Goal: Information Seeking & Learning: Learn about a topic

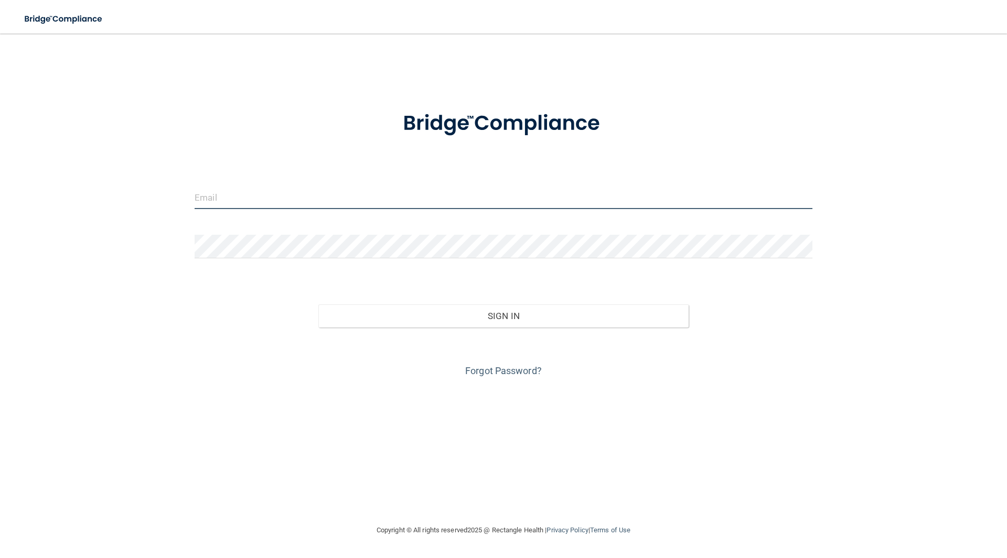
click at [305, 194] on input "email" at bounding box center [504, 198] width 618 height 24
type input "[PERSON_NAME][EMAIL_ADDRESS][DOMAIN_NAME]"
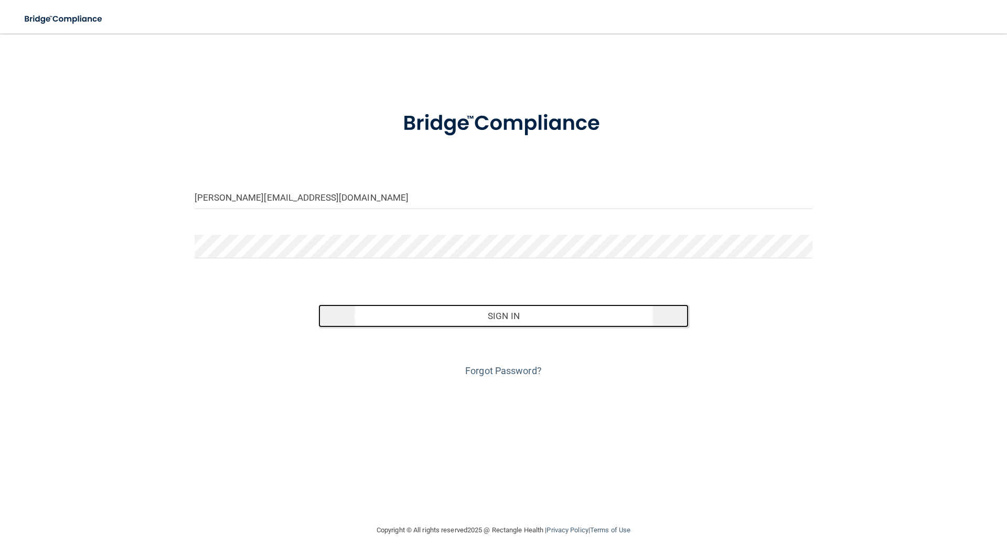
click at [492, 321] on button "Sign In" at bounding box center [503, 316] width 371 height 23
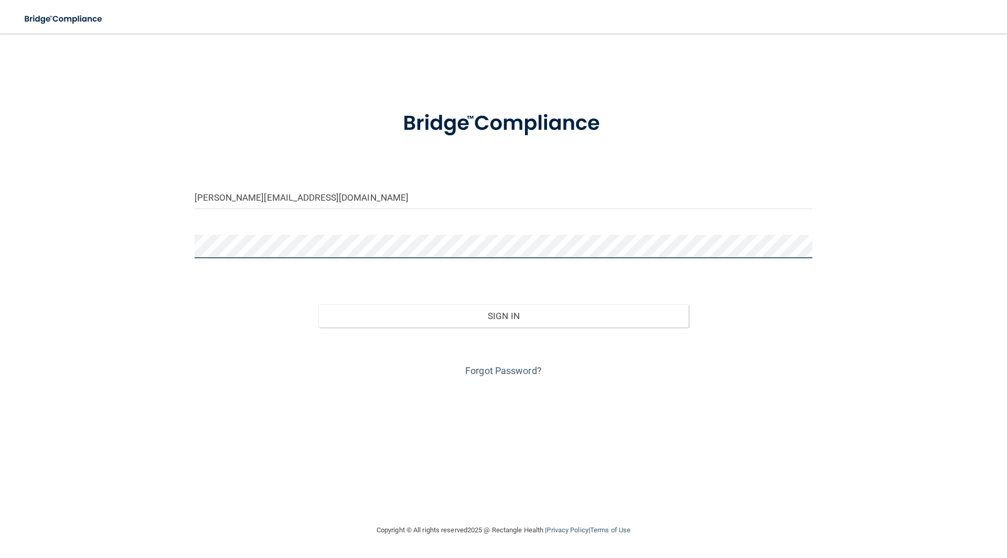
click at [318, 305] on button "Sign In" at bounding box center [503, 316] width 371 height 23
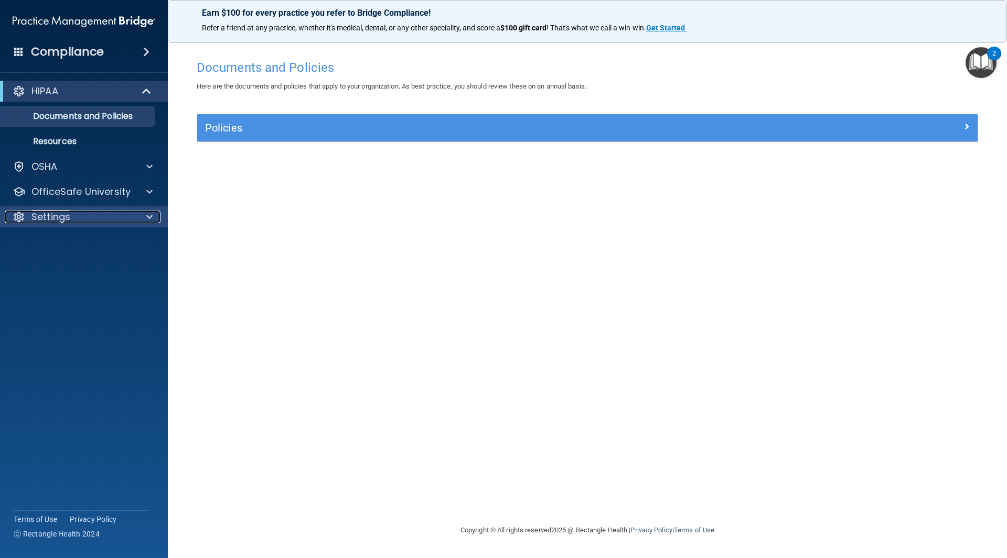
click at [67, 219] on p "Settings" at bounding box center [50, 217] width 39 height 13
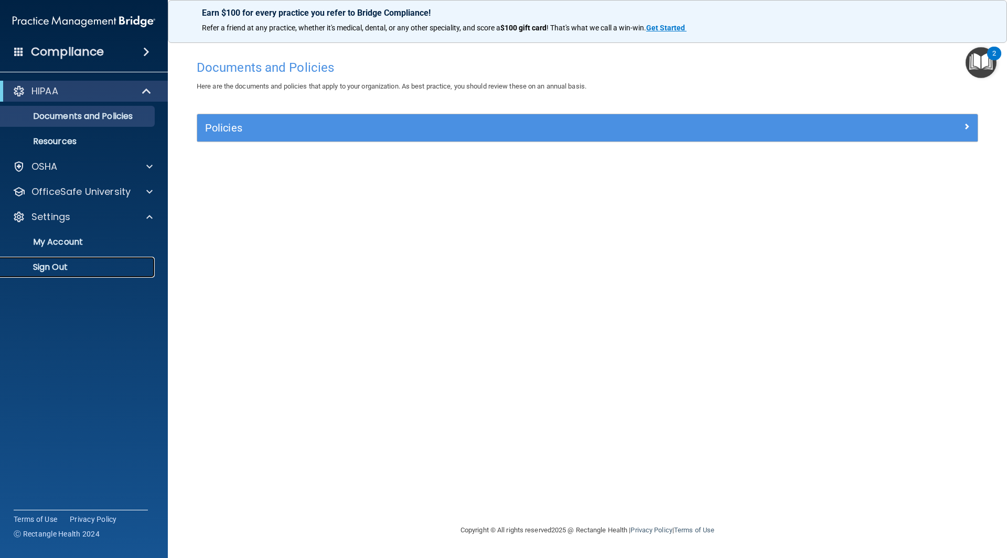
click at [58, 268] on p "Sign Out" at bounding box center [78, 267] width 143 height 10
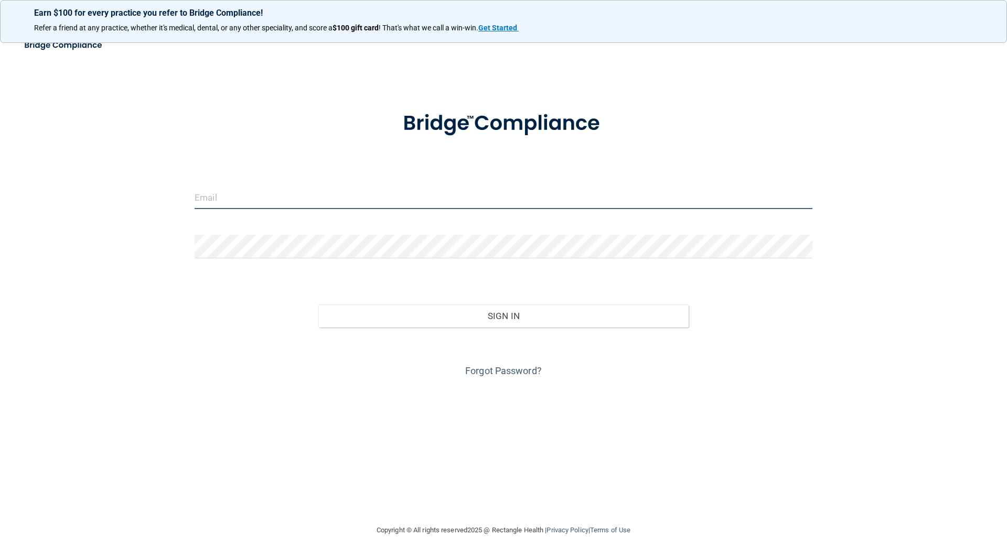
click at [285, 206] on input "email" at bounding box center [504, 198] width 618 height 24
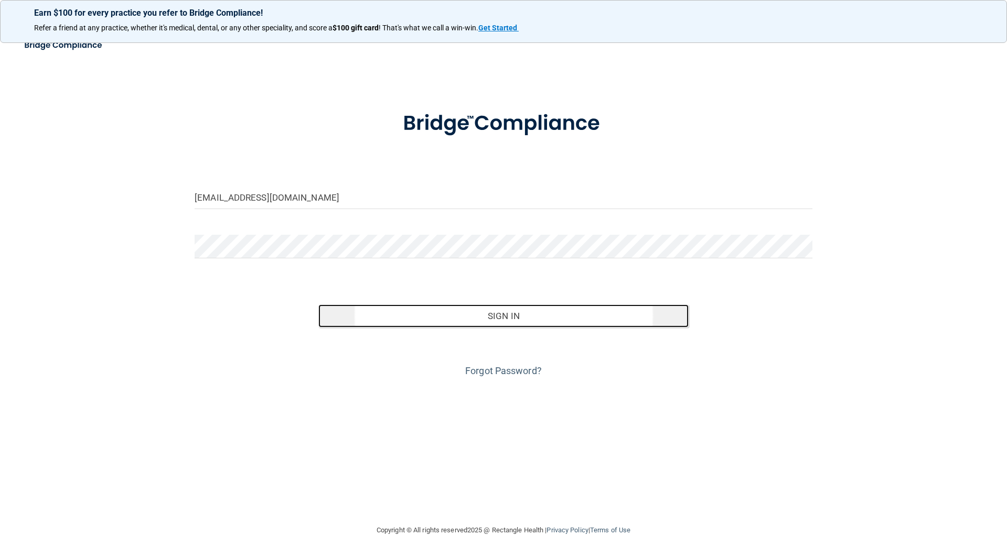
click at [517, 309] on button "Sign In" at bounding box center [503, 316] width 371 height 23
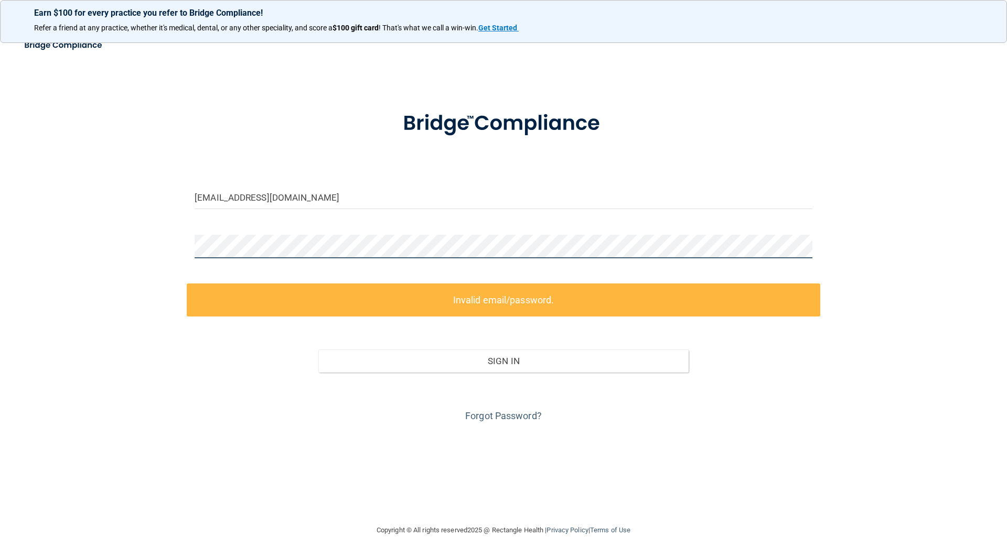
click at [129, 252] on div "jade@goochdental.com Invalid email/password. You don't have permission to acces…" at bounding box center [503, 279] width 965 height 470
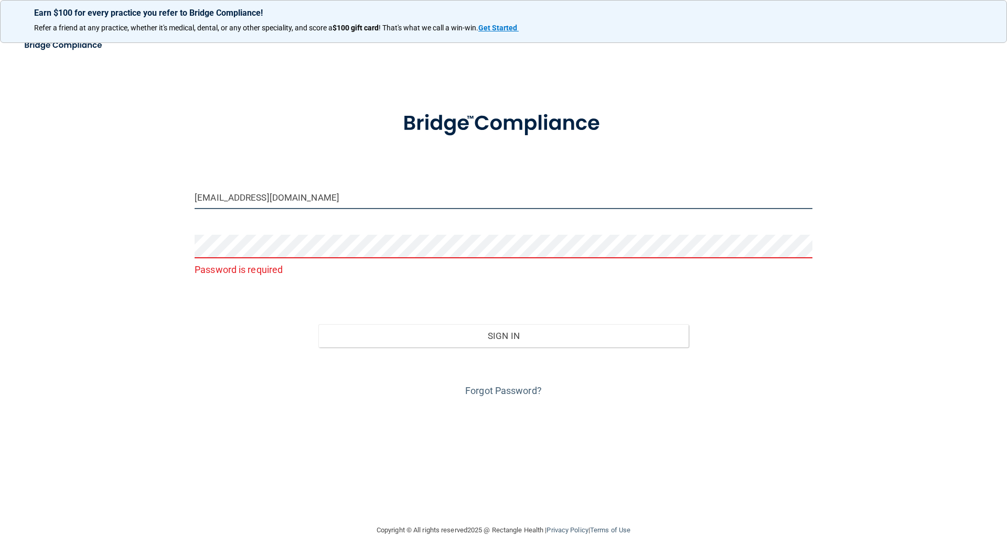
drag, startPoint x: 306, startPoint y: 198, endPoint x: 56, endPoint y: 218, distance: 251.5
click at [56, 218] on div "jade@goochdental.com Password is required Invalid email/password. You don't hav…" at bounding box center [503, 279] width 965 height 470
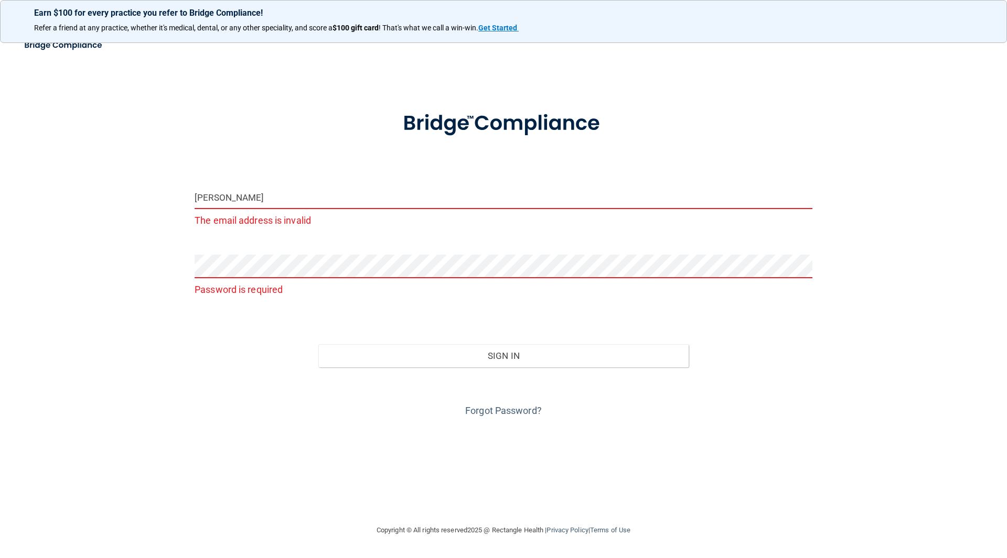
type input "[PERSON_NAME][EMAIL_ADDRESS][DOMAIN_NAME]"
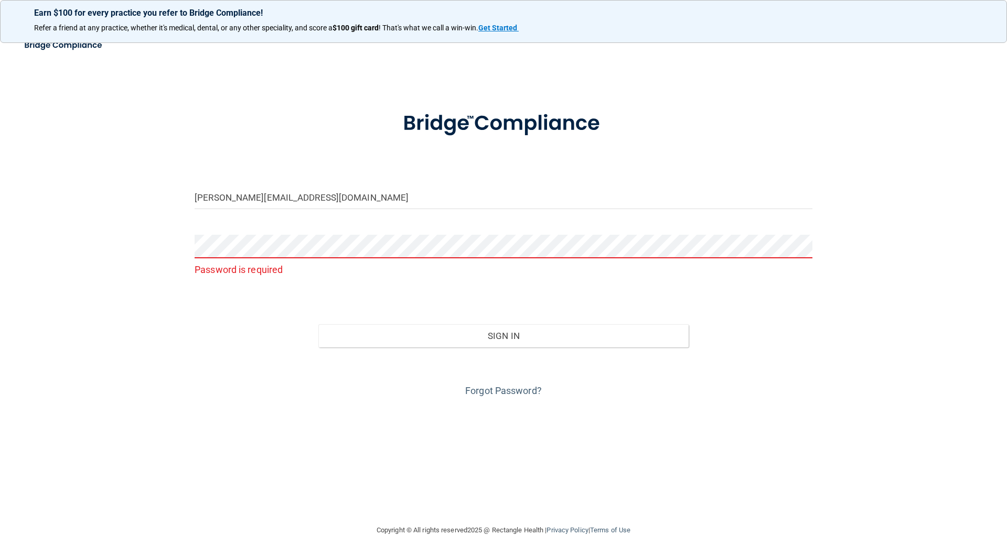
click at [298, 275] on p "Password is required" at bounding box center [504, 269] width 618 height 17
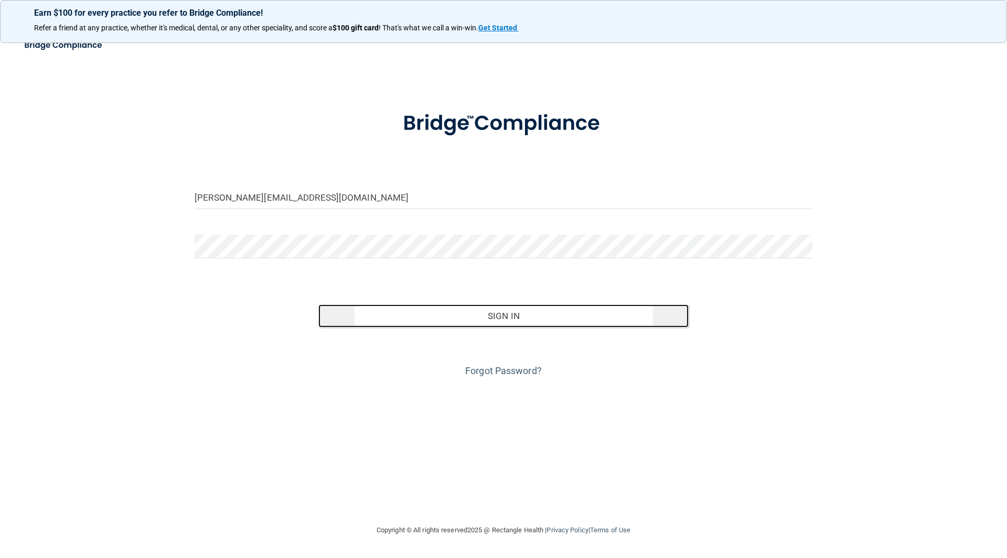
click at [409, 318] on button "Sign In" at bounding box center [503, 316] width 371 height 23
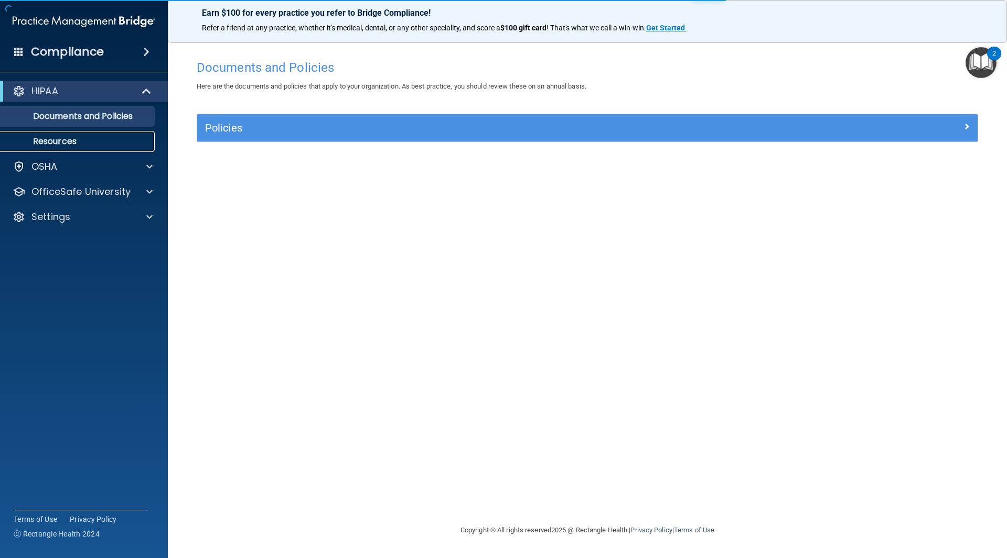
click at [77, 134] on link "Resources" at bounding box center [72, 141] width 165 height 21
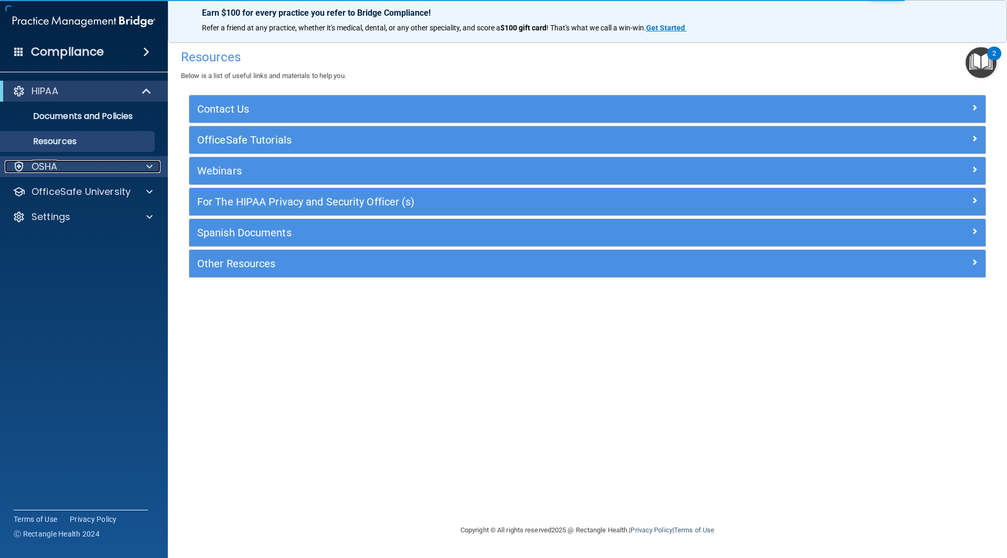
click at [50, 166] on p "OSHA" at bounding box center [44, 166] width 26 height 13
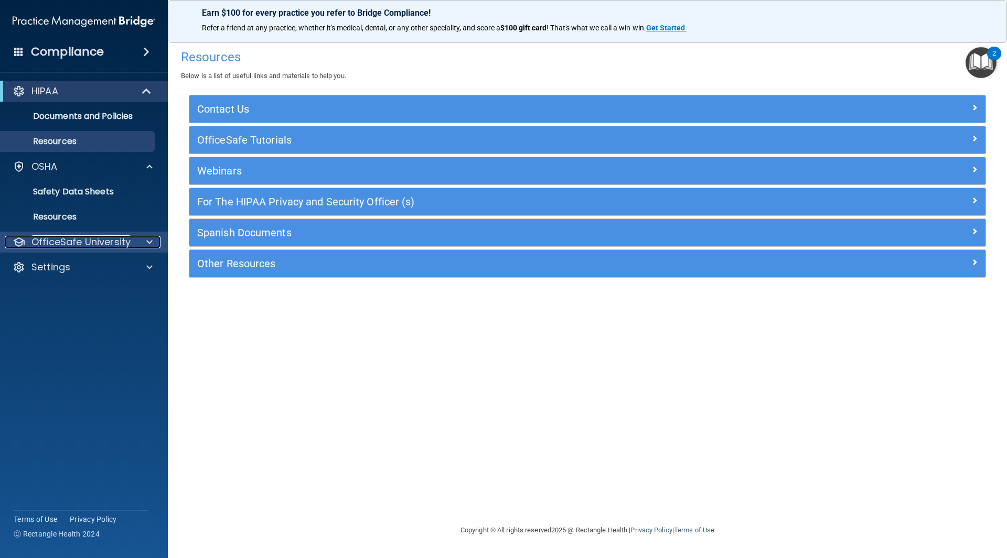
click at [78, 245] on p "OfficeSafe University" at bounding box center [80, 242] width 99 height 13
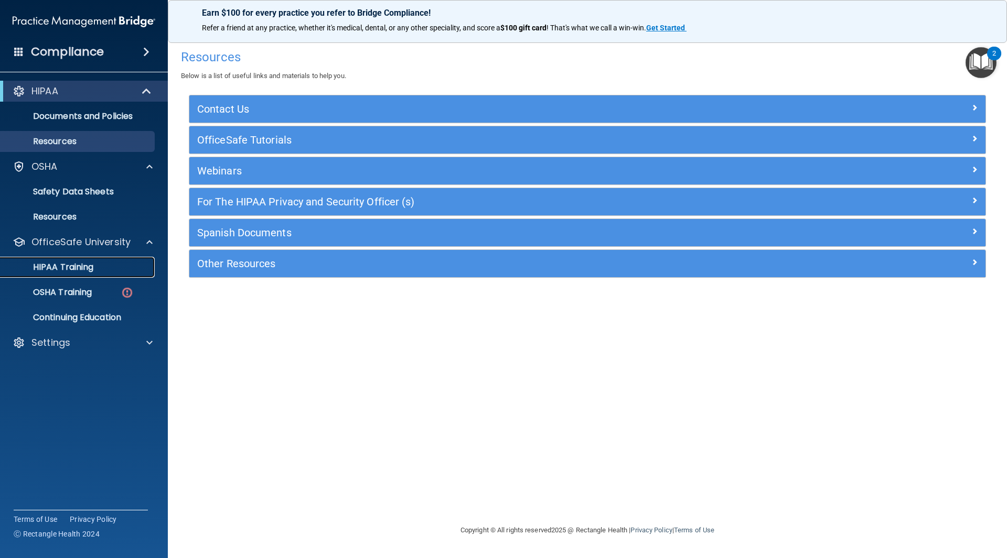
click at [68, 268] on p "HIPAA Training" at bounding box center [50, 267] width 87 height 10
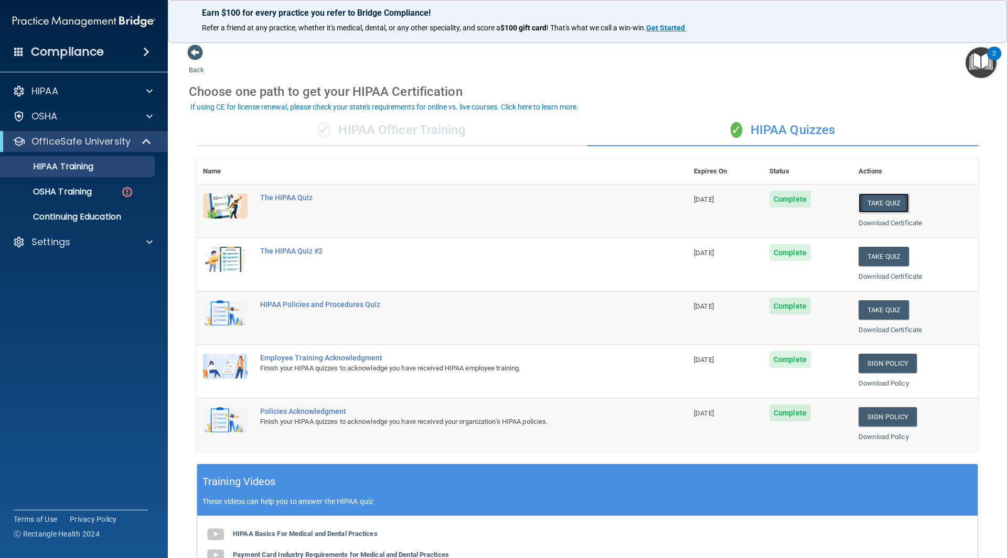
click at [858, 198] on button "Take Quiz" at bounding box center [883, 203] width 50 height 19
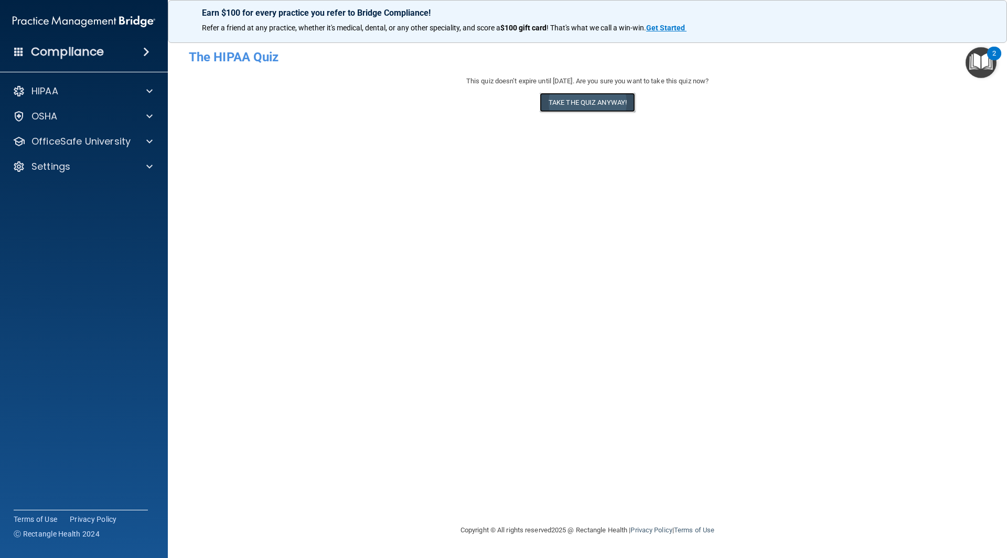
click at [597, 98] on button "Take the quiz anyway!" at bounding box center [587, 102] width 95 height 19
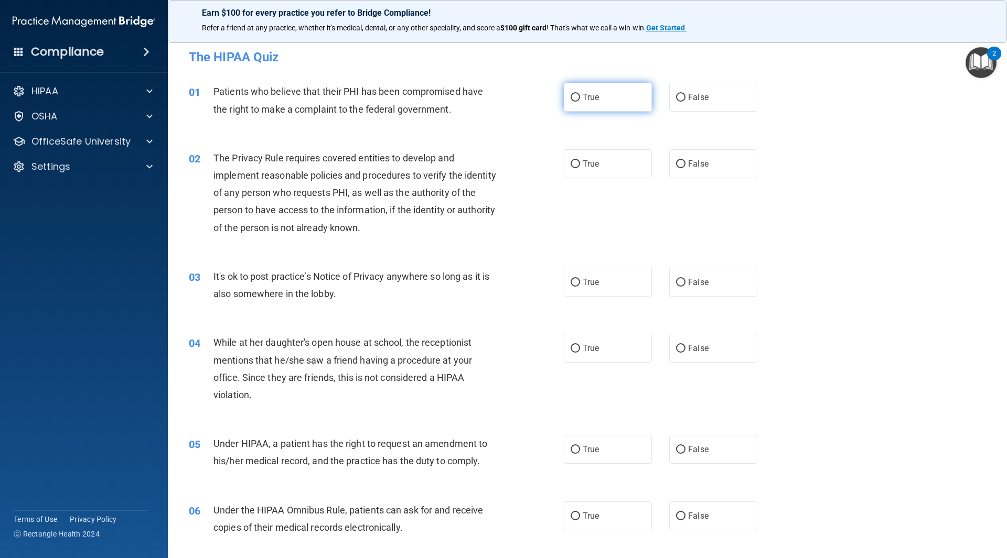
click at [599, 104] on label "True" at bounding box center [608, 97] width 88 height 29
click at [580, 102] on input "True" at bounding box center [575, 98] width 9 height 8
radio input "true"
click at [595, 164] on span "True" at bounding box center [591, 164] width 16 height 10
click at [580, 164] on input "True" at bounding box center [575, 164] width 9 height 8
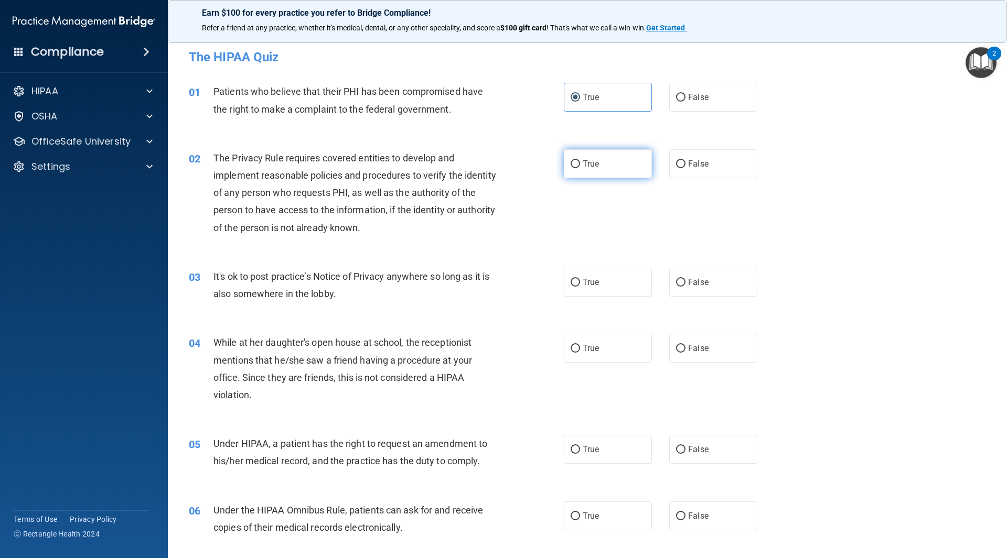
radio input "true"
click at [676, 282] on input "False" at bounding box center [680, 283] width 9 height 8
radio input "true"
click at [721, 351] on label "False" at bounding box center [713, 348] width 88 height 29
click at [685, 351] on input "False" at bounding box center [680, 349] width 9 height 8
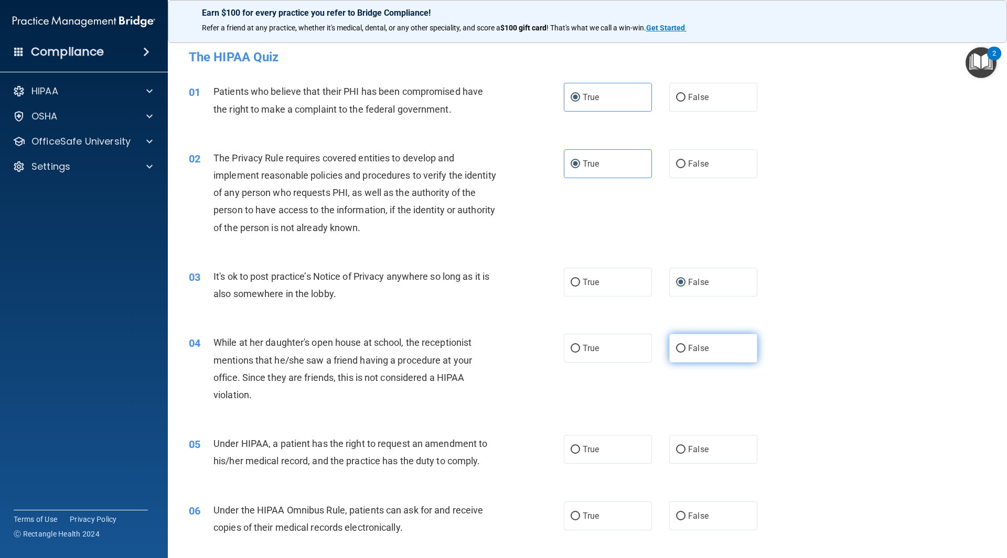
radio input "true"
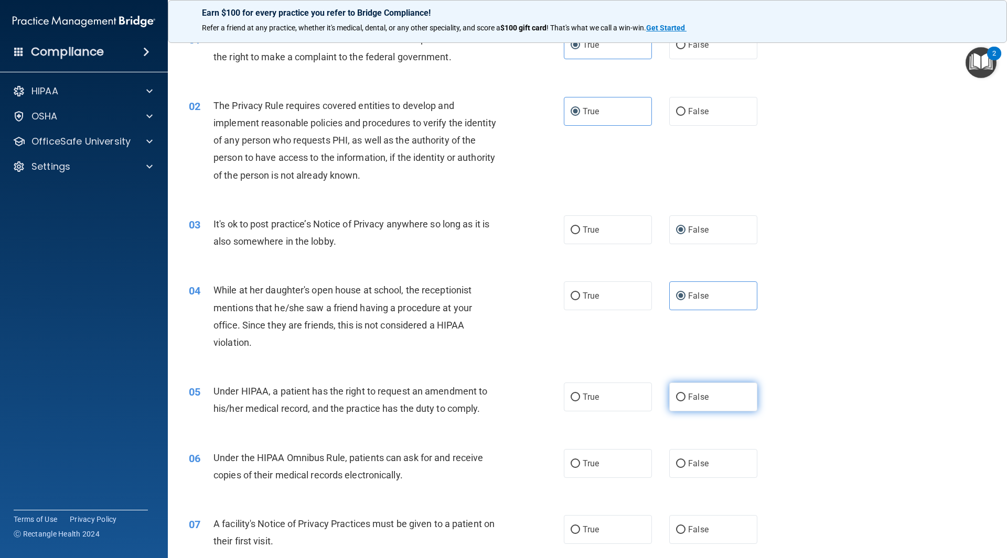
click at [690, 407] on label "False" at bounding box center [713, 397] width 88 height 29
click at [685, 402] on input "False" at bounding box center [680, 398] width 9 height 8
radio input "true"
click at [590, 474] on label "True" at bounding box center [608, 463] width 88 height 29
click at [580, 468] on input "True" at bounding box center [575, 464] width 9 height 8
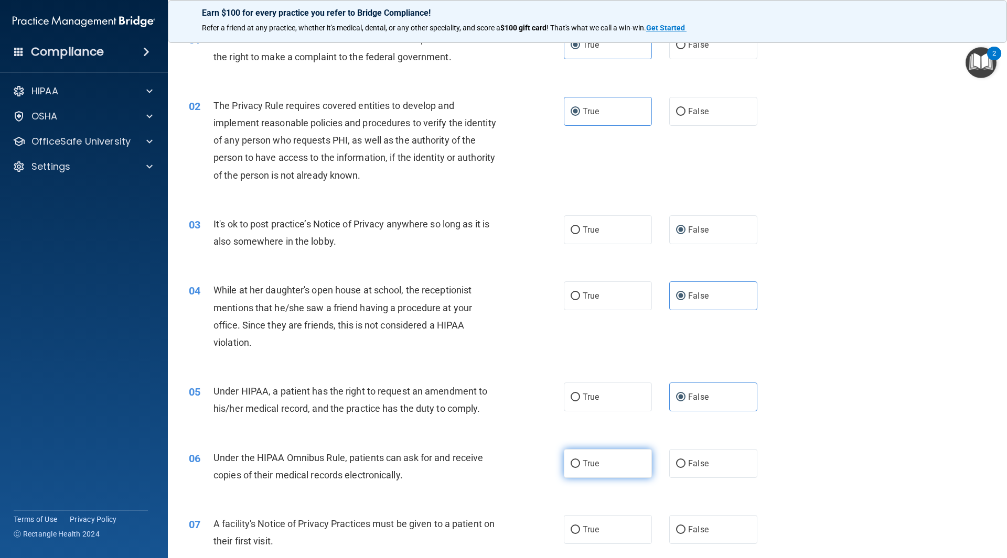
radio input "true"
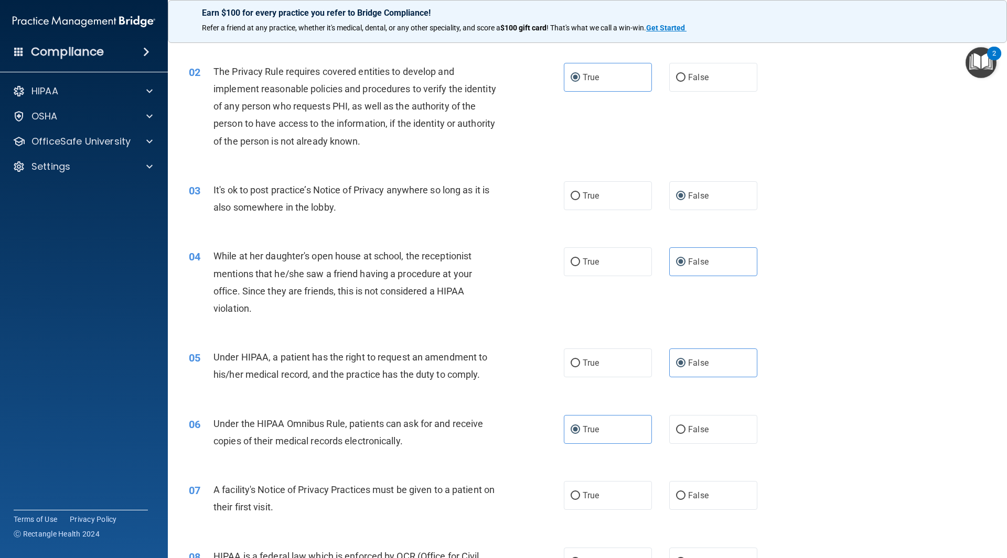
scroll to position [105, 0]
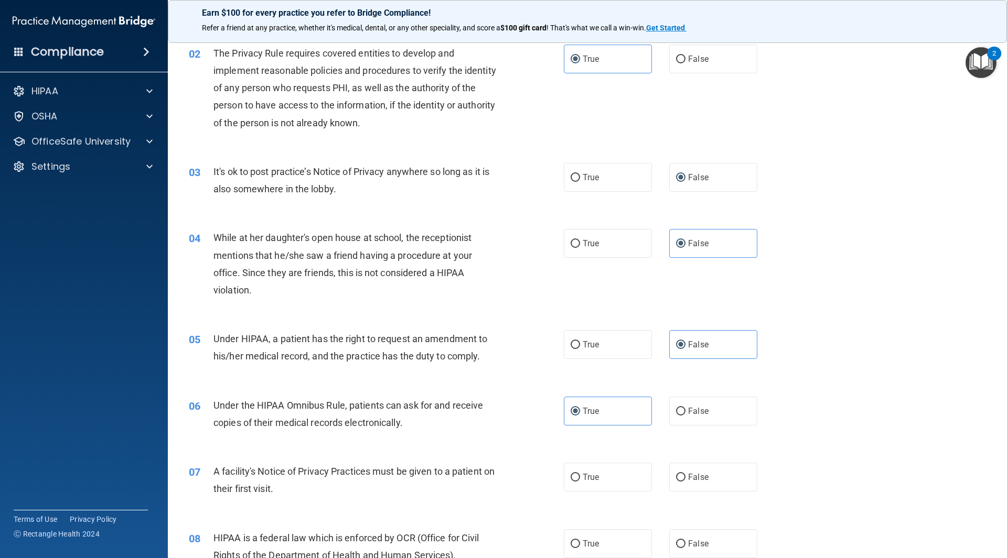
click at [595, 500] on div "07 A facility's Notice of Privacy Practices must be given to a patient on their…" at bounding box center [587, 483] width 813 height 66
click at [606, 477] on label "True" at bounding box center [608, 477] width 88 height 29
click at [580, 477] on input "True" at bounding box center [575, 478] width 9 height 8
radio input "true"
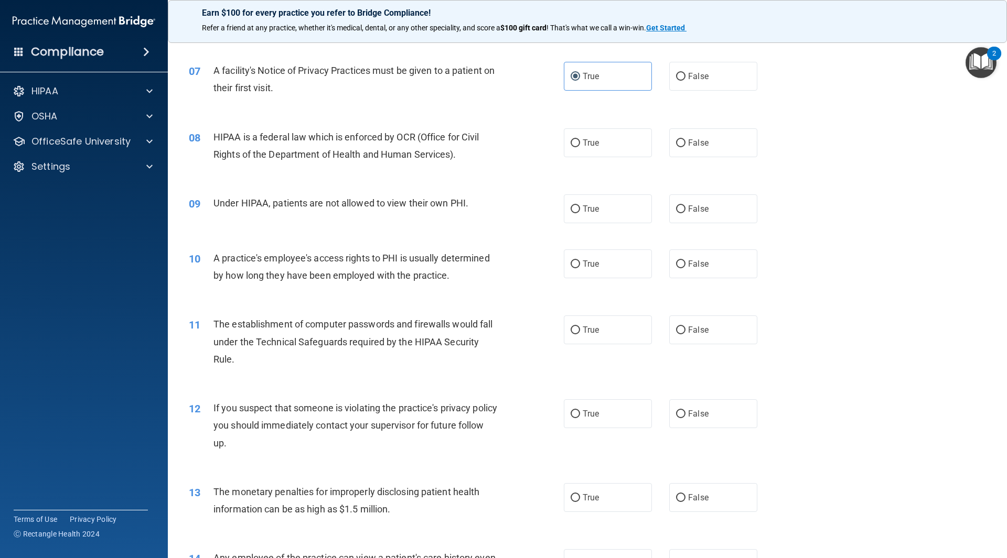
scroll to position [524, 0]
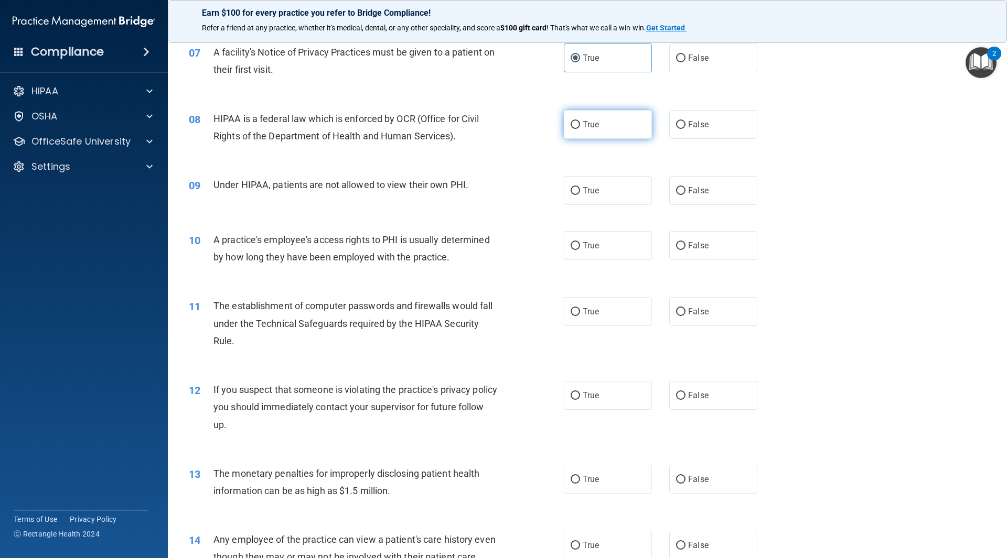
click at [599, 127] on label "True" at bounding box center [608, 124] width 88 height 29
click at [580, 127] on input "True" at bounding box center [575, 125] width 9 height 8
radio input "true"
click at [702, 185] on label "False" at bounding box center [713, 190] width 88 height 29
click at [685, 187] on input "False" at bounding box center [680, 191] width 9 height 8
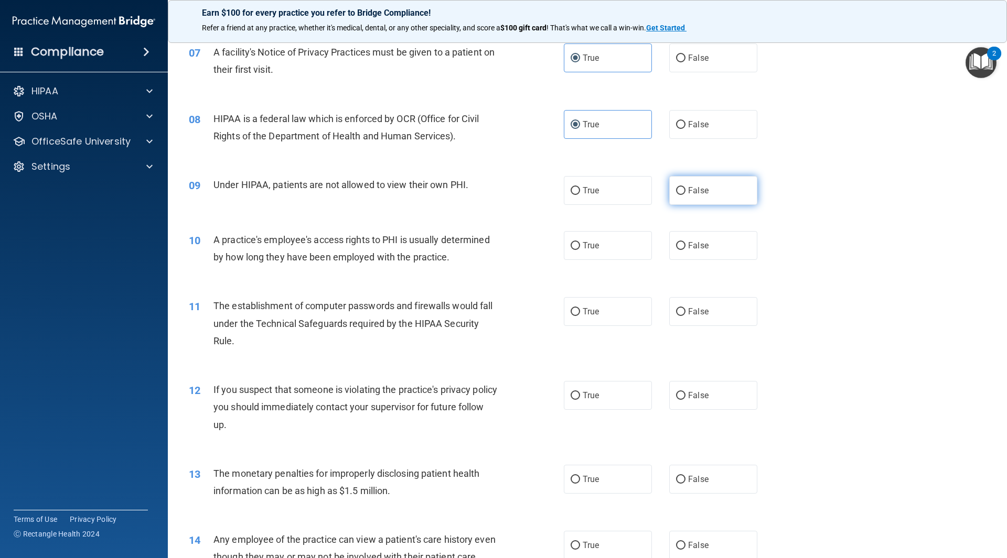
radio input "true"
click at [718, 255] on label "False" at bounding box center [713, 245] width 88 height 29
click at [685, 250] on input "False" at bounding box center [680, 246] width 9 height 8
radio input "true"
click at [587, 310] on span "True" at bounding box center [591, 312] width 16 height 10
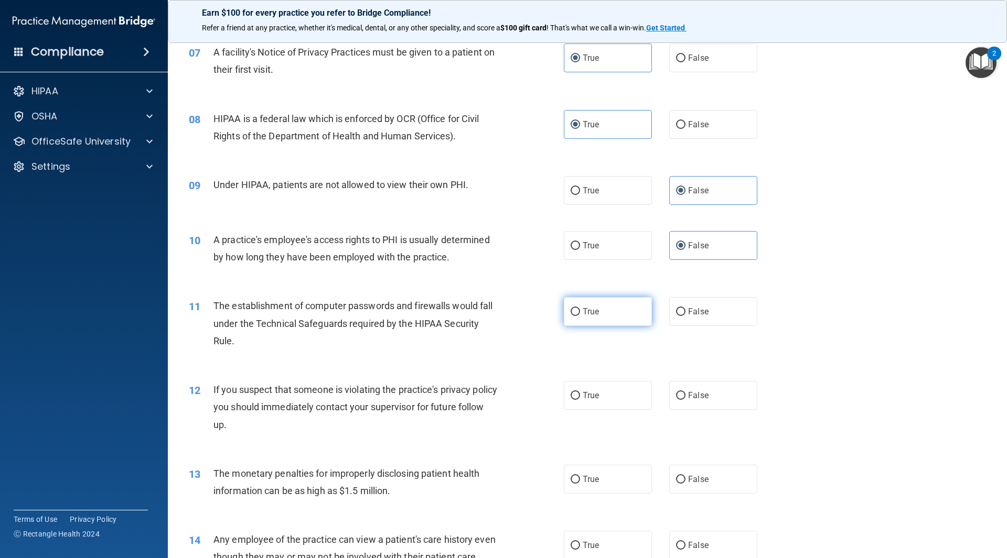
click at [580, 310] on input "True" at bounding box center [575, 312] width 9 height 8
radio input "true"
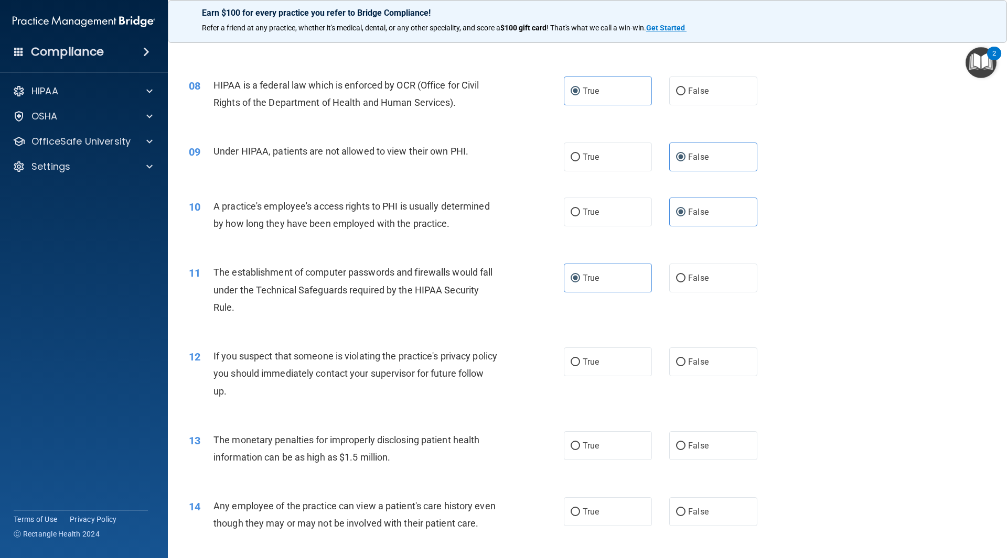
scroll to position [577, 0]
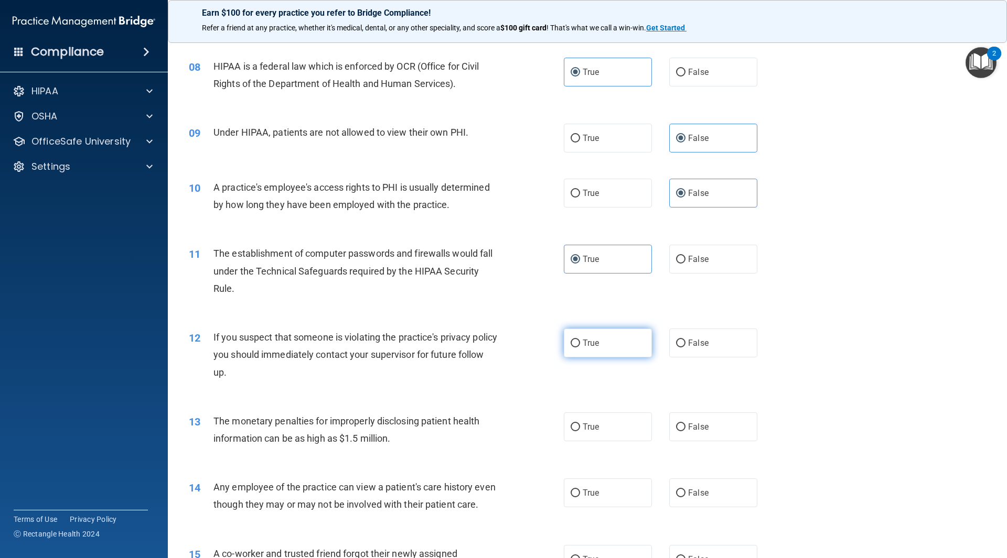
click at [601, 334] on label "True" at bounding box center [608, 343] width 88 height 29
click at [580, 340] on input "True" at bounding box center [575, 344] width 9 height 8
radio input "true"
click at [587, 433] on label "True" at bounding box center [608, 427] width 88 height 29
click at [580, 432] on input "True" at bounding box center [575, 428] width 9 height 8
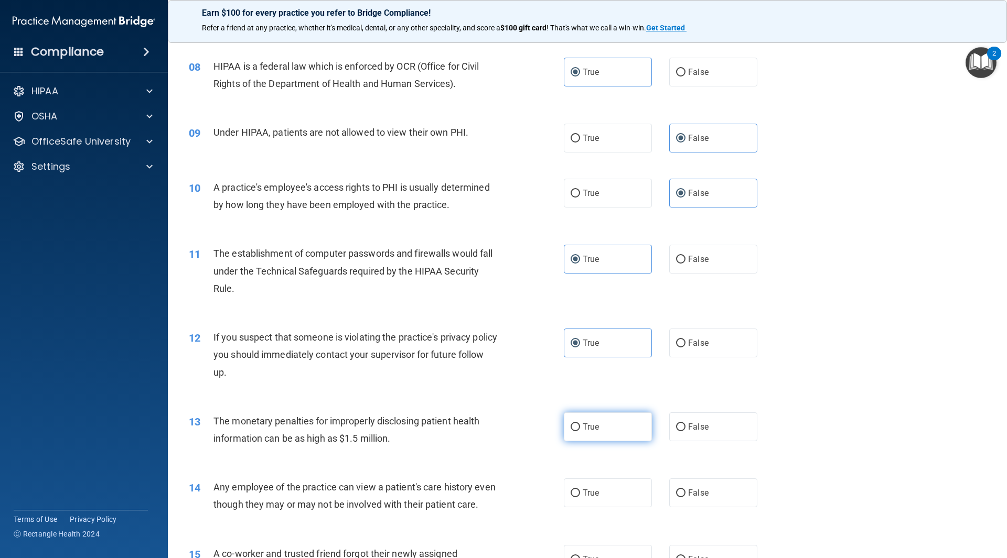
radio input "true"
click at [720, 494] on label "False" at bounding box center [713, 493] width 88 height 29
click at [685, 494] on input "False" at bounding box center [680, 494] width 9 height 8
radio input "true"
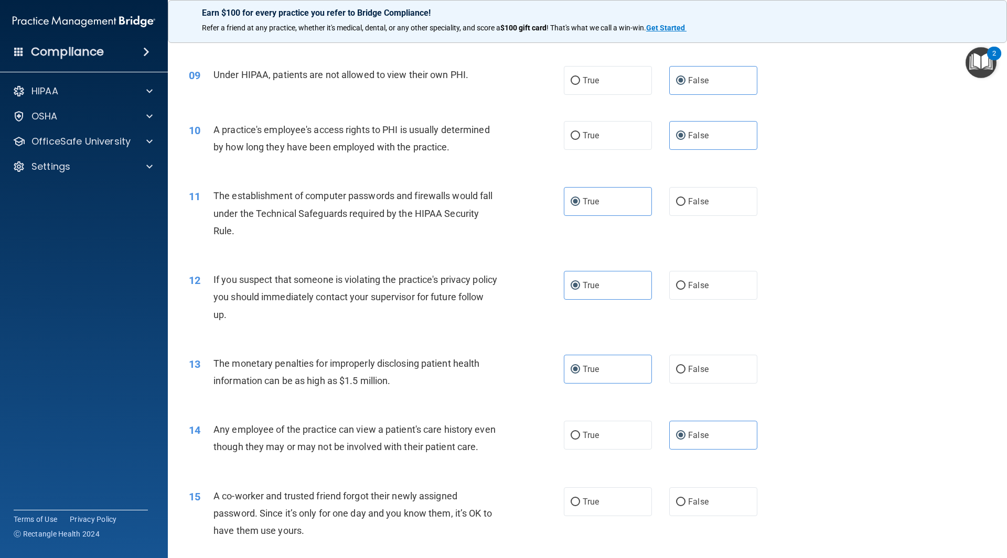
scroll to position [734, 0]
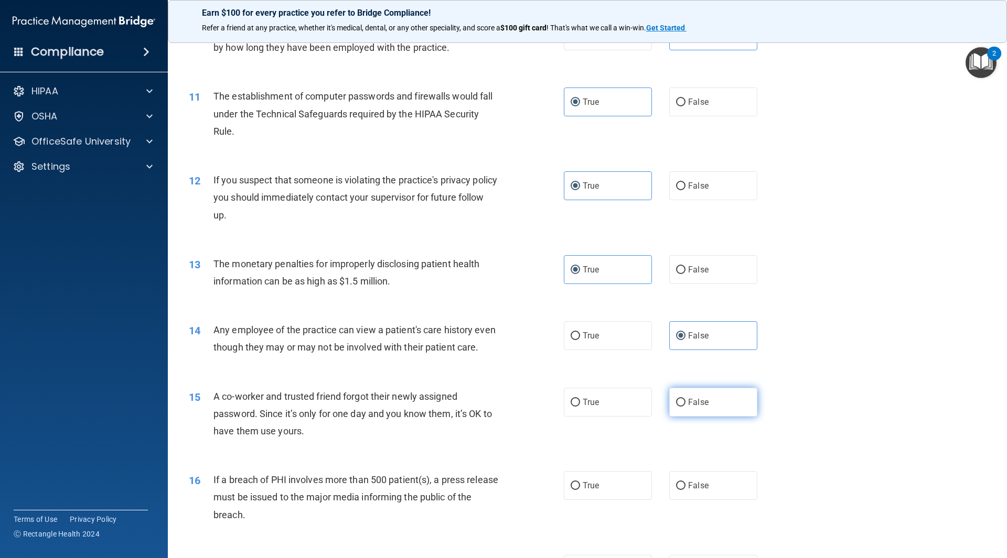
click at [708, 417] on label "False" at bounding box center [713, 402] width 88 height 29
click at [685, 407] on input "False" at bounding box center [680, 403] width 9 height 8
radio input "true"
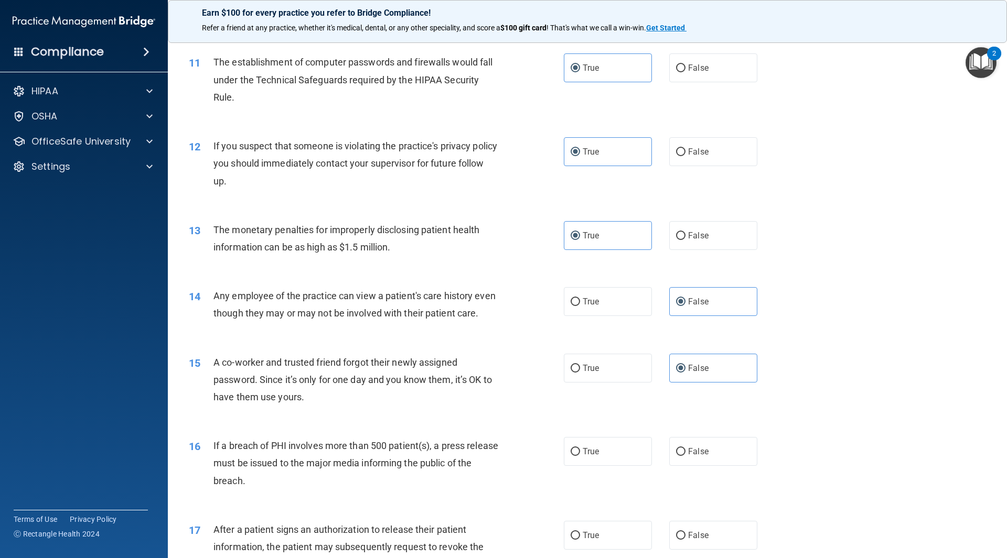
scroll to position [787, 0]
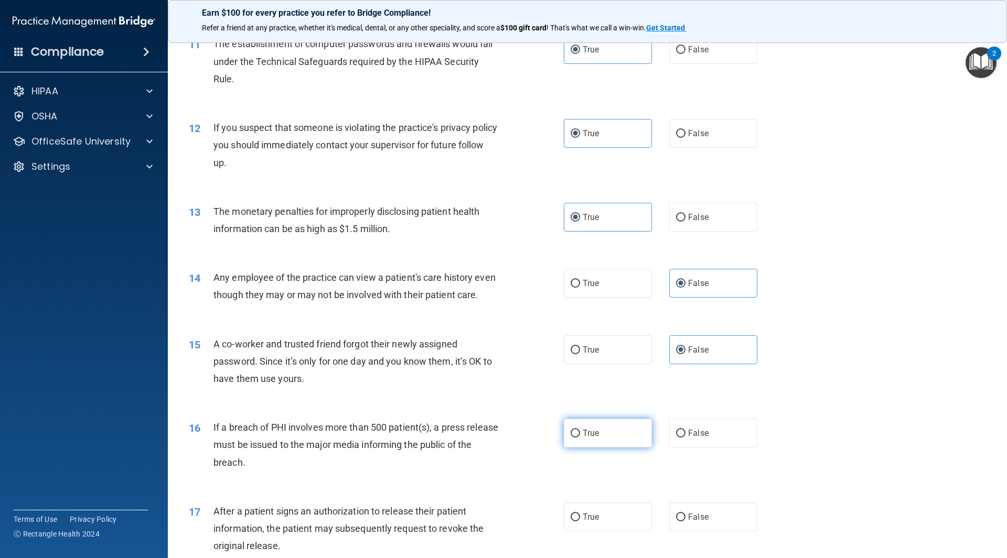
click at [583, 438] on span "True" at bounding box center [591, 433] width 16 height 10
click at [580, 438] on input "True" at bounding box center [575, 434] width 9 height 8
radio input "true"
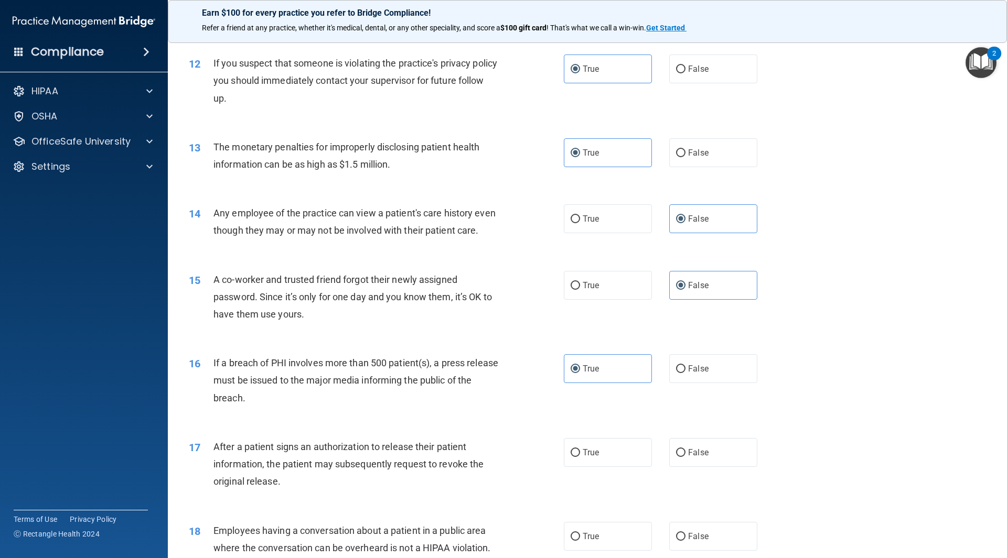
scroll to position [944, 0]
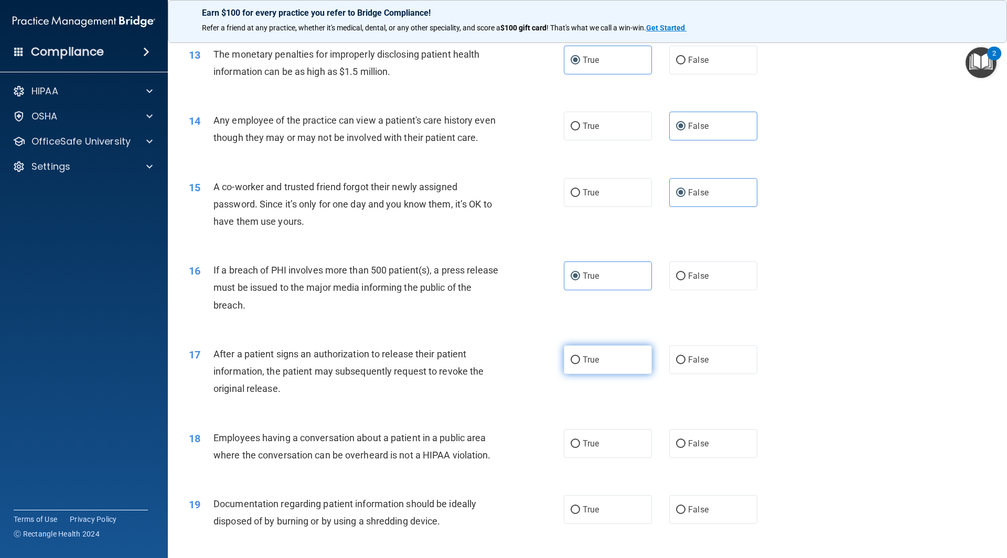
click at [603, 374] on label "True" at bounding box center [608, 360] width 88 height 29
click at [580, 364] on input "True" at bounding box center [575, 361] width 9 height 8
radio input "true"
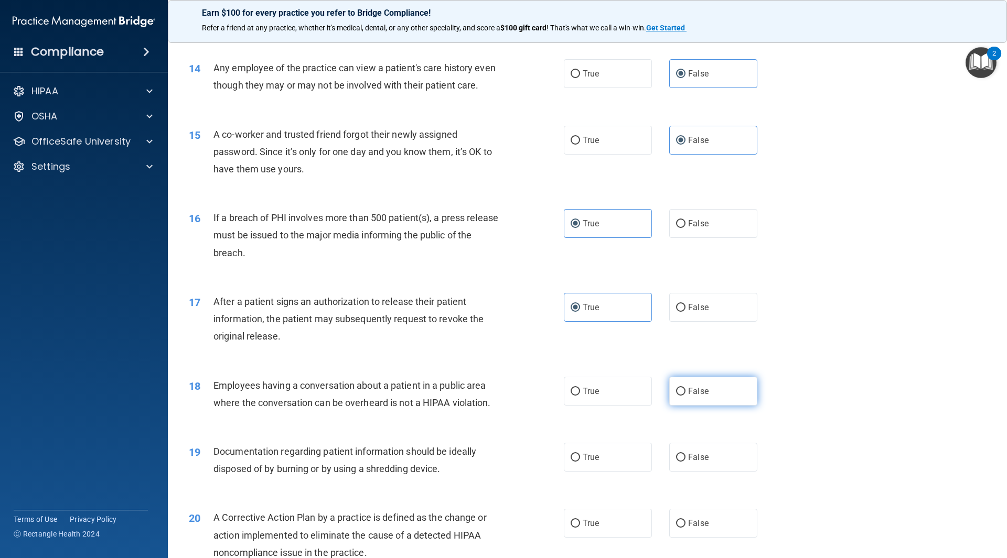
click at [693, 396] on span "False" at bounding box center [698, 391] width 20 height 10
click at [685, 396] on input "False" at bounding box center [680, 392] width 9 height 8
radio input "true"
click at [614, 472] on label "True" at bounding box center [608, 457] width 88 height 29
click at [580, 462] on input "True" at bounding box center [575, 458] width 9 height 8
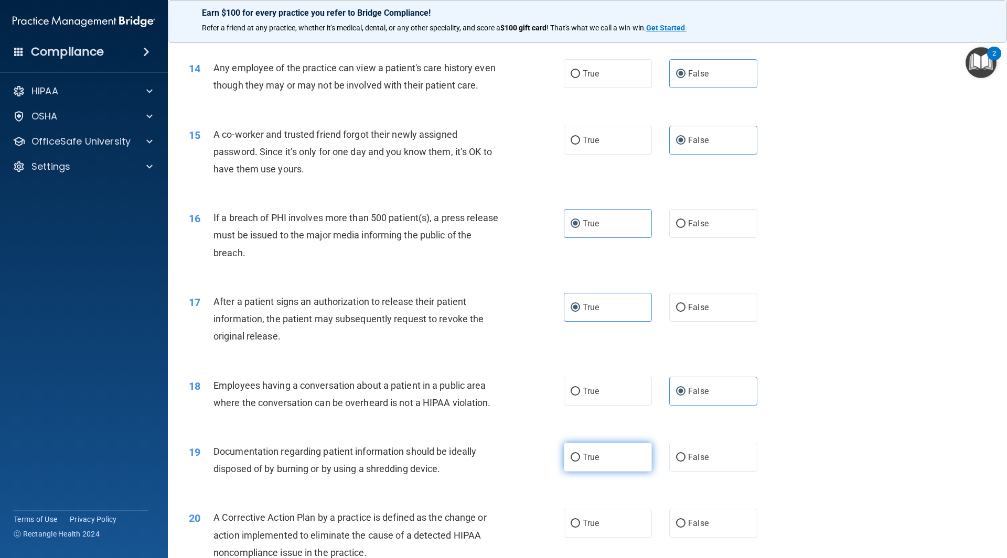
radio input "true"
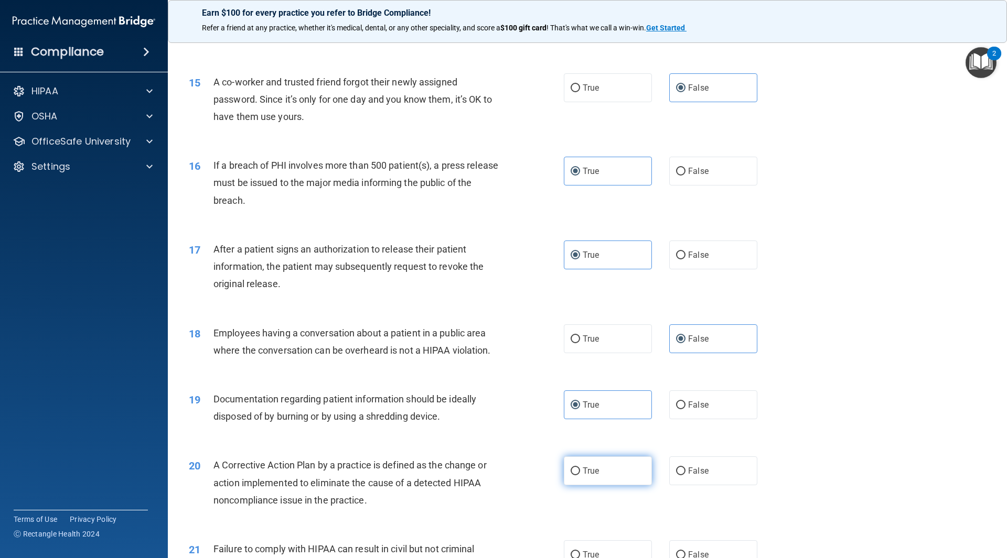
click at [613, 476] on label "True" at bounding box center [608, 471] width 88 height 29
click at [580, 476] on input "True" at bounding box center [575, 472] width 9 height 8
radio input "true"
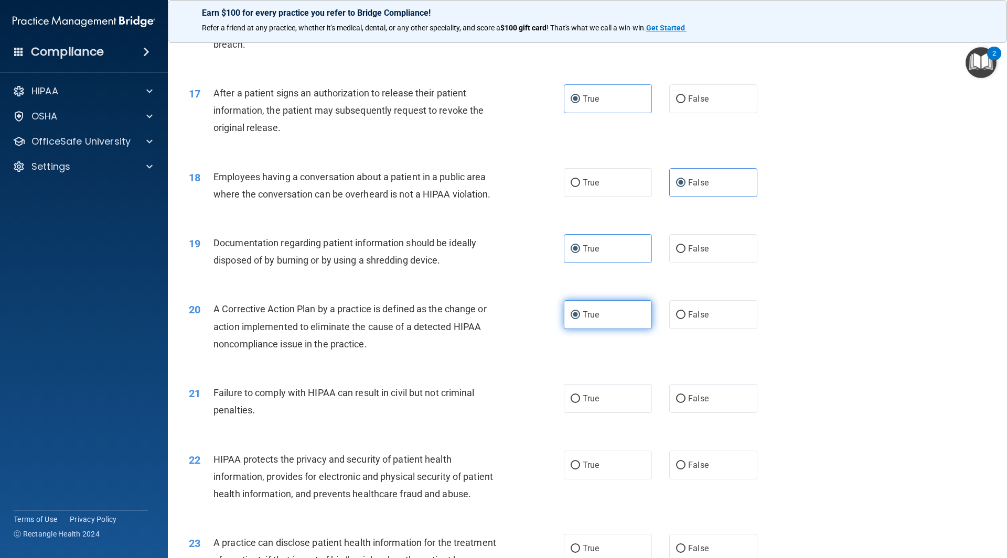
scroll to position [1206, 0]
click at [691, 403] on span "False" at bounding box center [698, 398] width 20 height 10
click at [685, 402] on input "False" at bounding box center [680, 398] width 9 height 8
radio input "true"
click at [600, 479] on label "True" at bounding box center [608, 464] width 88 height 29
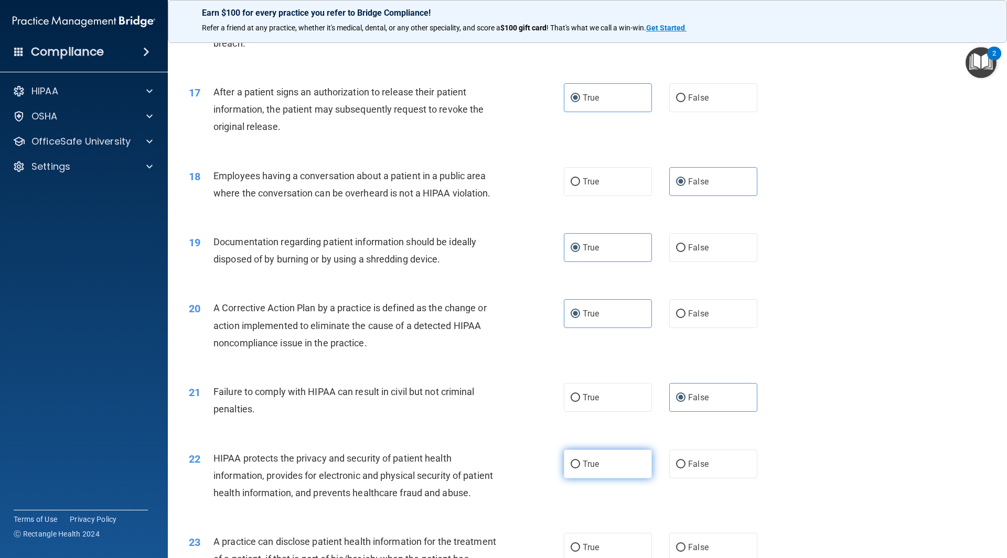
click at [580, 469] on input "True" at bounding box center [575, 465] width 9 height 8
radio input "true"
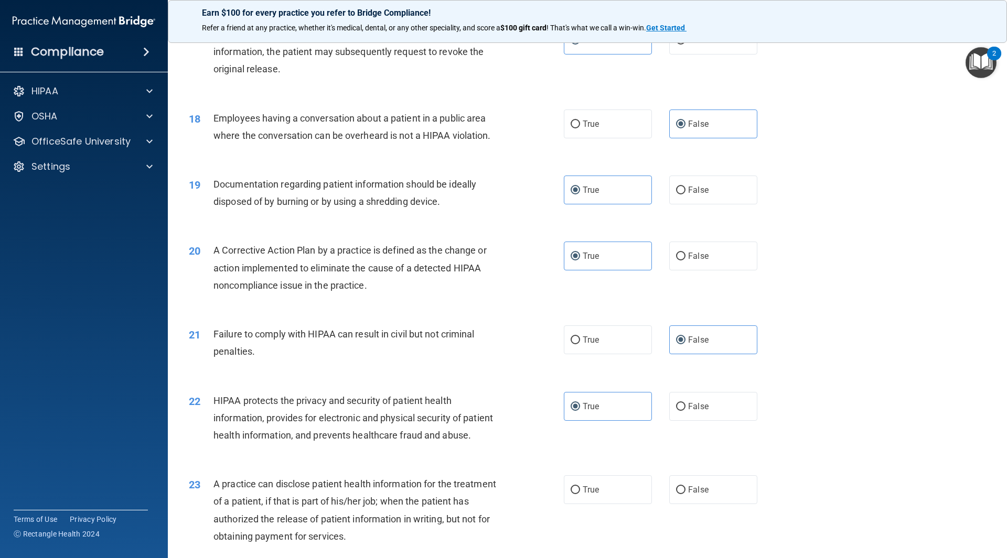
scroll to position [1311, 0]
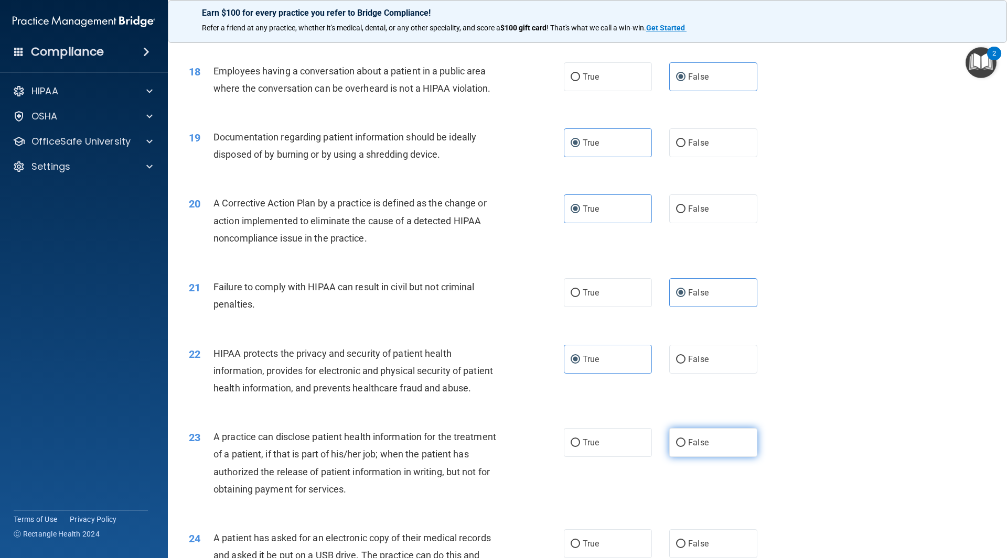
drag, startPoint x: 701, startPoint y: 459, endPoint x: 696, endPoint y: 469, distance: 11.0
click at [700, 461] on div "23 A practice can disclose patient health information for the treatment of a pa…" at bounding box center [587, 465] width 813 height 101
click at [695, 457] on label "False" at bounding box center [713, 442] width 88 height 29
click at [685, 447] on input "False" at bounding box center [680, 443] width 9 height 8
radio input "true"
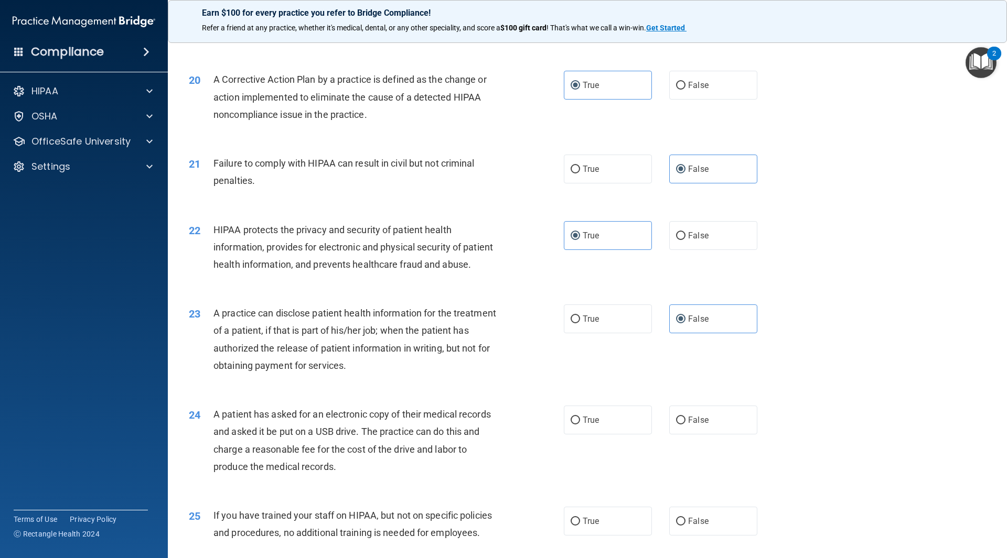
scroll to position [1468, 0]
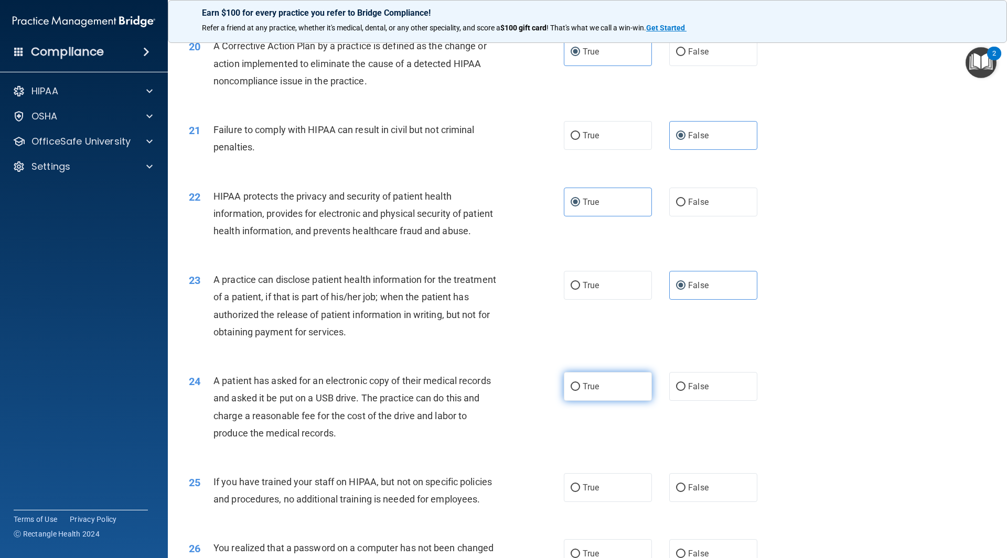
click at [591, 401] on label "True" at bounding box center [608, 386] width 88 height 29
click at [580, 391] on input "True" at bounding box center [575, 387] width 9 height 8
radio input "true"
click at [696, 493] on span "False" at bounding box center [698, 488] width 20 height 10
click at [685, 492] on input "False" at bounding box center [680, 489] width 9 height 8
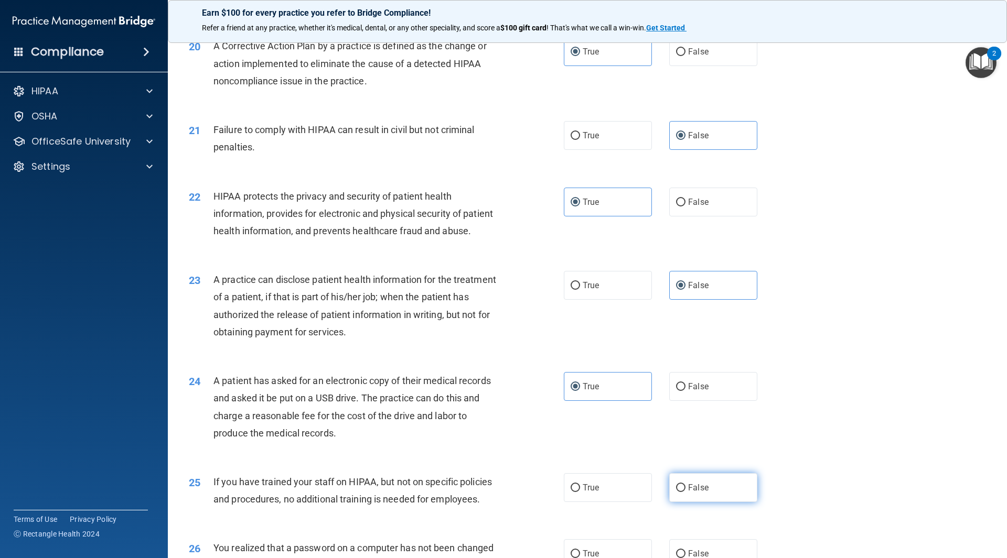
radio input "true"
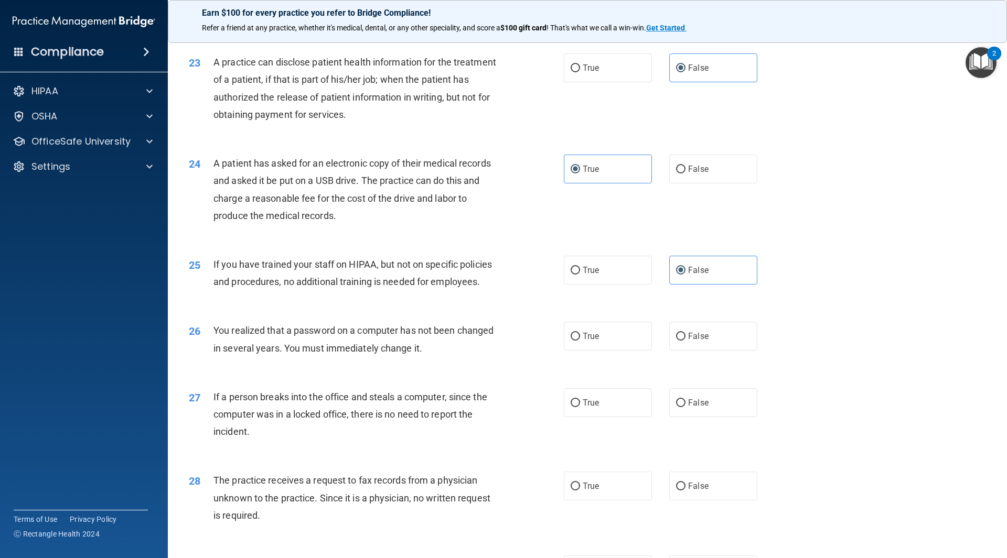
scroll to position [1731, 0]
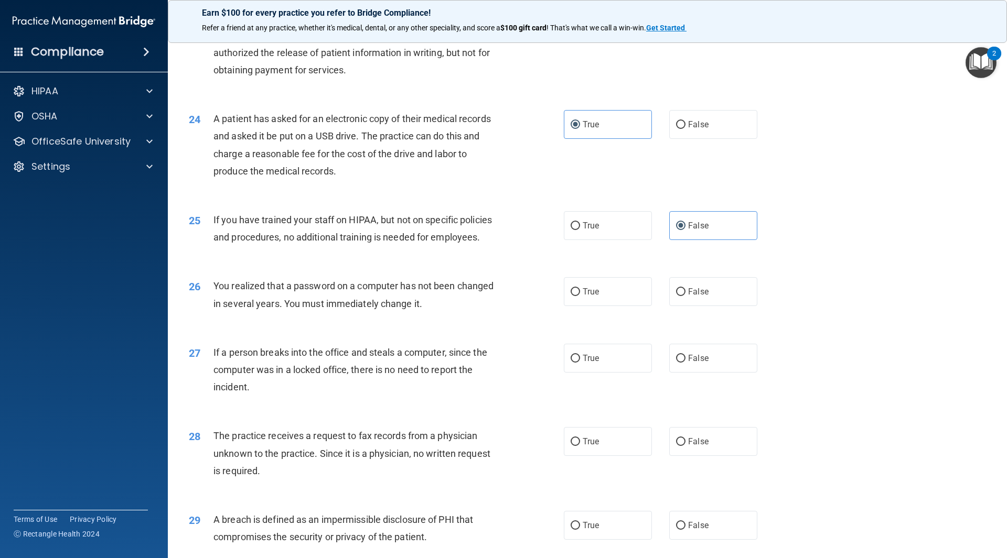
drag, startPoint x: 600, startPoint y: 329, endPoint x: 621, endPoint y: 362, distance: 39.1
click at [599, 306] on label "True" at bounding box center [608, 291] width 88 height 29
click at [580, 296] on input "True" at bounding box center [575, 292] width 9 height 8
radio input "true"
click at [701, 373] on label "False" at bounding box center [713, 358] width 88 height 29
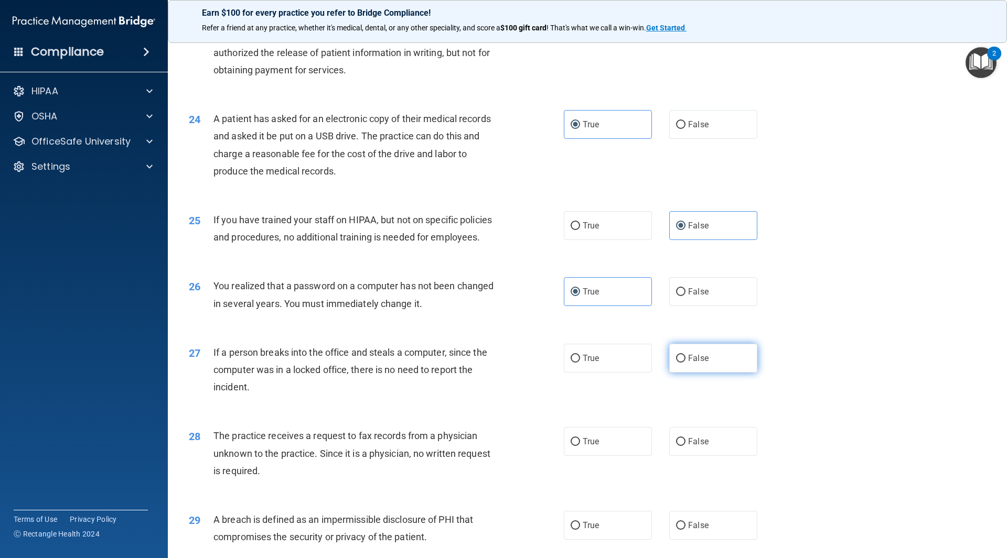
click at [685, 363] on input "False" at bounding box center [680, 359] width 9 height 8
radio input "true"
click at [706, 456] on label "False" at bounding box center [713, 441] width 88 height 29
click at [685, 446] on input "False" at bounding box center [680, 442] width 9 height 8
radio input "true"
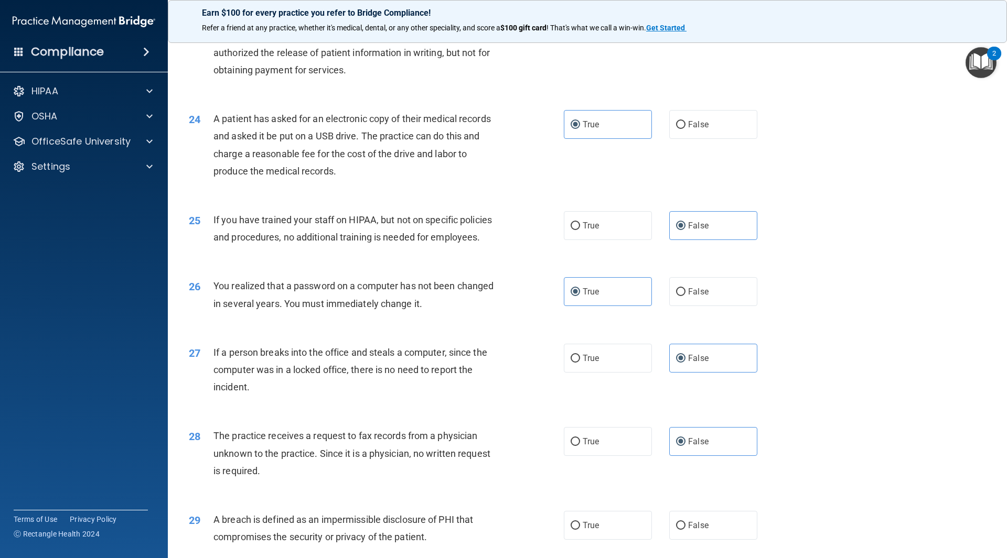
scroll to position [1835, 0]
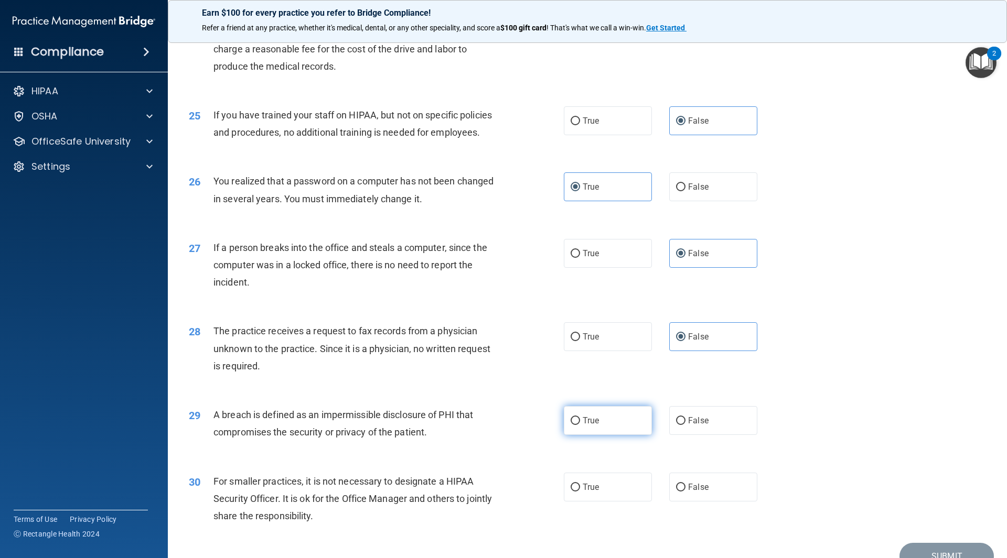
click at [600, 435] on label "True" at bounding box center [608, 420] width 88 height 29
click at [580, 425] on input "True" at bounding box center [575, 421] width 9 height 8
radio input "true"
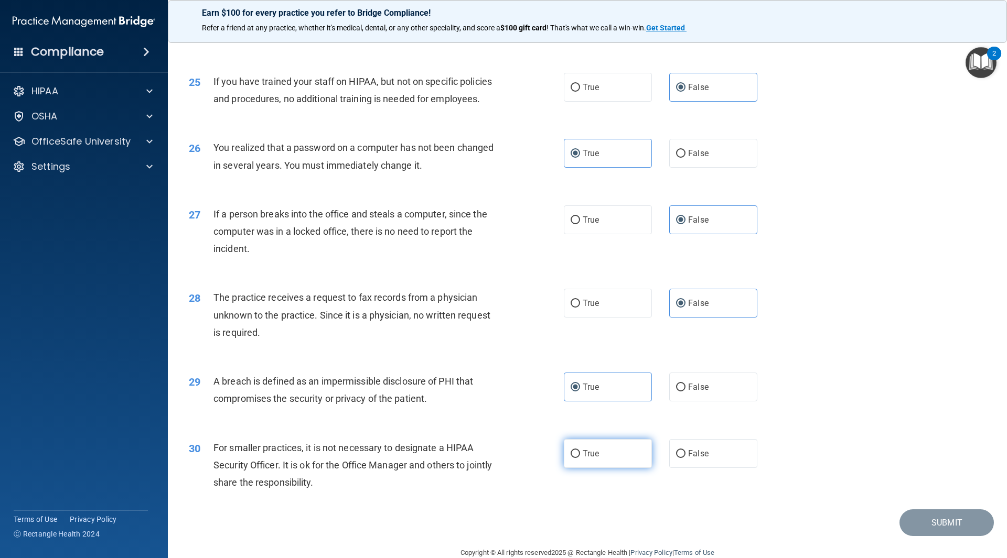
scroll to position [1888, 0]
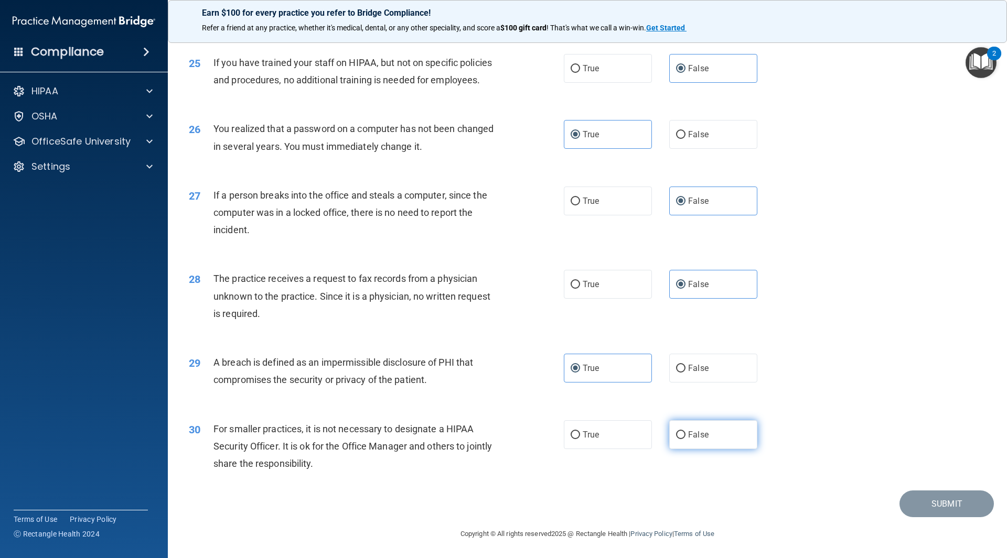
click at [687, 449] on label "False" at bounding box center [713, 435] width 88 height 29
click at [685, 439] on input "False" at bounding box center [680, 436] width 9 height 8
radio input "true"
click at [975, 518] on button "Submit" at bounding box center [946, 504] width 94 height 27
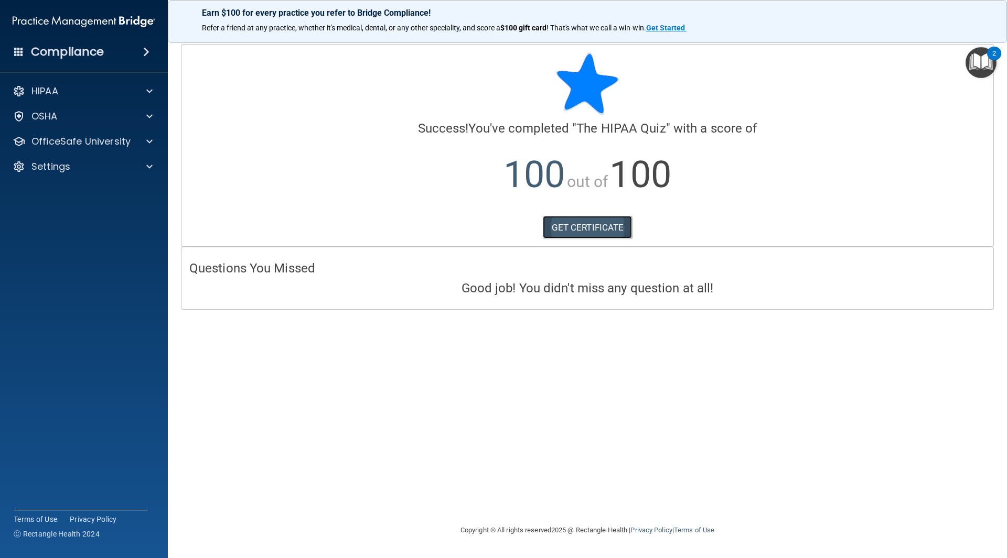
click at [600, 229] on link "GET CERTIFICATE" at bounding box center [588, 227] width 90 height 23
click at [74, 146] on p "OfficeSafe University" at bounding box center [80, 141] width 99 height 13
click at [81, 171] on p "HIPAA Training" at bounding box center [50, 167] width 87 height 10
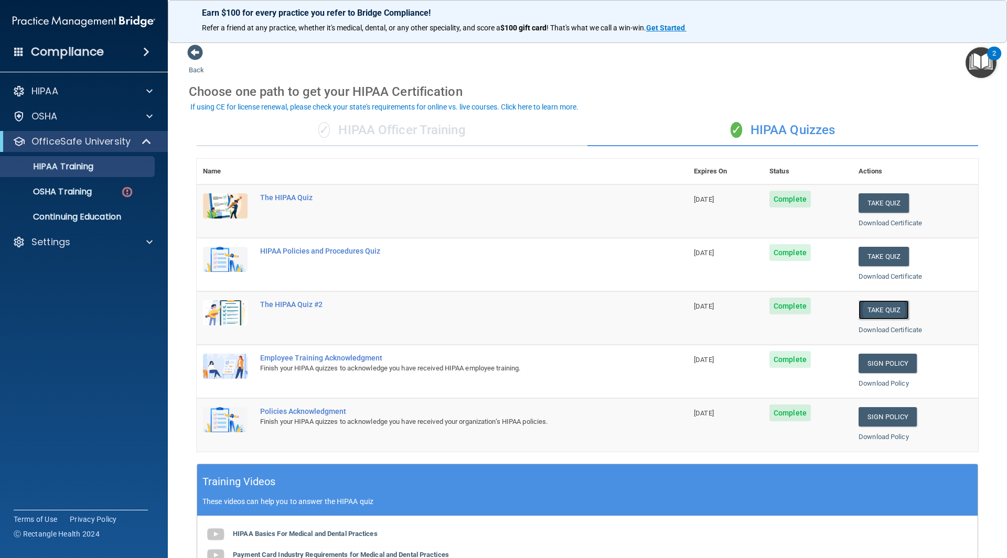
click at [888, 311] on button "Take Quiz" at bounding box center [883, 309] width 50 height 19
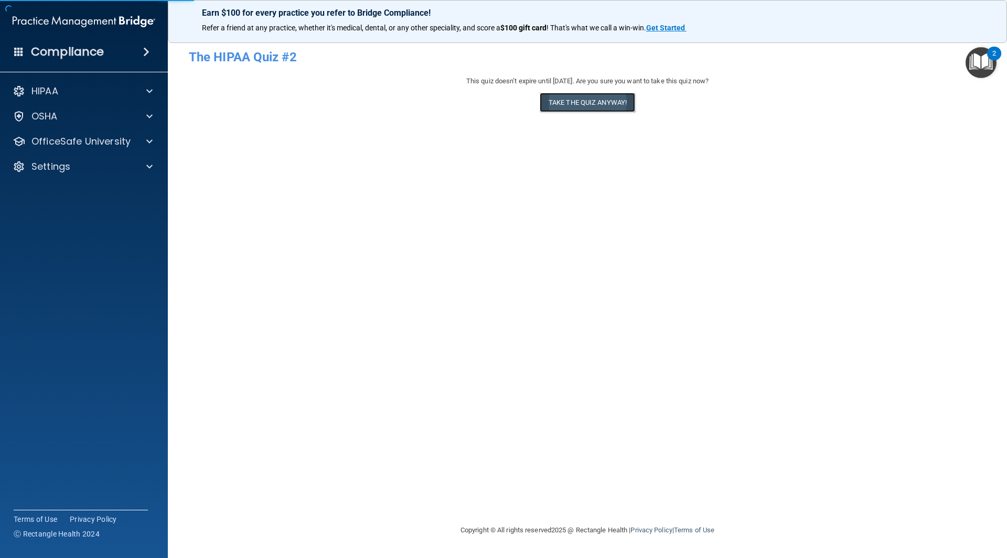
click at [598, 101] on button "Take the quiz anyway!" at bounding box center [587, 102] width 95 height 19
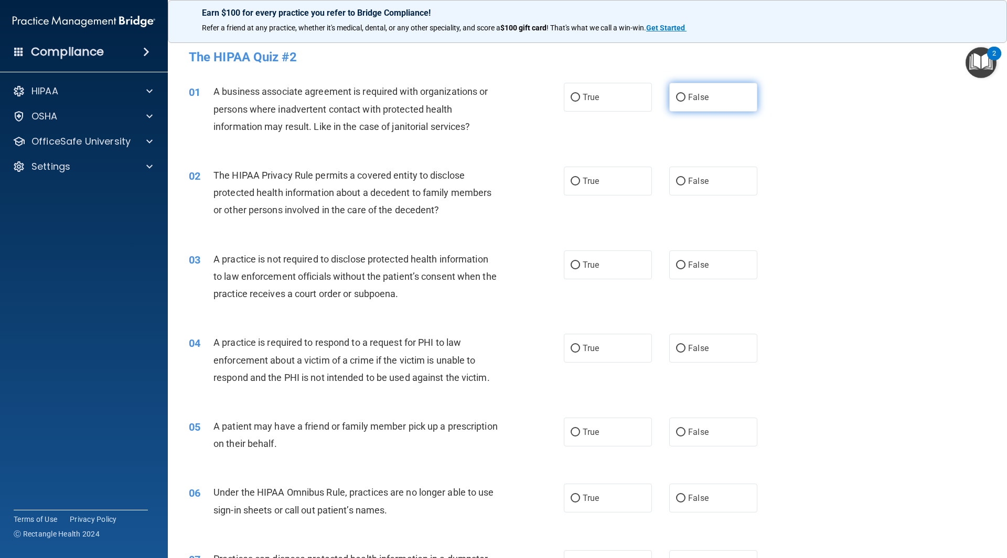
click at [695, 106] on label "False" at bounding box center [713, 97] width 88 height 29
click at [685, 102] on input "False" at bounding box center [680, 98] width 9 height 8
radio input "true"
click at [606, 190] on label "True" at bounding box center [608, 181] width 88 height 29
click at [580, 186] on input "True" at bounding box center [575, 182] width 9 height 8
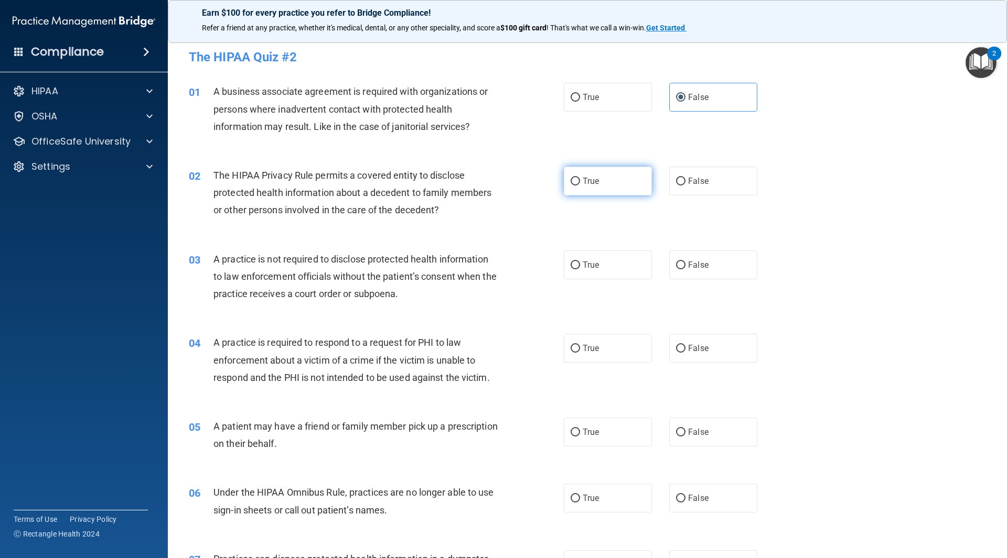
radio input "true"
click at [704, 262] on label "False" at bounding box center [713, 265] width 88 height 29
click at [685, 262] on input "False" at bounding box center [680, 266] width 9 height 8
radio input "true"
drag, startPoint x: 621, startPoint y: 315, endPoint x: 617, endPoint y: 325, distance: 10.8
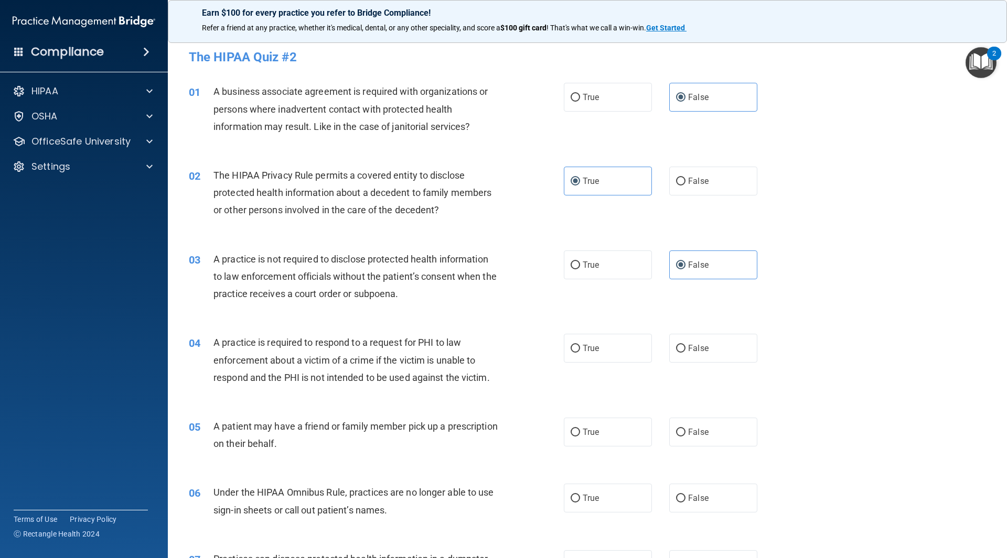
click at [621, 316] on div "03 A practice is not required to disclose protected health information to law e…" at bounding box center [587, 280] width 813 height 84
click at [616, 326] on div "04 A practice is required to respond to a request for PHI to law enforcement ab…" at bounding box center [587, 363] width 813 height 84
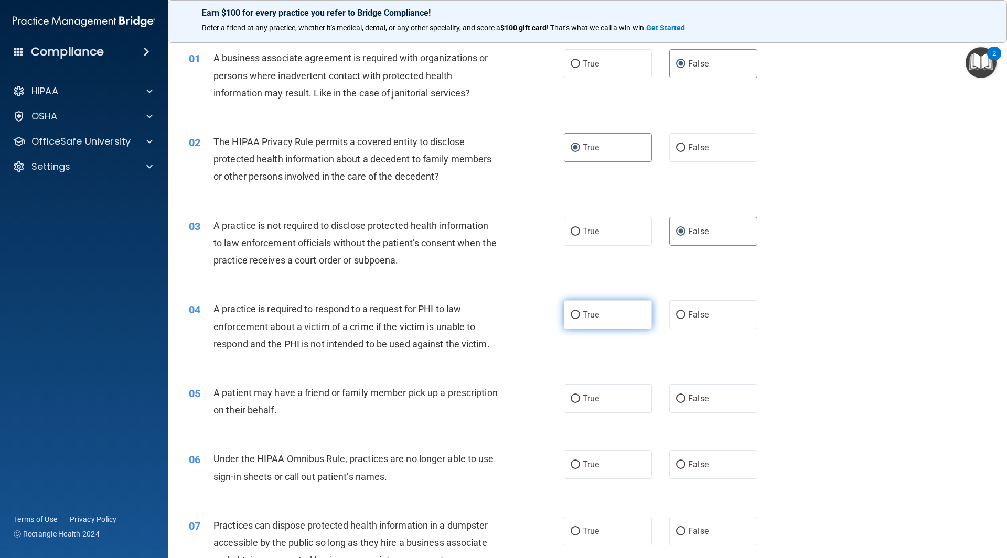
scroll to position [52, 0]
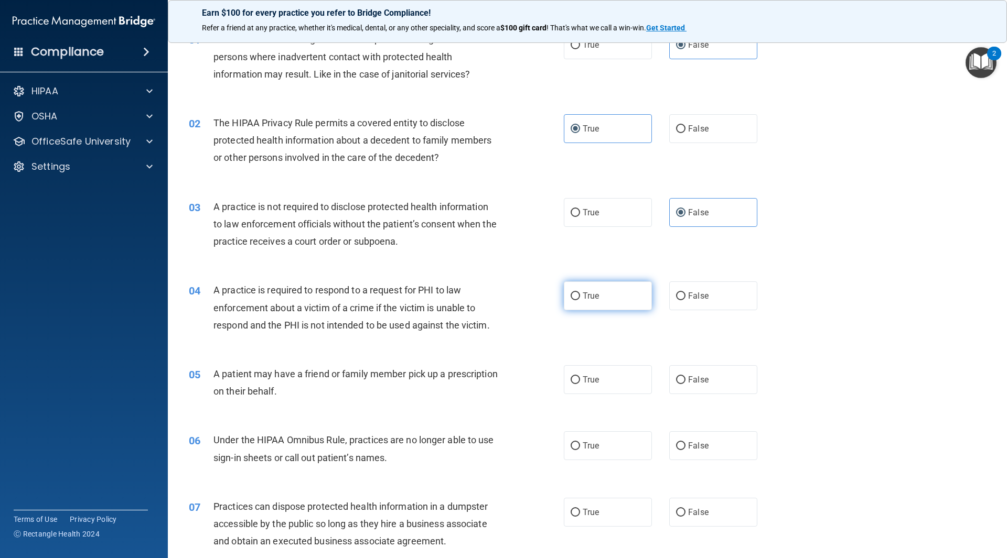
click at [618, 337] on div "04 A practice is required to respond to a request for PHI to law enforcement ab…" at bounding box center [587, 310] width 813 height 84
click at [614, 305] on label "True" at bounding box center [608, 296] width 88 height 29
click at [580, 300] on input "True" at bounding box center [575, 297] width 9 height 8
radio input "true"
click at [609, 383] on label "True" at bounding box center [608, 380] width 88 height 29
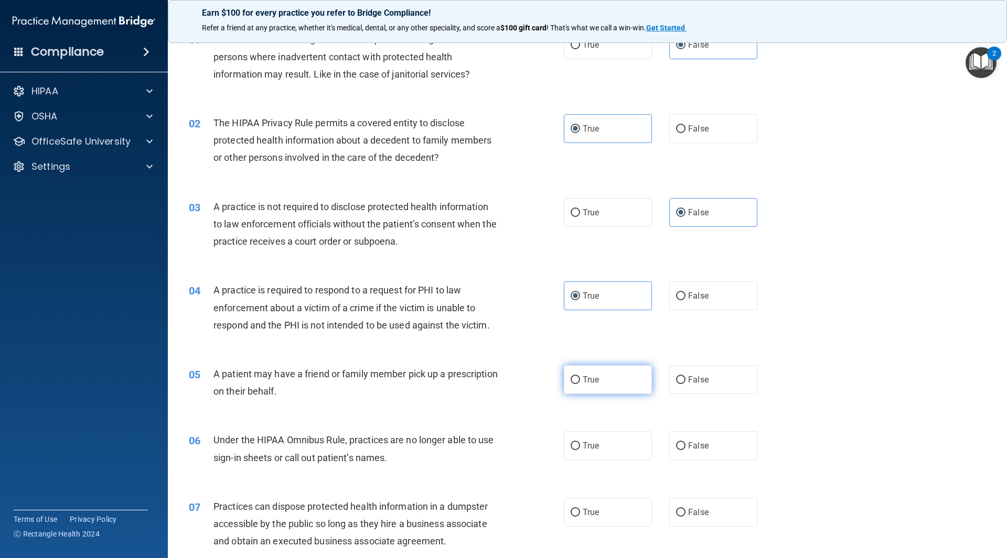
click at [580, 383] on input "True" at bounding box center [575, 381] width 9 height 8
radio input "true"
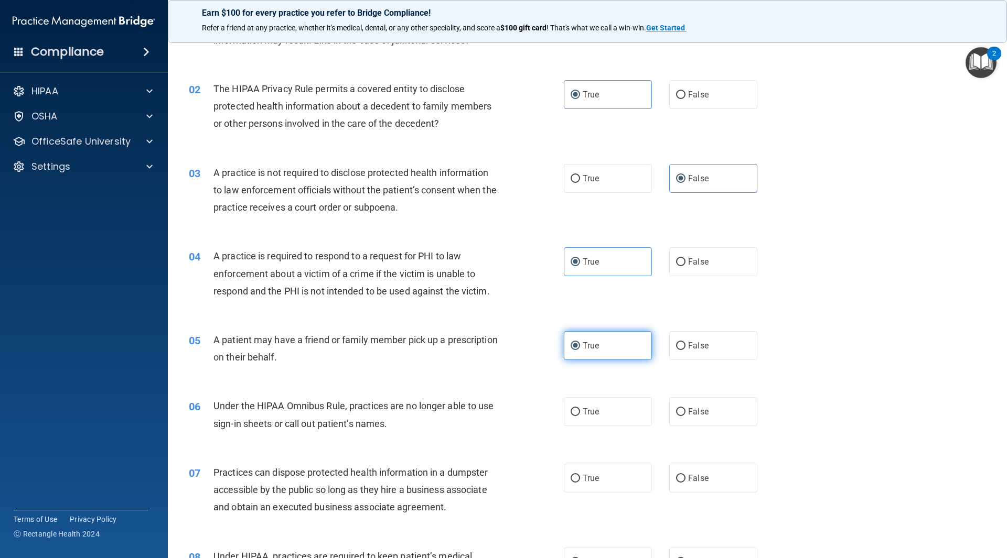
scroll to position [105, 0]
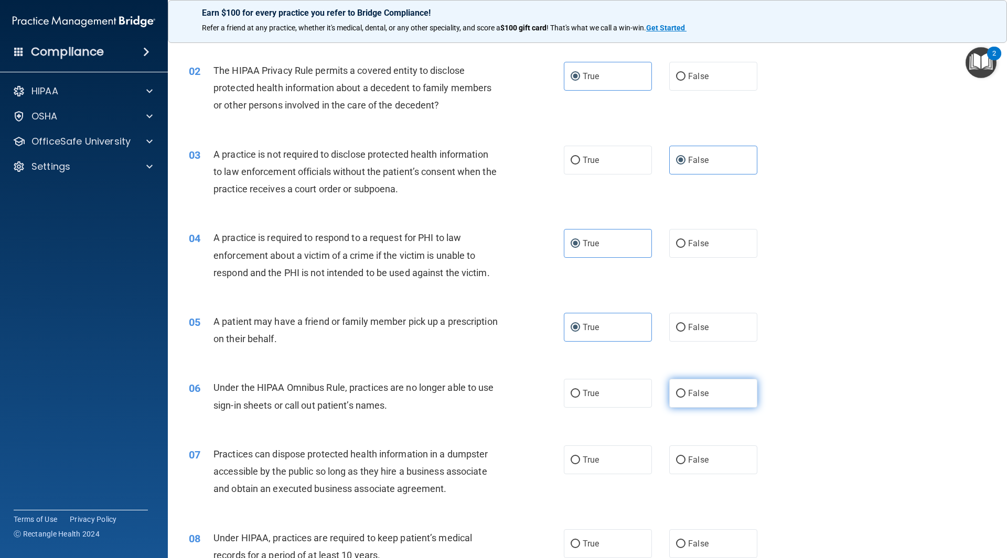
click at [682, 396] on label "False" at bounding box center [713, 393] width 88 height 29
click at [682, 396] on input "False" at bounding box center [680, 394] width 9 height 8
radio input "true"
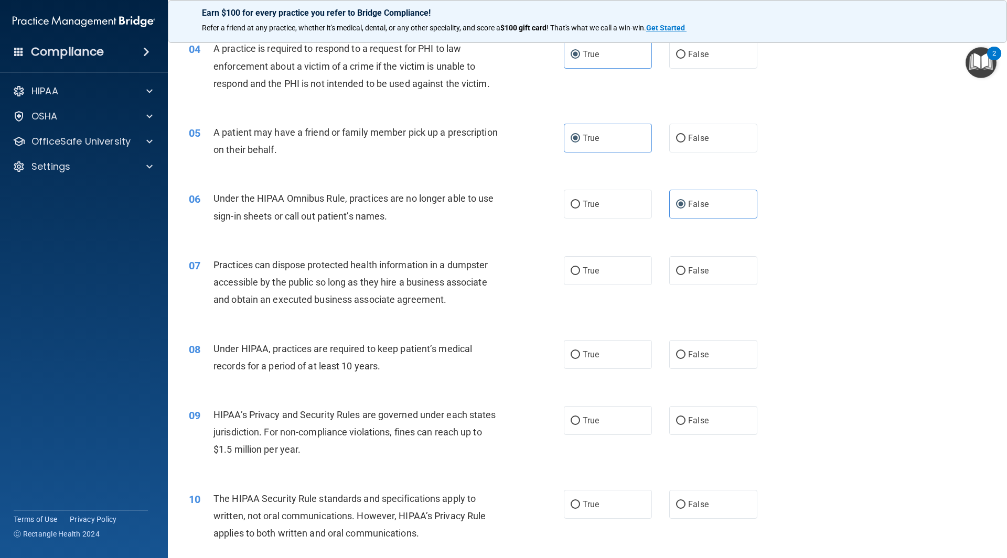
scroll to position [315, 0]
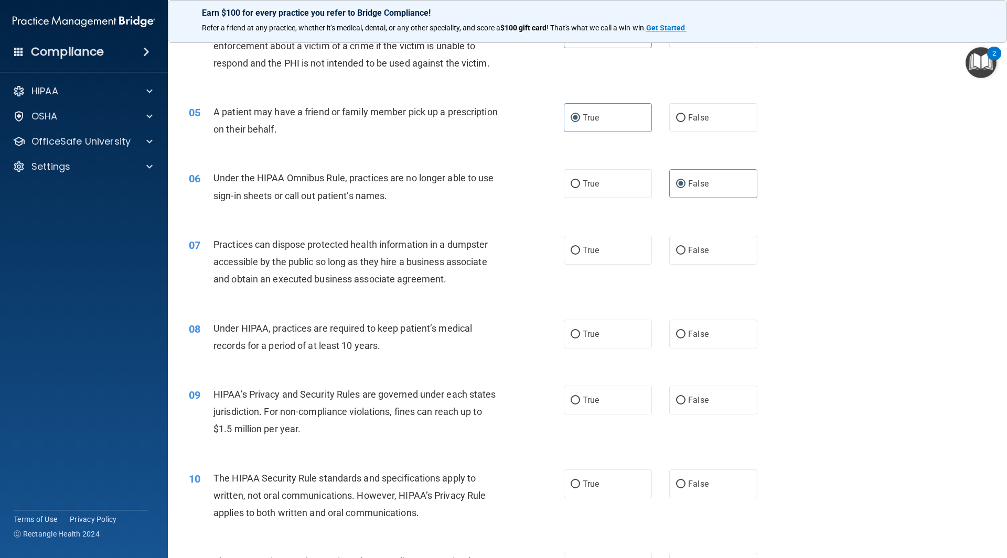
click at [720, 272] on div "07 Practices can dispose protected health information in a dumpster accessible …" at bounding box center [587, 265] width 813 height 84
click at [717, 266] on div "07 Practices can dispose protected health information in a dumpster accessible …" at bounding box center [587, 265] width 813 height 84
click at [713, 261] on label "False" at bounding box center [713, 250] width 88 height 29
click at [685, 255] on input "False" at bounding box center [680, 251] width 9 height 8
radio input "true"
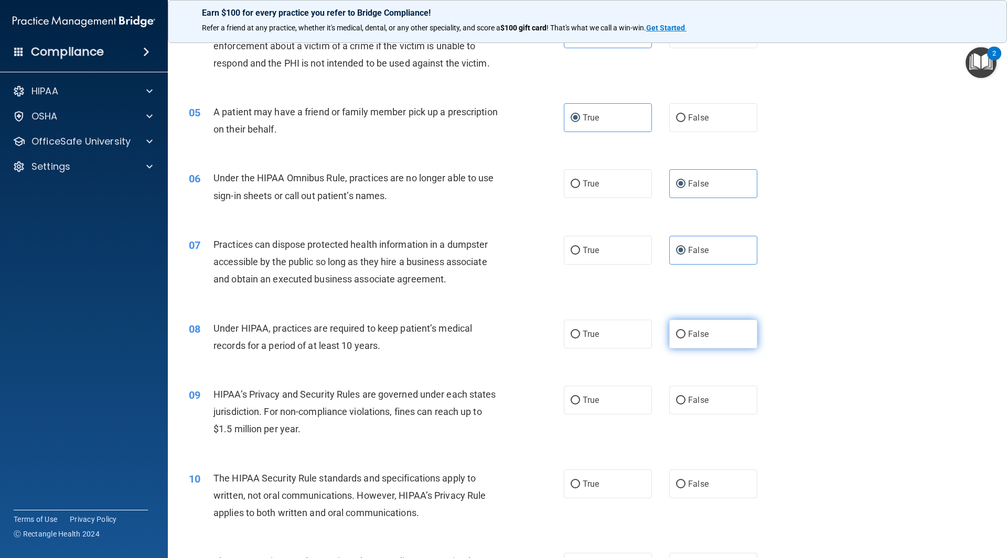
click at [704, 341] on label "False" at bounding box center [713, 334] width 88 height 29
click at [685, 339] on input "False" at bounding box center [680, 335] width 9 height 8
radio input "true"
click at [722, 401] on label "False" at bounding box center [713, 400] width 88 height 29
click at [685, 401] on input "False" at bounding box center [680, 401] width 9 height 8
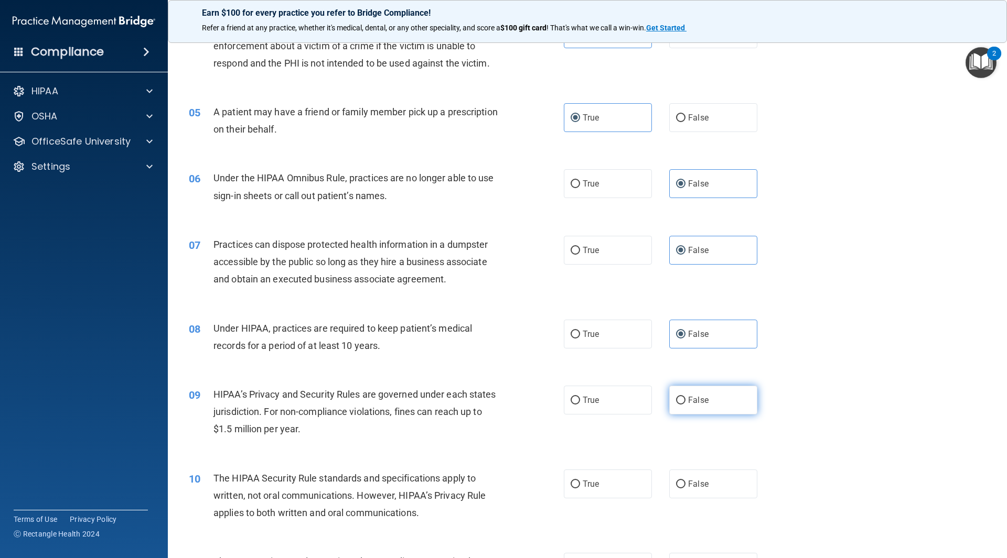
radio input "true"
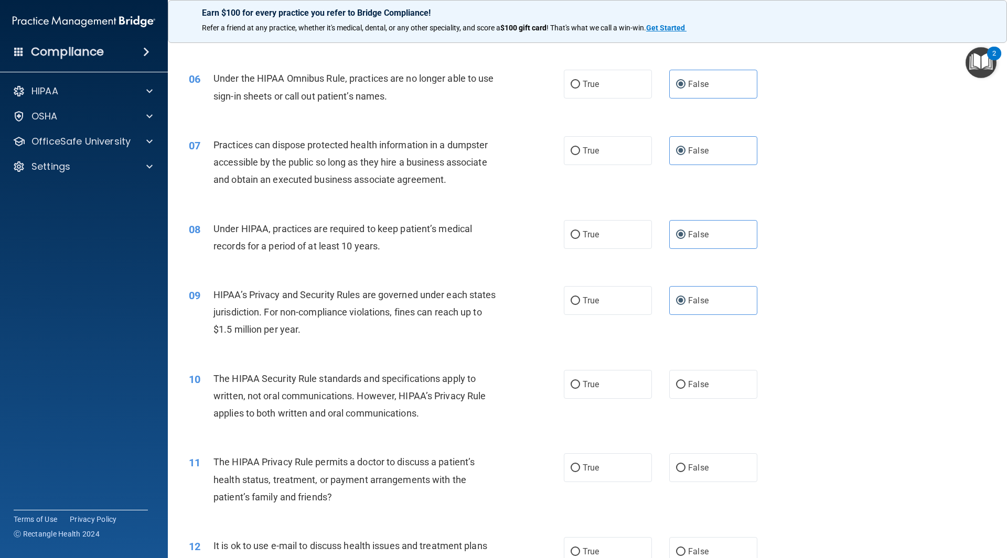
scroll to position [420, 0]
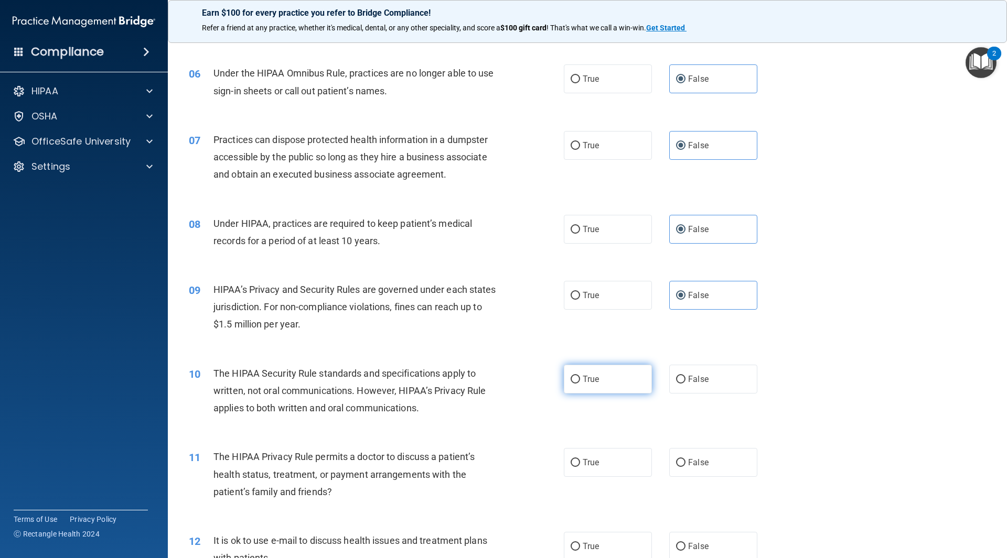
click at [612, 369] on label "True" at bounding box center [608, 379] width 88 height 29
click at [580, 376] on input "True" at bounding box center [575, 380] width 9 height 8
radio input "true"
click at [582, 469] on label "True" at bounding box center [608, 462] width 88 height 29
click at [580, 467] on input "True" at bounding box center [575, 463] width 9 height 8
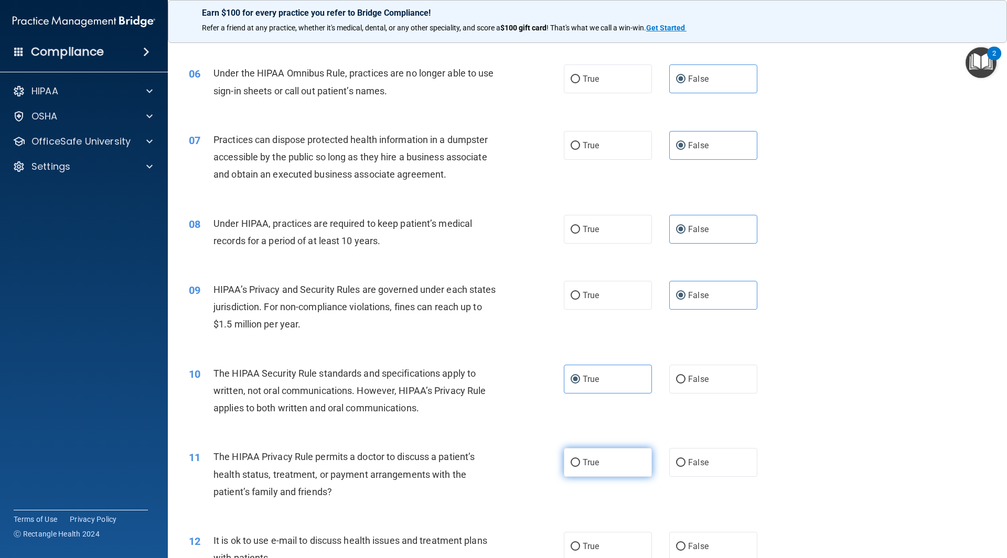
radio input "true"
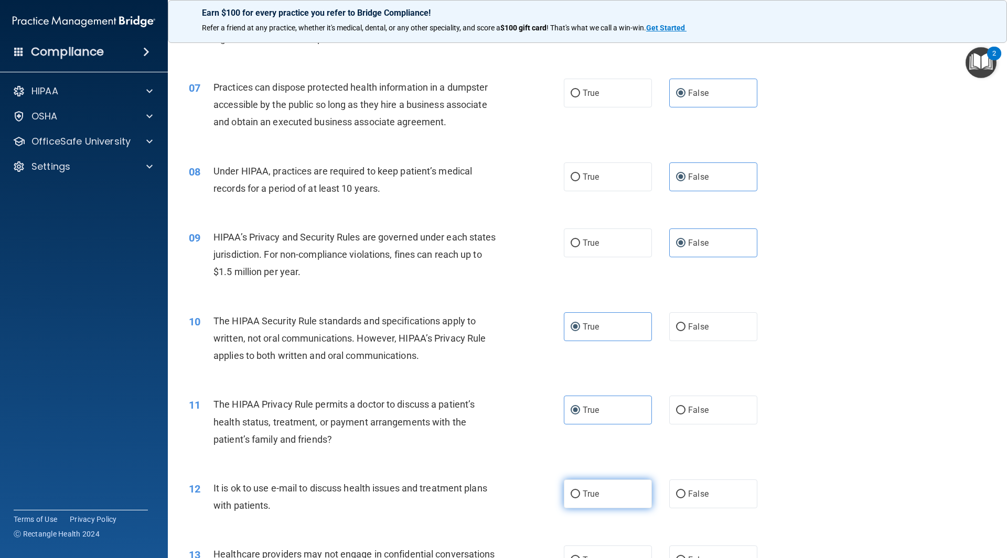
click at [593, 499] on label "True" at bounding box center [608, 494] width 88 height 29
click at [580, 499] on input "True" at bounding box center [575, 495] width 9 height 8
radio input "true"
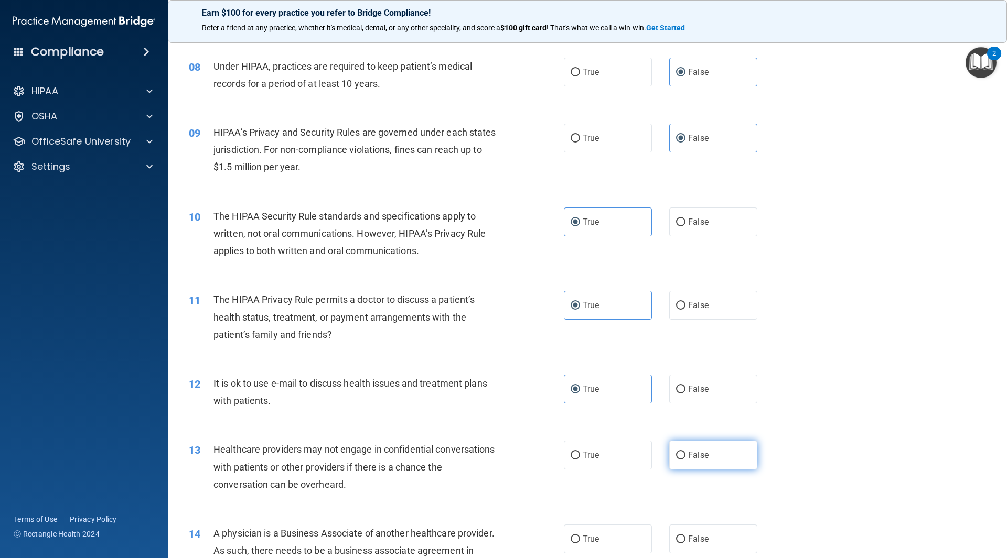
click at [693, 465] on label "False" at bounding box center [713, 455] width 88 height 29
click at [685, 460] on input "False" at bounding box center [680, 456] width 9 height 8
radio input "true"
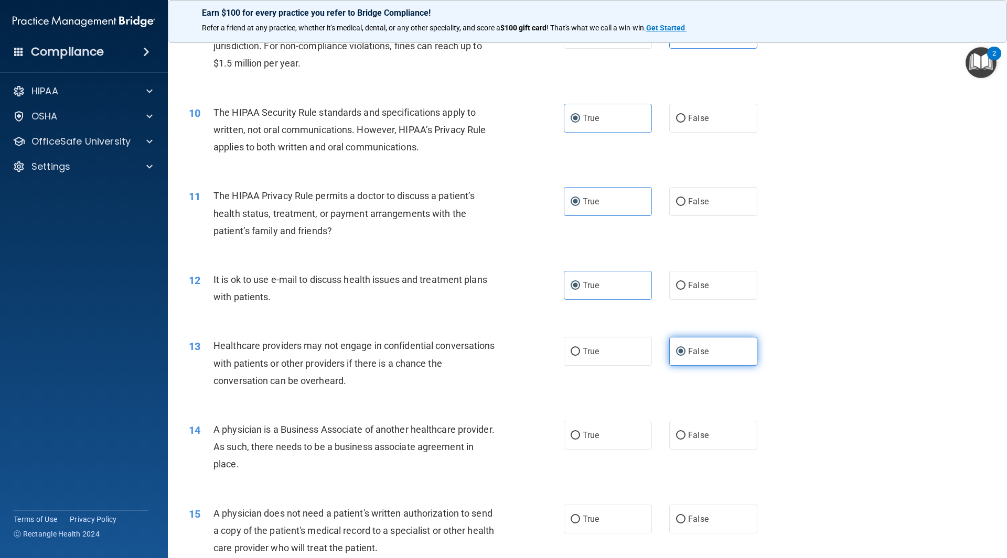
scroll to position [682, 0]
click at [703, 450] on div "14 A physician is a Business Associate of another healthcare provider. As such,…" at bounding box center [587, 449] width 813 height 84
click at [714, 424] on label "False" at bounding box center [713, 434] width 88 height 29
click at [685, 431] on input "False" at bounding box center [680, 435] width 9 height 8
radio input "true"
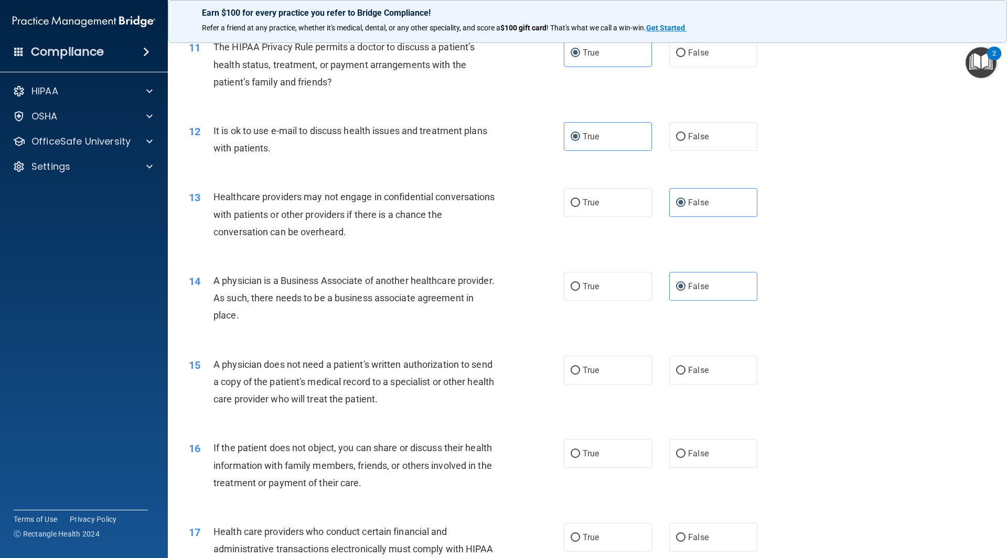
scroll to position [839, 0]
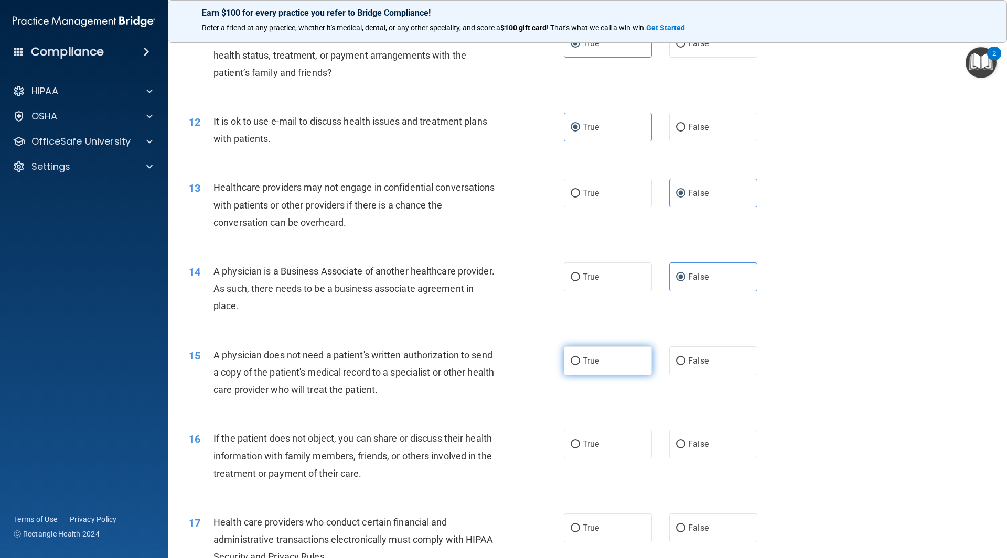
click at [618, 365] on label "True" at bounding box center [608, 361] width 88 height 29
click at [580, 365] on input "True" at bounding box center [575, 362] width 9 height 8
radio input "true"
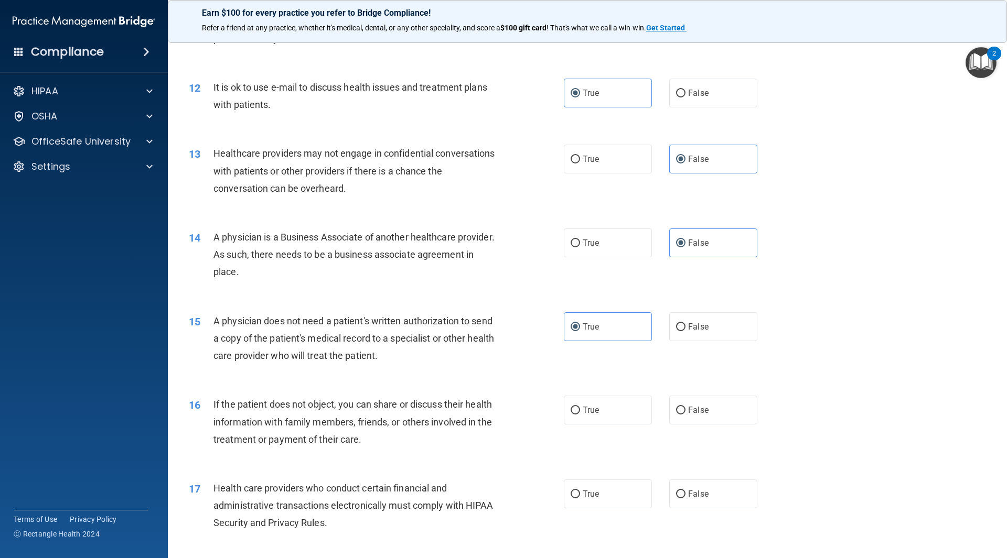
scroll to position [891, 0]
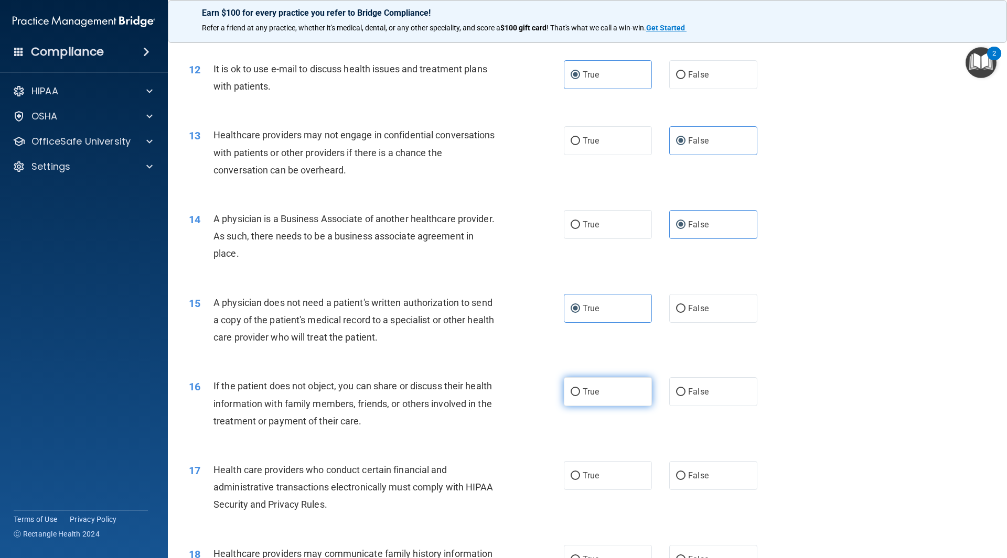
click at [625, 394] on label "True" at bounding box center [608, 392] width 88 height 29
click at [580, 394] on input "True" at bounding box center [575, 393] width 9 height 8
radio input "true"
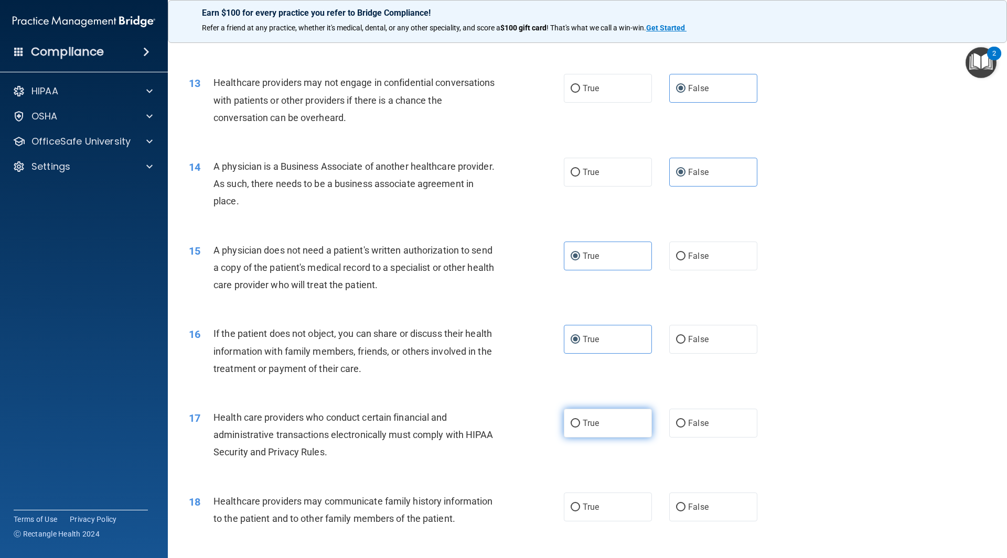
click at [627, 418] on label "True" at bounding box center [608, 423] width 88 height 29
click at [580, 420] on input "True" at bounding box center [575, 424] width 9 height 8
radio input "true"
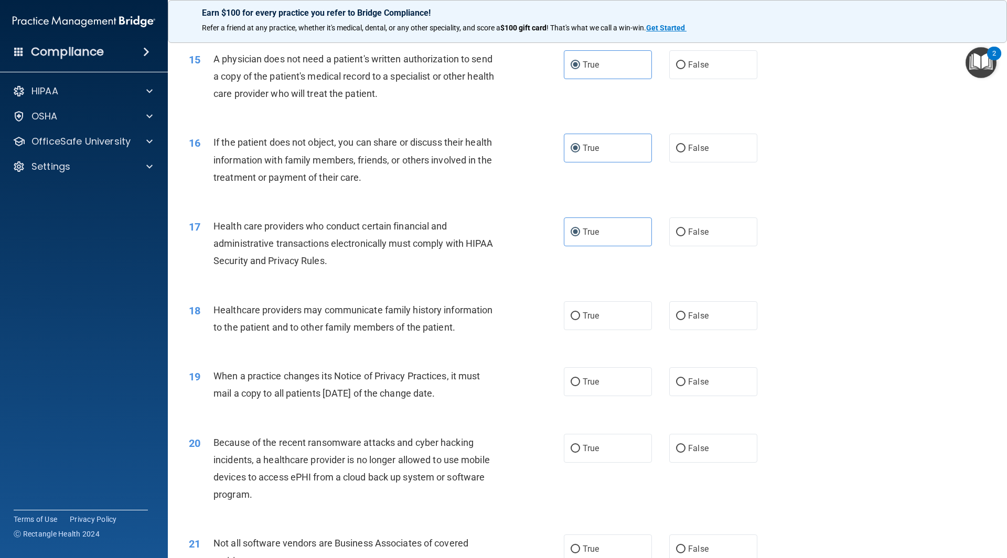
scroll to position [1154, 0]
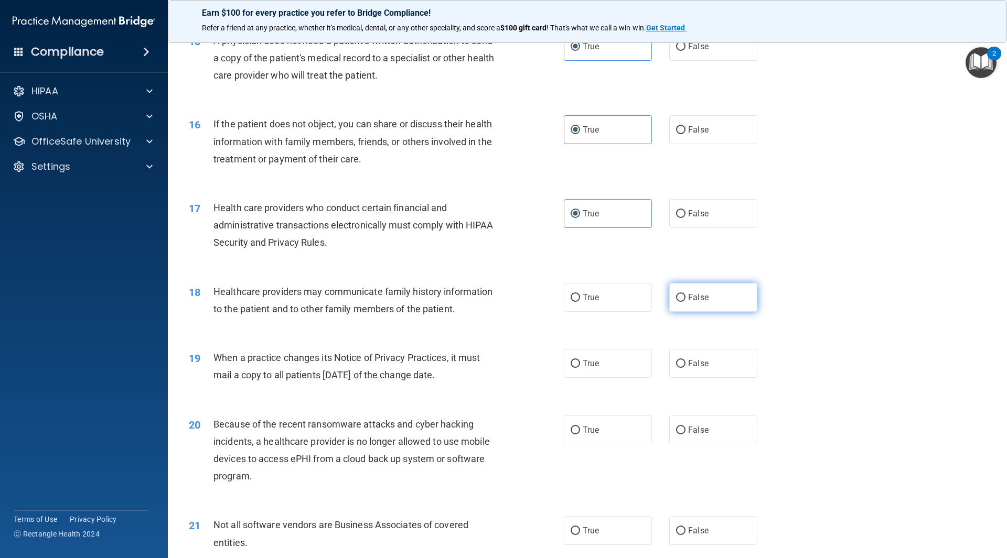
click at [671, 306] on label "False" at bounding box center [713, 297] width 88 height 29
click at [676, 302] on input "False" at bounding box center [680, 298] width 9 height 8
radio input "true"
click at [687, 346] on div "19 When a practice changes its Notice of Privacy Practices, it must mail a copy…" at bounding box center [587, 369] width 813 height 66
click at [685, 356] on label "False" at bounding box center [713, 363] width 88 height 29
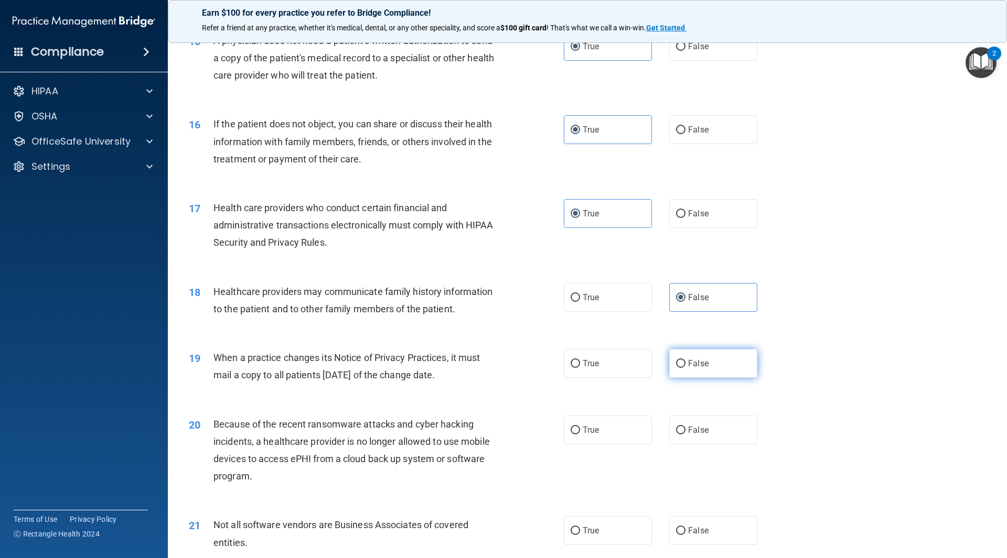
click at [685, 360] on input "False" at bounding box center [680, 364] width 9 height 8
radio input "true"
click at [693, 436] on label "False" at bounding box center [713, 430] width 88 height 29
click at [685, 435] on input "False" at bounding box center [680, 431] width 9 height 8
radio input "true"
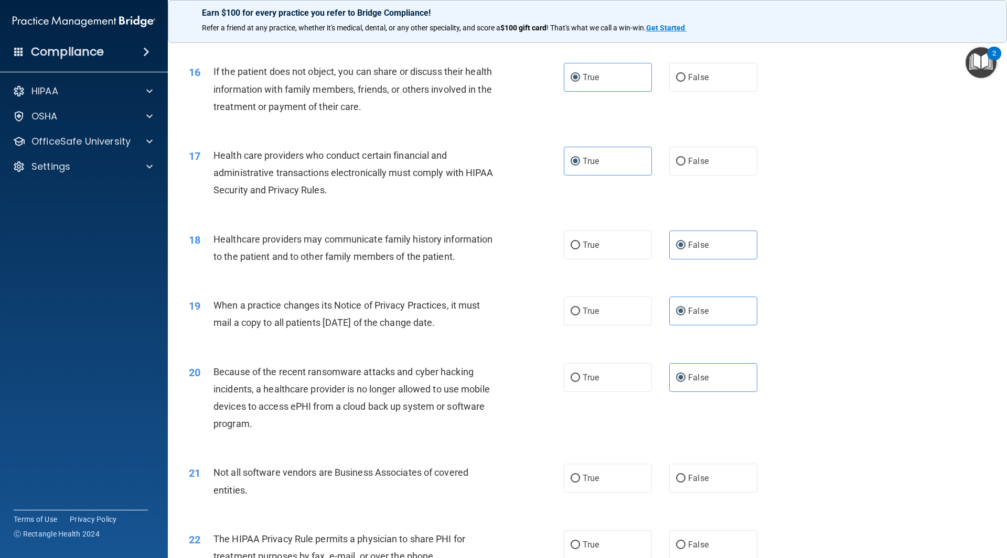
scroll to position [1311, 0]
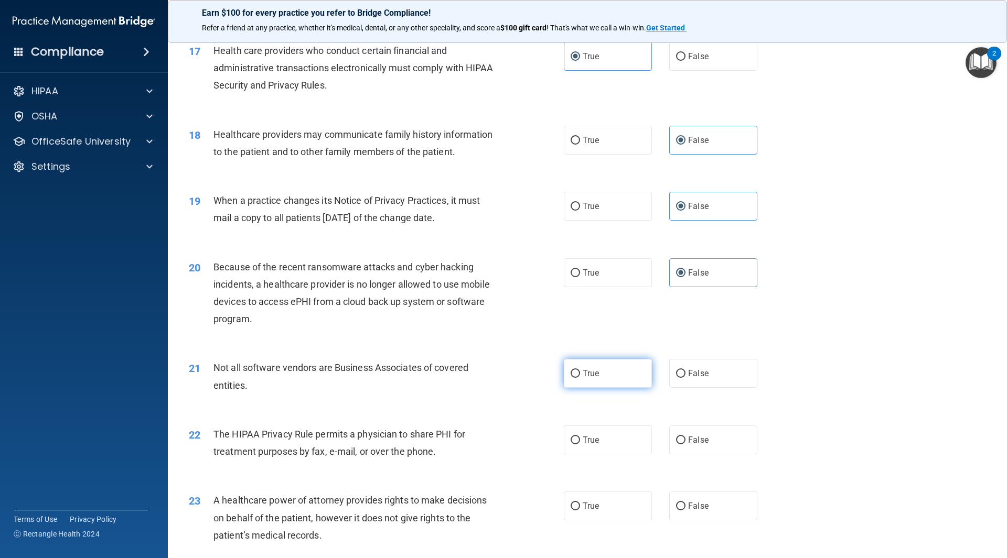
click at [605, 372] on label "True" at bounding box center [608, 373] width 88 height 29
click at [580, 372] on input "True" at bounding box center [575, 374] width 9 height 8
radio input "true"
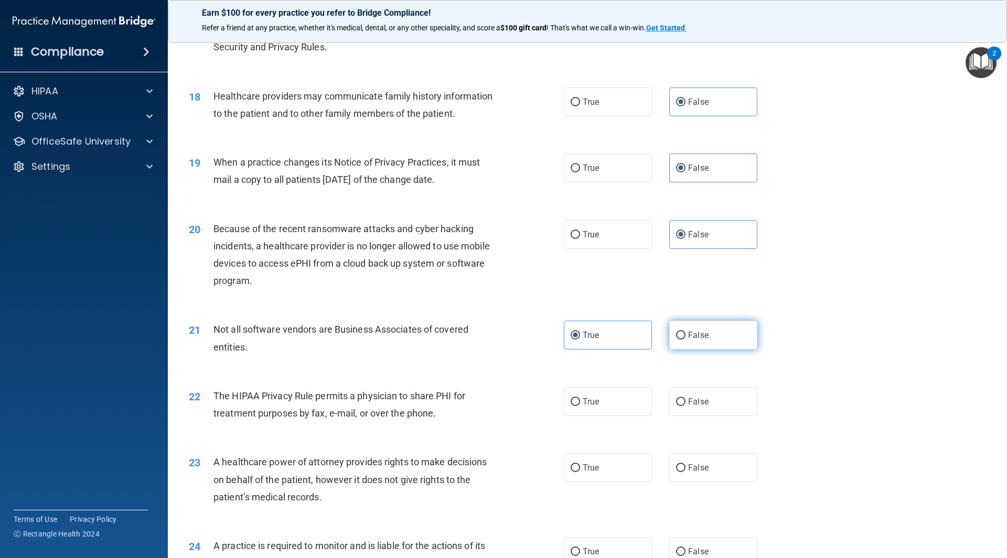
scroll to position [1416, 0]
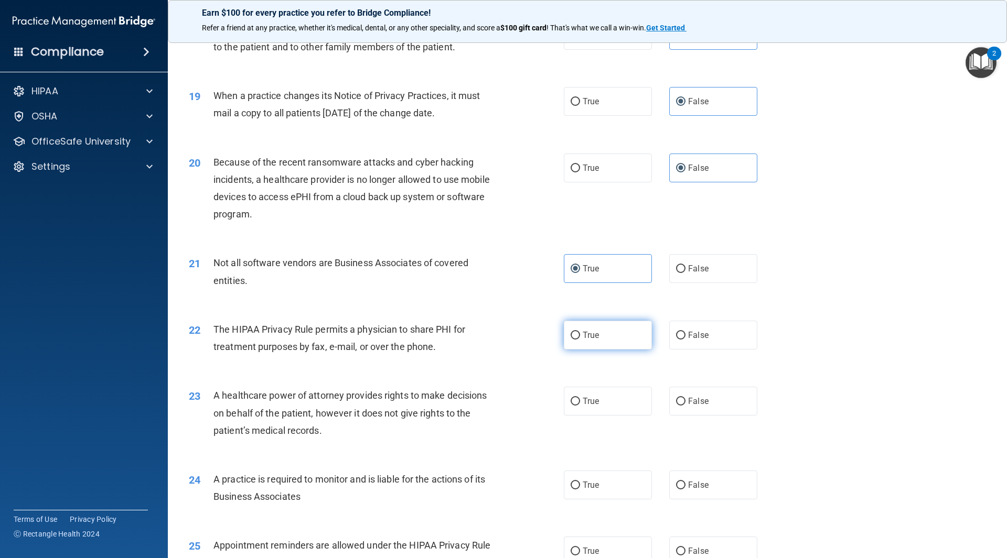
click at [598, 331] on label "True" at bounding box center [608, 335] width 88 height 29
click at [580, 332] on input "True" at bounding box center [575, 336] width 9 height 8
radio input "true"
click at [720, 401] on label "False" at bounding box center [713, 401] width 88 height 29
click at [685, 401] on input "False" at bounding box center [680, 402] width 9 height 8
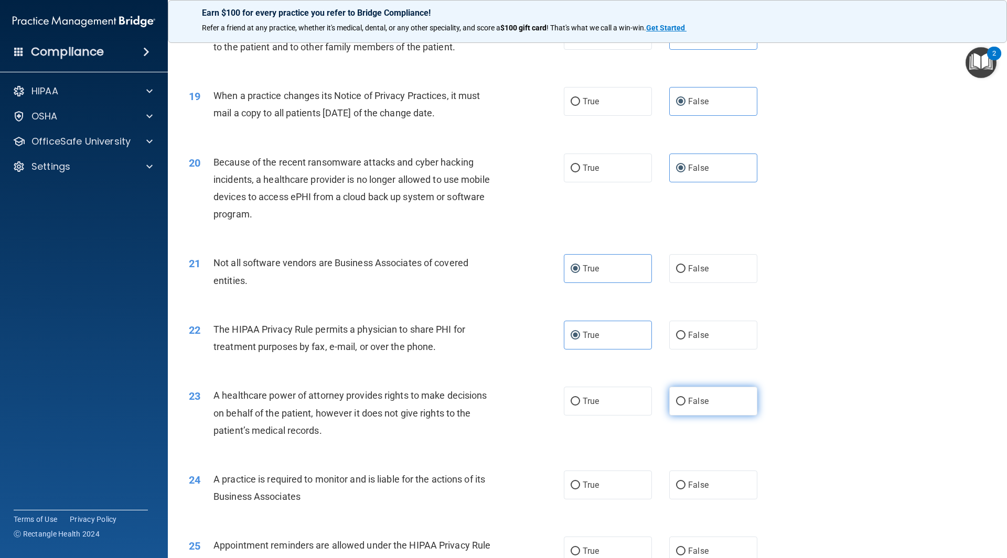
radio input "true"
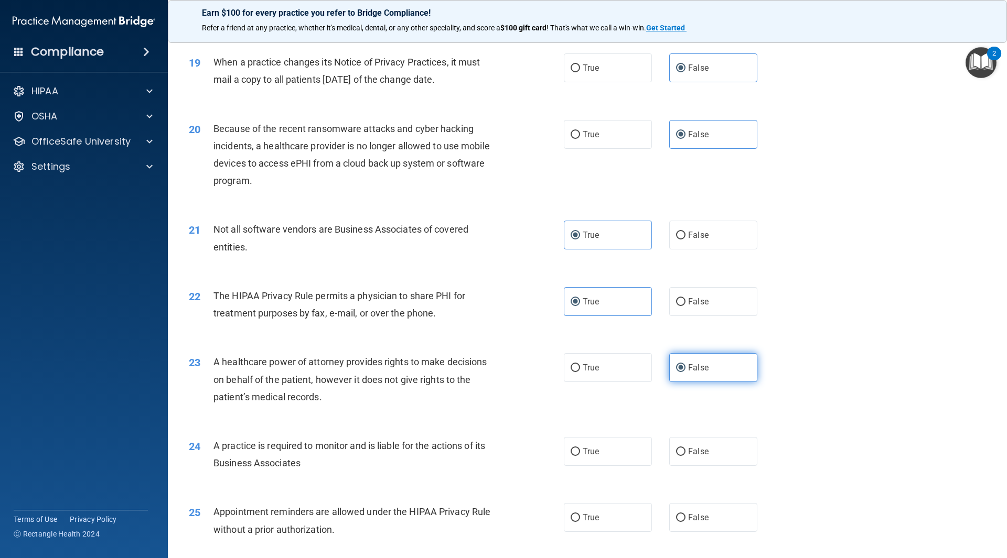
scroll to position [1468, 0]
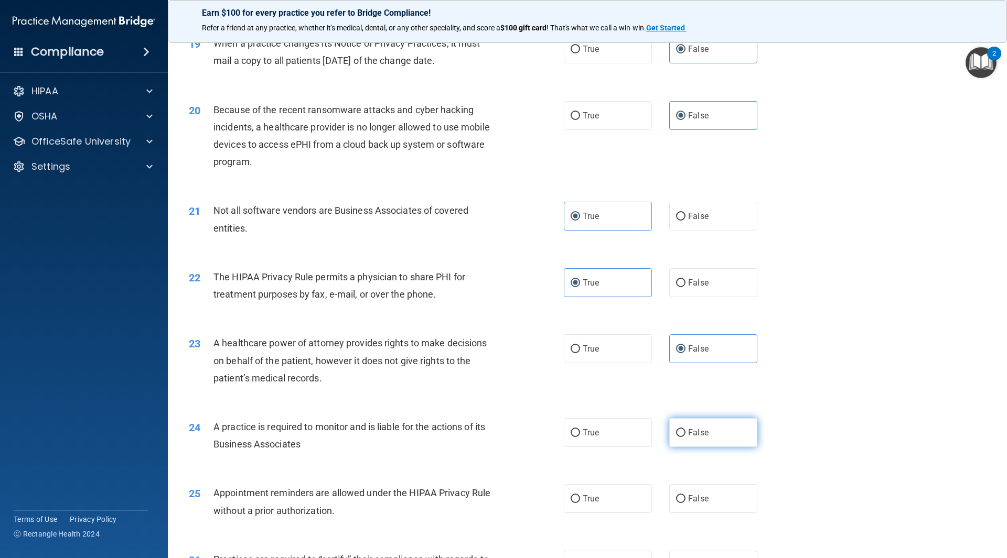
click at [699, 436] on span "False" at bounding box center [698, 433] width 20 height 10
click at [685, 436] on input "False" at bounding box center [680, 433] width 9 height 8
radio input "true"
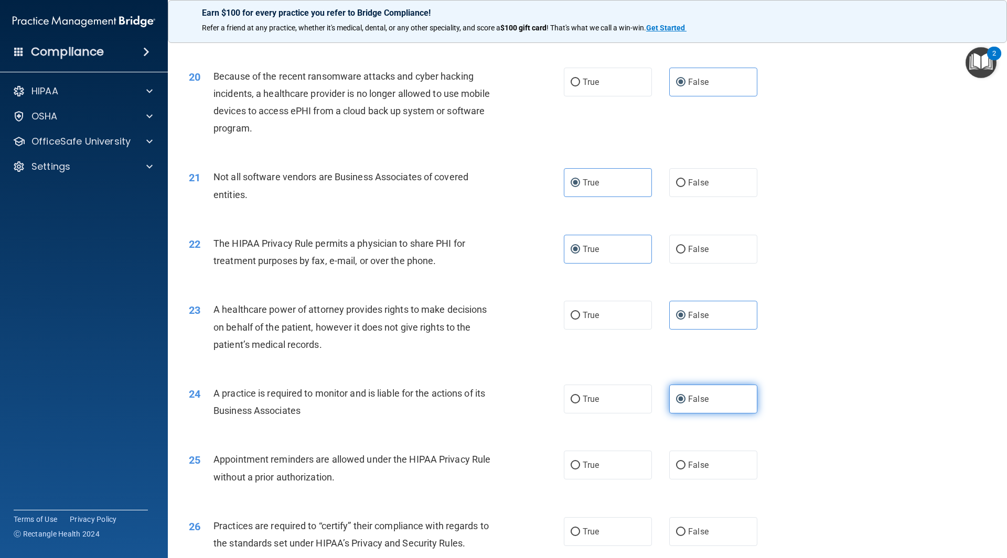
scroll to position [1521, 0]
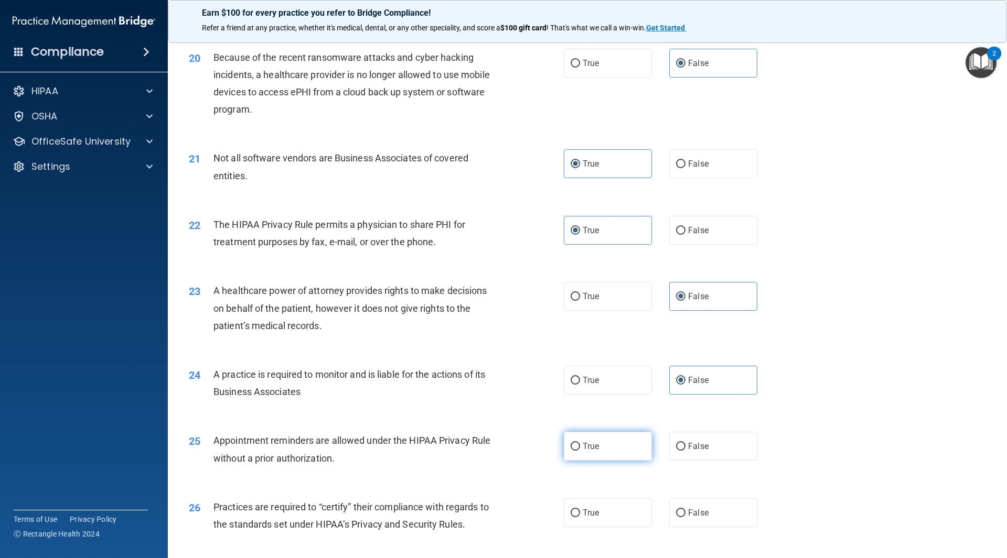
click at [580, 455] on label "True" at bounding box center [608, 446] width 88 height 29
click at [580, 451] on input "True" at bounding box center [575, 447] width 9 height 8
radio input "true"
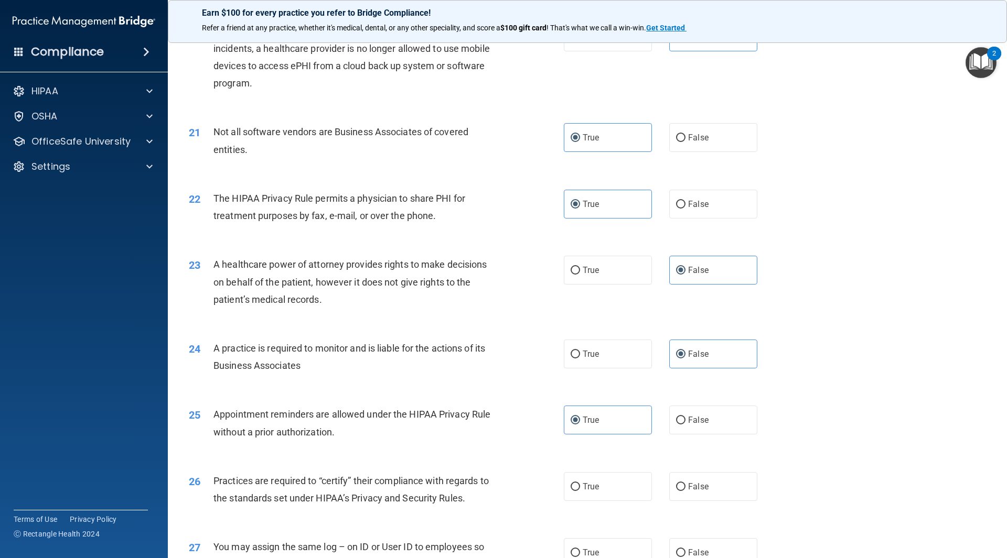
scroll to position [1573, 0]
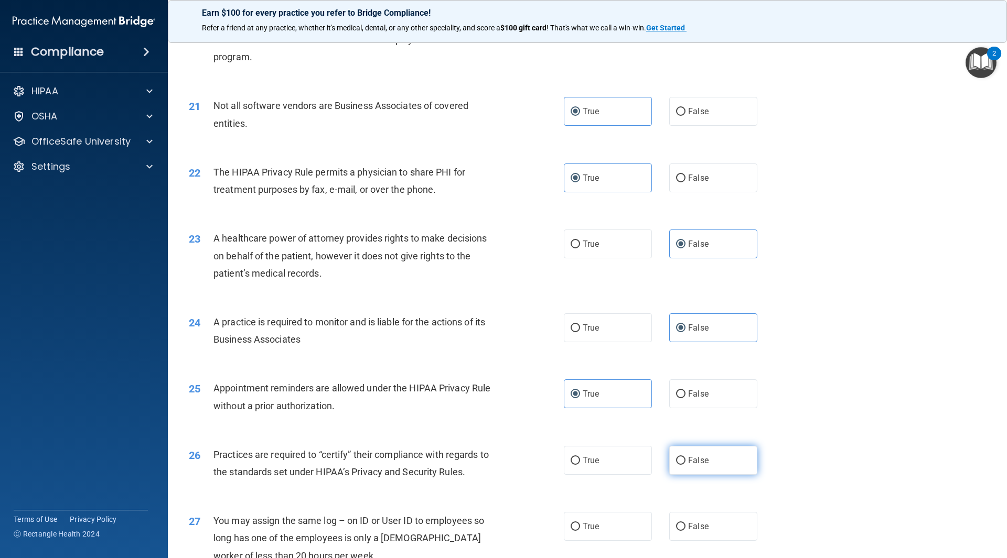
click at [720, 458] on label "False" at bounding box center [713, 460] width 88 height 29
click at [685, 458] on input "False" at bounding box center [680, 461] width 9 height 8
radio input "true"
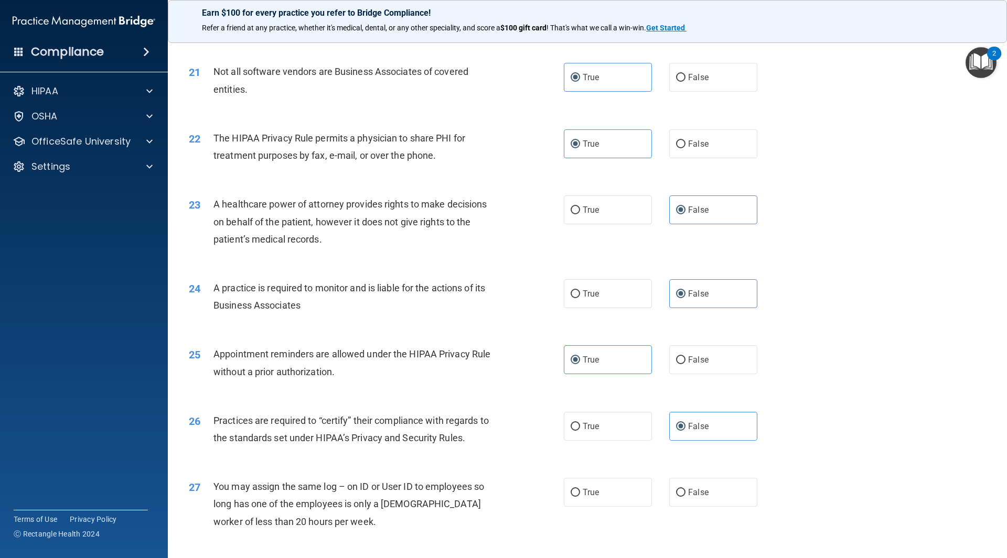
scroll to position [1626, 0]
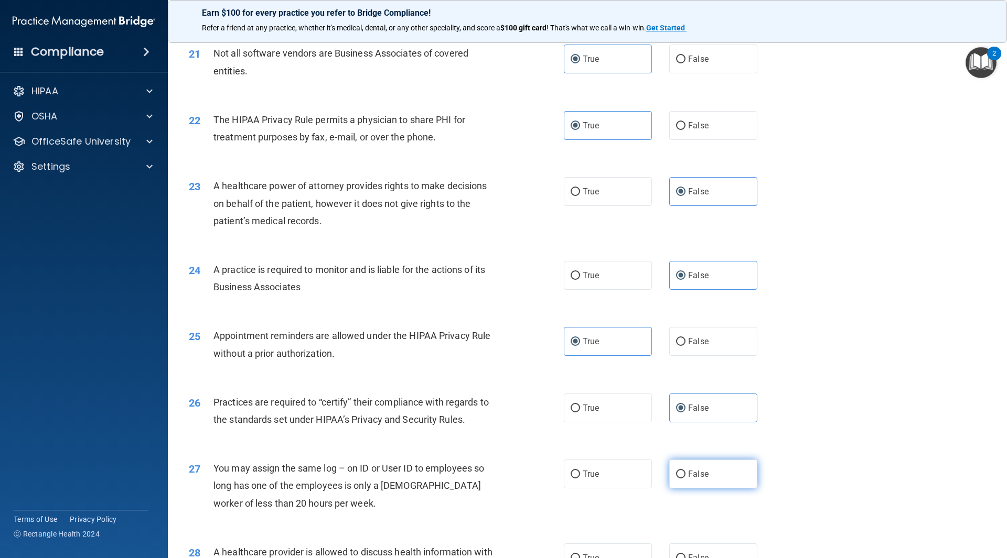
click at [707, 478] on label "False" at bounding box center [713, 474] width 88 height 29
click at [685, 478] on input "False" at bounding box center [680, 475] width 9 height 8
radio input "true"
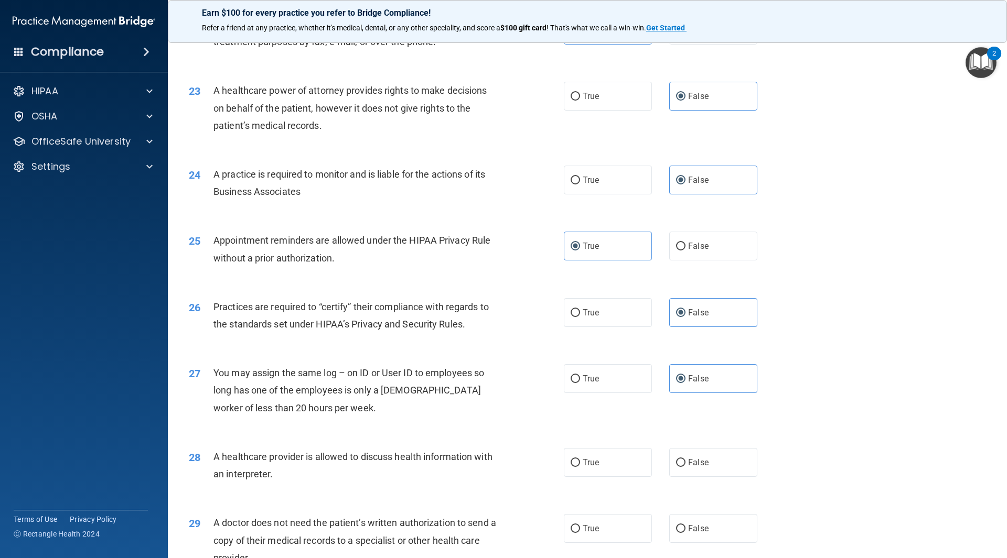
scroll to position [1783, 0]
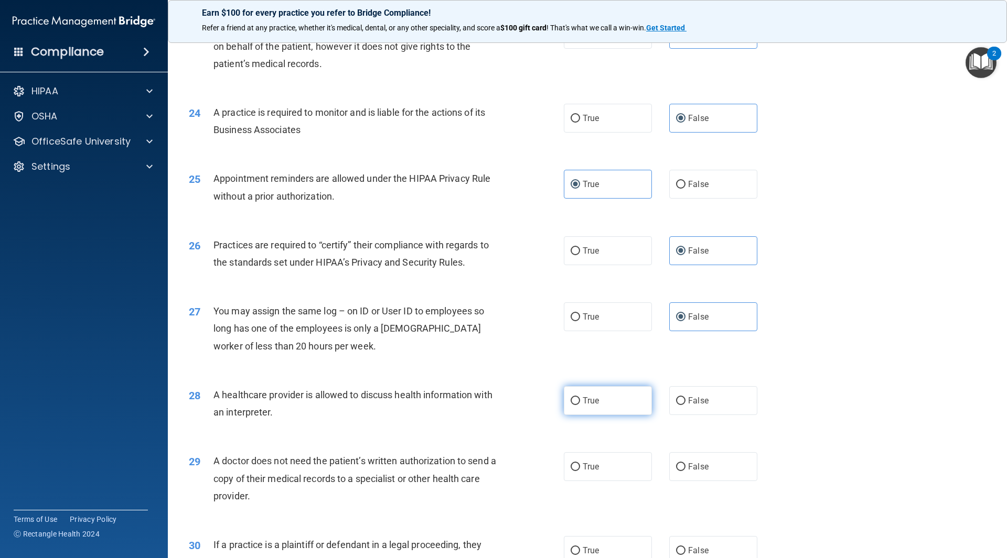
click at [593, 410] on label "True" at bounding box center [608, 400] width 88 height 29
click at [580, 405] on input "True" at bounding box center [575, 402] width 9 height 8
radio input "true"
click at [586, 476] on label "True" at bounding box center [608, 467] width 88 height 29
click at [580, 471] on input "True" at bounding box center [575, 468] width 9 height 8
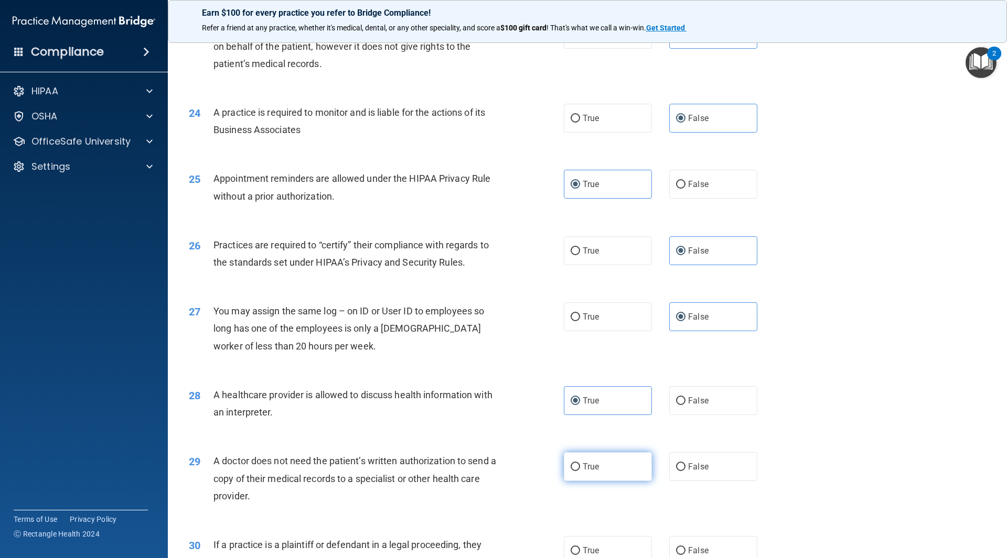
radio input "true"
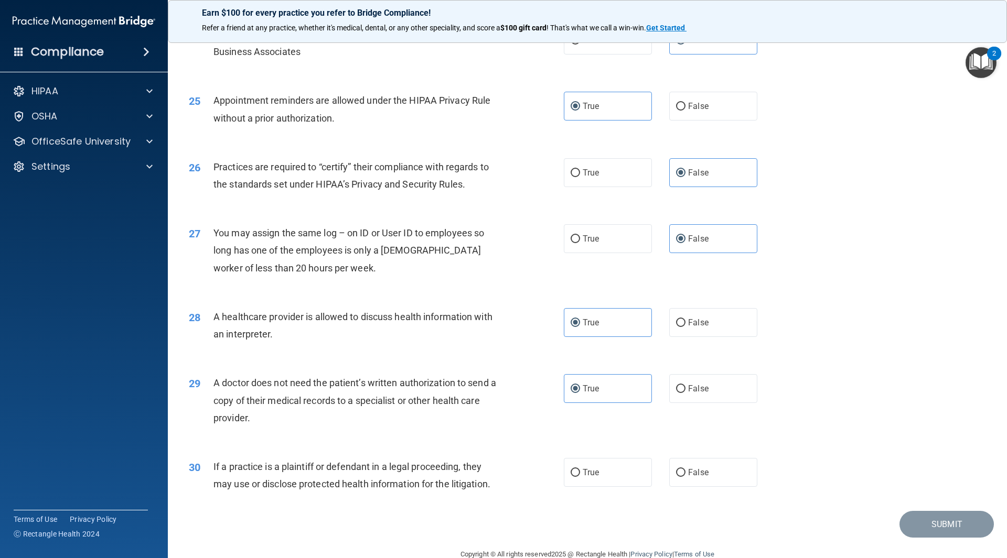
scroll to position [1883, 0]
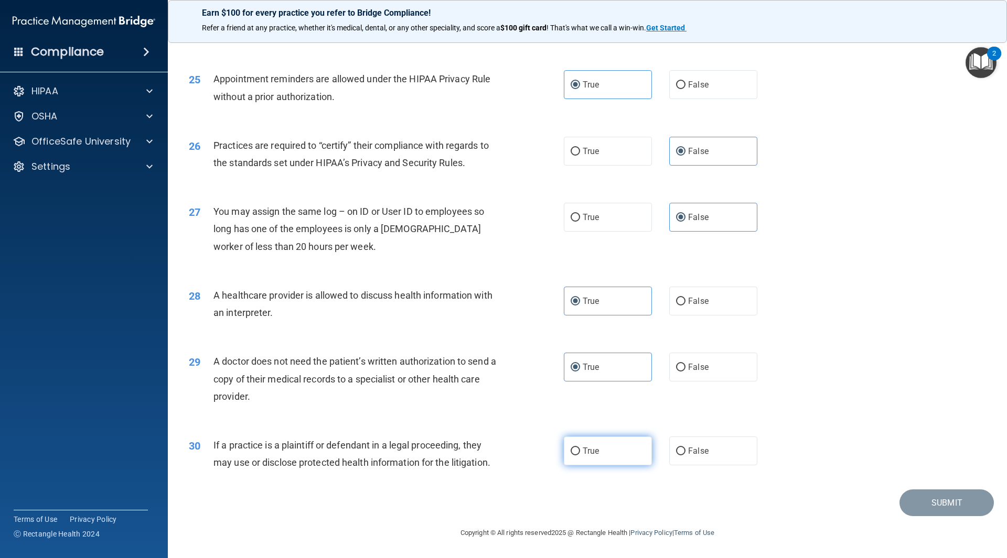
click at [593, 453] on span "True" at bounding box center [591, 451] width 16 height 10
click at [580, 453] on input "True" at bounding box center [575, 452] width 9 height 8
radio input "true"
click at [932, 497] on button "Submit" at bounding box center [946, 503] width 94 height 27
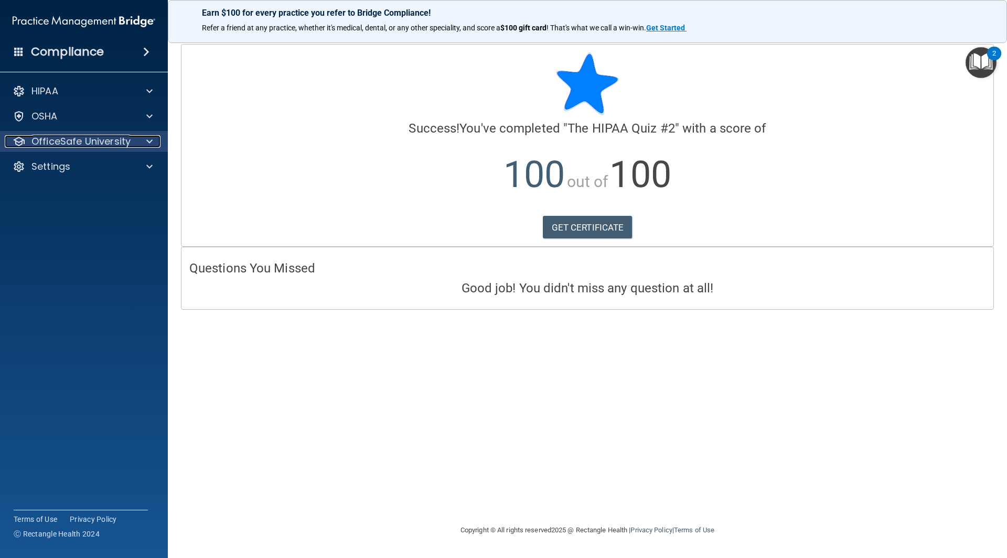
click at [115, 136] on p "OfficeSafe University" at bounding box center [80, 141] width 99 height 13
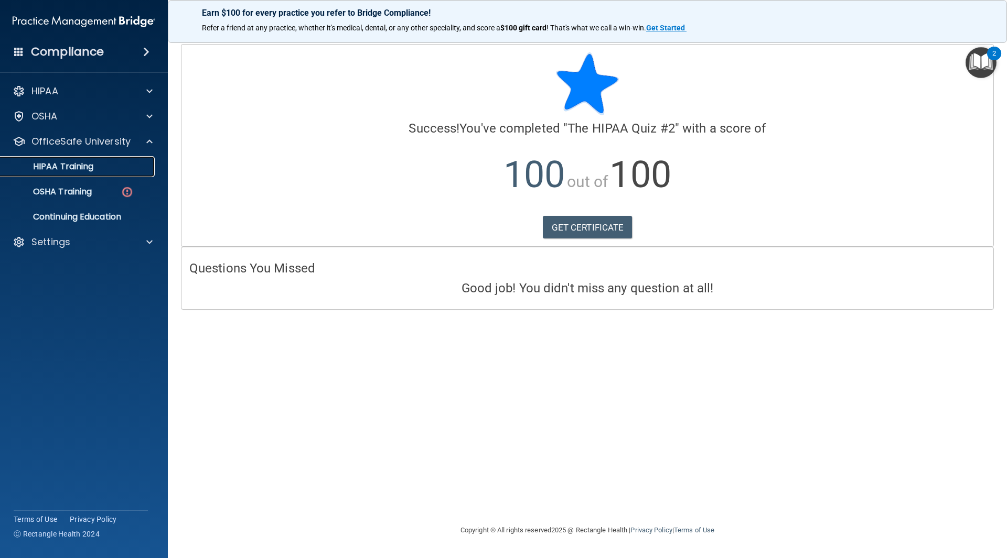
click at [114, 174] on link "HIPAA Training" at bounding box center [72, 166] width 165 height 21
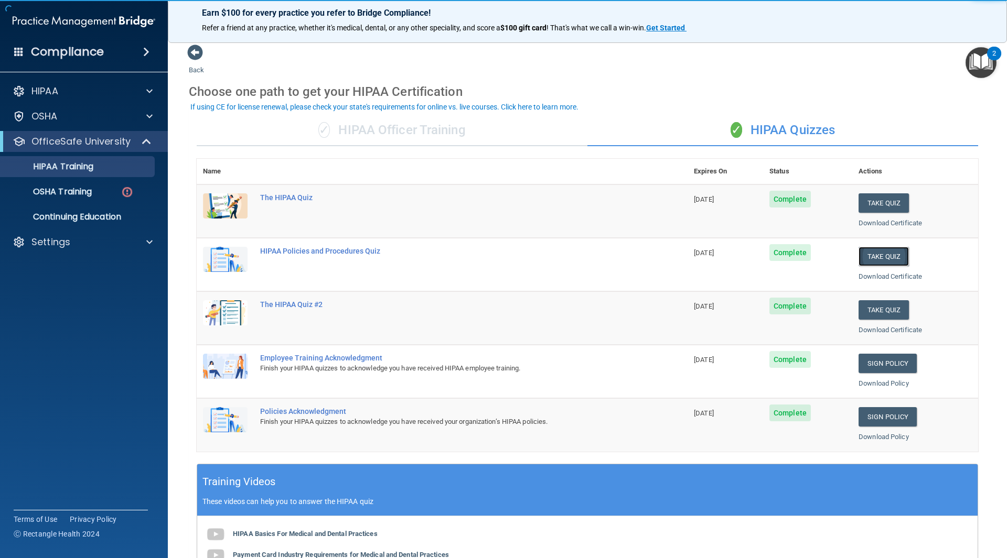
click at [885, 252] on button "Take Quiz" at bounding box center [883, 256] width 50 height 19
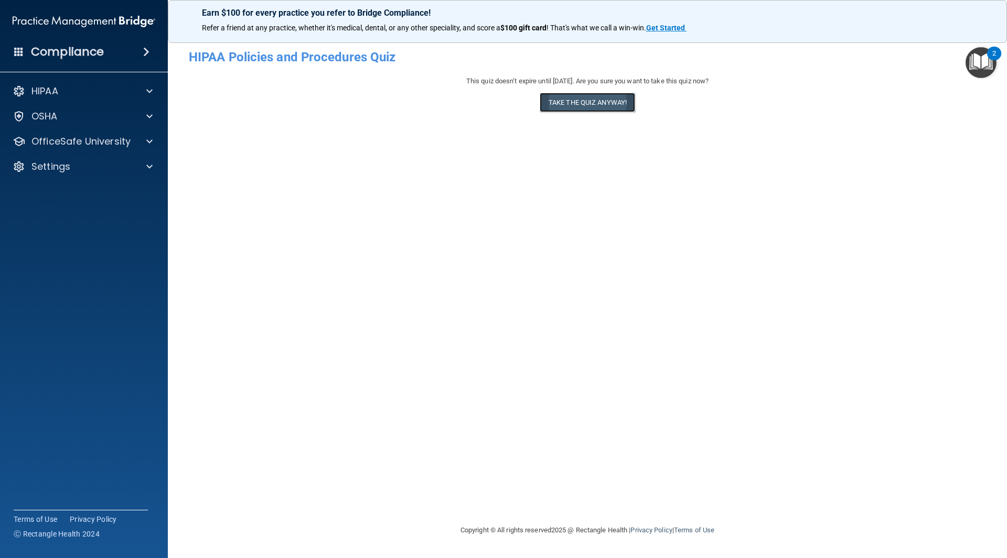
click at [594, 96] on button "Take the quiz anyway!" at bounding box center [587, 102] width 95 height 19
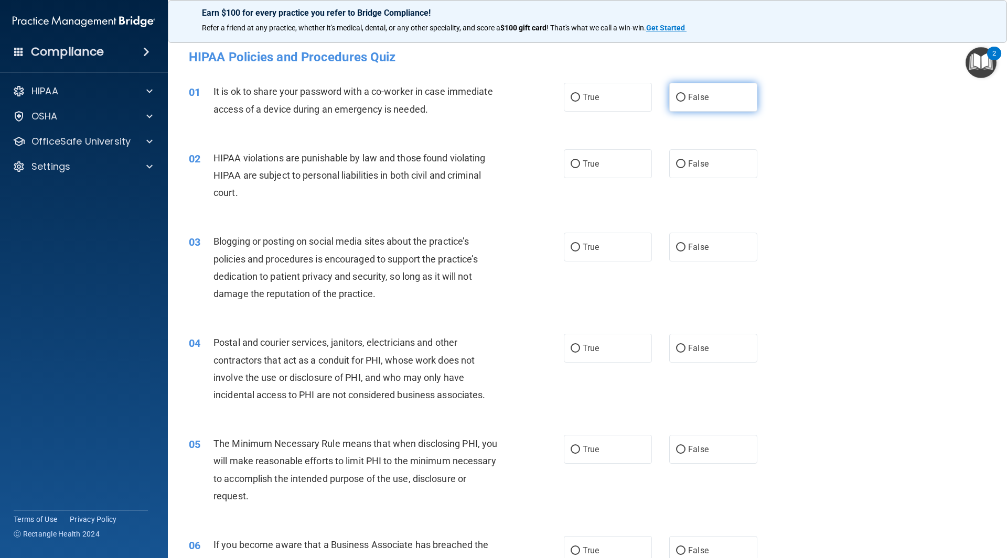
click at [682, 100] on label "False" at bounding box center [713, 97] width 88 height 29
click at [682, 100] on input "False" at bounding box center [680, 98] width 9 height 8
radio input "true"
click at [583, 159] on span "True" at bounding box center [591, 164] width 16 height 10
click at [579, 160] on input "True" at bounding box center [575, 164] width 9 height 8
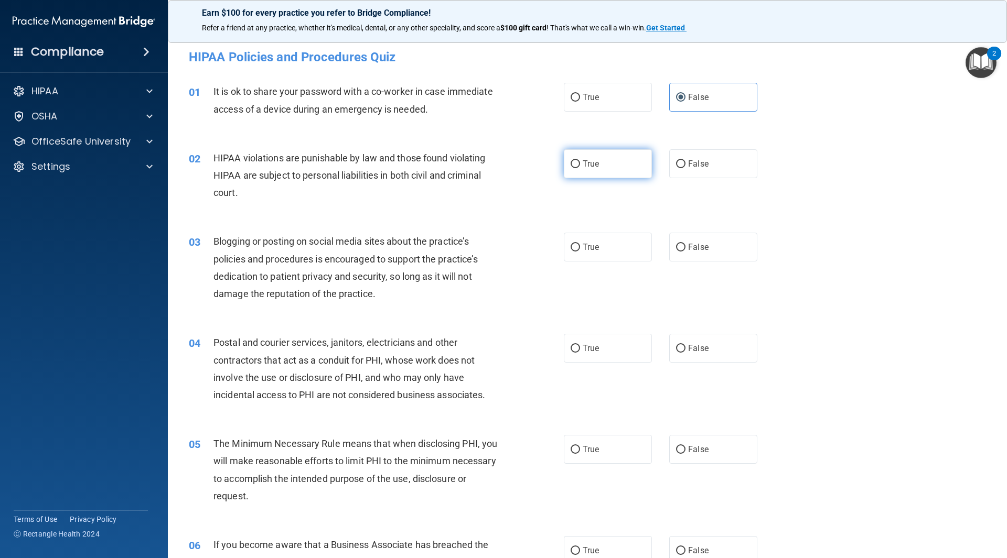
radio input "true"
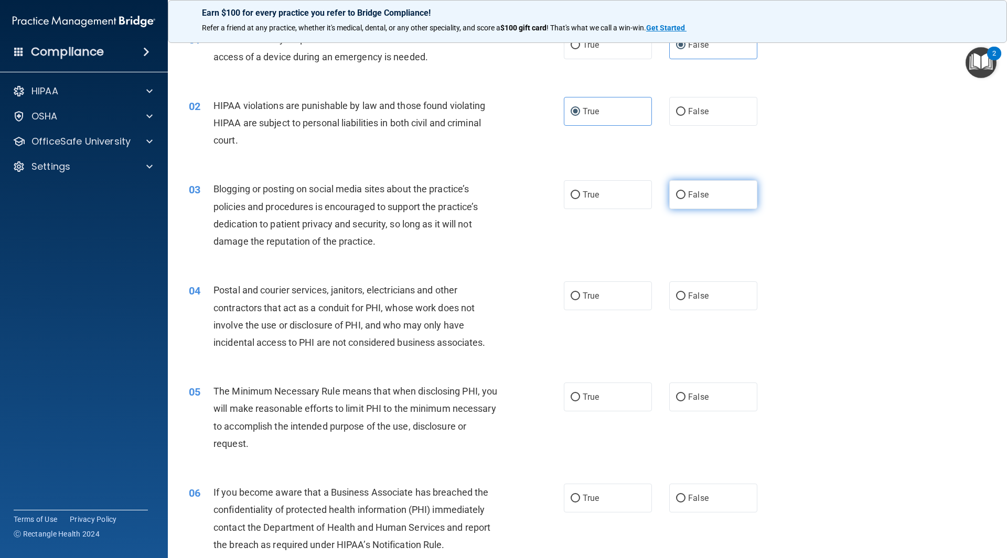
click at [691, 199] on span "False" at bounding box center [698, 195] width 20 height 10
click at [685, 199] on input "False" at bounding box center [680, 195] width 9 height 8
radio input "true"
click at [584, 297] on span "True" at bounding box center [591, 296] width 16 height 10
click at [580, 297] on input "True" at bounding box center [575, 297] width 9 height 8
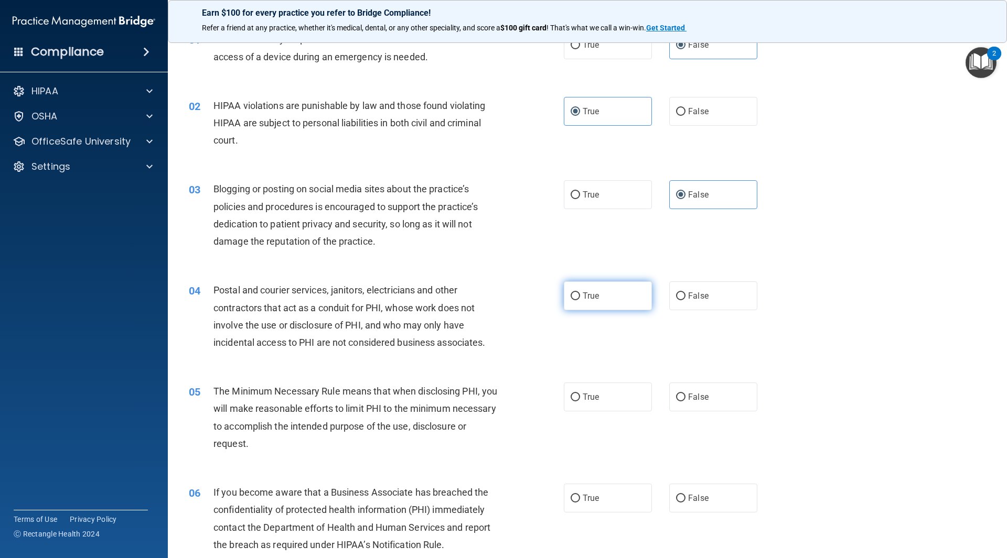
radio input "true"
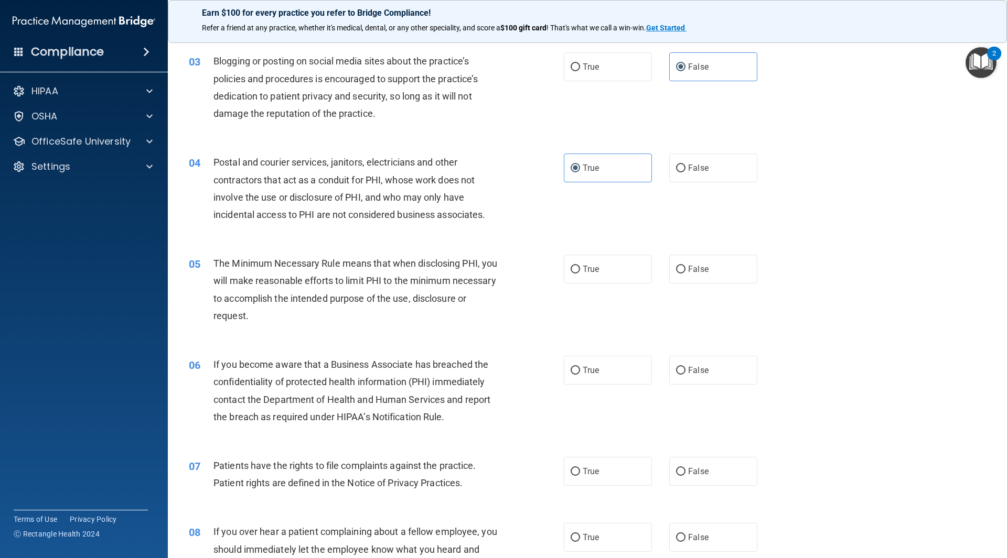
scroll to position [210, 0]
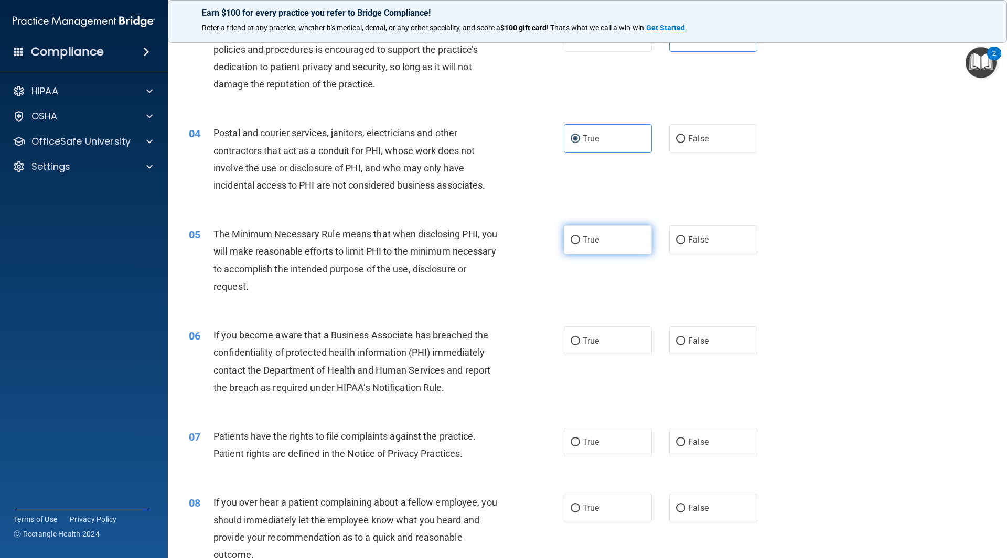
click at [601, 243] on label "True" at bounding box center [608, 239] width 88 height 29
click at [580, 243] on input "True" at bounding box center [575, 241] width 9 height 8
radio input "true"
click at [685, 332] on label "False" at bounding box center [713, 341] width 88 height 29
click at [685, 338] on input "False" at bounding box center [680, 342] width 9 height 8
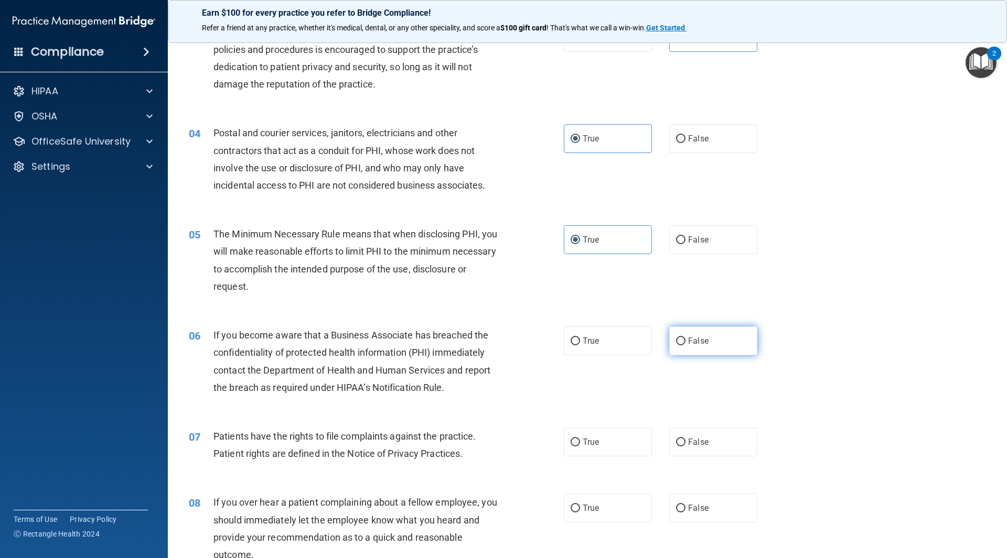
radio input "true"
click at [610, 452] on label "True" at bounding box center [608, 442] width 88 height 29
click at [580, 447] on input "True" at bounding box center [575, 443] width 9 height 8
radio input "true"
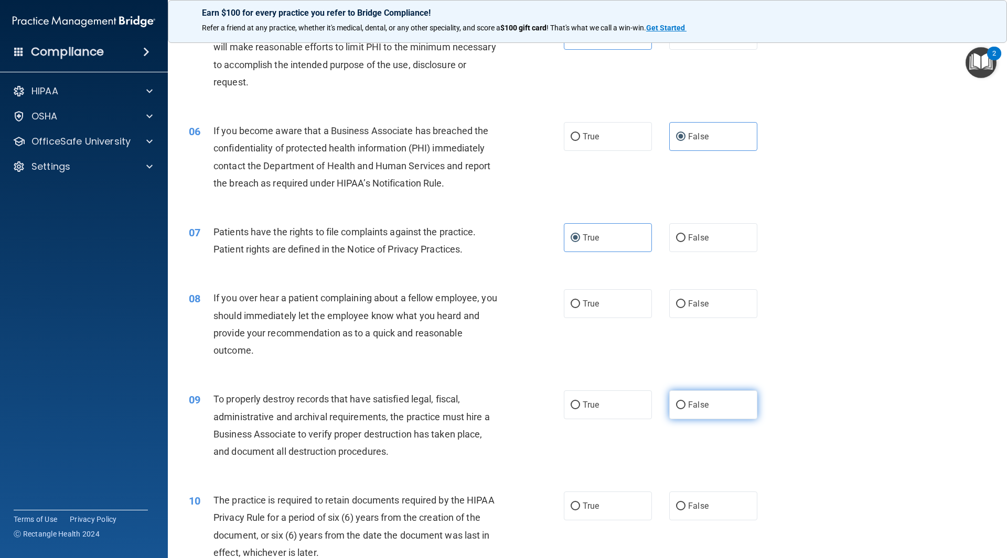
scroll to position [472, 0]
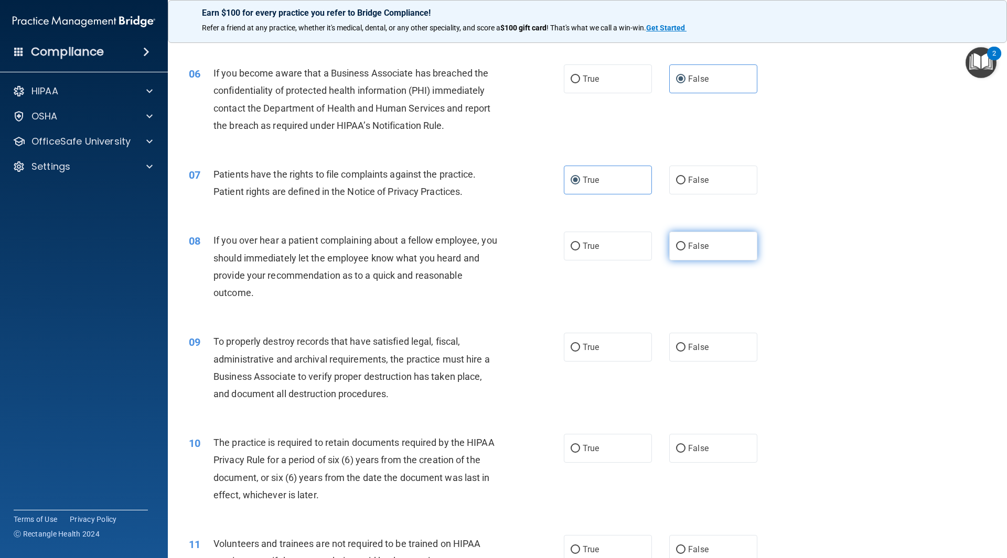
click at [693, 240] on label "False" at bounding box center [713, 246] width 88 height 29
click at [685, 243] on input "False" at bounding box center [680, 247] width 9 height 8
radio input "true"
click at [676, 356] on label "False" at bounding box center [713, 347] width 88 height 29
click at [676, 352] on input "False" at bounding box center [680, 348] width 9 height 8
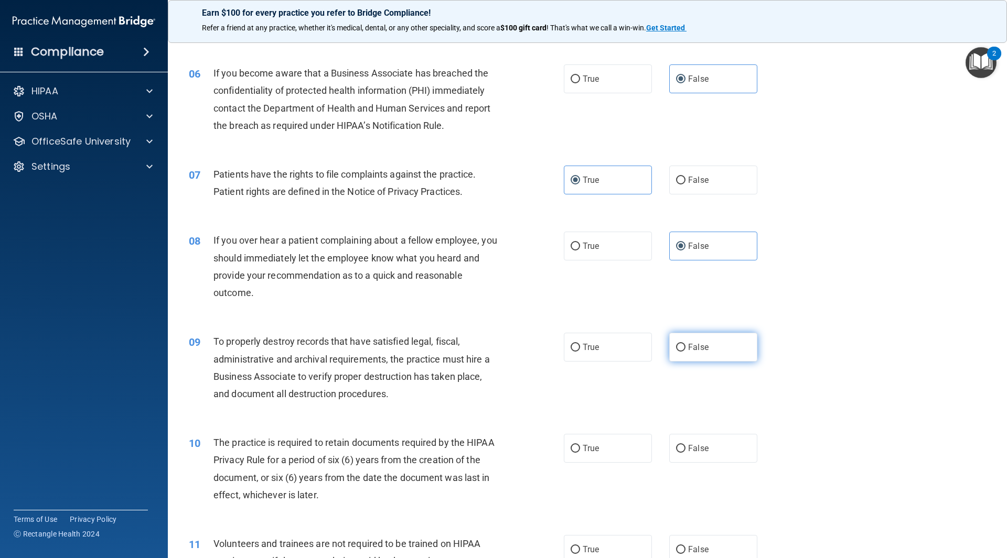
radio input "true"
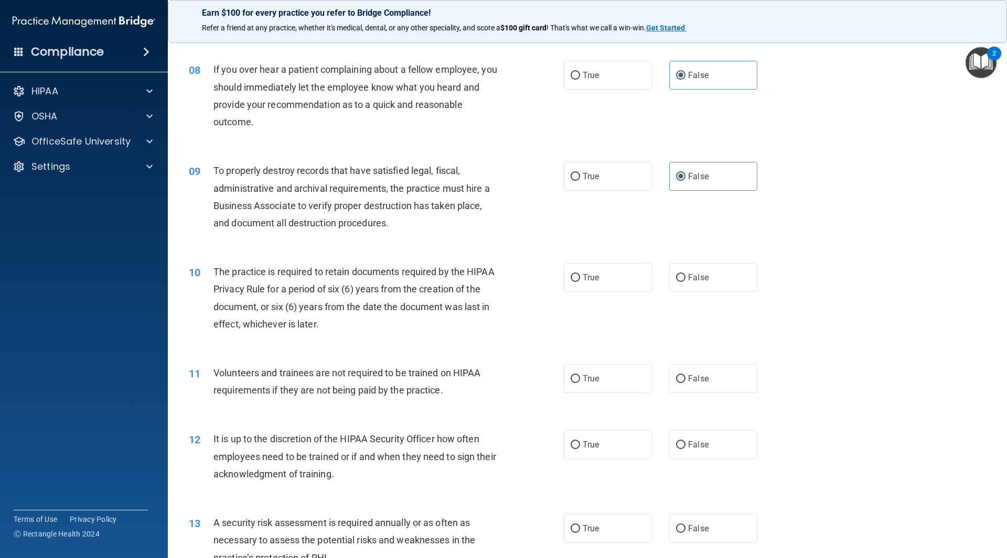
scroll to position [682, 0]
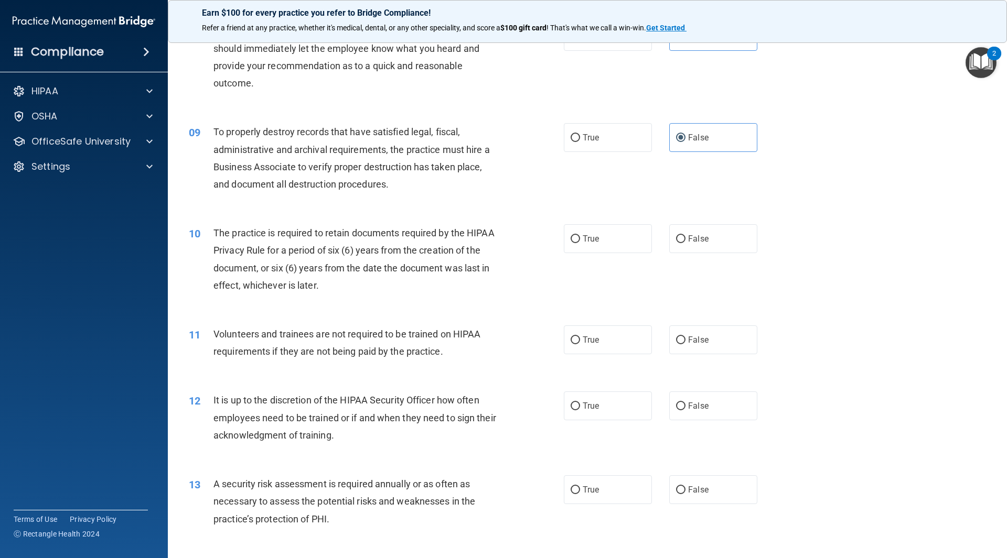
drag, startPoint x: 598, startPoint y: 239, endPoint x: 601, endPoint y: 262, distance: 23.8
click at [597, 239] on label "True" at bounding box center [608, 238] width 88 height 29
click at [580, 239] on input "True" at bounding box center [575, 239] width 9 height 8
radio input "true"
click at [688, 340] on span "False" at bounding box center [698, 340] width 20 height 10
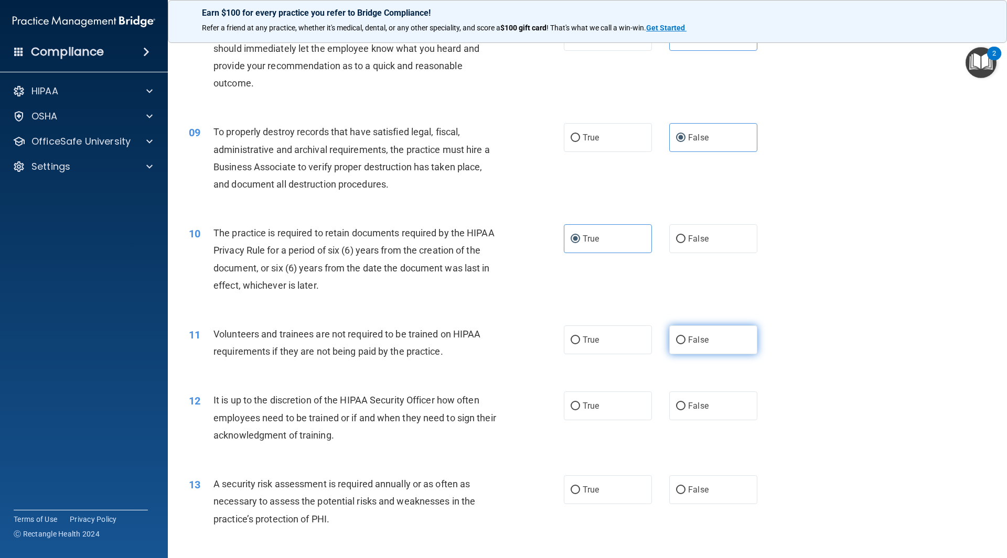
click at [684, 340] on input "False" at bounding box center [680, 341] width 9 height 8
radio input "true"
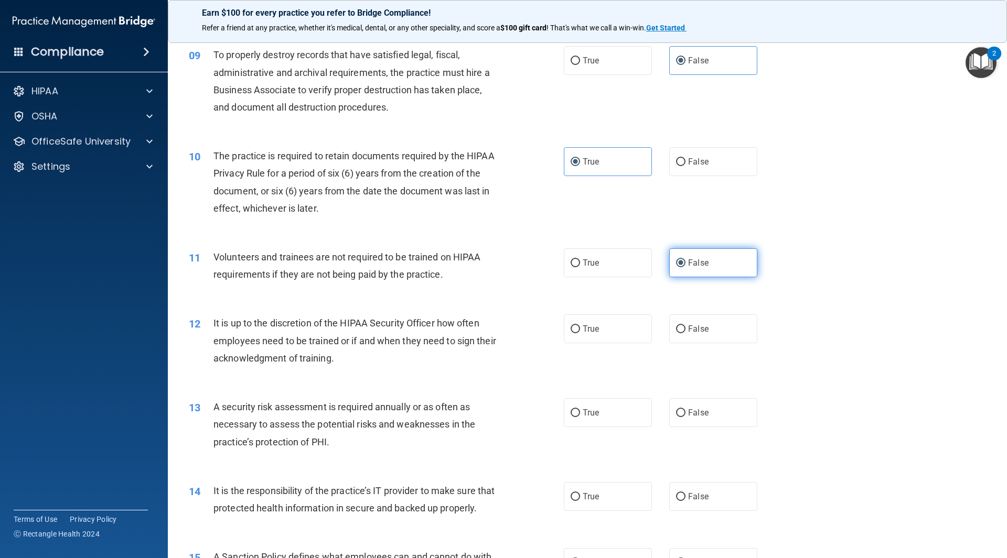
scroll to position [787, 0]
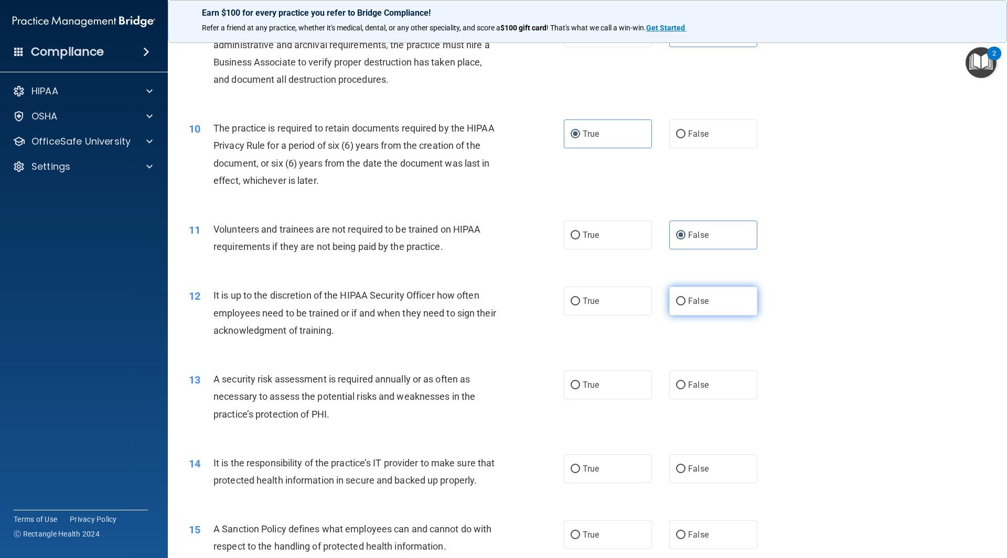
click at [697, 303] on span "False" at bounding box center [698, 301] width 20 height 10
click at [685, 303] on input "False" at bounding box center [680, 302] width 9 height 8
radio input "true"
click at [595, 396] on label "True" at bounding box center [608, 385] width 88 height 29
click at [580, 390] on input "True" at bounding box center [575, 386] width 9 height 8
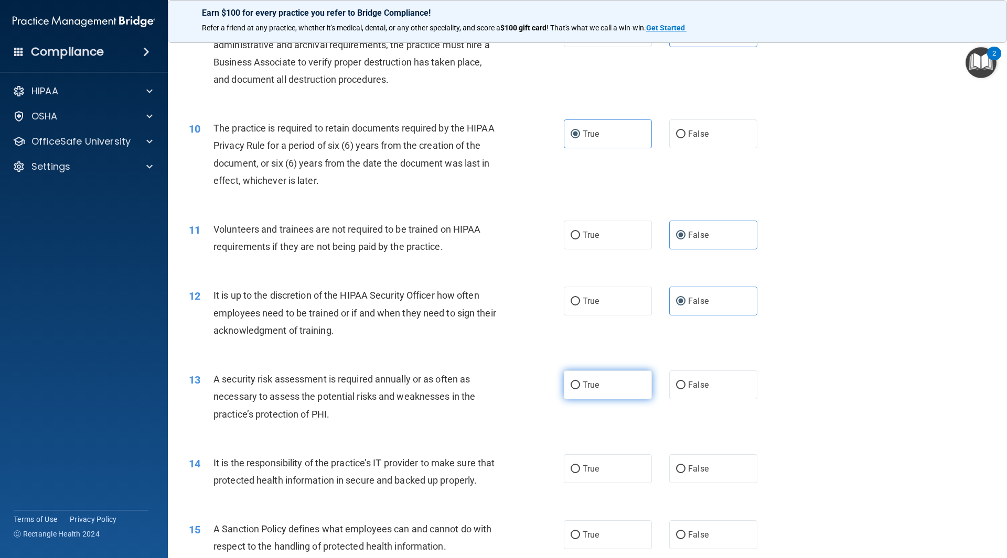
radio input "true"
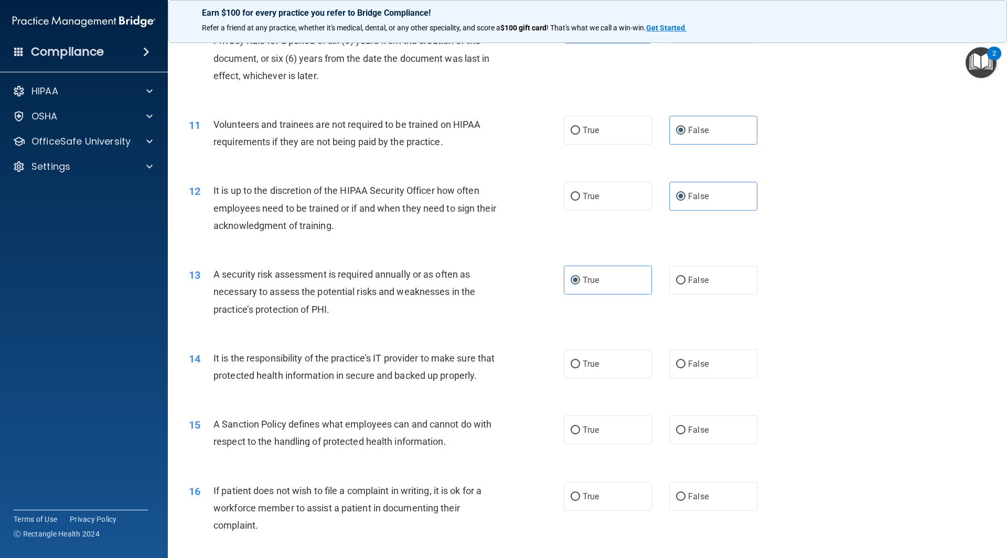
scroll to position [944, 0]
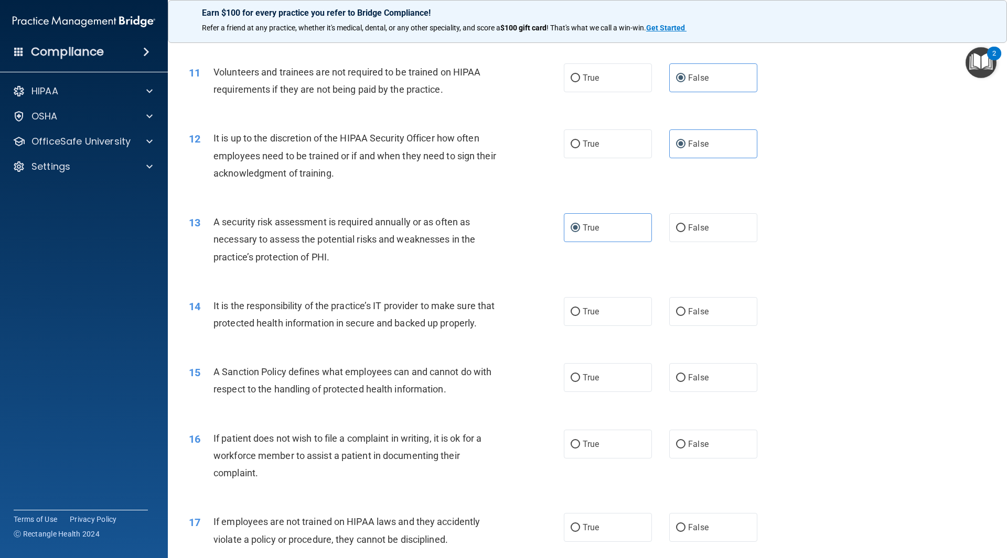
click at [693, 284] on div "01 It is ok to share your password with a co-worker in case immediate access of…" at bounding box center [587, 364] width 813 height 2477
click at [703, 249] on div "13 A security risk assessment is required annually or as often as necessary to …" at bounding box center [587, 242] width 813 height 84
click at [691, 305] on label "False" at bounding box center [713, 311] width 88 height 29
click at [685, 308] on input "False" at bounding box center [680, 312] width 9 height 8
radio input "true"
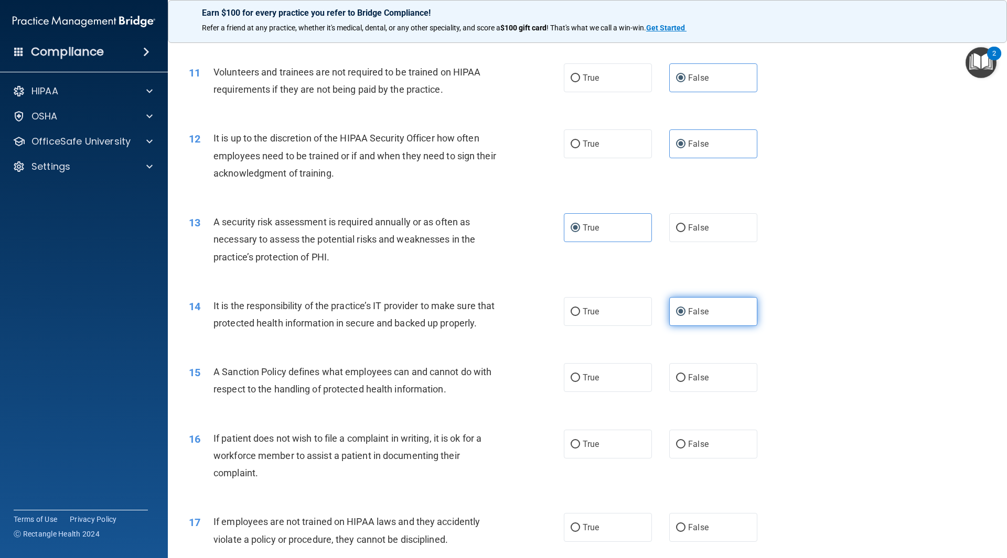
scroll to position [996, 0]
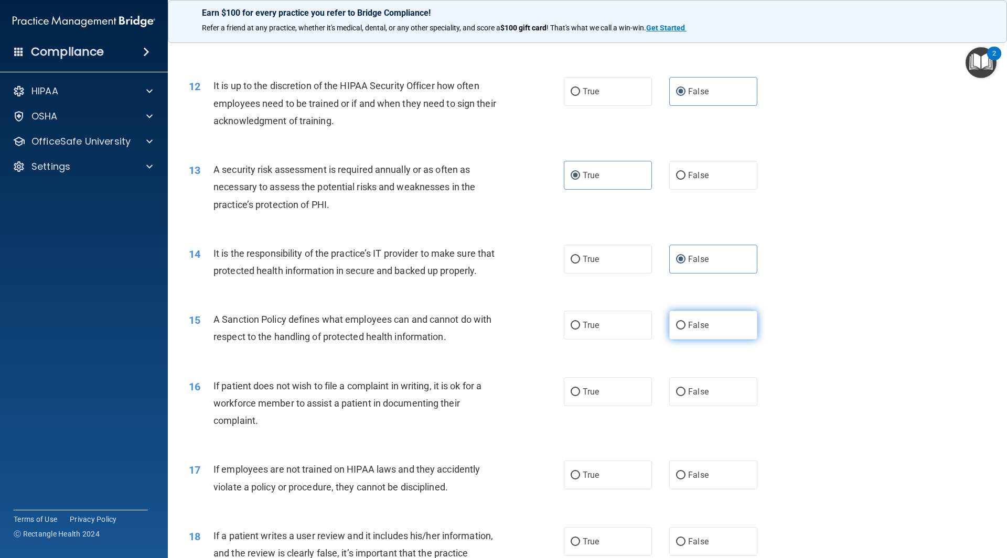
click at [698, 330] on label "False" at bounding box center [713, 325] width 88 height 29
click at [685, 330] on input "False" at bounding box center [680, 326] width 9 height 8
radio input "true"
click at [585, 397] on span "True" at bounding box center [591, 392] width 16 height 10
click at [580, 396] on input "True" at bounding box center [575, 393] width 9 height 8
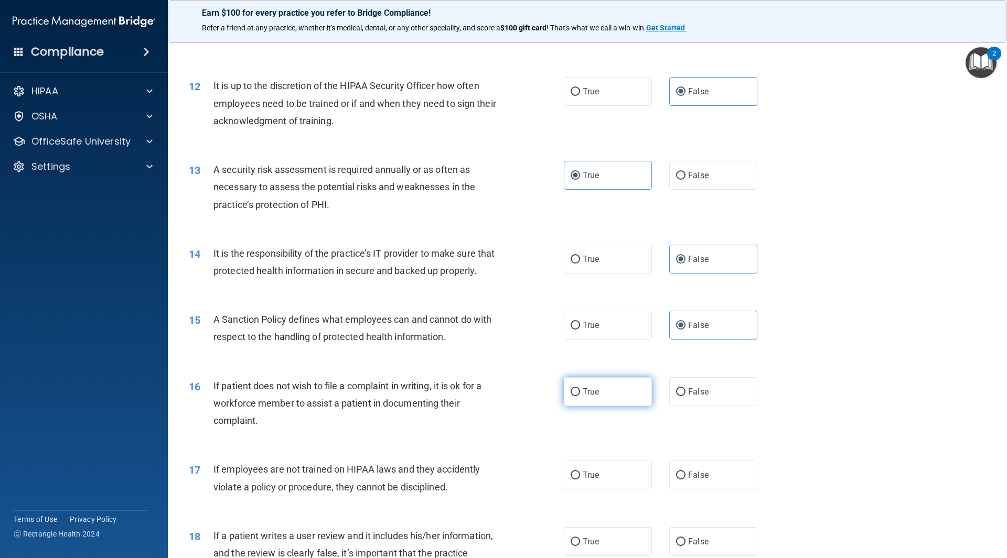
radio input "true"
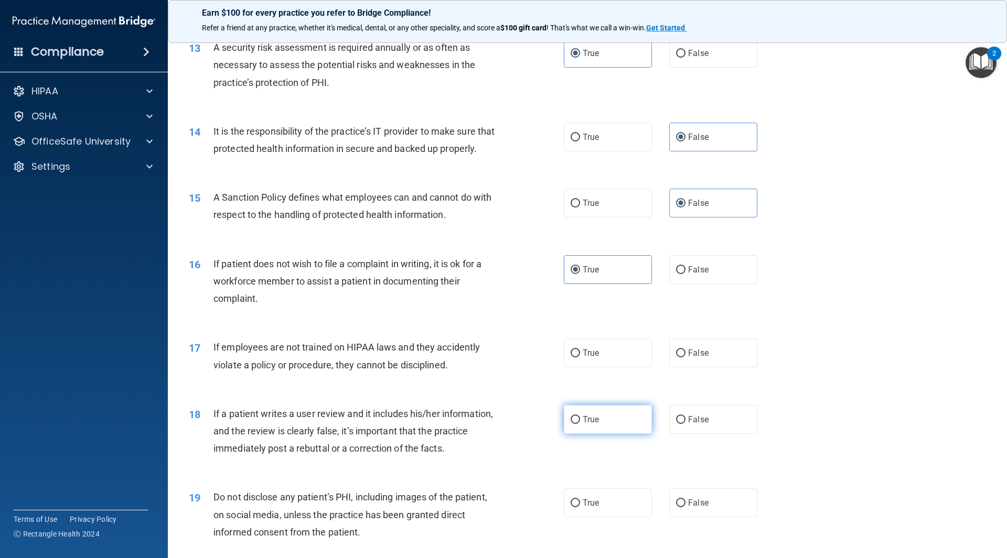
scroll to position [1154, 0]
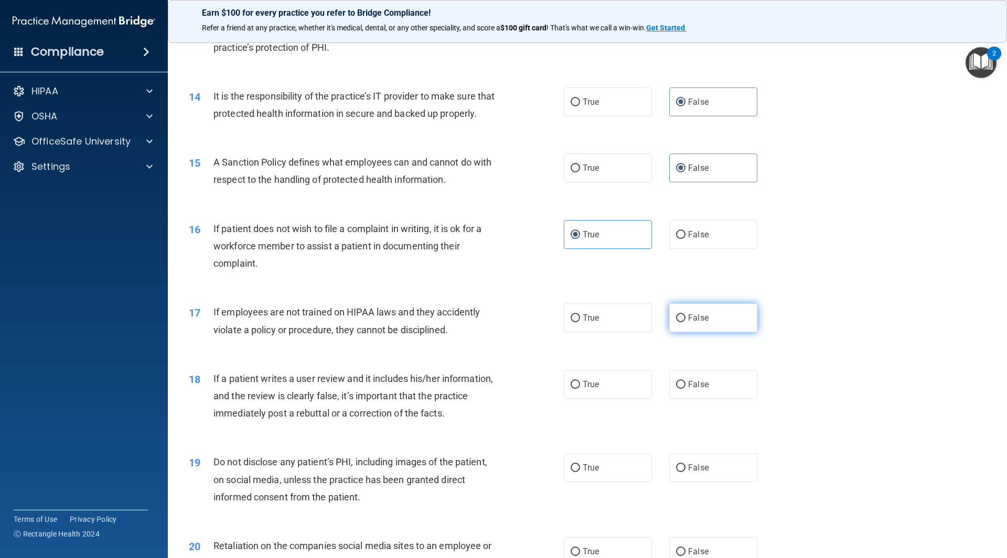
click at [686, 328] on label "False" at bounding box center [713, 318] width 88 height 29
click at [685, 323] on input "False" at bounding box center [680, 319] width 9 height 8
radio input "true"
click at [678, 389] on input "False" at bounding box center [680, 385] width 9 height 8
radio input "true"
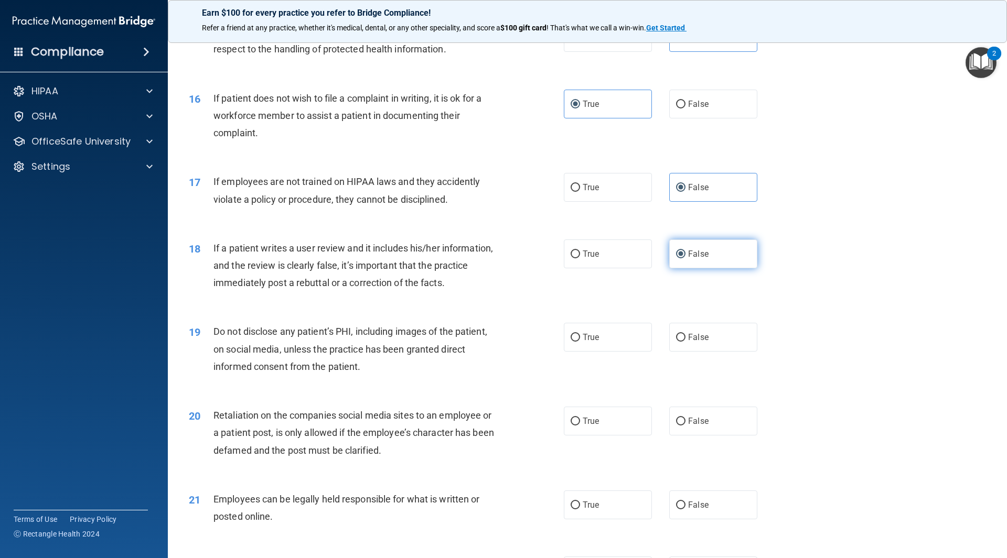
scroll to position [1311, 0]
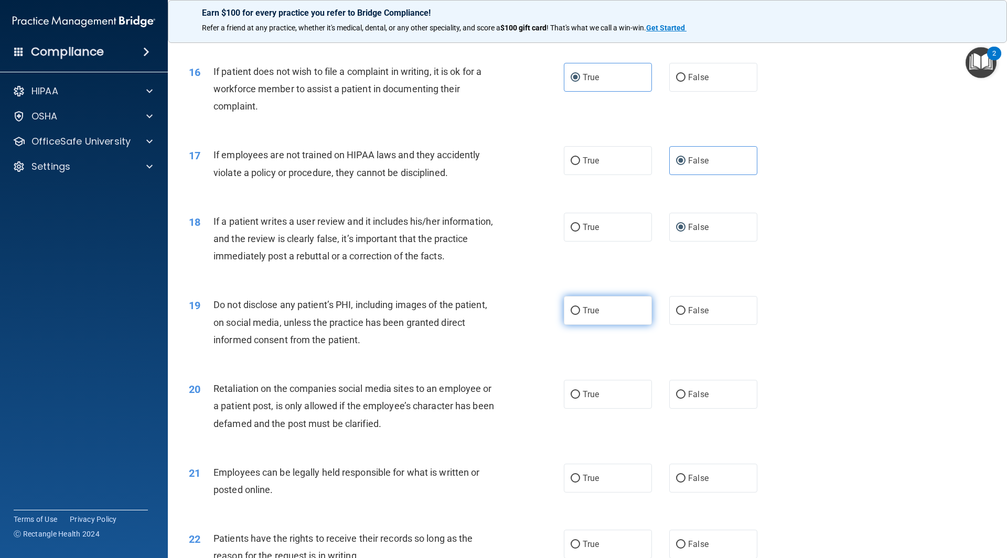
click at [609, 325] on label "True" at bounding box center [608, 310] width 88 height 29
click at [580, 315] on input "True" at bounding box center [575, 311] width 9 height 8
radio input "true"
click at [689, 401] on label "False" at bounding box center [713, 394] width 88 height 29
click at [685, 399] on input "False" at bounding box center [680, 395] width 9 height 8
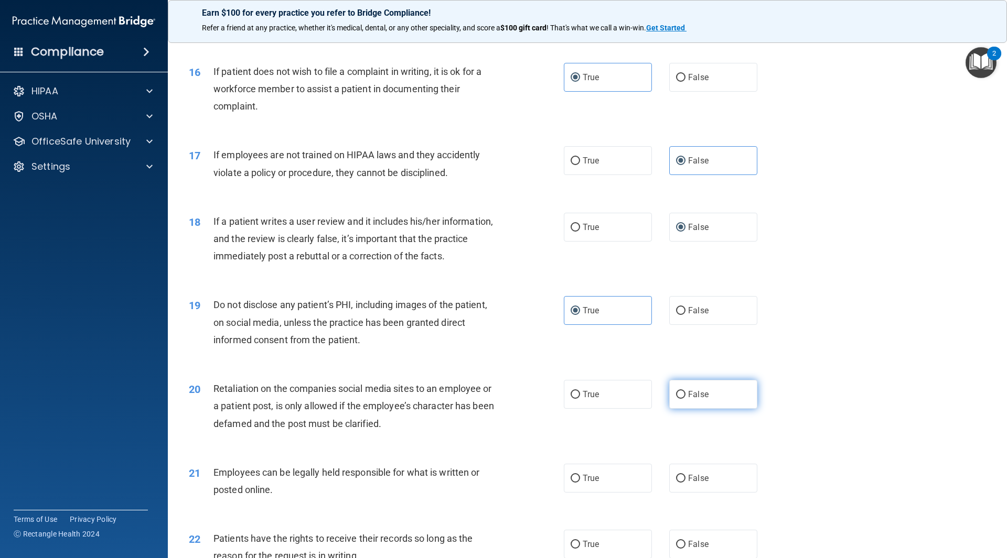
radio input "true"
click at [584, 484] on span "True" at bounding box center [591, 479] width 16 height 10
click at [580, 483] on input "True" at bounding box center [575, 479] width 9 height 8
radio input "true"
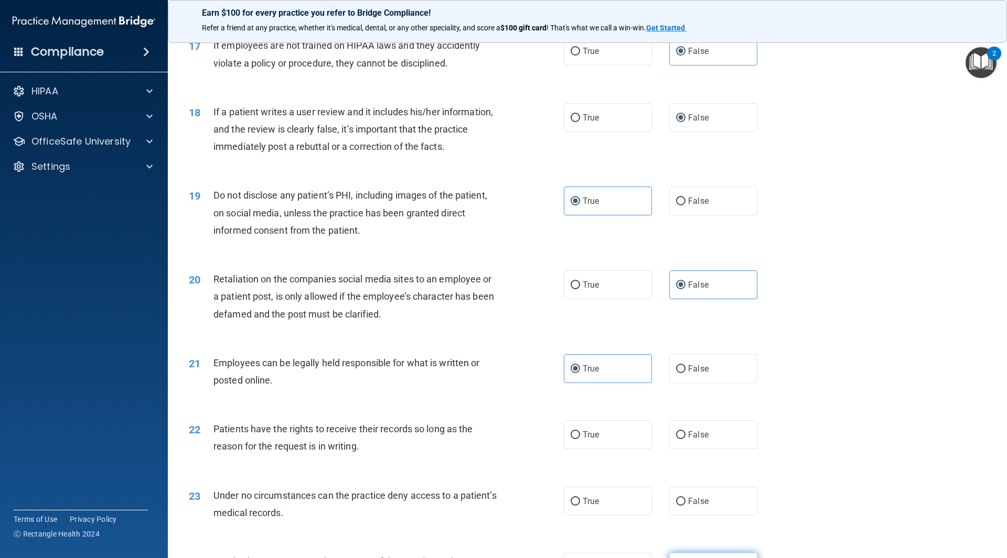
scroll to position [1573, 0]
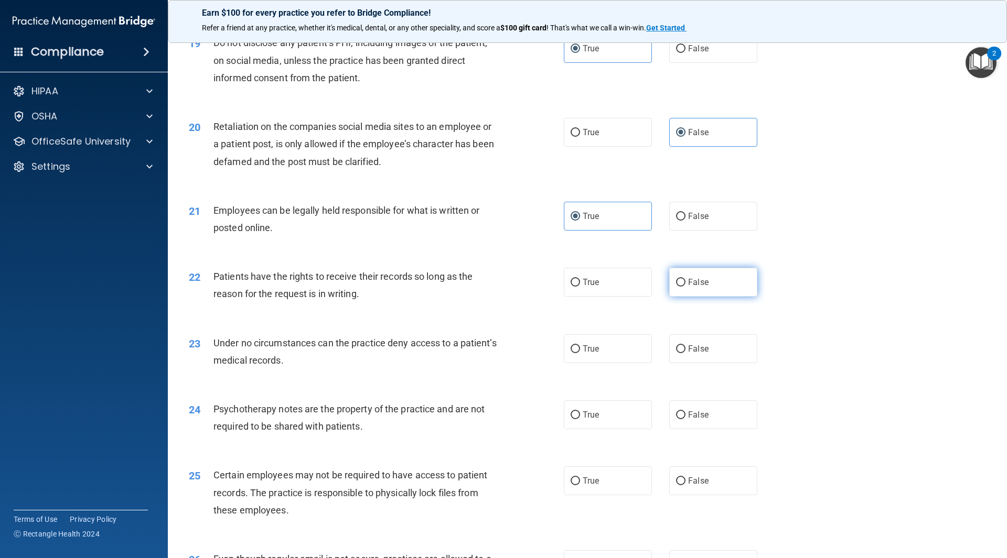
click at [701, 315] on div "22 Patients have the rights to receive their records so long as the reason for …" at bounding box center [587, 288] width 813 height 66
click at [706, 297] on label "False" at bounding box center [713, 282] width 88 height 29
click at [685, 287] on input "False" at bounding box center [680, 283] width 9 height 8
radio input "true"
click at [690, 354] on span "False" at bounding box center [698, 349] width 20 height 10
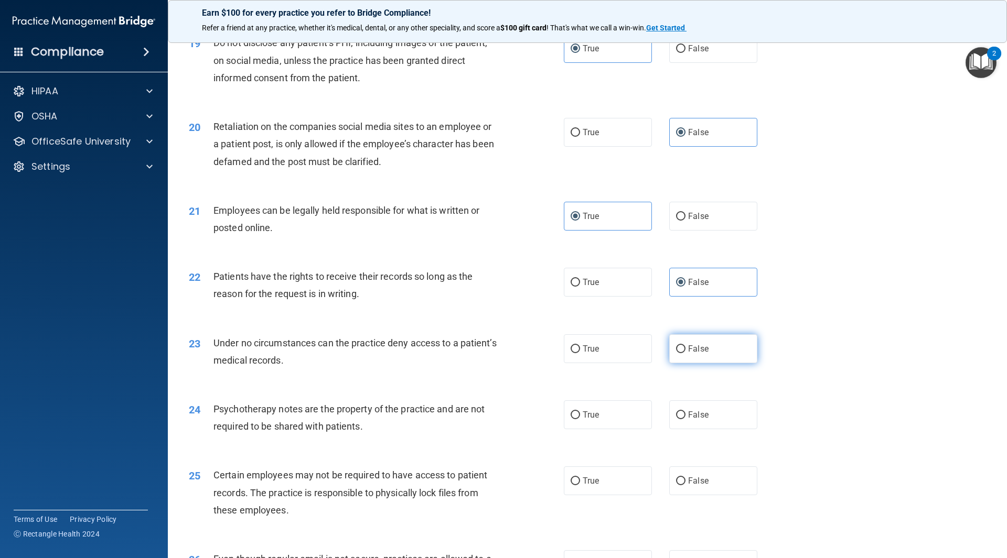
click at [685, 353] on input "False" at bounding box center [680, 350] width 9 height 8
radio input "true"
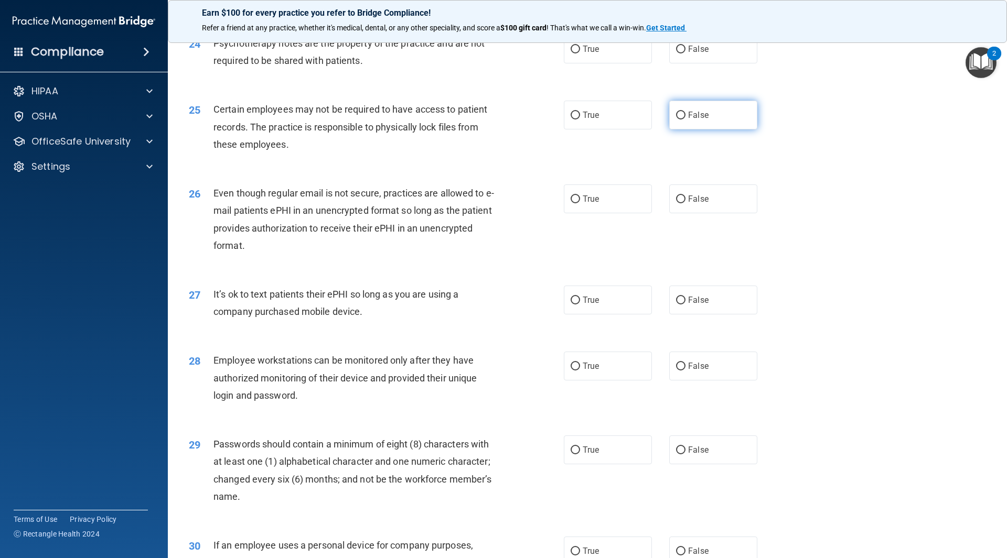
scroll to position [1940, 0]
click at [595, 60] on label "True" at bounding box center [608, 48] width 88 height 29
click at [580, 52] on input "True" at bounding box center [575, 49] width 9 height 8
radio input "true"
click at [572, 119] on input "True" at bounding box center [575, 115] width 9 height 8
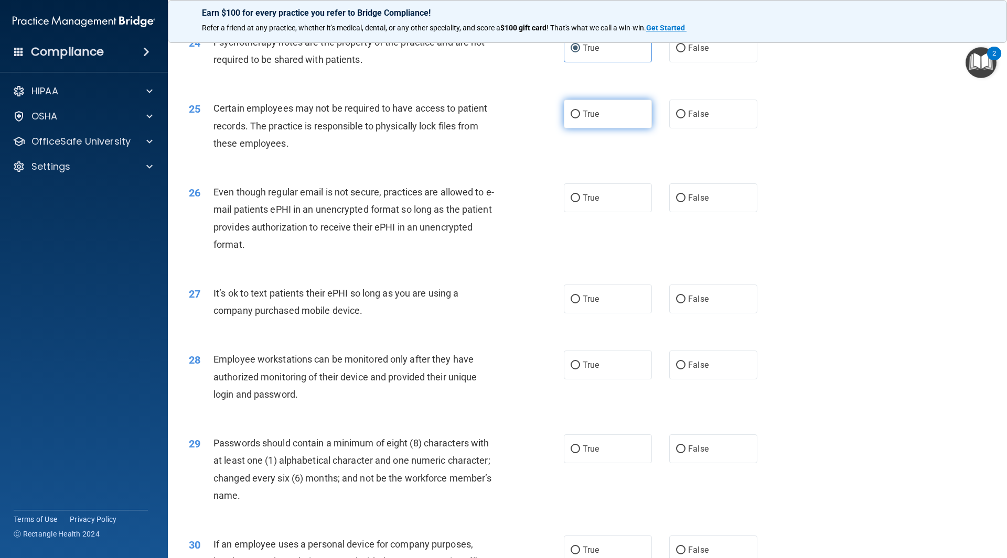
radio input "true"
click at [589, 203] on span "True" at bounding box center [591, 198] width 16 height 10
click at [580, 202] on input "True" at bounding box center [575, 199] width 9 height 8
radio input "true"
click at [694, 304] on span "False" at bounding box center [698, 299] width 20 height 10
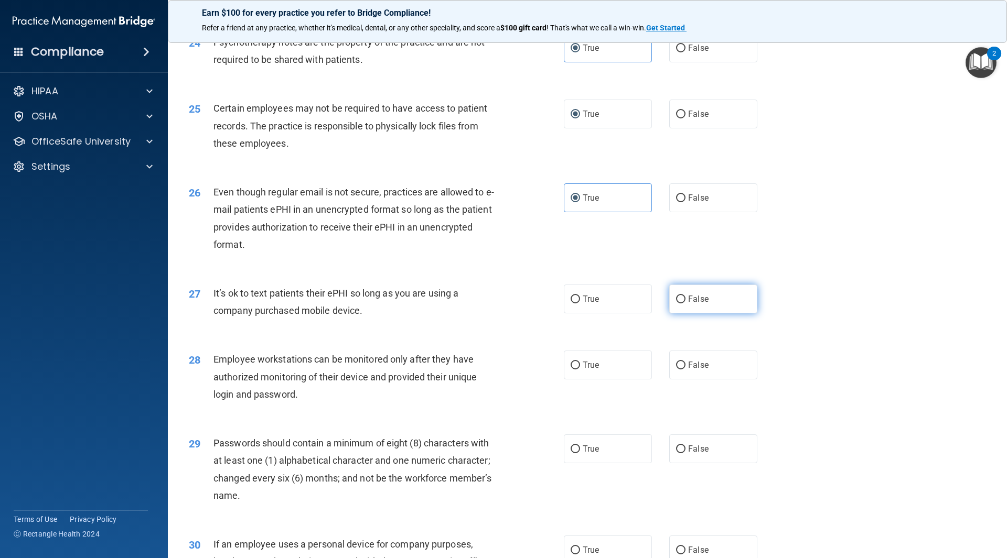
click at [685, 304] on input "False" at bounding box center [680, 300] width 9 height 8
radio input "true"
click at [711, 380] on label "False" at bounding box center [713, 365] width 88 height 29
click at [685, 370] on input "False" at bounding box center [680, 366] width 9 height 8
radio input "true"
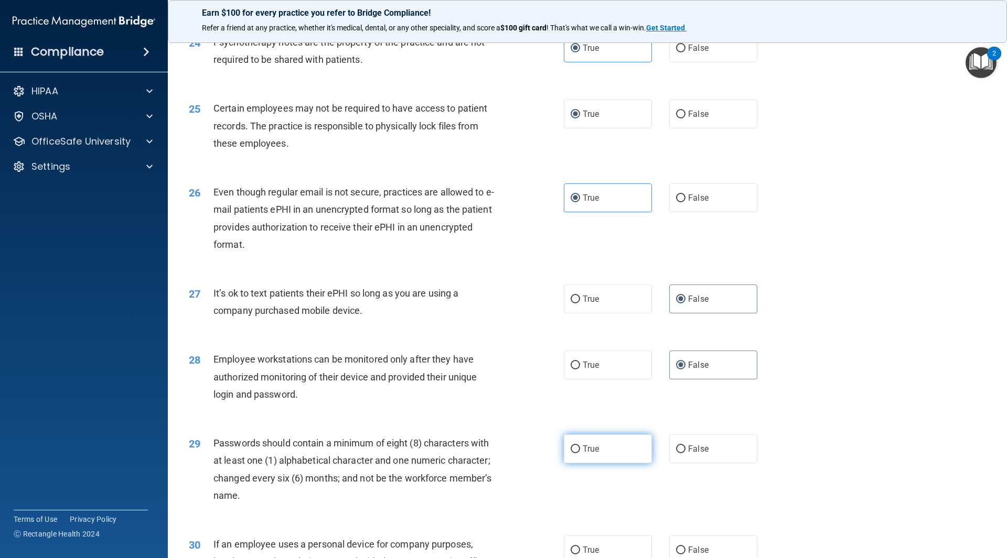
click at [605, 458] on label "True" at bounding box center [608, 449] width 88 height 29
click at [580, 454] on input "True" at bounding box center [575, 450] width 9 height 8
radio input "true"
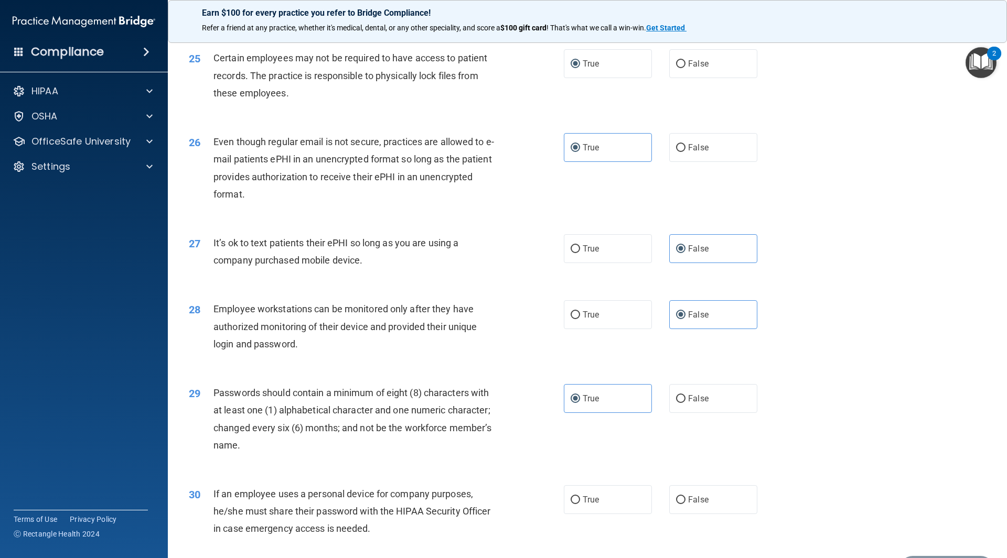
scroll to position [2074, 0]
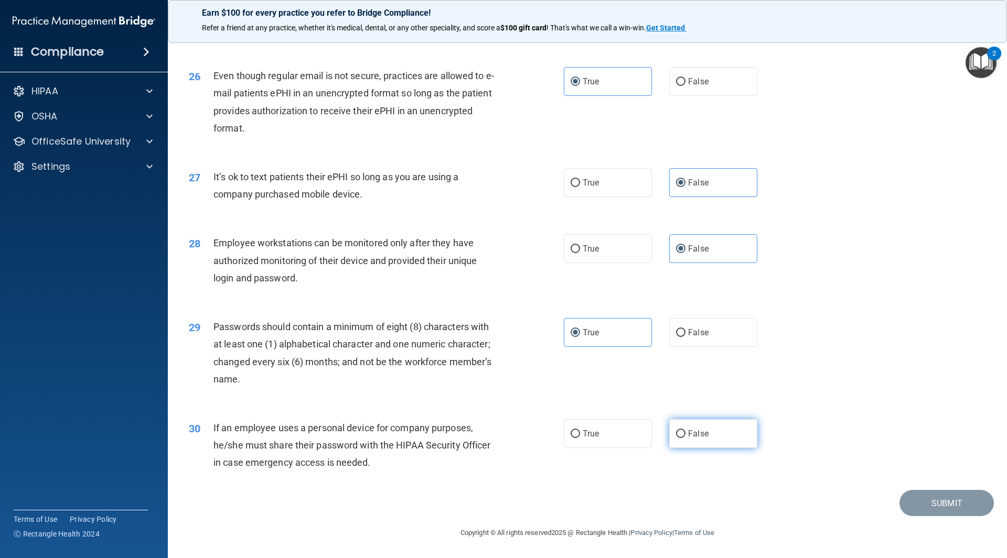
click at [704, 436] on label "False" at bounding box center [713, 434] width 88 height 29
click at [685, 436] on input "False" at bounding box center [680, 435] width 9 height 8
radio input "true"
click at [945, 513] on button "Submit" at bounding box center [946, 503] width 94 height 27
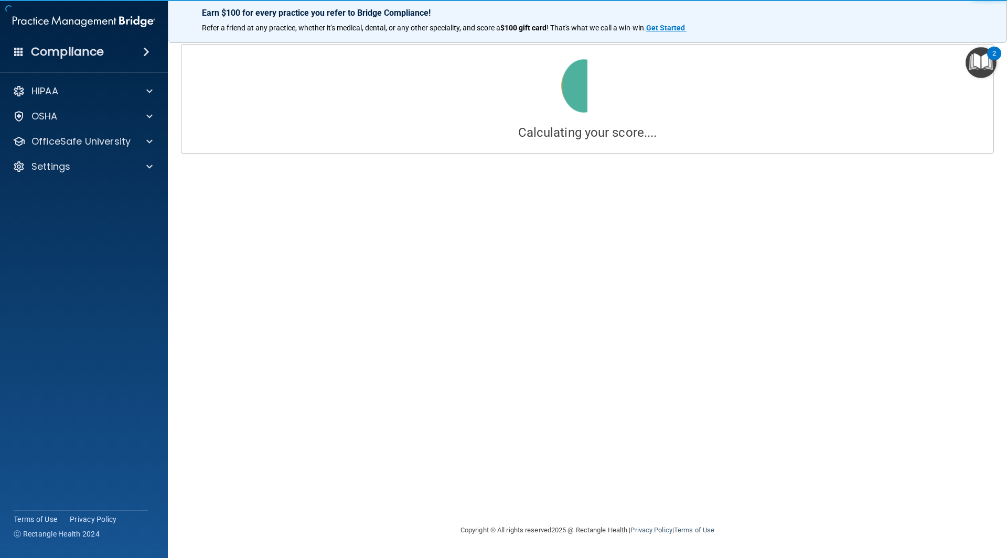
click at [998, 60] on div "2" at bounding box center [994, 54] width 14 height 14
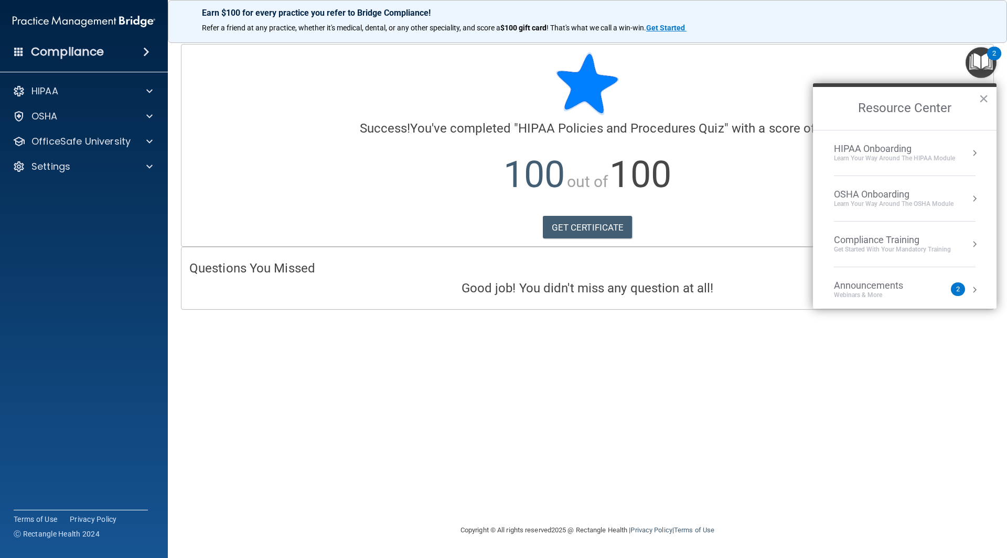
click at [976, 106] on h2 "Resource Center" at bounding box center [905, 108] width 184 height 43
click at [982, 102] on button "×" at bounding box center [984, 98] width 10 height 17
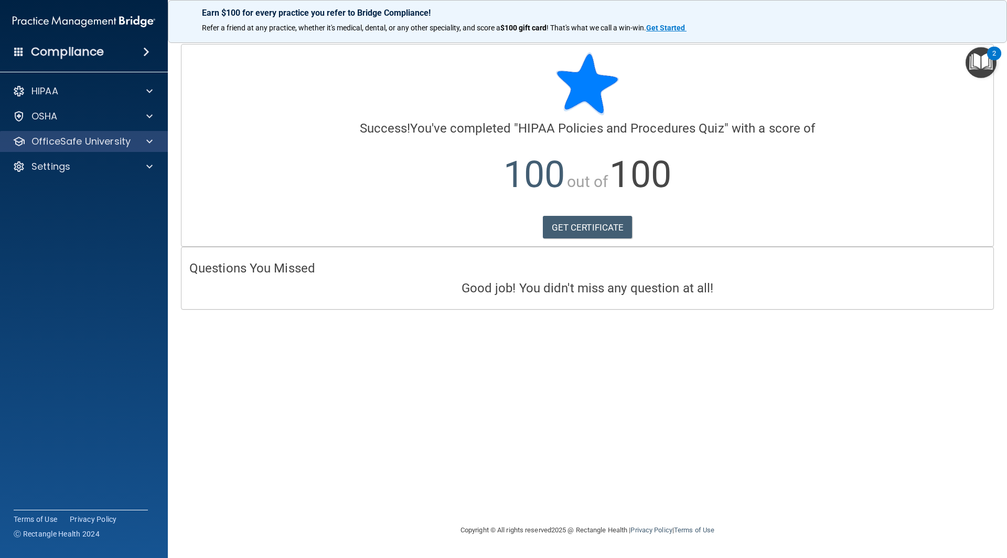
click at [107, 131] on div "OfficeSafe University" at bounding box center [84, 141] width 168 height 21
click at [98, 133] on div "OfficeSafe University" at bounding box center [84, 141] width 168 height 21
click at [139, 144] on div at bounding box center [148, 141] width 26 height 13
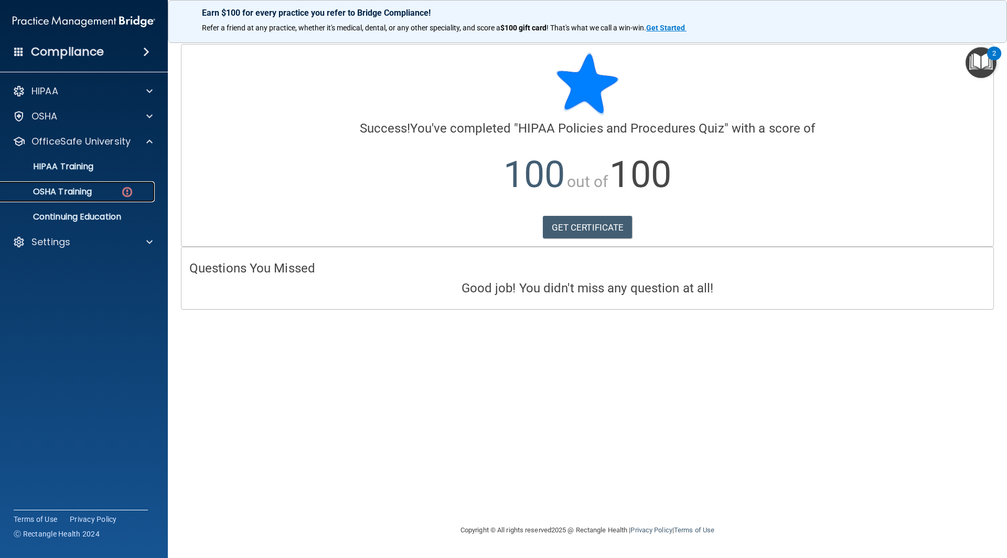
click at [127, 189] on img at bounding box center [127, 192] width 13 height 13
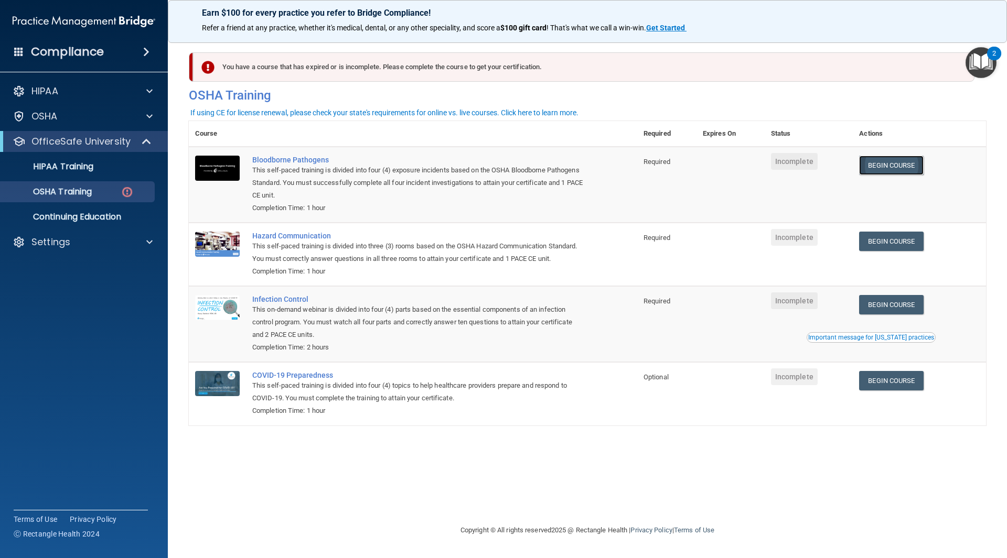
click at [923, 168] on link "Begin Course" at bounding box center [891, 165] width 64 height 19
click at [83, 158] on link "HIPAA Training" at bounding box center [72, 166] width 165 height 21
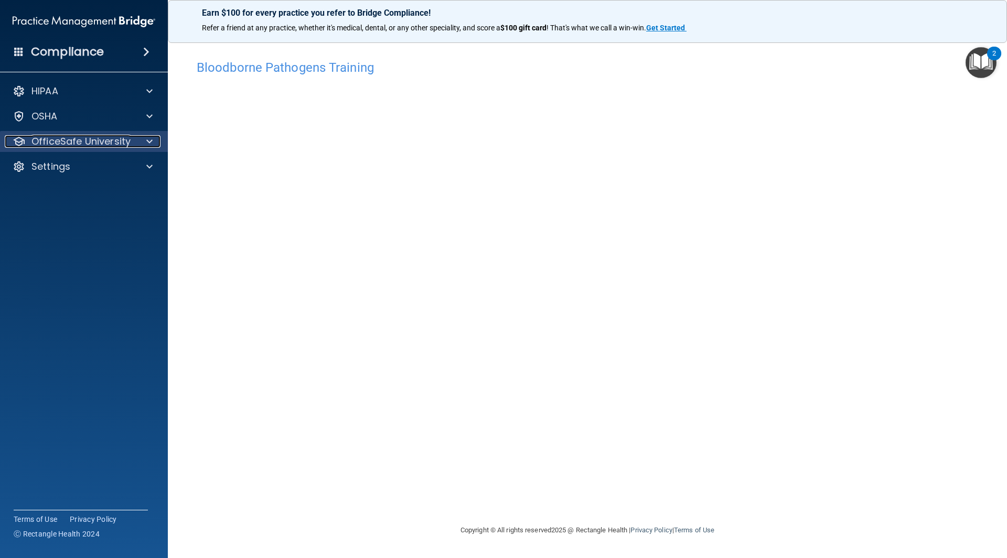
click at [93, 136] on p "OfficeSafe University" at bounding box center [80, 141] width 99 height 13
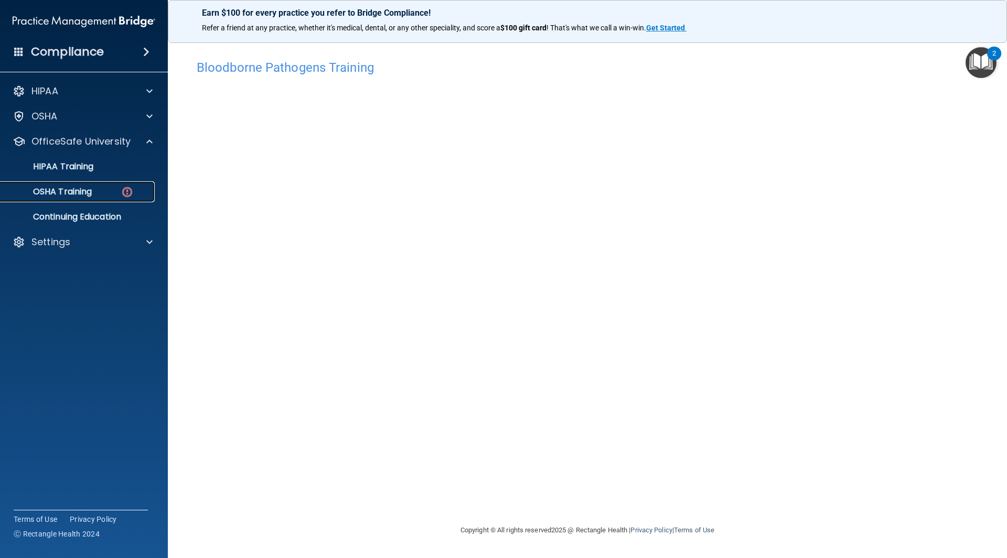
click at [94, 184] on link "OSHA Training" at bounding box center [72, 191] width 165 height 21
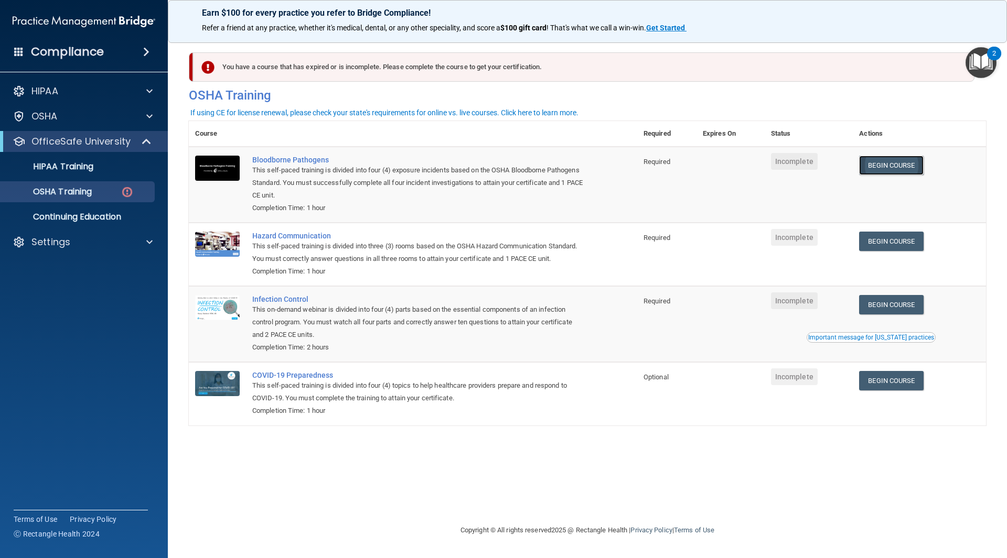
click at [883, 173] on link "Begin Course" at bounding box center [891, 165] width 64 height 19
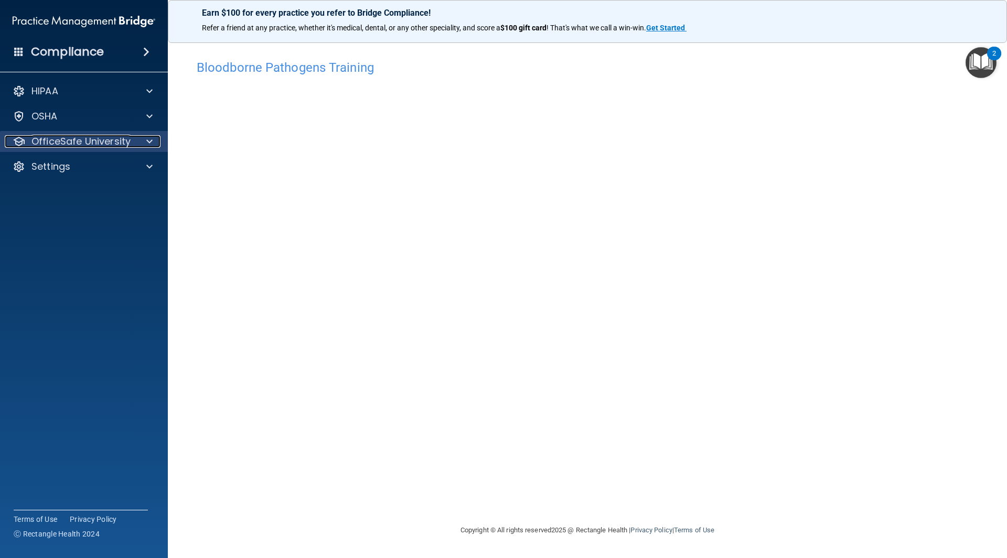
click at [59, 138] on p "OfficeSafe University" at bounding box center [80, 141] width 99 height 13
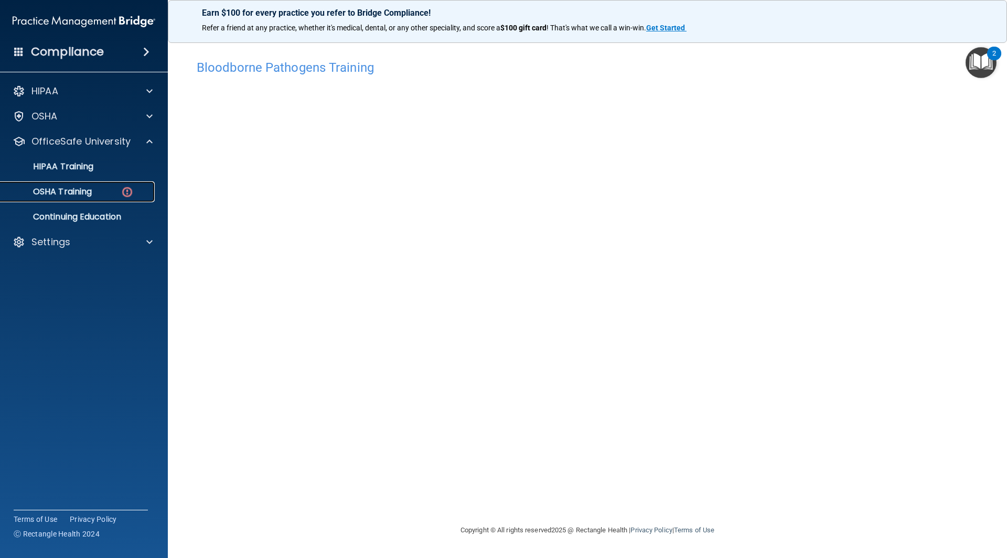
click at [71, 188] on p "OSHA Training" at bounding box center [49, 192] width 85 height 10
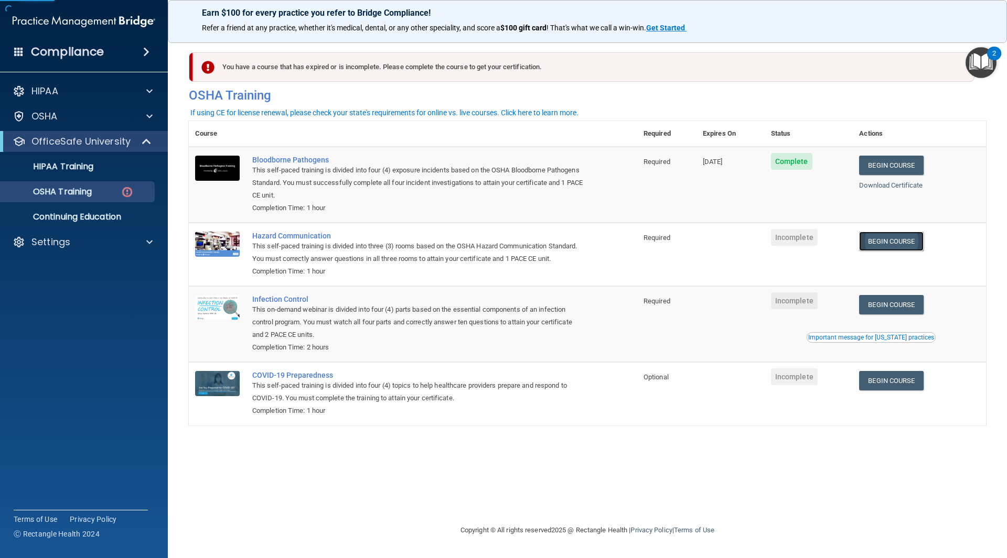
click at [904, 237] on link "Begin Course" at bounding box center [891, 241] width 64 height 19
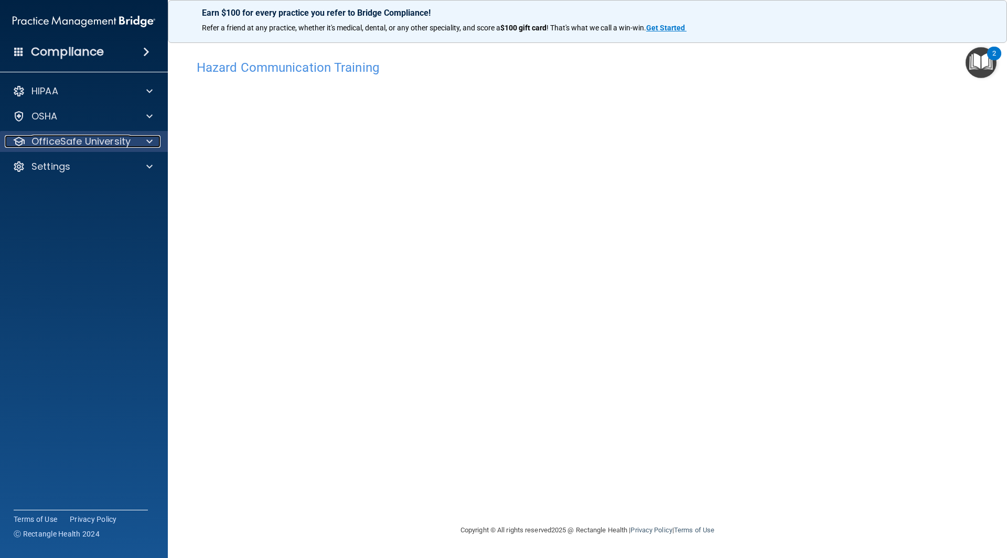
click at [61, 139] on p "OfficeSafe University" at bounding box center [80, 141] width 99 height 13
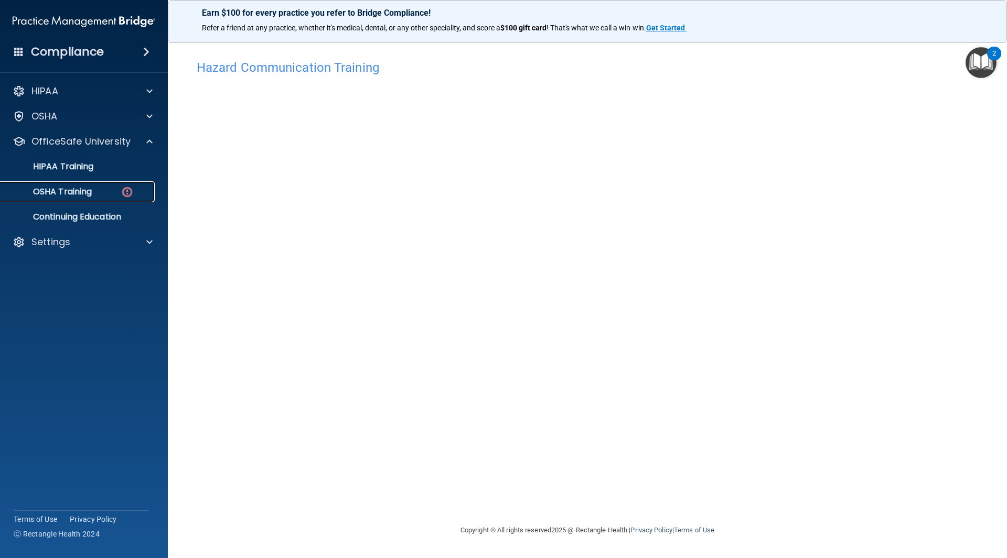
click at [93, 199] on link "OSHA Training" at bounding box center [72, 191] width 165 height 21
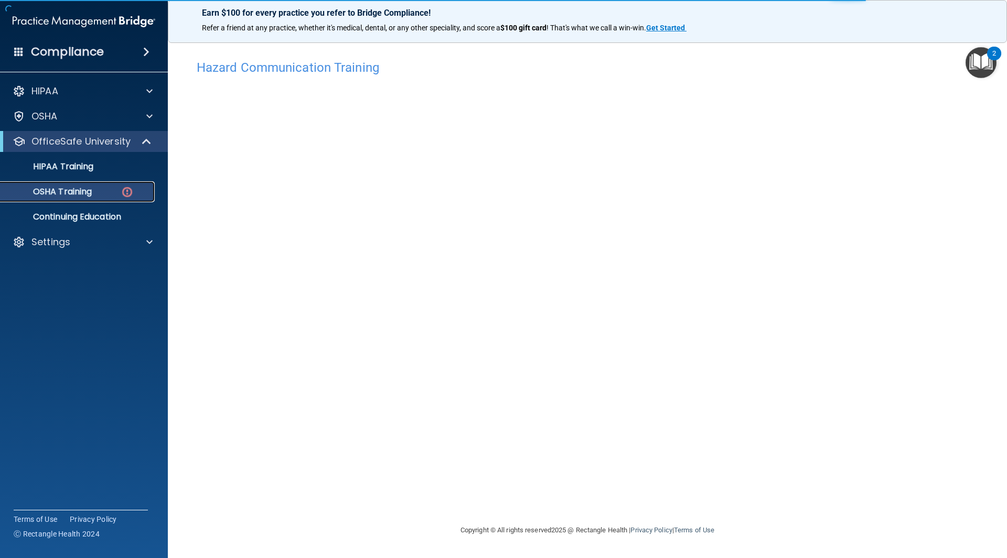
click at [106, 186] on link "OSHA Training" at bounding box center [72, 191] width 165 height 21
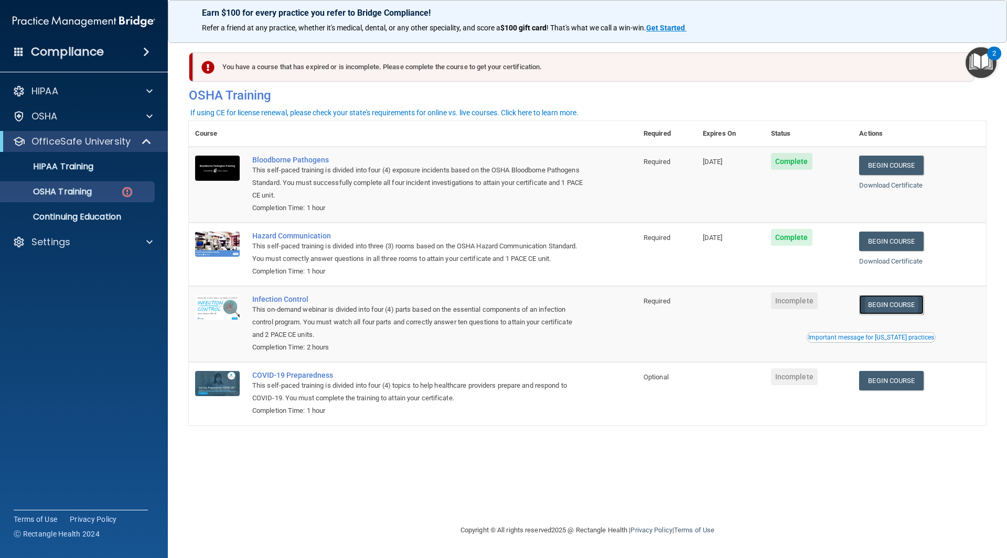
click at [920, 310] on link "Begin Course" at bounding box center [891, 304] width 64 height 19
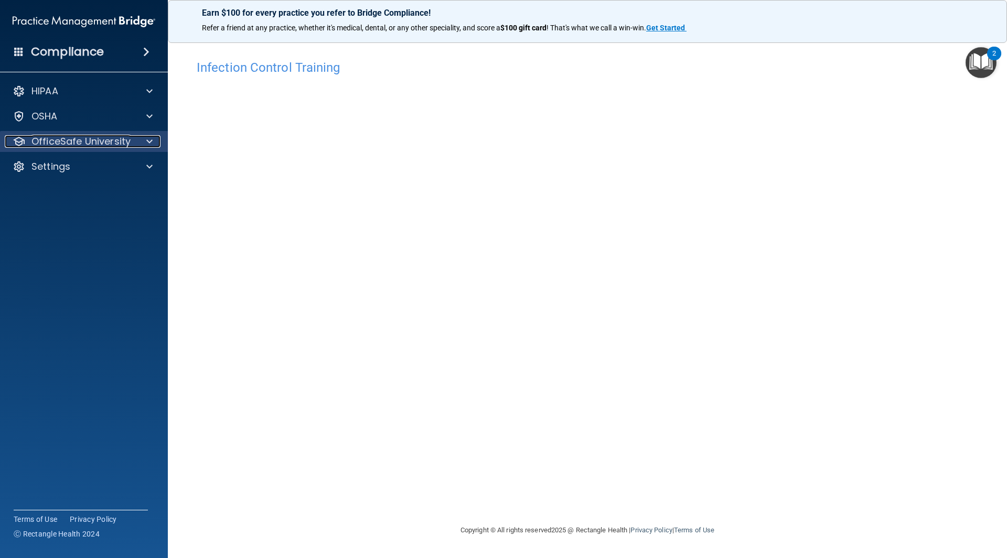
click at [116, 147] on p "OfficeSafe University" at bounding box center [80, 141] width 99 height 13
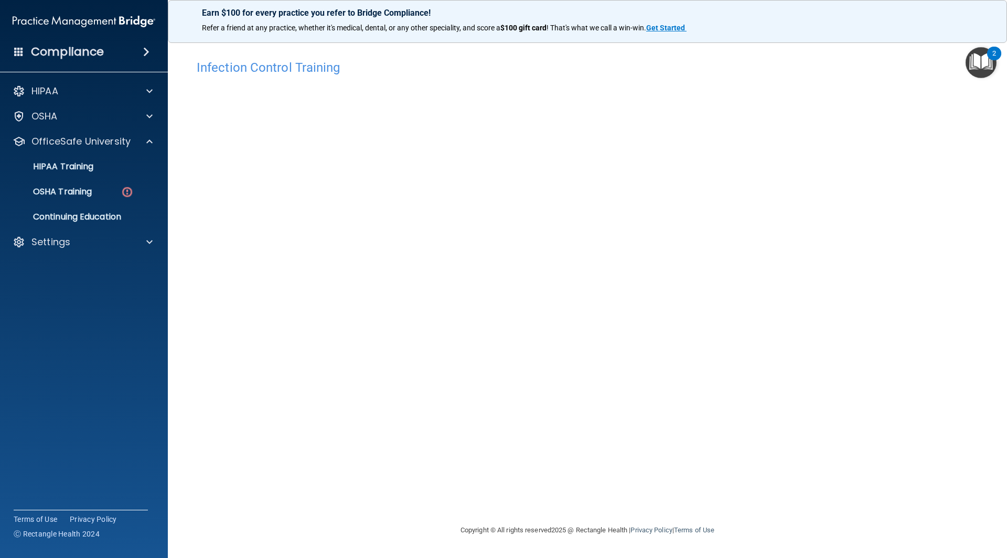
click at [100, 178] on ul "HIPAA Training OSHA Training Continuing Education" at bounding box center [85, 190] width 190 height 76
click at [100, 194] on div "OSHA Training" at bounding box center [78, 192] width 143 height 10
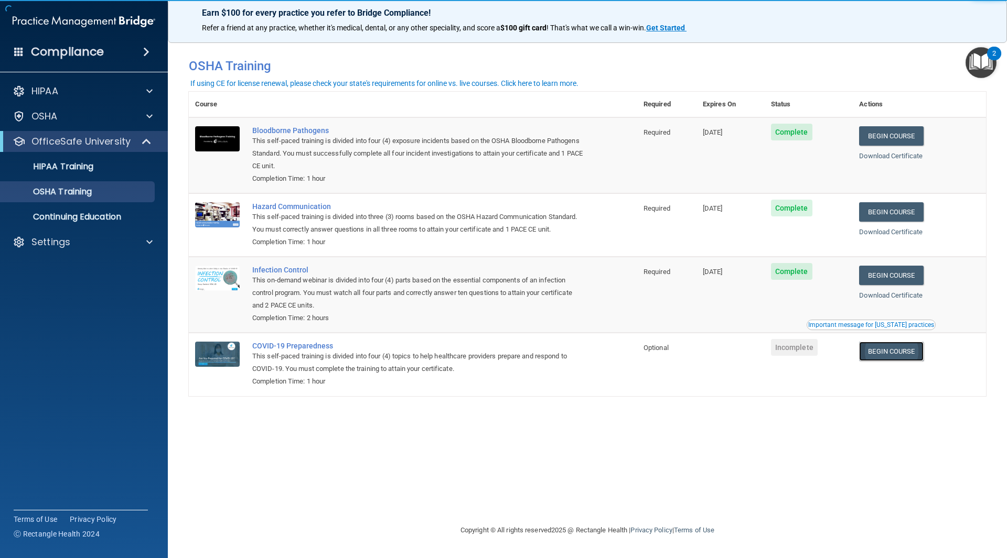
click at [919, 354] on link "Begin Course" at bounding box center [891, 351] width 64 height 19
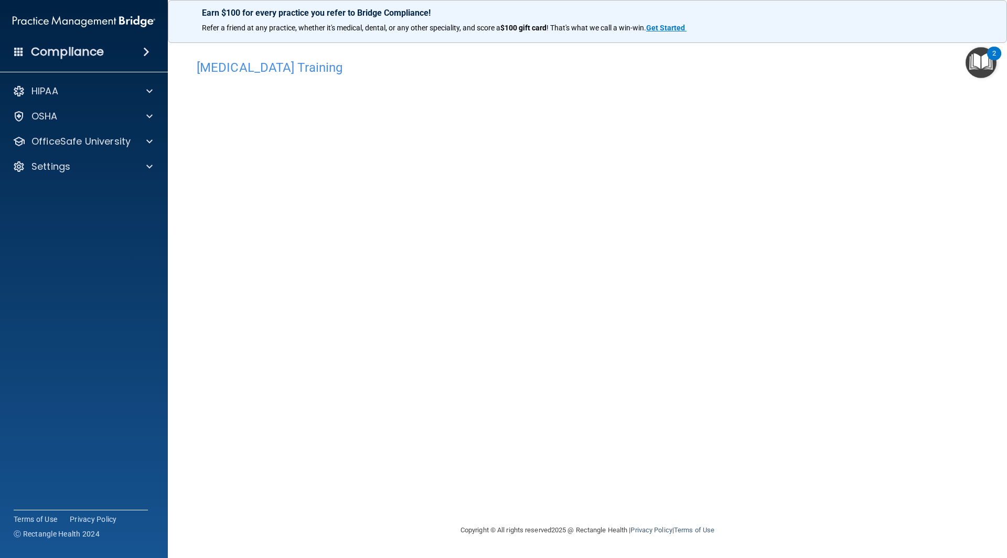
drag, startPoint x: 166, startPoint y: 125, endPoint x: 162, endPoint y: 128, distance: 5.6
click at [166, 125] on div "OSHA" at bounding box center [84, 116] width 168 height 21
click at [134, 156] on div "Settings" at bounding box center [84, 166] width 168 height 21
click at [137, 153] on div "HIPAA Documents and Policies Report an Incident Business Associates Emergency P…" at bounding box center [84, 131] width 168 height 109
click at [143, 146] on div at bounding box center [148, 141] width 26 height 13
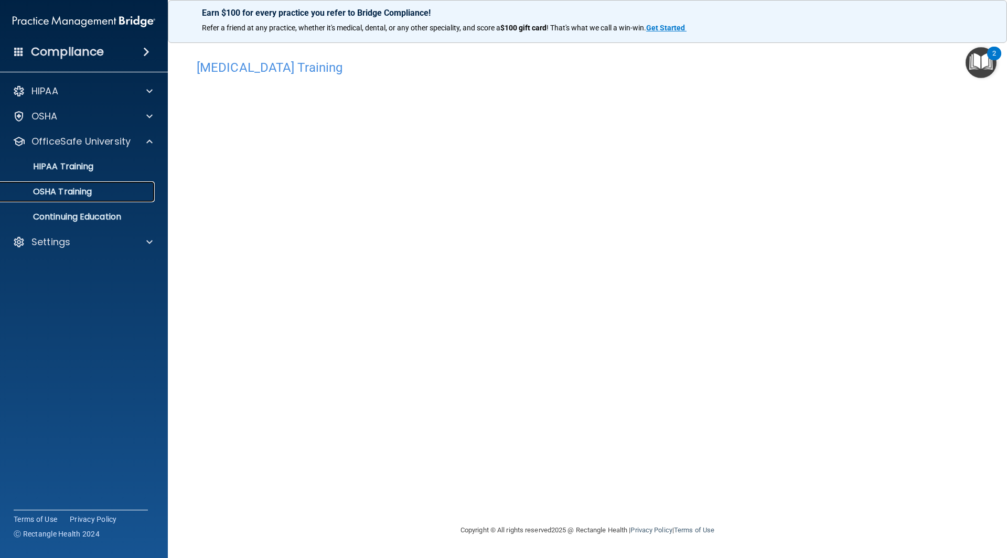
click at [119, 193] on div "OSHA Training" at bounding box center [78, 192] width 143 height 10
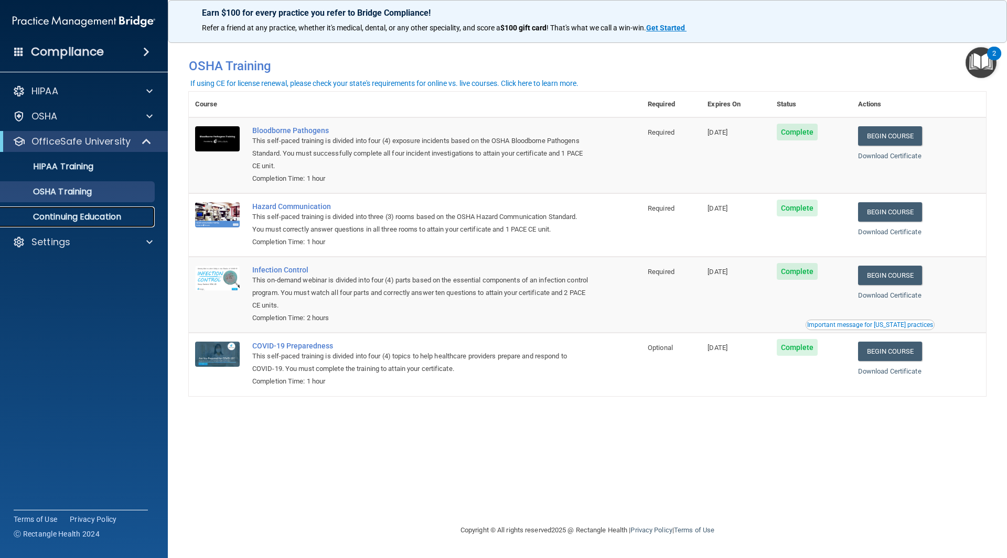
click at [110, 214] on p "Continuing Education" at bounding box center [78, 217] width 143 height 10
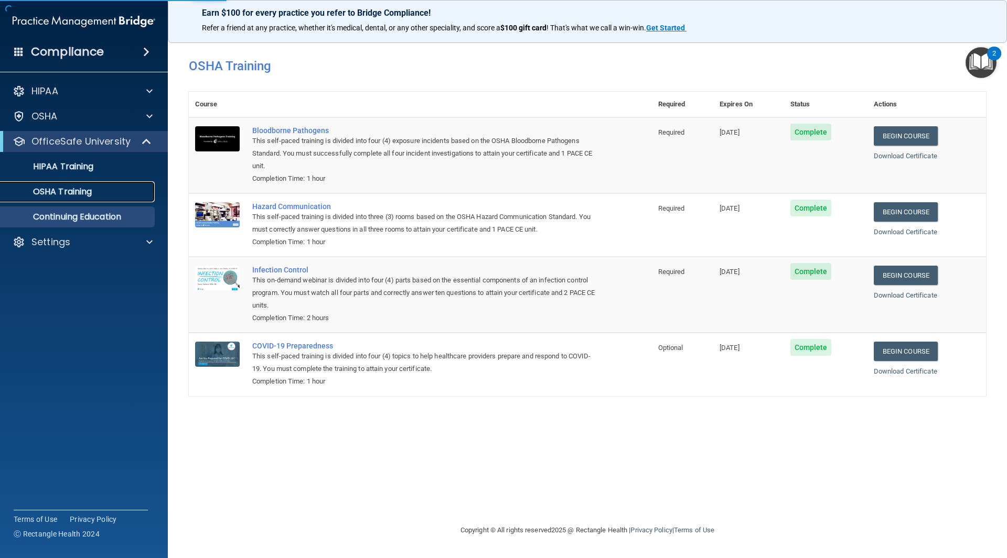
click at [125, 191] on div "OSHA Training" at bounding box center [78, 192] width 143 height 10
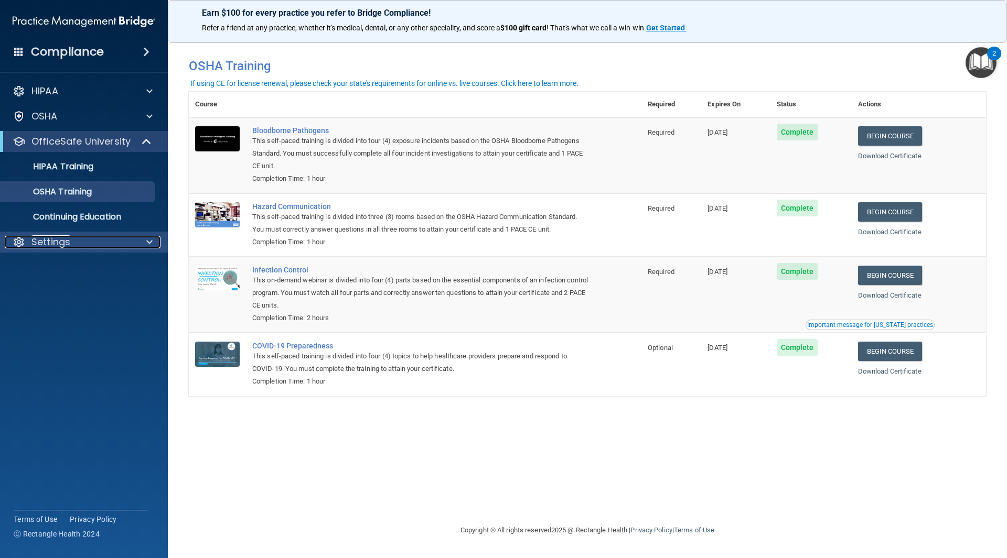
click at [35, 245] on p "Settings" at bounding box center [50, 242] width 39 height 13
click at [60, 291] on p "Sign Out" at bounding box center [78, 292] width 143 height 10
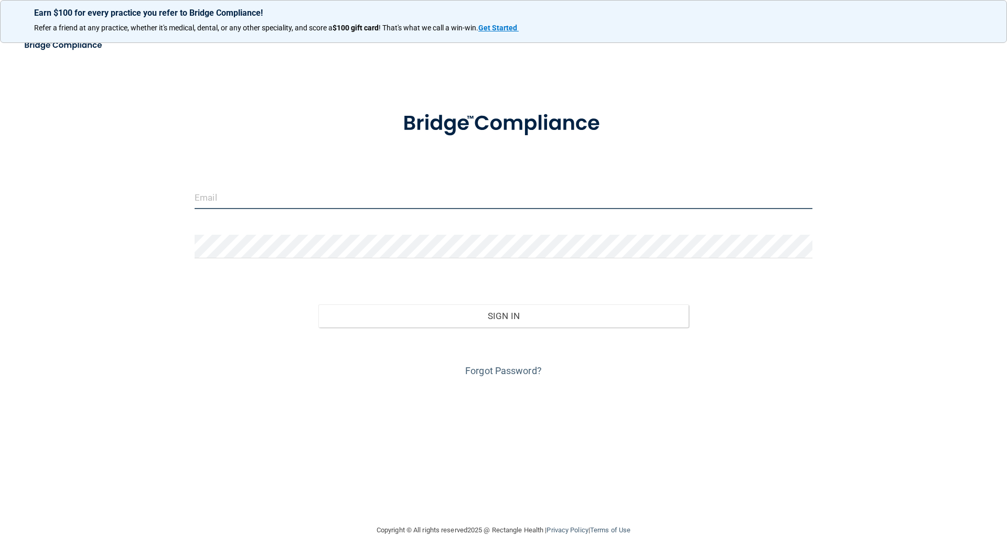
click at [243, 204] on input "email" at bounding box center [504, 198] width 618 height 24
type input "[EMAIL_ADDRESS][DOMAIN_NAME]"
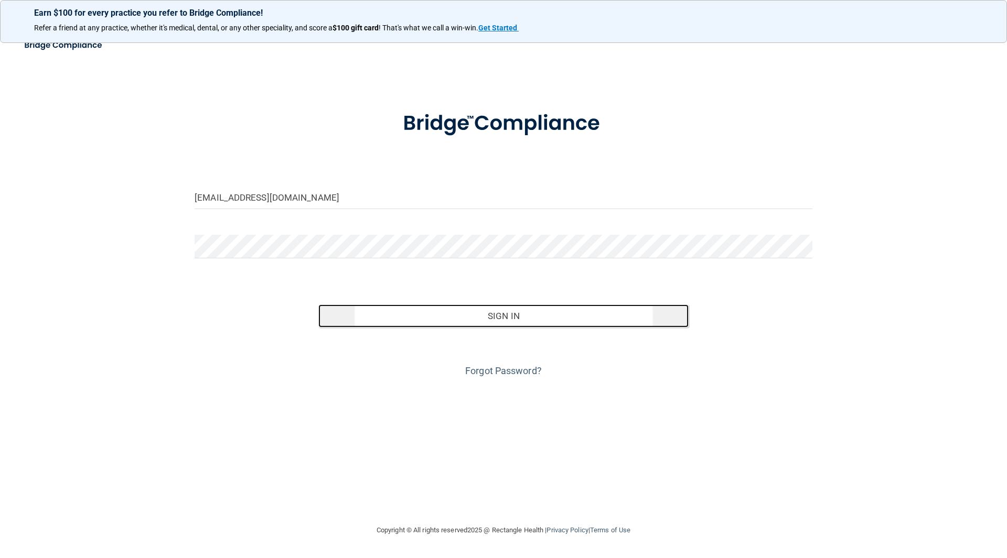
click at [477, 309] on button "Sign In" at bounding box center [503, 316] width 371 height 23
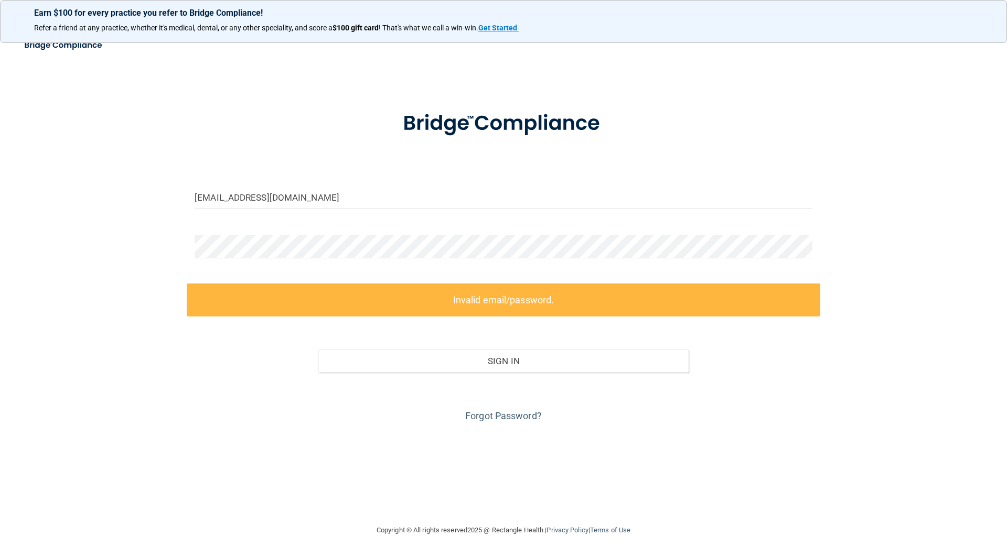
click at [504, 263] on div at bounding box center [503, 250] width 633 height 31
click at [254, 254] on form "jade@goochdental.com Invalid email/password. You don't have permission to acces…" at bounding box center [504, 260] width 618 height 328
drag, startPoint x: 395, startPoint y: 273, endPoint x: 95, endPoint y: 232, distance: 302.7
click at [94, 231] on div "jade@goochdental.com Invalid email/password. You don't have permission to acces…" at bounding box center [503, 279] width 965 height 470
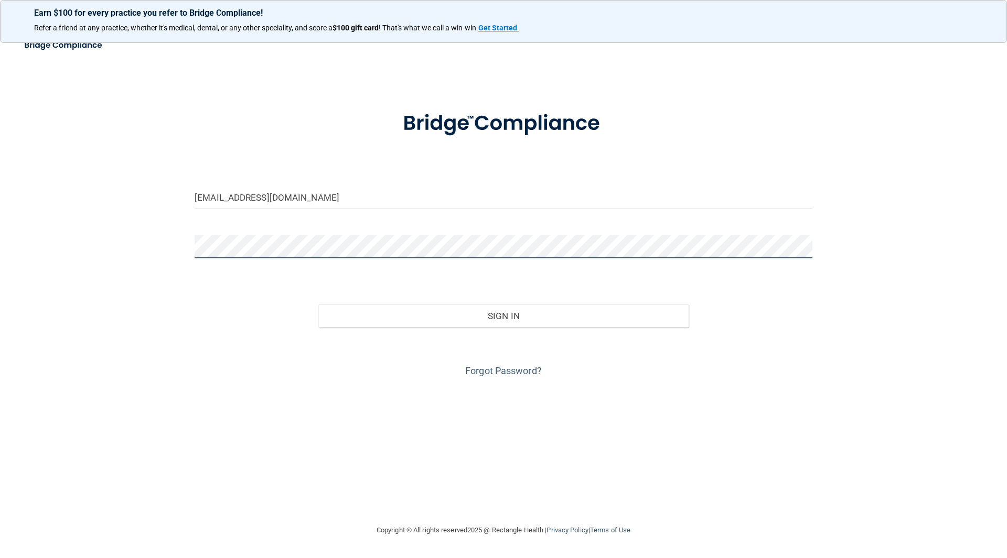
click at [318, 305] on button "Sign In" at bounding box center [503, 316] width 371 height 23
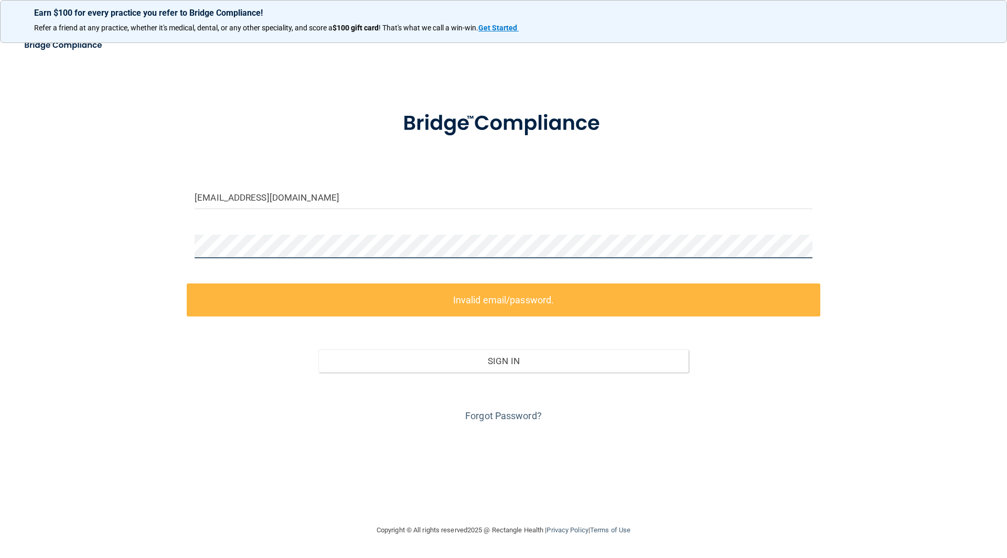
click at [123, 261] on div "jade@goochdental.com Invalid email/password. You don't have permission to acces…" at bounding box center [503, 279] width 965 height 470
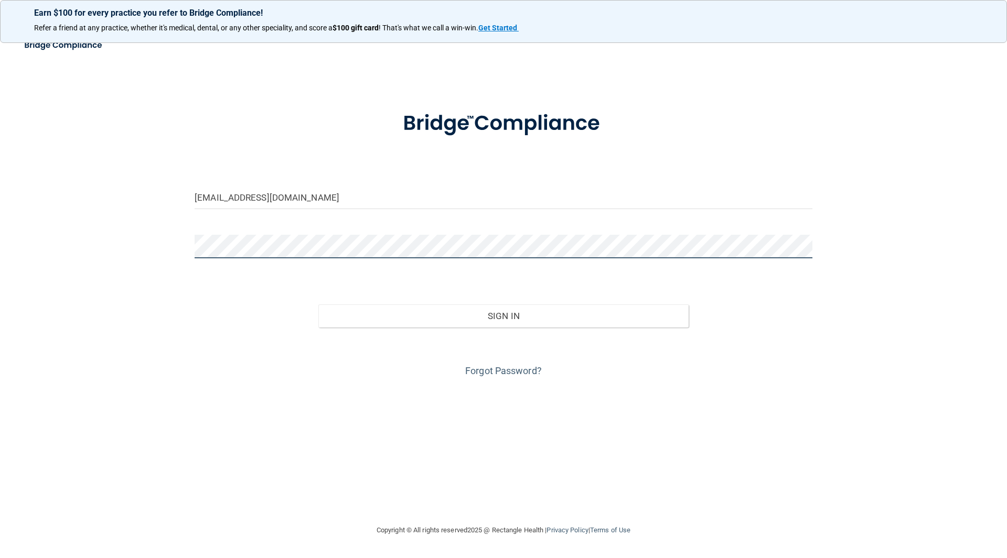
click at [318, 305] on button "Sign In" at bounding box center [503, 316] width 371 height 23
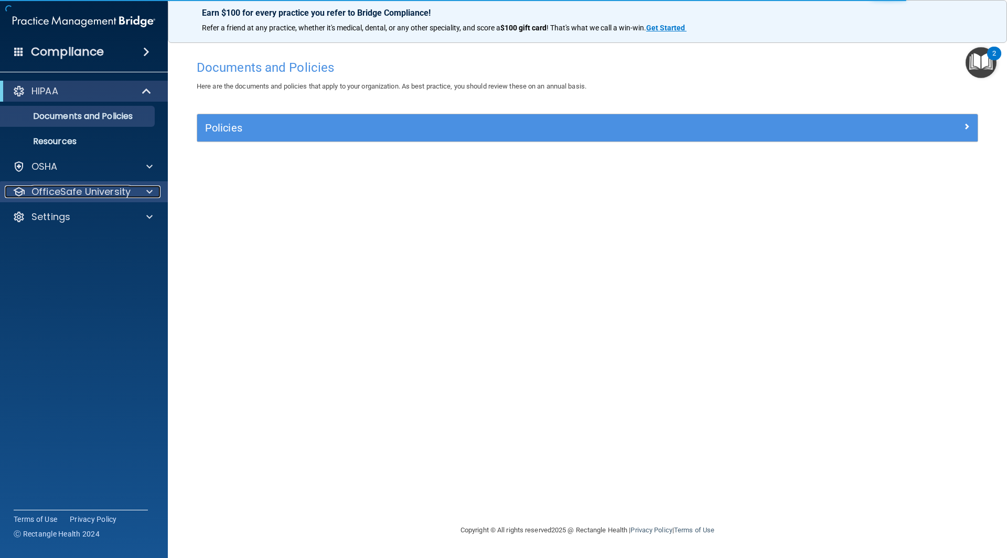
click at [115, 191] on p "OfficeSafe University" at bounding box center [80, 192] width 99 height 13
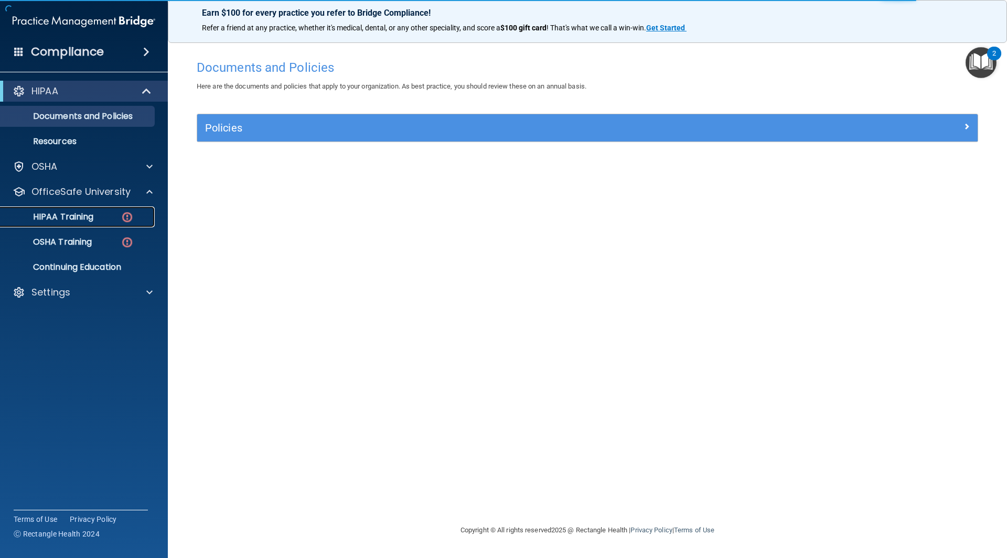
click at [97, 224] on link "HIPAA Training" at bounding box center [72, 217] width 165 height 21
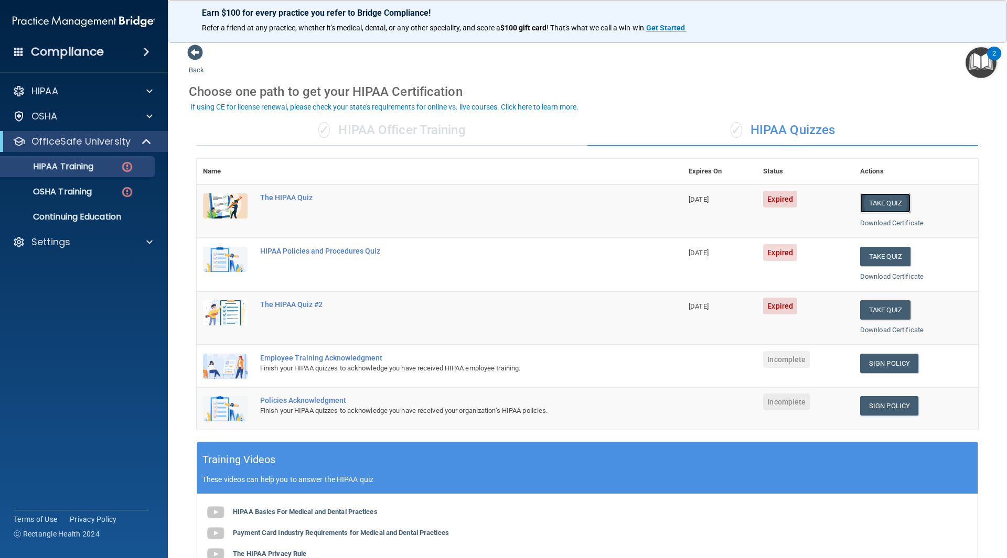
click at [888, 204] on button "Take Quiz" at bounding box center [885, 203] width 50 height 19
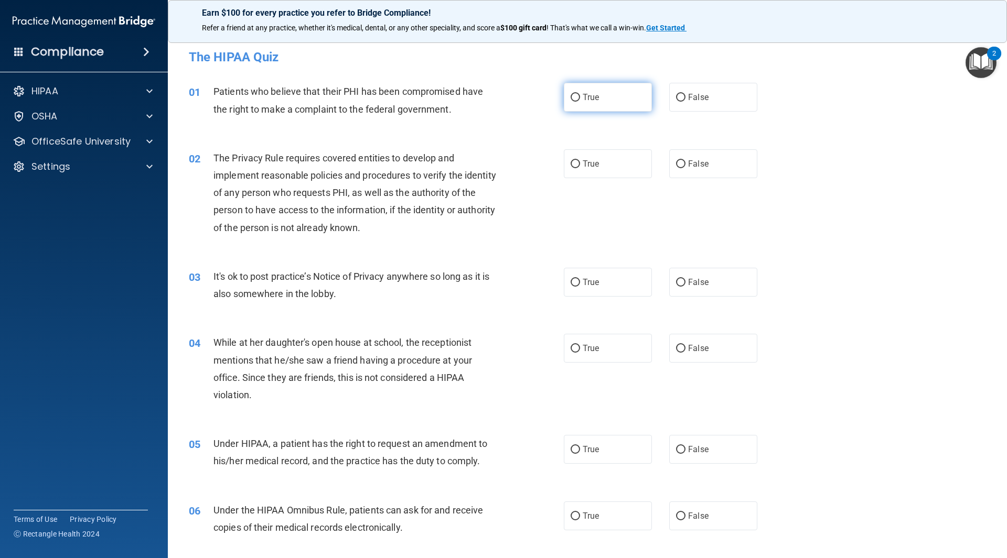
click at [579, 103] on label "True" at bounding box center [608, 97] width 88 height 29
click at [579, 102] on input "True" at bounding box center [575, 98] width 9 height 8
radio input "true"
click at [582, 178] on div "02 The Privacy Rule requires covered entities to develop and implement reasonab…" at bounding box center [587, 195] width 813 height 119
click at [593, 167] on span "True" at bounding box center [591, 164] width 16 height 10
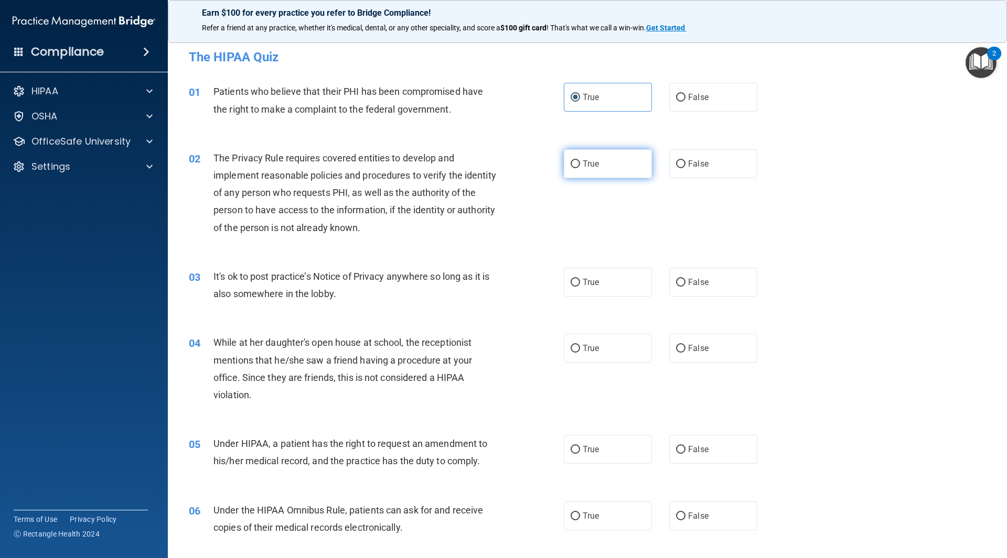
click at [580, 167] on input "True" at bounding box center [575, 164] width 9 height 8
radio input "true"
click at [689, 282] on span "False" at bounding box center [698, 282] width 20 height 10
click at [685, 282] on input "False" at bounding box center [680, 283] width 9 height 8
radio input "true"
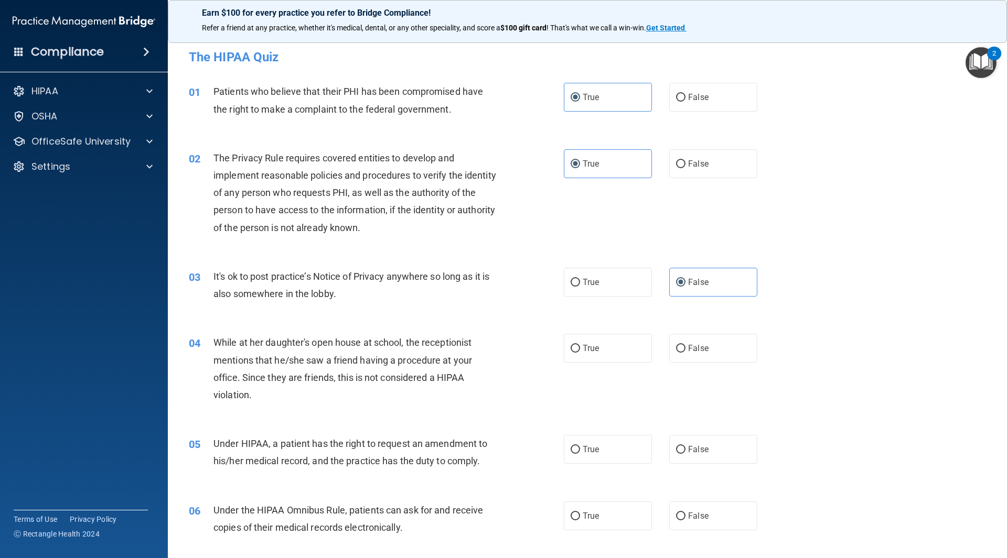
click at [704, 328] on div "04 While at her daughter's open house at school, the receptionist mentions that…" at bounding box center [587, 371] width 813 height 101
click at [697, 346] on span "False" at bounding box center [698, 348] width 20 height 10
click at [685, 346] on input "False" at bounding box center [680, 349] width 9 height 8
radio input "true"
click at [698, 431] on div "05 Under HIPAA, a patient has the right to request an amendment to his/her medi…" at bounding box center [587, 455] width 813 height 66
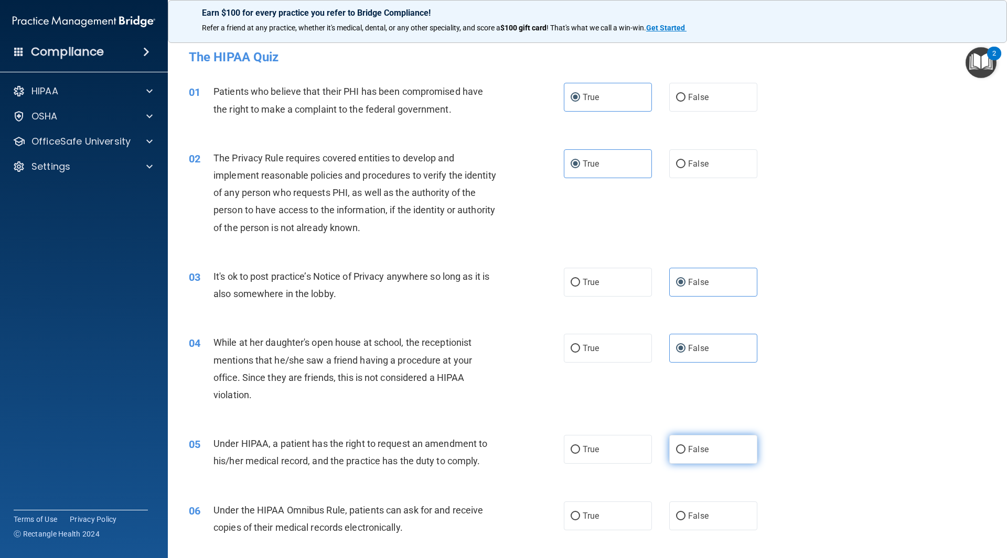
click at [704, 454] on label "False" at bounding box center [713, 449] width 88 height 29
click at [685, 454] on input "False" at bounding box center [680, 450] width 9 height 8
radio input "true"
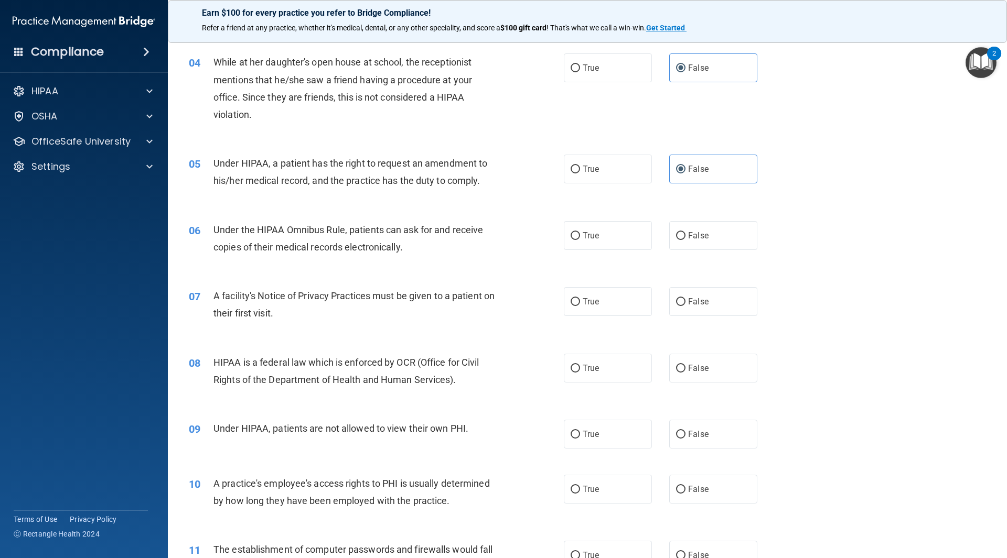
scroll to position [315, 0]
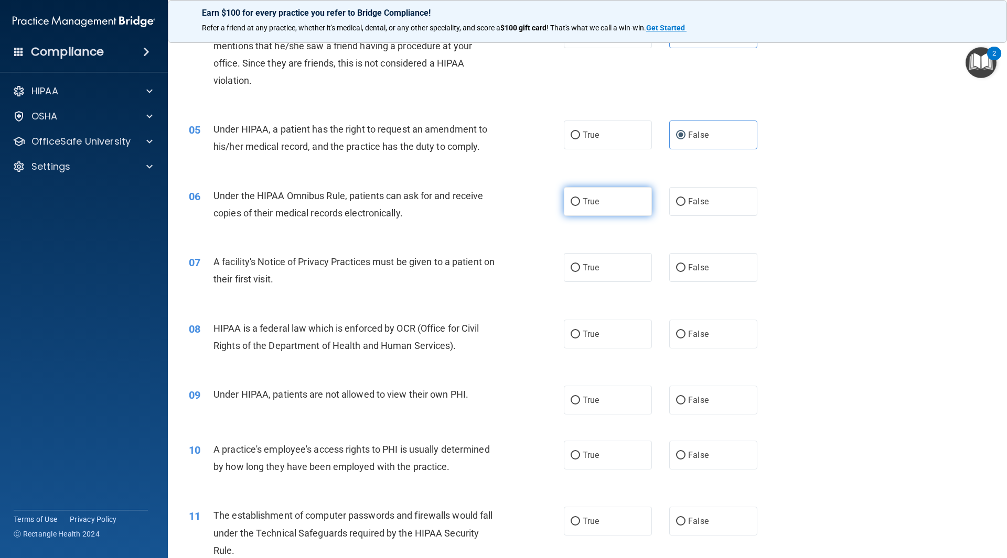
click at [583, 197] on span "True" at bounding box center [591, 202] width 16 height 10
click at [580, 198] on input "True" at bounding box center [575, 202] width 9 height 8
radio input "true"
click at [594, 268] on div "07 A facility's Notice of Privacy Practices must be given to a patient on their…" at bounding box center [587, 273] width 813 height 66
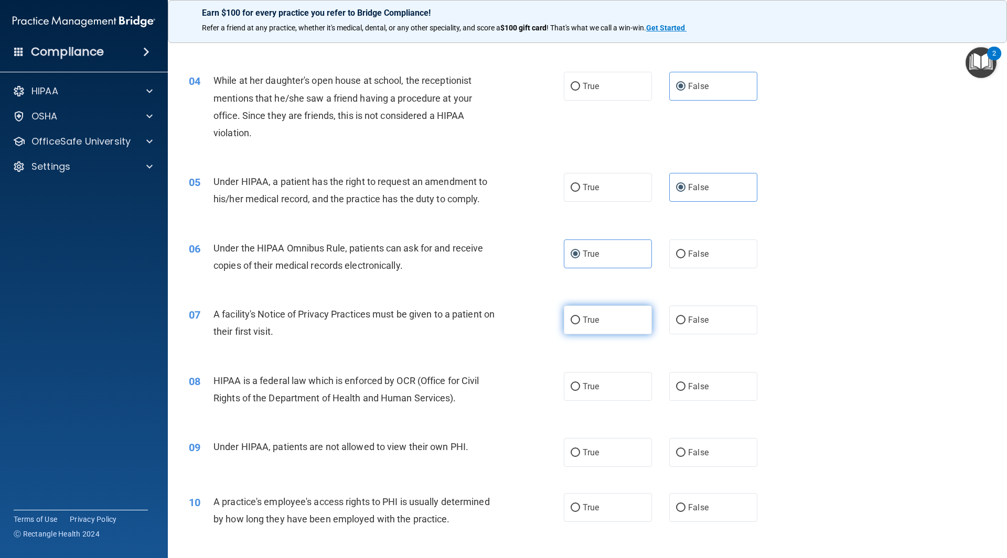
click at [611, 324] on label "True" at bounding box center [608, 320] width 88 height 29
click at [580, 324] on input "True" at bounding box center [575, 321] width 9 height 8
radio input "true"
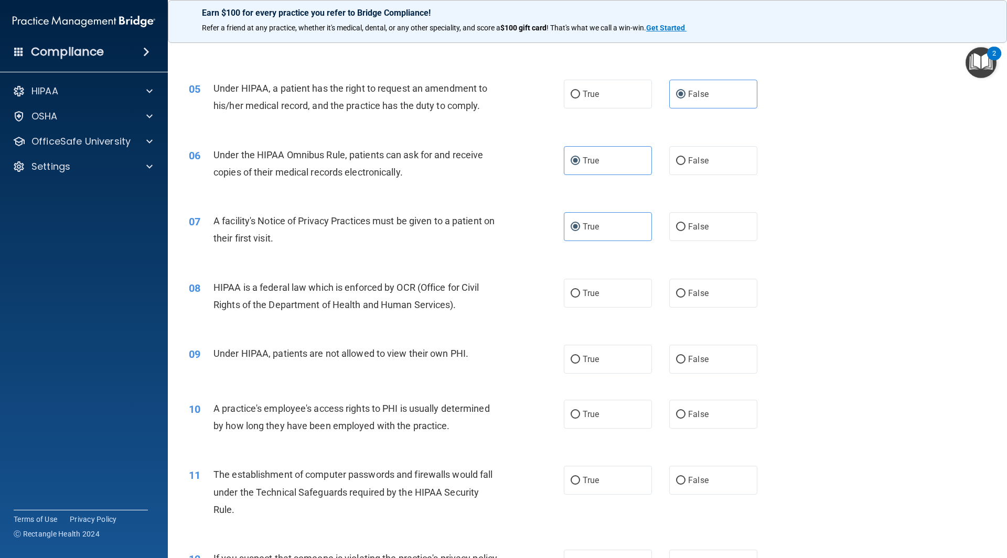
scroll to position [367, 0]
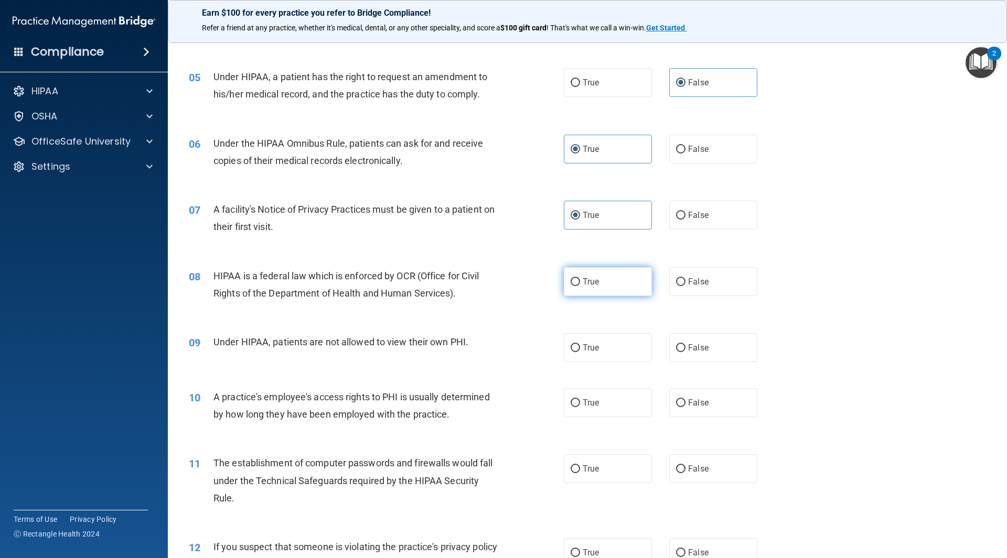
click at [588, 286] on span "True" at bounding box center [591, 282] width 16 height 10
click at [580, 286] on input "True" at bounding box center [575, 282] width 9 height 8
radio input "true"
click at [679, 339] on label "False" at bounding box center [713, 348] width 88 height 29
click at [679, 345] on input "False" at bounding box center [680, 349] width 9 height 8
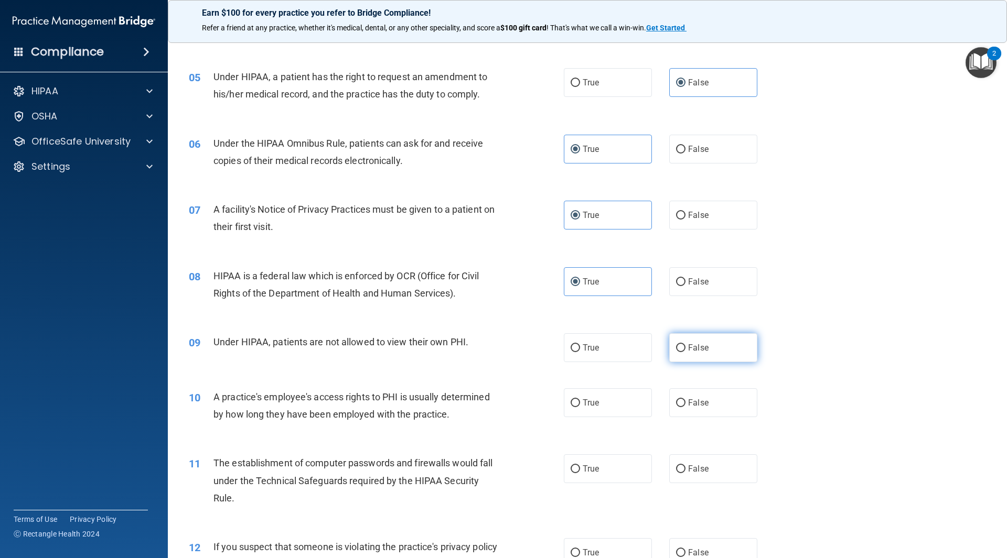
radio input "true"
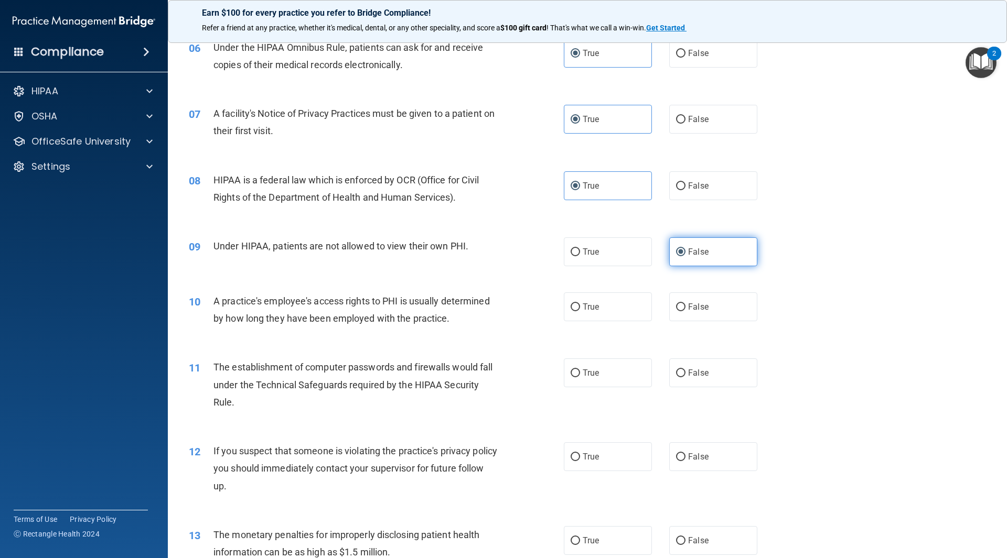
scroll to position [472, 0]
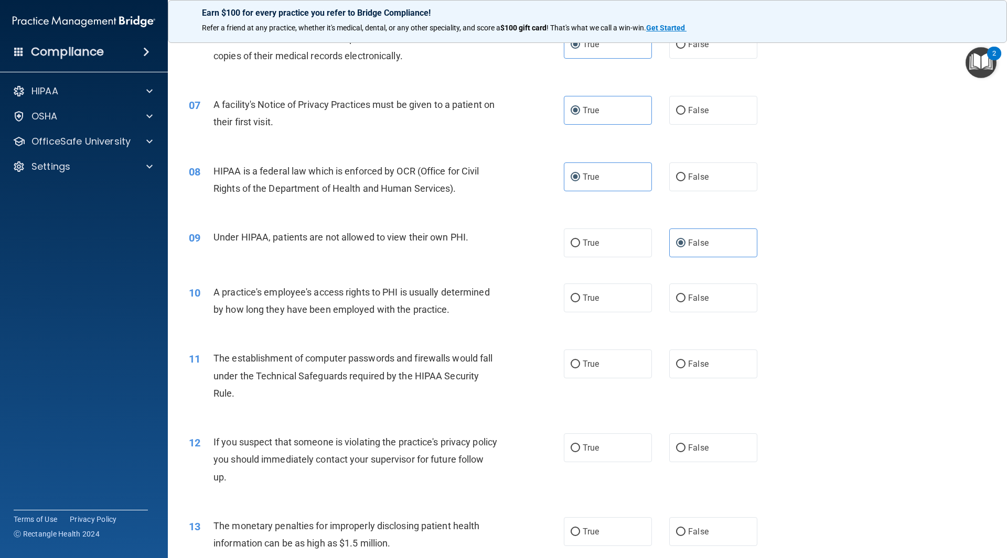
click at [702, 315] on div "10 A practice's employee's access rights to PHI is usually determined by how lo…" at bounding box center [587, 304] width 813 height 66
click at [706, 305] on label "False" at bounding box center [713, 298] width 88 height 29
click at [685, 303] on input "False" at bounding box center [680, 299] width 9 height 8
radio input "true"
click at [601, 363] on label "True" at bounding box center [608, 364] width 88 height 29
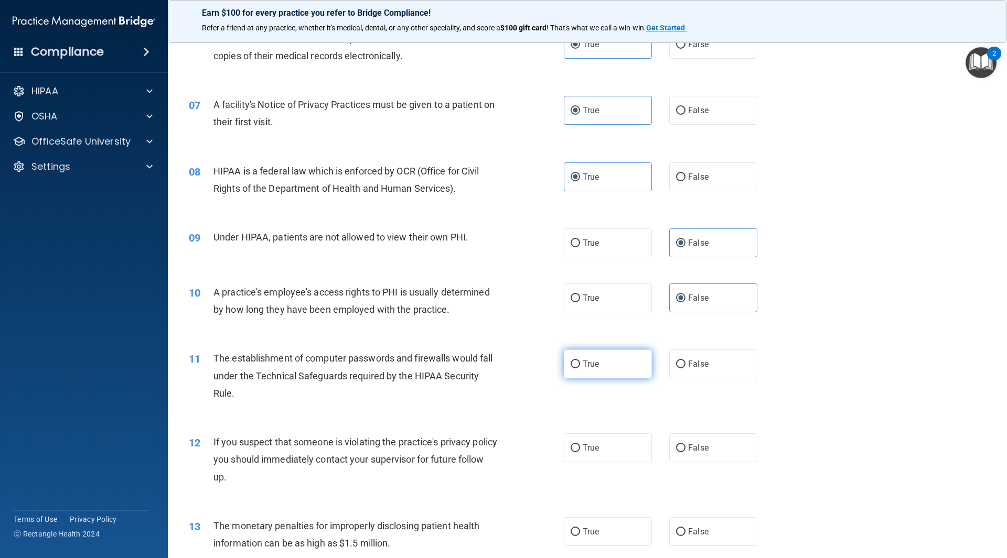
click at [580, 363] on input "True" at bounding box center [575, 365] width 9 height 8
radio input "true"
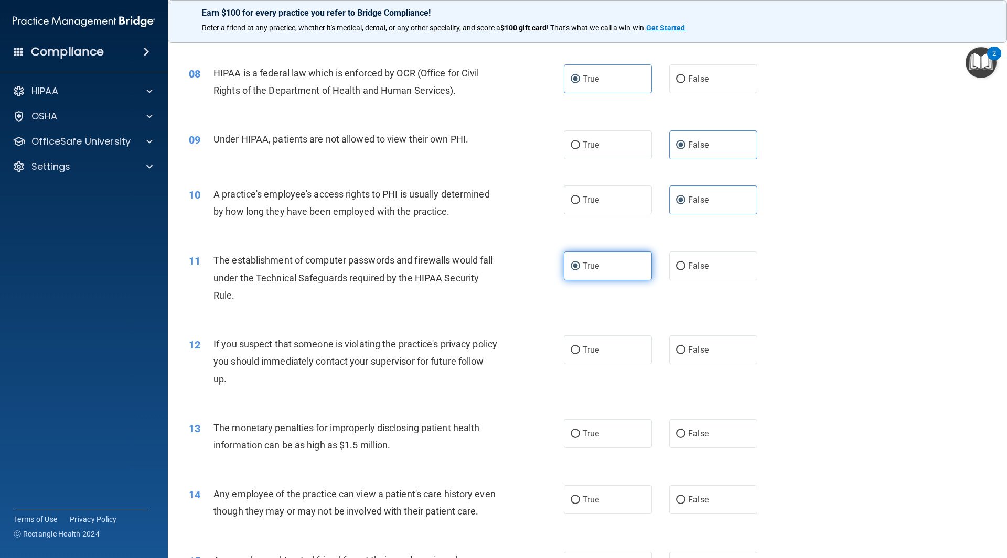
scroll to position [577, 0]
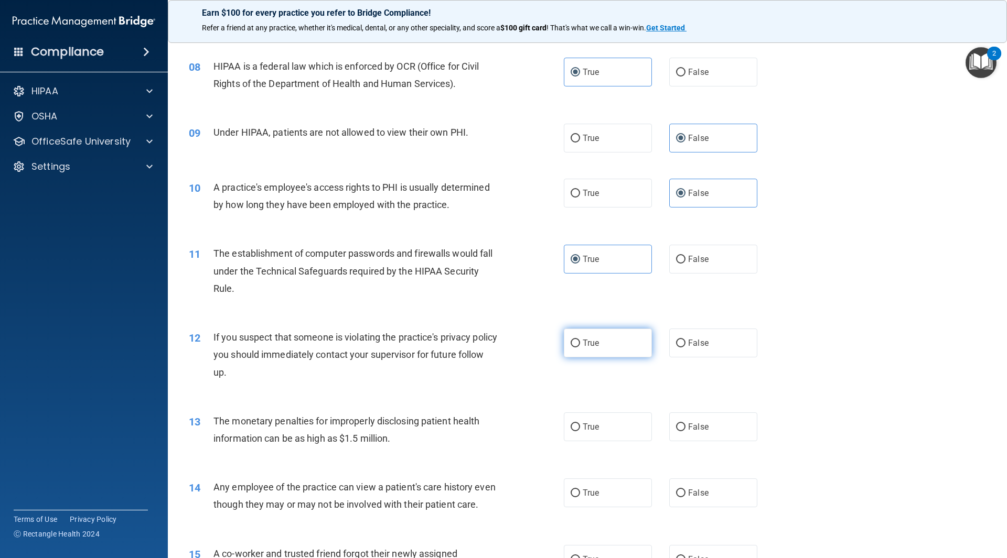
click at [597, 340] on label "True" at bounding box center [608, 343] width 88 height 29
click at [580, 340] on input "True" at bounding box center [575, 344] width 9 height 8
radio input "true"
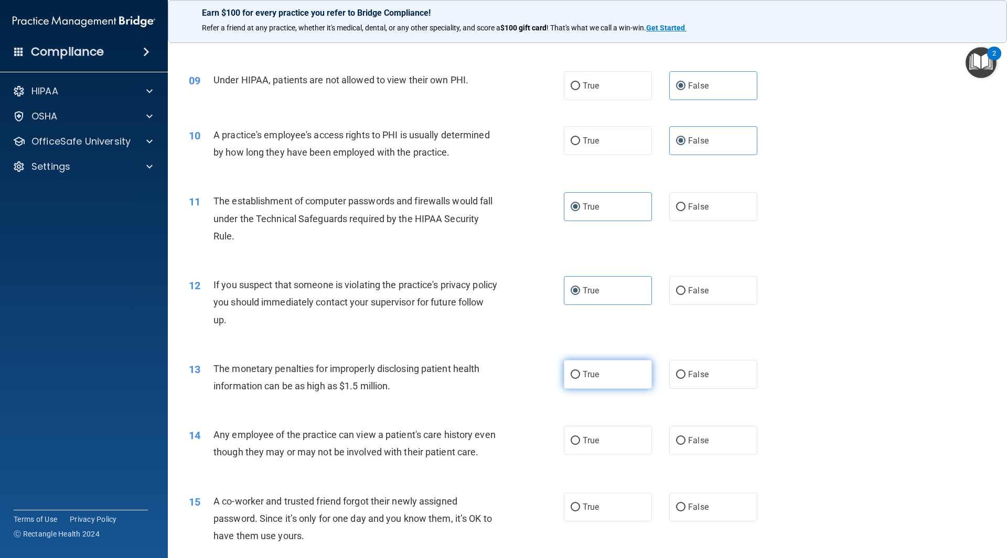
click at [597, 366] on label "True" at bounding box center [608, 374] width 88 height 29
click at [580, 371] on input "True" at bounding box center [575, 375] width 9 height 8
radio input "true"
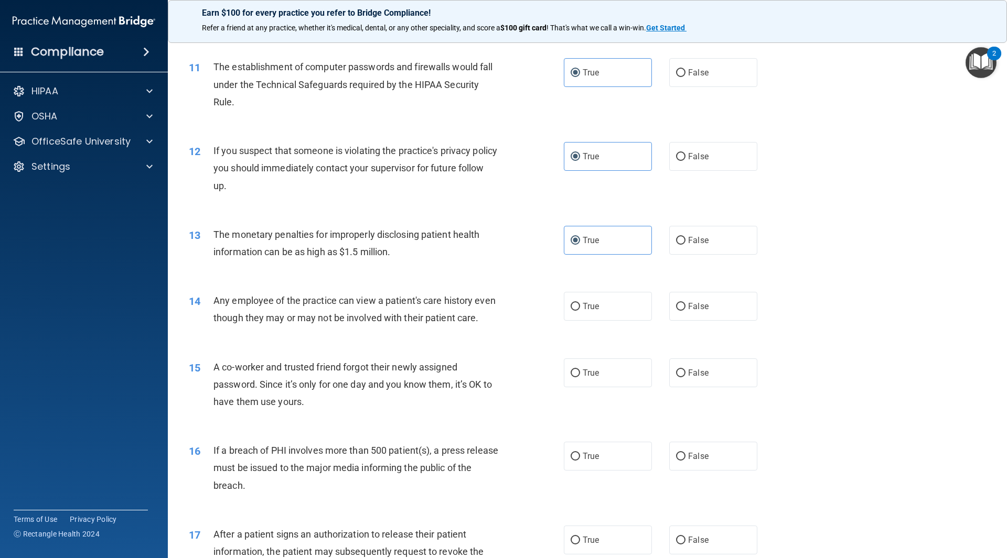
scroll to position [787, 0]
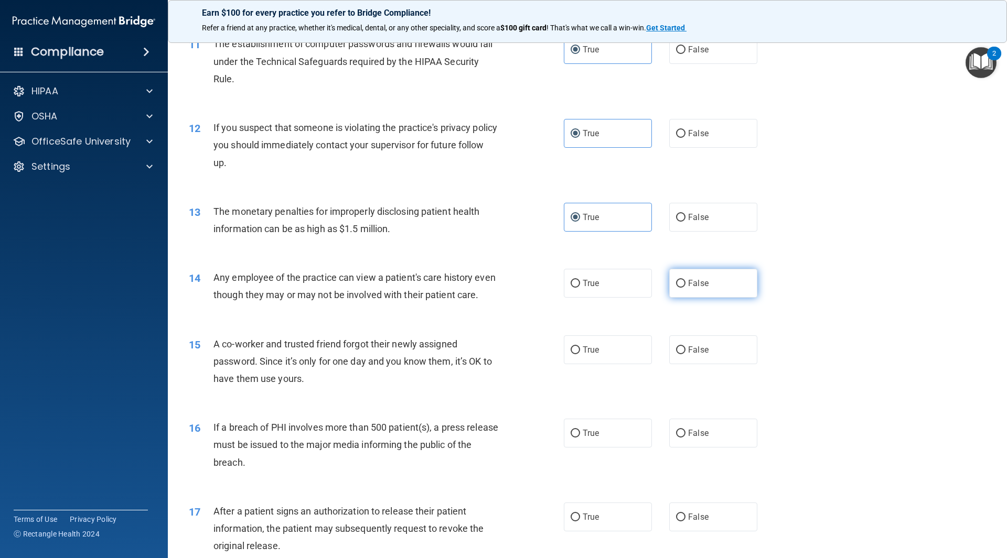
click at [693, 274] on label "False" at bounding box center [713, 283] width 88 height 29
click at [685, 280] on input "False" at bounding box center [680, 284] width 9 height 8
radio input "true"
click at [693, 297] on label "False" at bounding box center [713, 283] width 88 height 29
click at [685, 288] on input "False" at bounding box center [680, 284] width 9 height 8
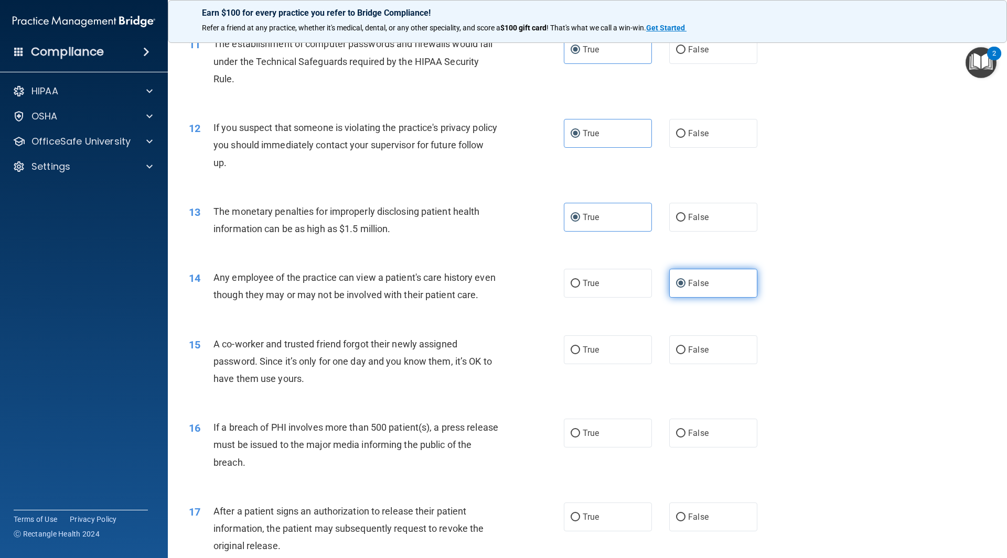
click at [699, 284] on span "False" at bounding box center [698, 283] width 20 height 10
click at [685, 284] on input "False" at bounding box center [680, 284] width 9 height 8
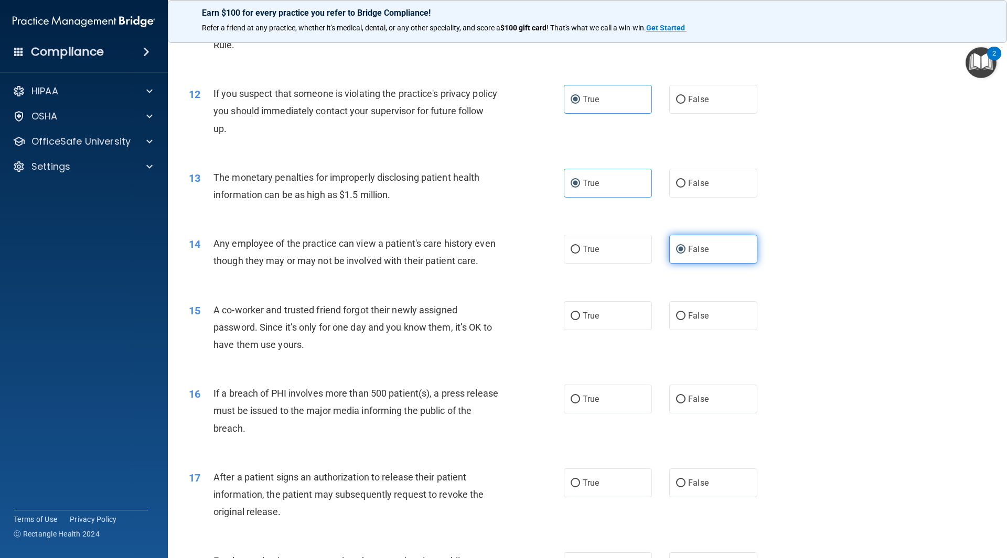
scroll to position [839, 0]
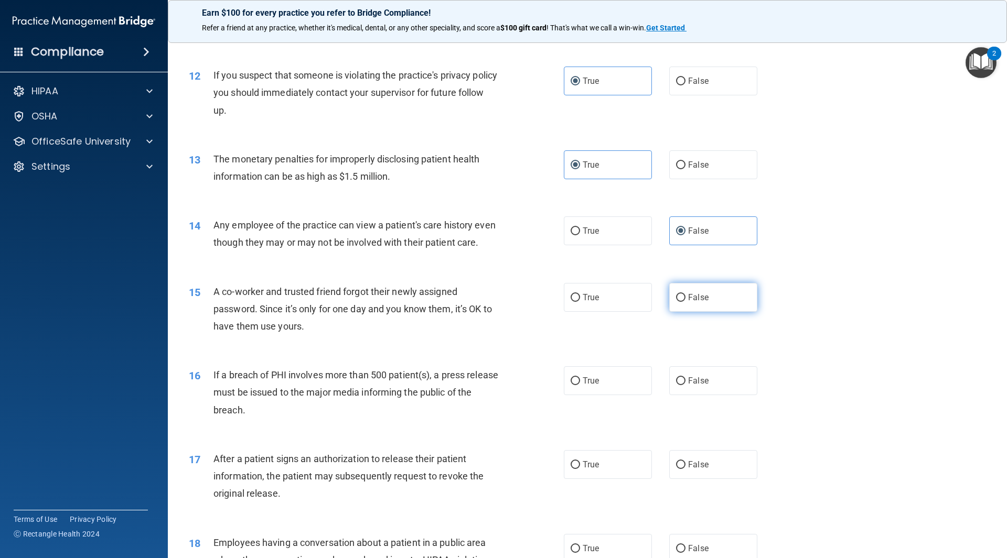
click at [704, 310] on label "False" at bounding box center [713, 297] width 88 height 29
click at [685, 302] on input "False" at bounding box center [680, 298] width 9 height 8
radio input "true"
click at [600, 395] on label "True" at bounding box center [608, 381] width 88 height 29
click at [580, 385] on input "True" at bounding box center [575, 382] width 9 height 8
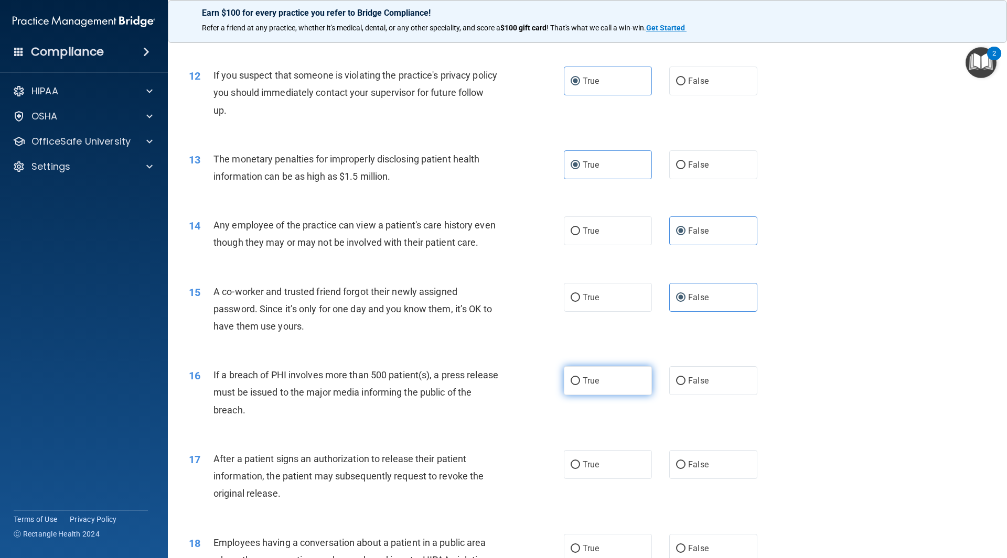
radio input "true"
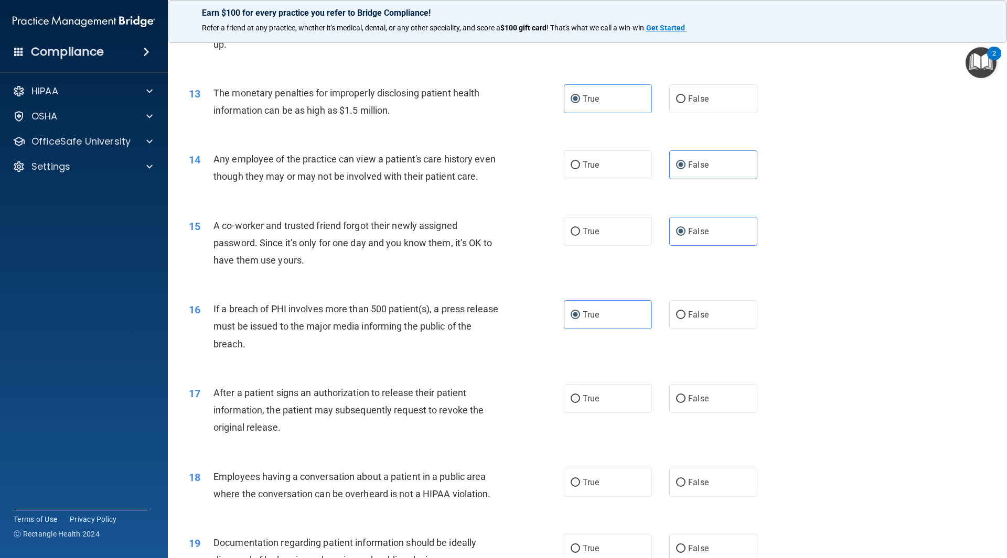
scroll to position [996, 0]
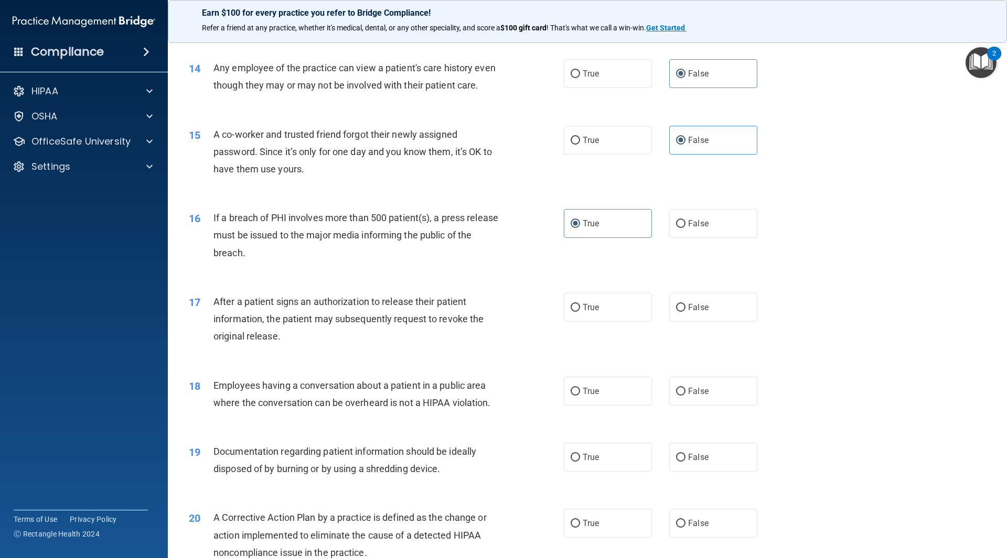
click at [611, 310] on div "17 After a patient signs an authorization to release their patient information,…" at bounding box center [587, 322] width 813 height 84
click at [601, 322] on label "True" at bounding box center [608, 307] width 88 height 29
click at [580, 312] on input "True" at bounding box center [575, 308] width 9 height 8
radio input "true"
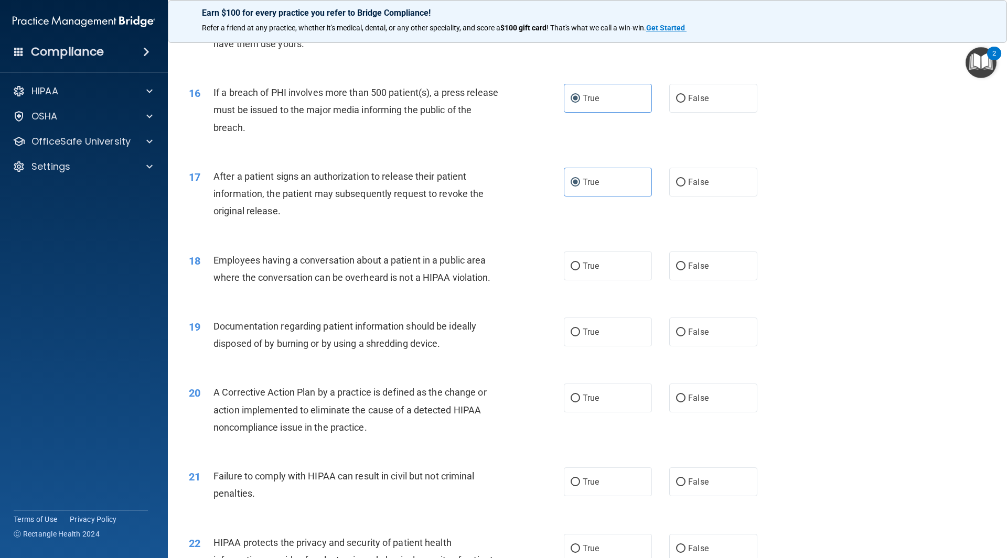
scroll to position [1154, 0]
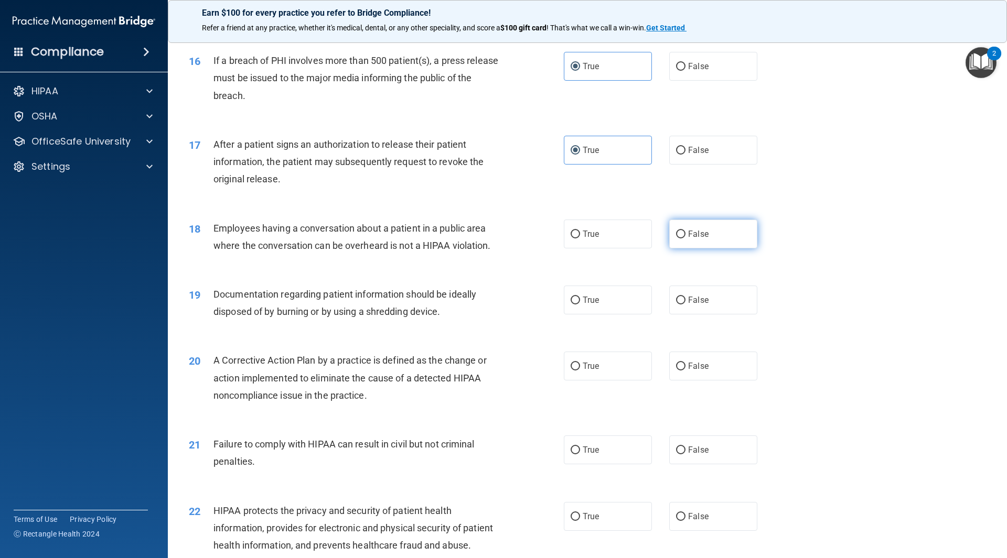
click at [706, 249] on label "False" at bounding box center [713, 234] width 88 height 29
click at [685, 239] on input "False" at bounding box center [680, 235] width 9 height 8
radio input "true"
click at [618, 313] on label "True" at bounding box center [608, 300] width 88 height 29
click at [580, 305] on input "True" at bounding box center [575, 301] width 9 height 8
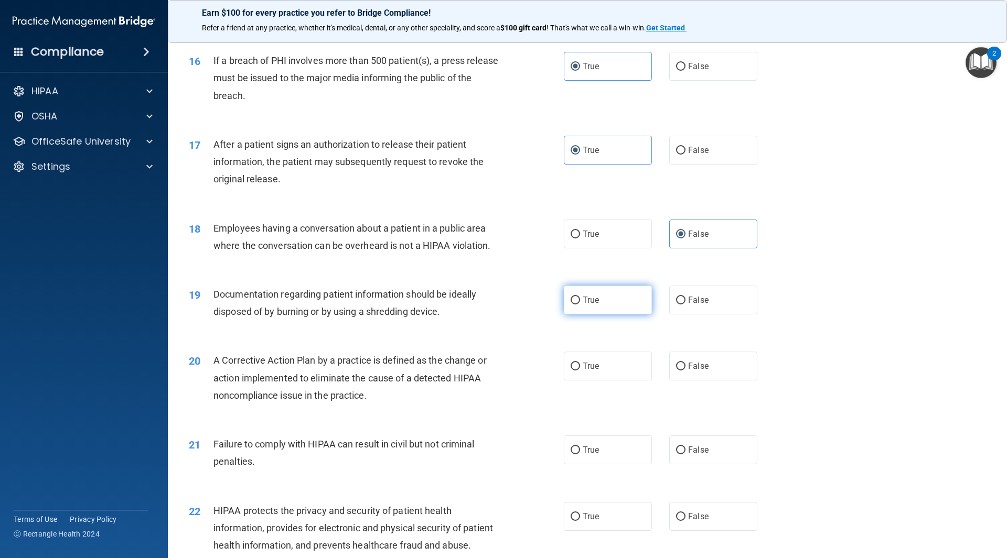
radio input "true"
drag, startPoint x: 601, startPoint y: 358, endPoint x: 599, endPoint y: 374, distance: 16.4
click at [600, 361] on div "20 A Corrective Action Plan by a practice is defined as the change or action im…" at bounding box center [587, 381] width 813 height 84
click at [599, 374] on label "True" at bounding box center [608, 366] width 88 height 29
click at [580, 371] on input "True" at bounding box center [575, 367] width 9 height 8
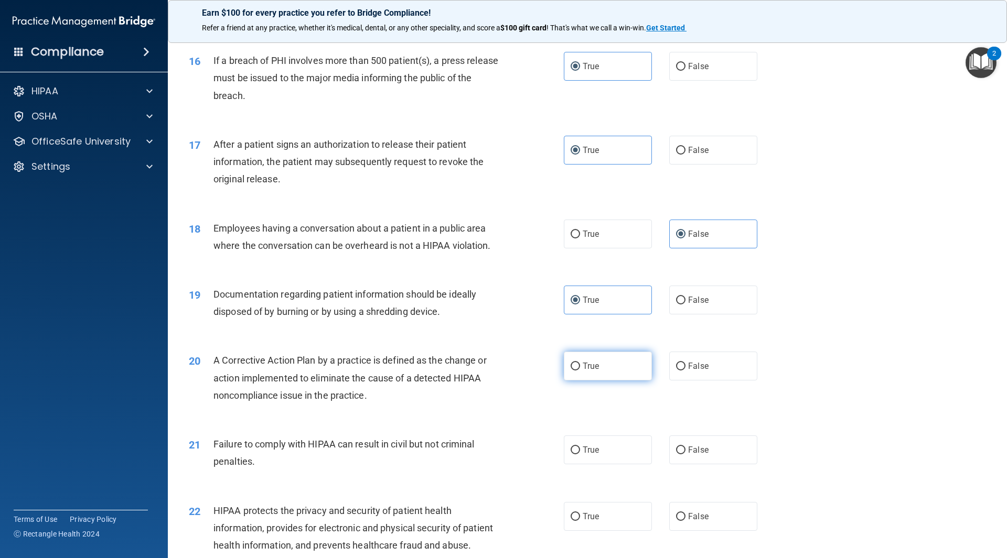
radio input "true"
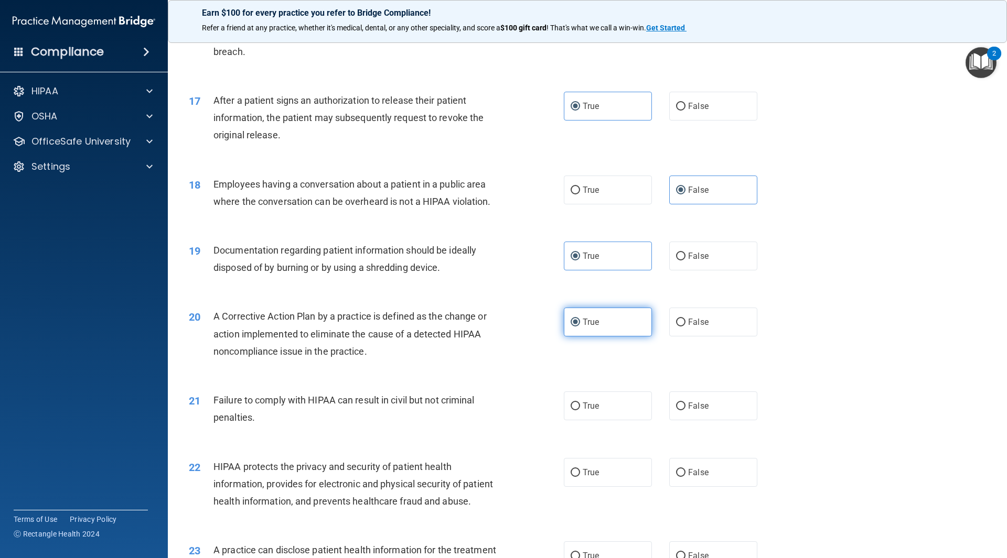
scroll to position [1259, 0]
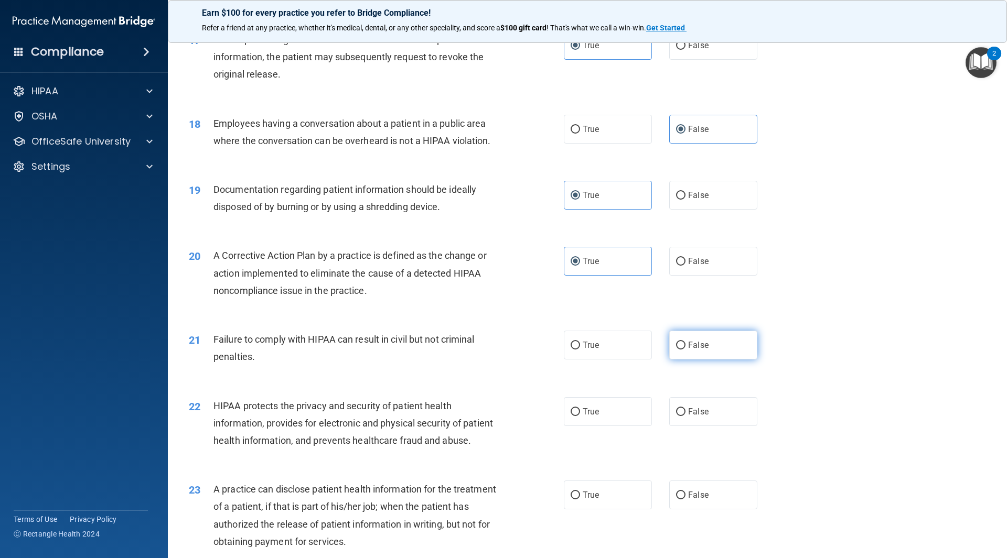
click at [678, 360] on label "False" at bounding box center [713, 345] width 88 height 29
click at [678, 350] on input "False" at bounding box center [680, 346] width 9 height 8
radio input "true"
click at [610, 423] on label "True" at bounding box center [608, 412] width 88 height 29
click at [580, 416] on input "True" at bounding box center [575, 413] width 9 height 8
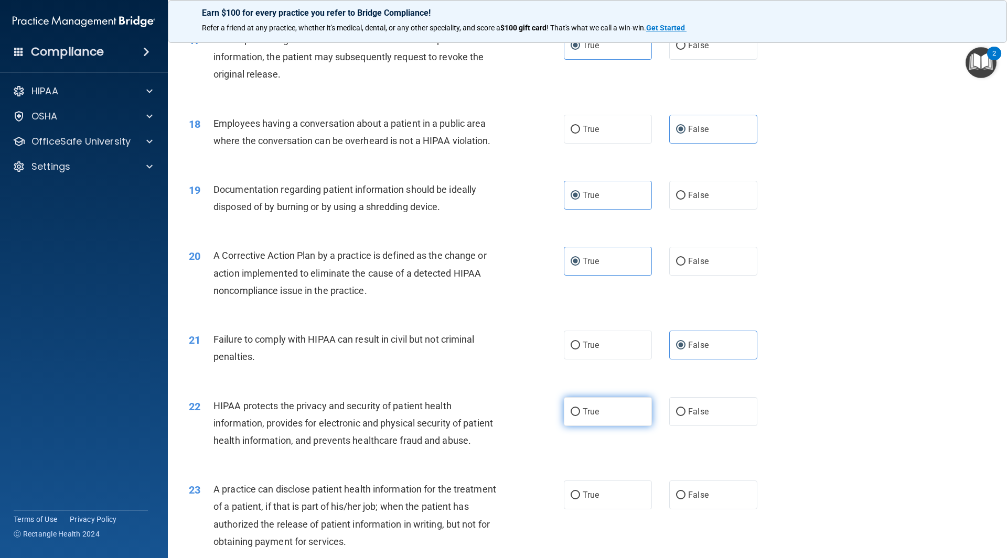
radio input "true"
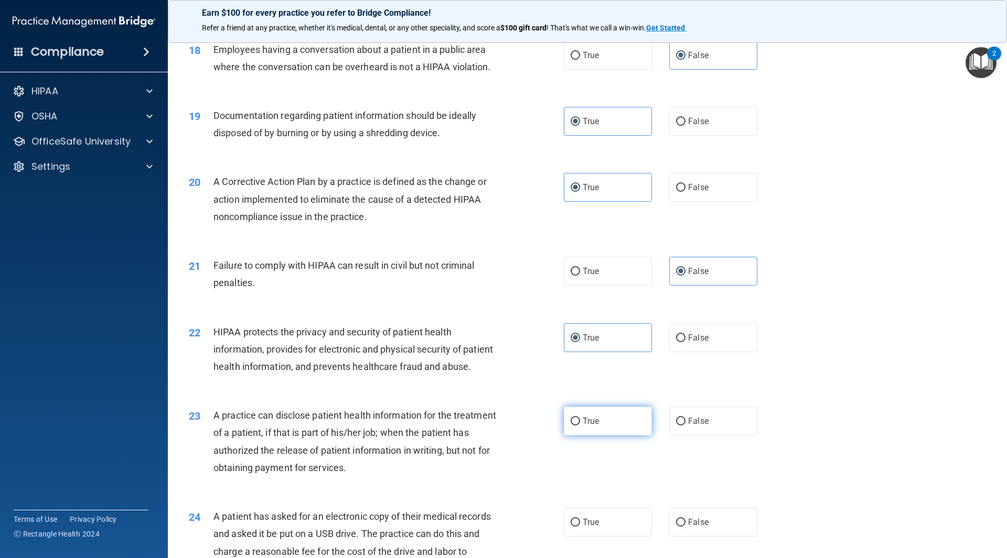
scroll to position [1363, 0]
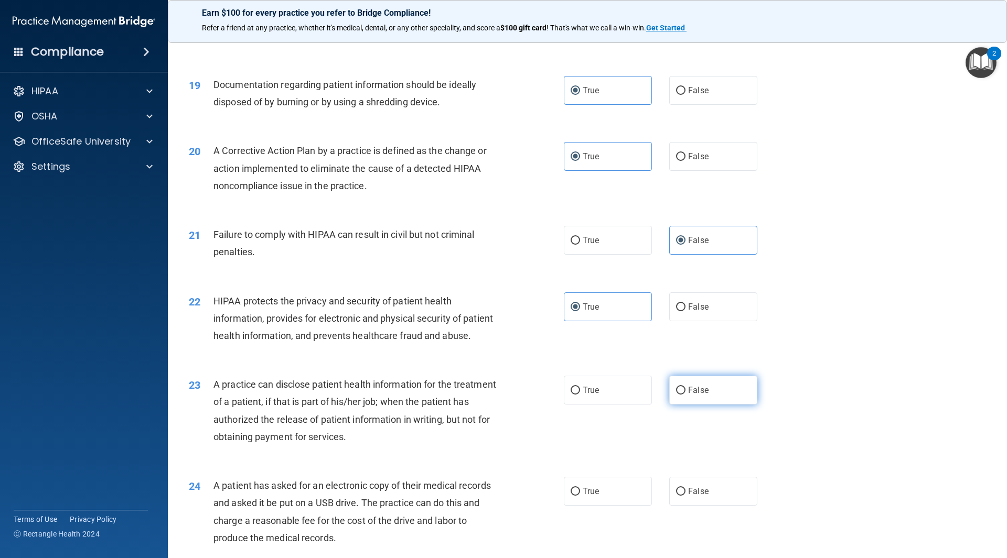
click at [679, 405] on label "False" at bounding box center [713, 390] width 88 height 29
click at [679, 395] on input "False" at bounding box center [680, 391] width 9 height 8
radio input "true"
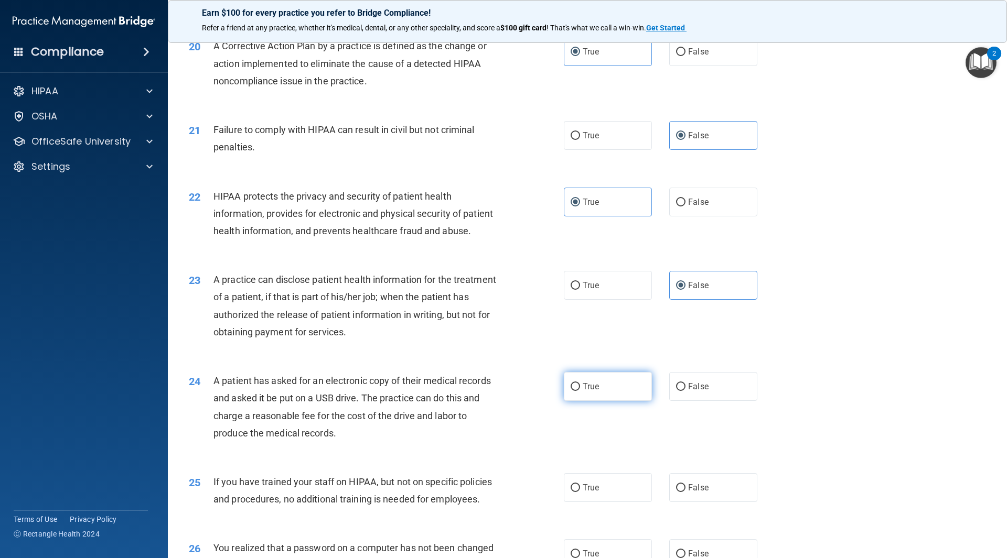
click at [597, 401] on label "True" at bounding box center [608, 386] width 88 height 29
click at [580, 391] on input "True" at bounding box center [575, 387] width 9 height 8
radio input "true"
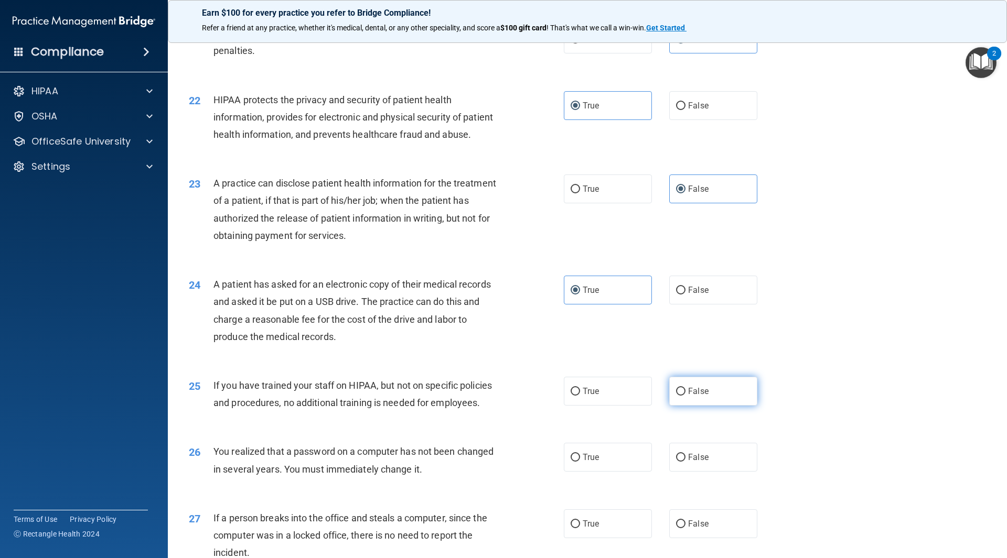
scroll to position [1573, 0]
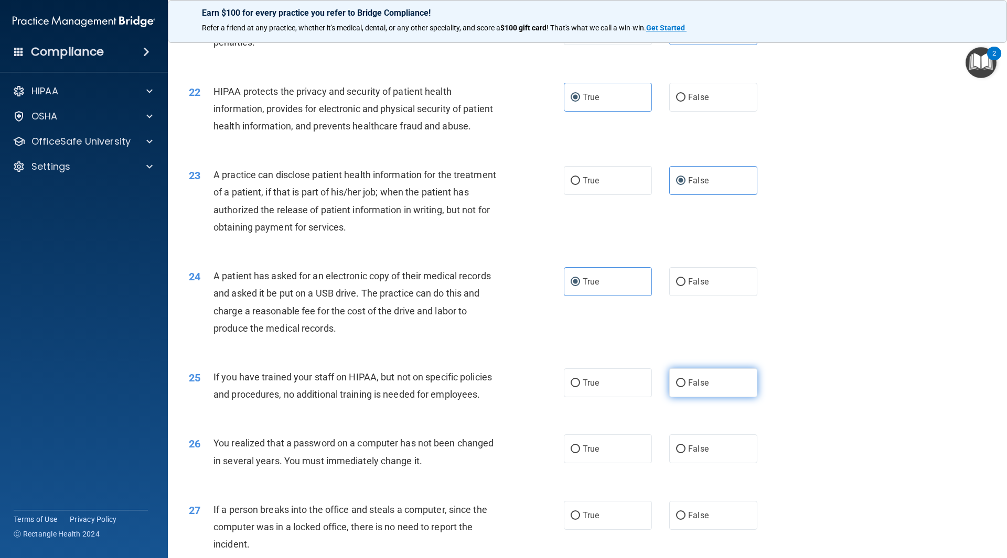
click at [681, 398] on label "False" at bounding box center [713, 383] width 88 height 29
click at [681, 388] on input "False" at bounding box center [680, 384] width 9 height 8
radio input "true"
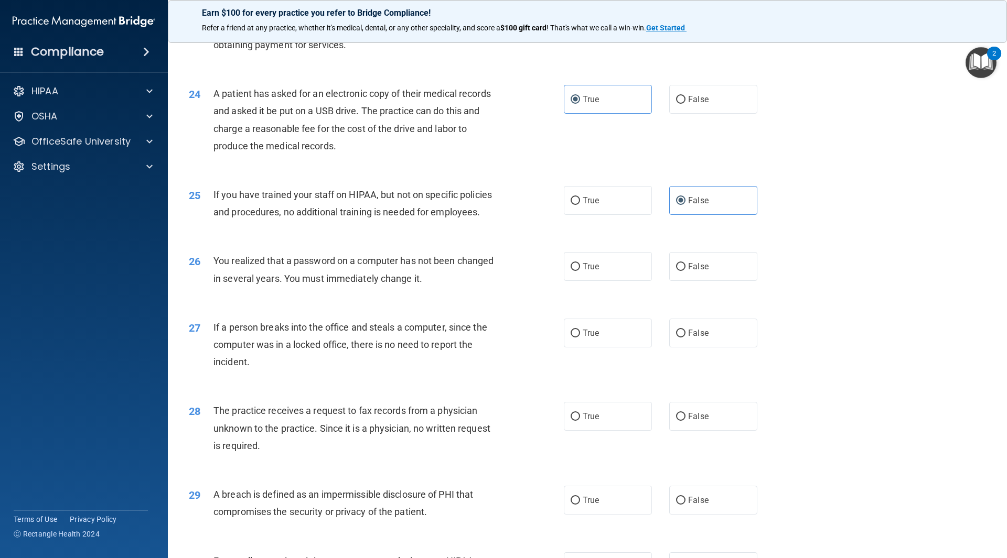
scroll to position [1783, 0]
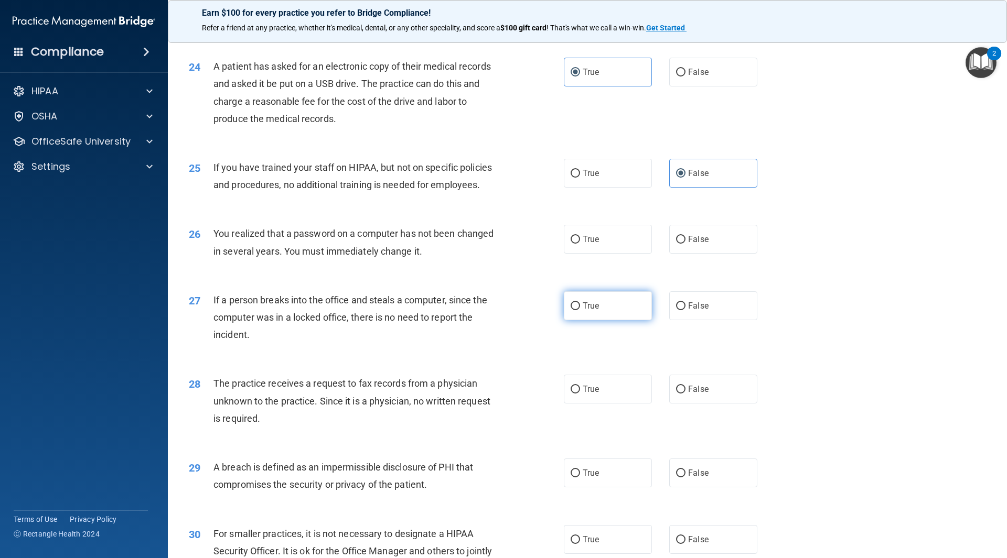
click at [599, 320] on label "True" at bounding box center [608, 306] width 88 height 29
click at [580, 310] on input "True" at bounding box center [575, 307] width 9 height 8
radio input "true"
click at [589, 254] on label "True" at bounding box center [608, 239] width 88 height 29
click at [580, 244] on input "True" at bounding box center [575, 240] width 9 height 8
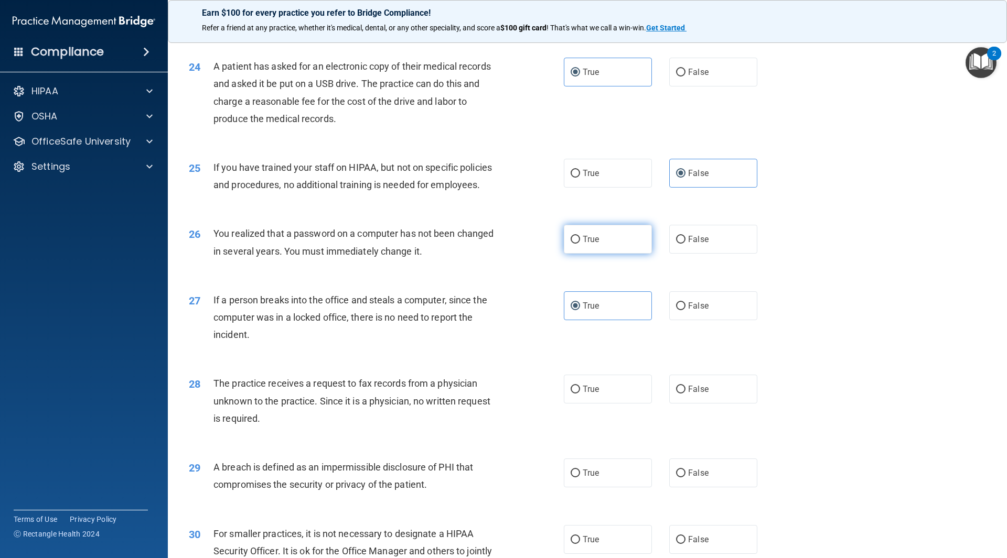
radio input "true"
click at [676, 310] on input "False" at bounding box center [680, 307] width 9 height 8
radio input "true"
radio input "false"
click at [704, 408] on div "28 The practice receives a request to fax records from a physician unknown to t…" at bounding box center [587, 404] width 813 height 84
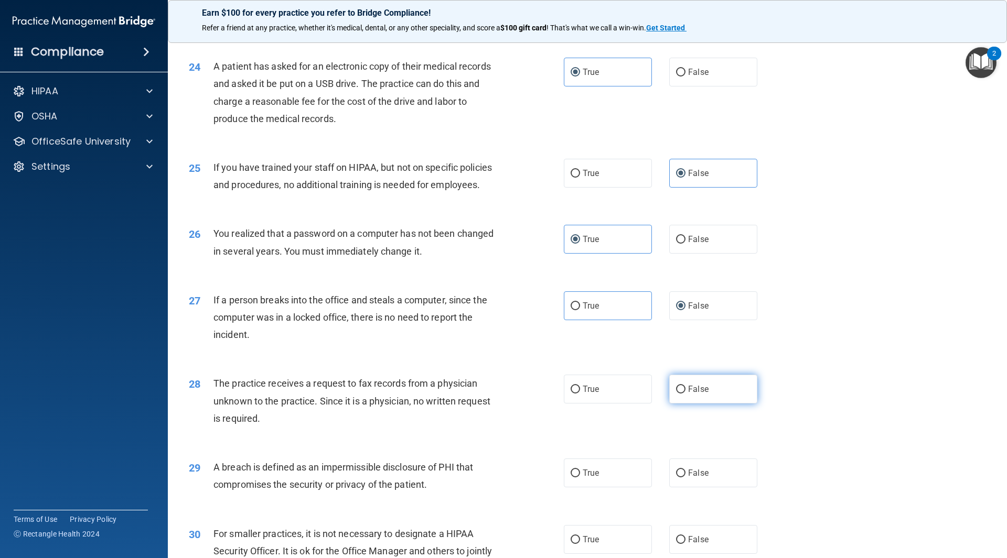
drag, startPoint x: 704, startPoint y: 424, endPoint x: 700, endPoint y: 436, distance: 13.0
click at [704, 404] on label "False" at bounding box center [713, 389] width 88 height 29
click at [685, 394] on input "False" at bounding box center [680, 390] width 9 height 8
radio input "true"
click at [597, 488] on label "True" at bounding box center [608, 473] width 88 height 29
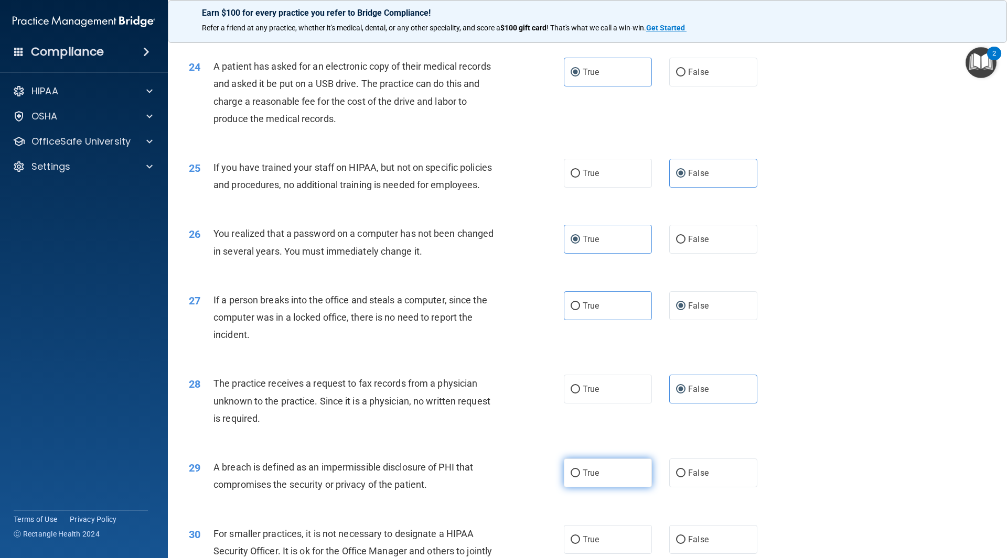
click at [580, 478] on input "True" at bounding box center [575, 474] width 9 height 8
radio input "true"
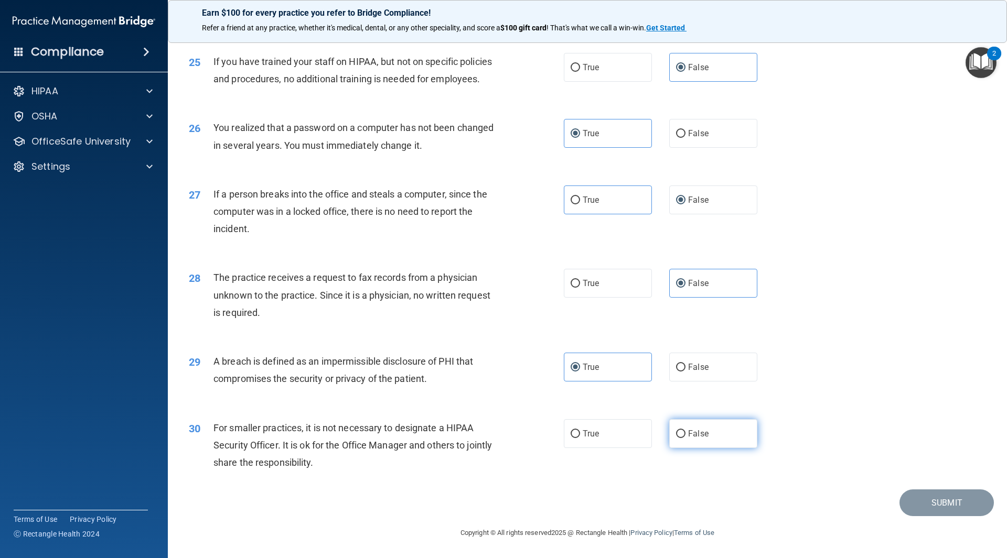
scroll to position [1924, 0]
click at [680, 429] on label "False" at bounding box center [713, 434] width 88 height 29
click at [680, 431] on input "False" at bounding box center [680, 435] width 9 height 8
radio input "true"
click at [958, 512] on button "Submit" at bounding box center [946, 503] width 94 height 27
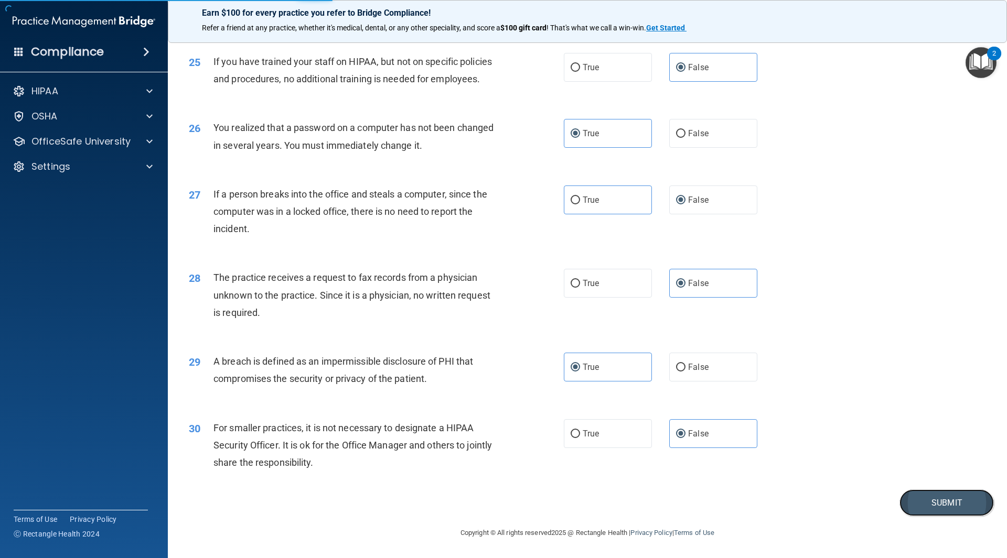
click at [910, 500] on button "Submit" at bounding box center [946, 503] width 94 height 27
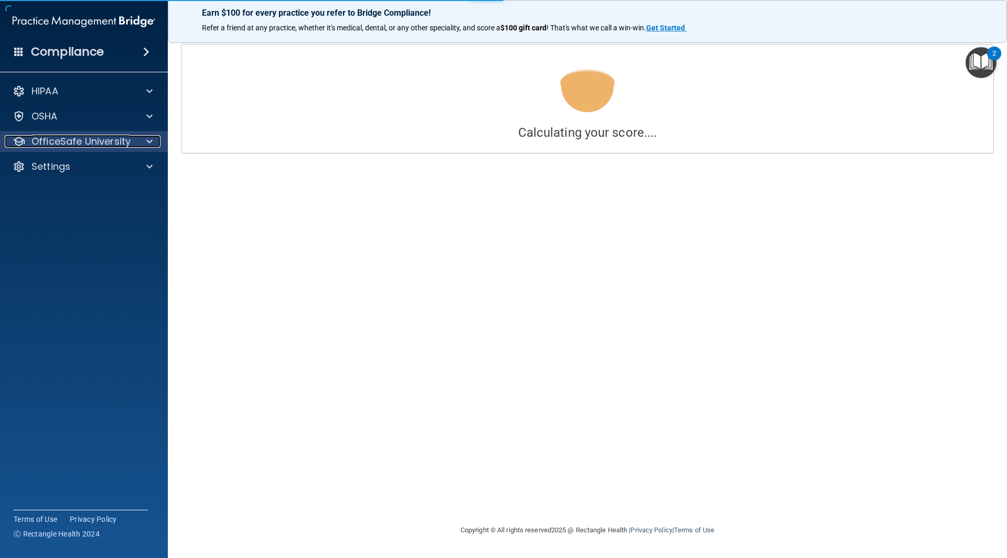
click at [65, 144] on p "OfficeSafe University" at bounding box center [80, 141] width 99 height 13
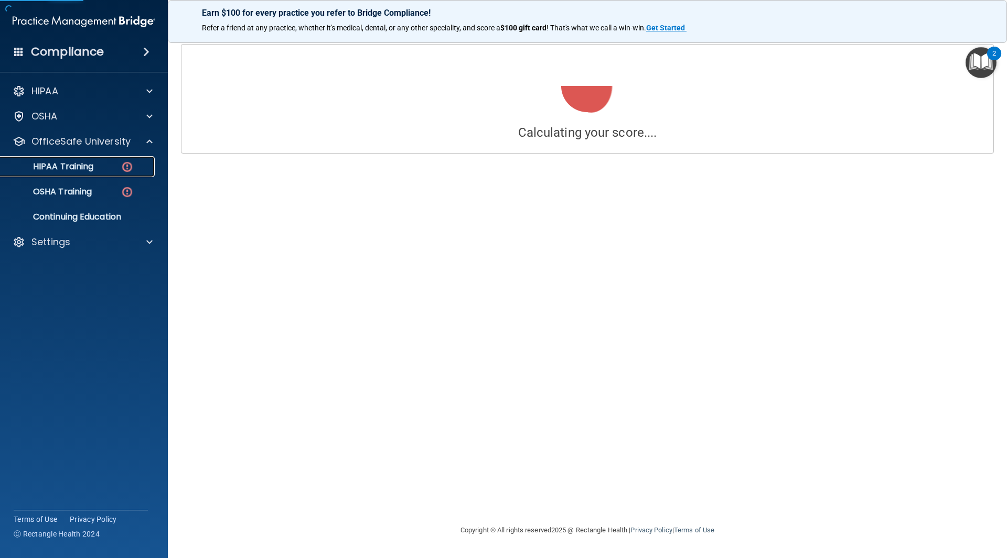
click at [92, 169] on p "HIPAA Training" at bounding box center [50, 167] width 87 height 10
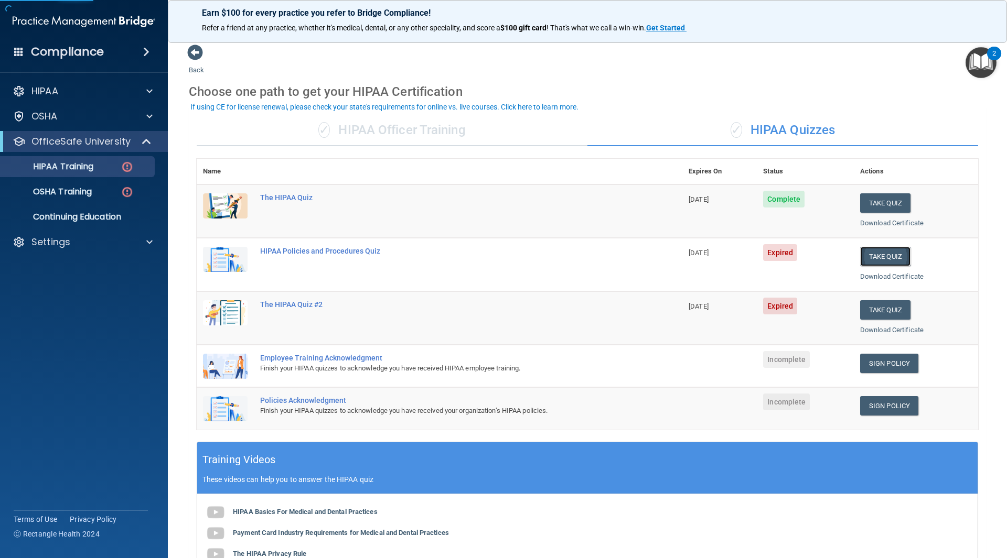
click at [868, 260] on button "Take Quiz" at bounding box center [885, 256] width 50 height 19
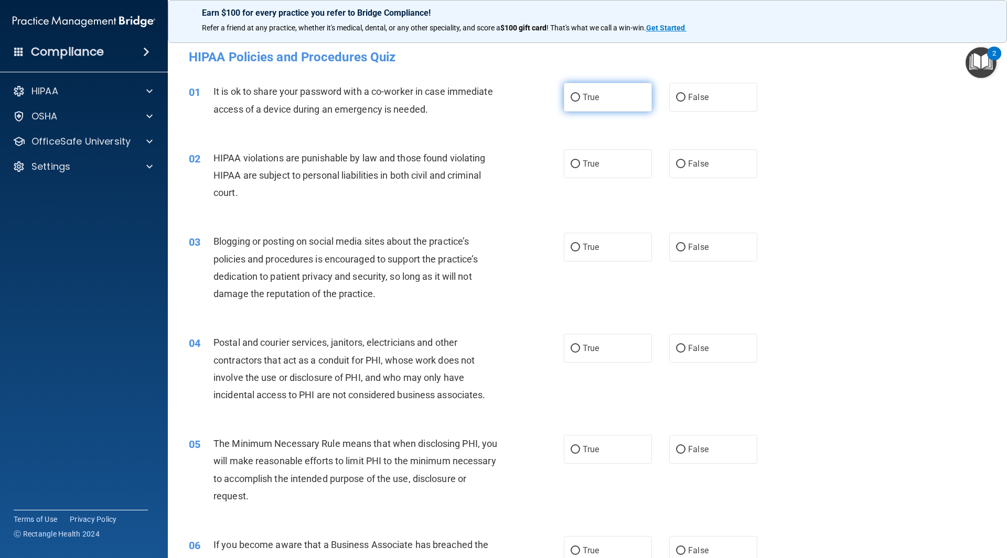
click at [587, 83] on label "True" at bounding box center [608, 97] width 88 height 29
click at [580, 94] on input "True" at bounding box center [575, 98] width 9 height 8
radio input "true"
click at [688, 96] on span "False" at bounding box center [698, 97] width 20 height 10
click at [683, 96] on input "False" at bounding box center [680, 98] width 9 height 8
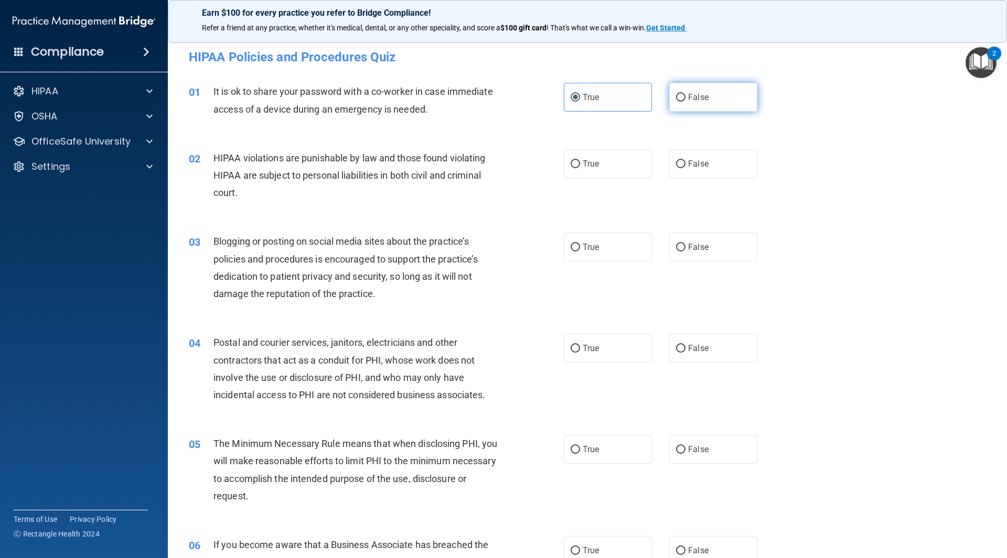
radio input "true"
radio input "false"
click at [644, 145] on div "02 HIPAA violations are punishable by law and those found violating HIPAA are s…" at bounding box center [587, 178] width 813 height 84
click at [585, 175] on label "True" at bounding box center [608, 163] width 88 height 29
click at [580, 168] on input "True" at bounding box center [575, 164] width 9 height 8
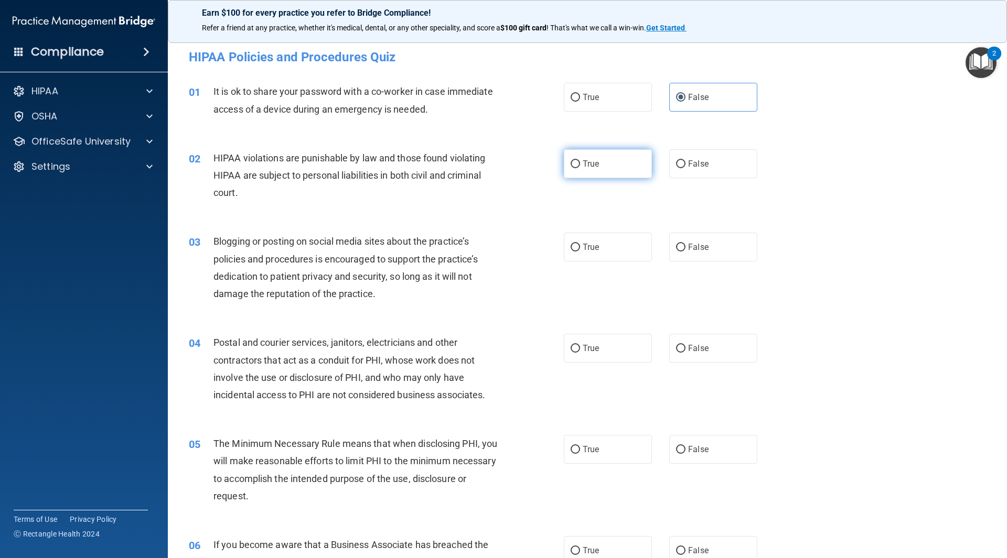
radio input "true"
drag, startPoint x: 713, startPoint y: 252, endPoint x: 710, endPoint y: 263, distance: 11.5
click at [714, 252] on label "False" at bounding box center [713, 247] width 88 height 29
click at [685, 252] on input "False" at bounding box center [680, 248] width 9 height 8
radio input "true"
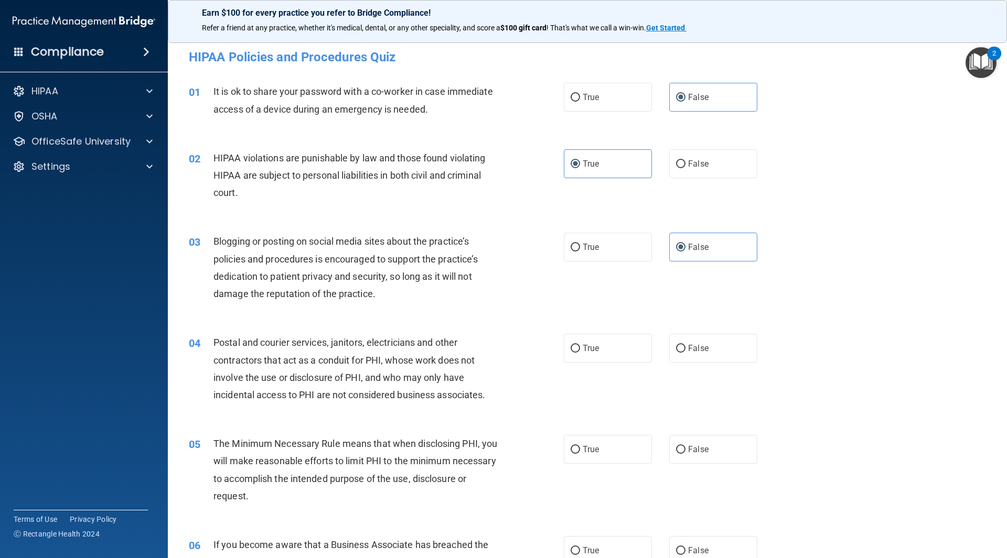
click at [585, 364] on div "04 Postal and courier services, janitors, electricians and other contractors th…" at bounding box center [587, 371] width 813 height 101
click at [590, 359] on label "True" at bounding box center [608, 348] width 88 height 29
click at [580, 353] on input "True" at bounding box center [575, 349] width 9 height 8
radio input "true"
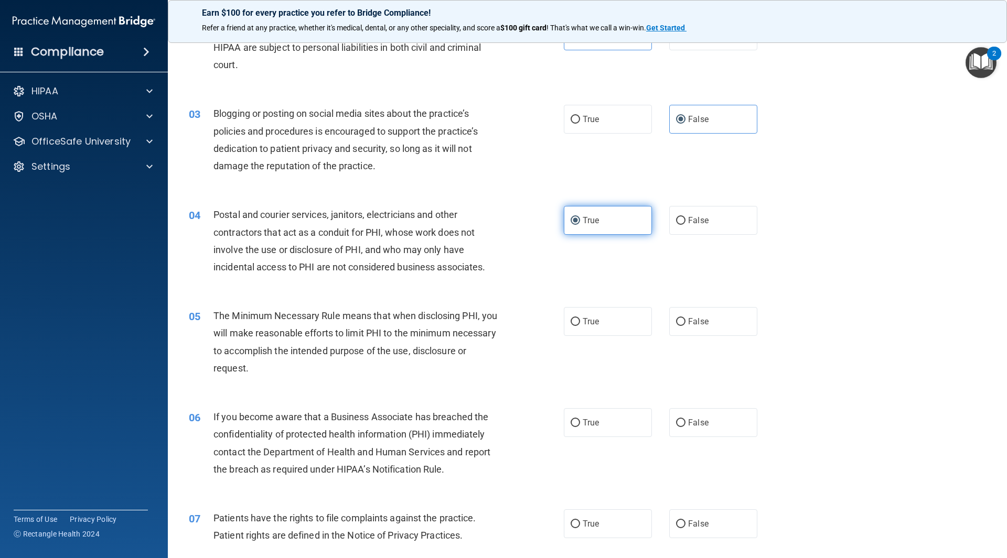
scroll to position [157, 0]
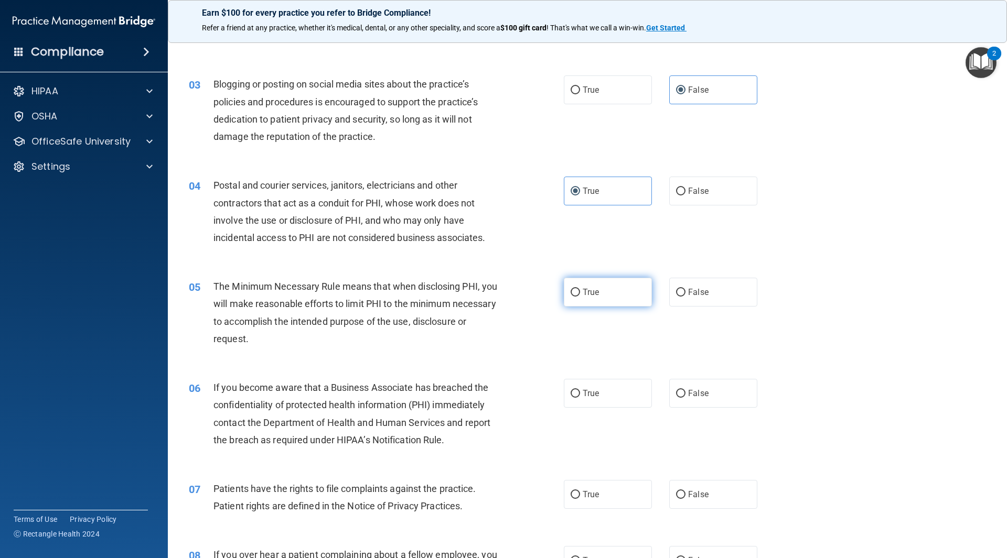
click at [613, 280] on label "True" at bounding box center [608, 292] width 88 height 29
click at [580, 289] on input "True" at bounding box center [575, 293] width 9 height 8
radio input "true"
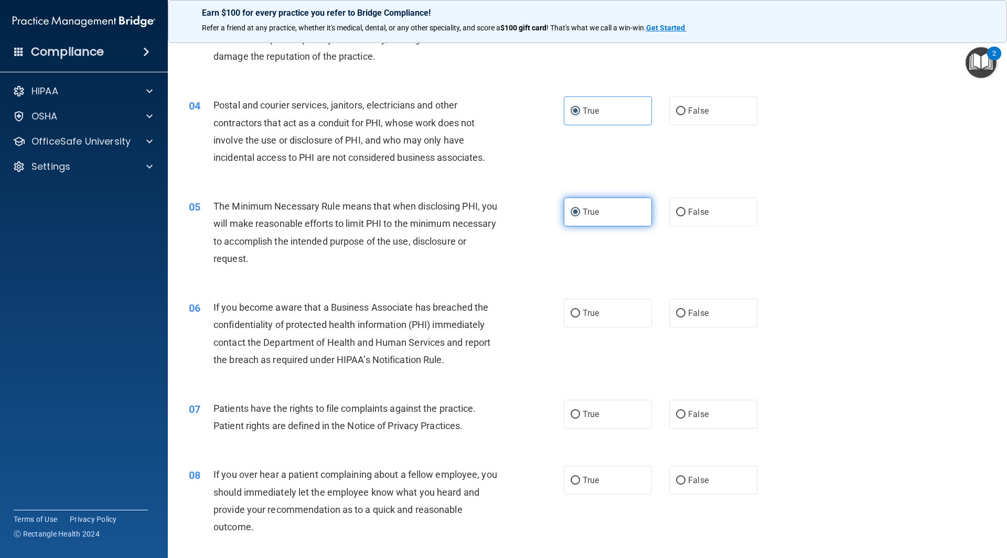
scroll to position [262, 0]
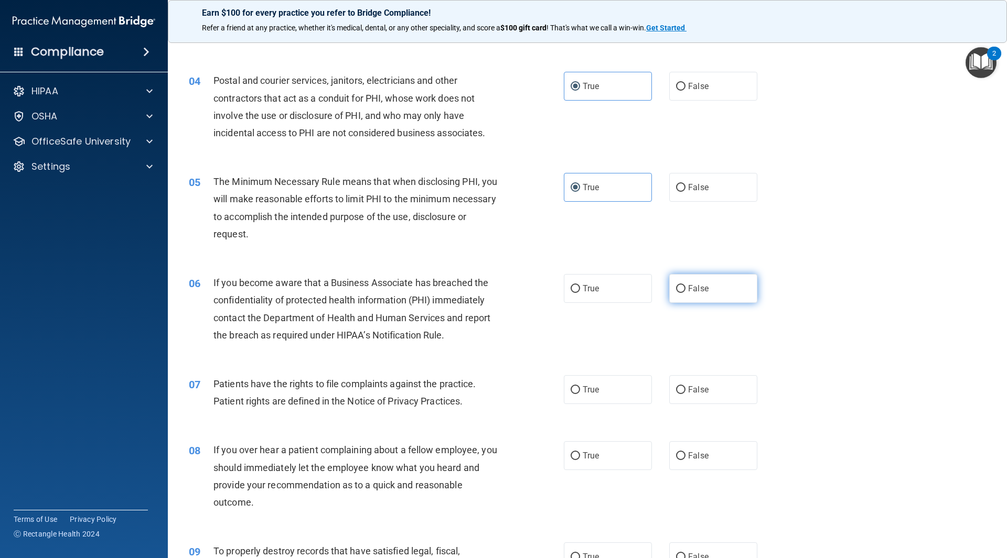
drag, startPoint x: 675, startPoint y: 271, endPoint x: 697, endPoint y: 294, distance: 32.6
click at [693, 289] on div "06 If you become aware that a Business Associate has breached the confidentiali…" at bounding box center [587, 311] width 813 height 101
click at [697, 294] on label "False" at bounding box center [713, 288] width 88 height 29
click at [685, 293] on input "False" at bounding box center [680, 289] width 9 height 8
radio input "true"
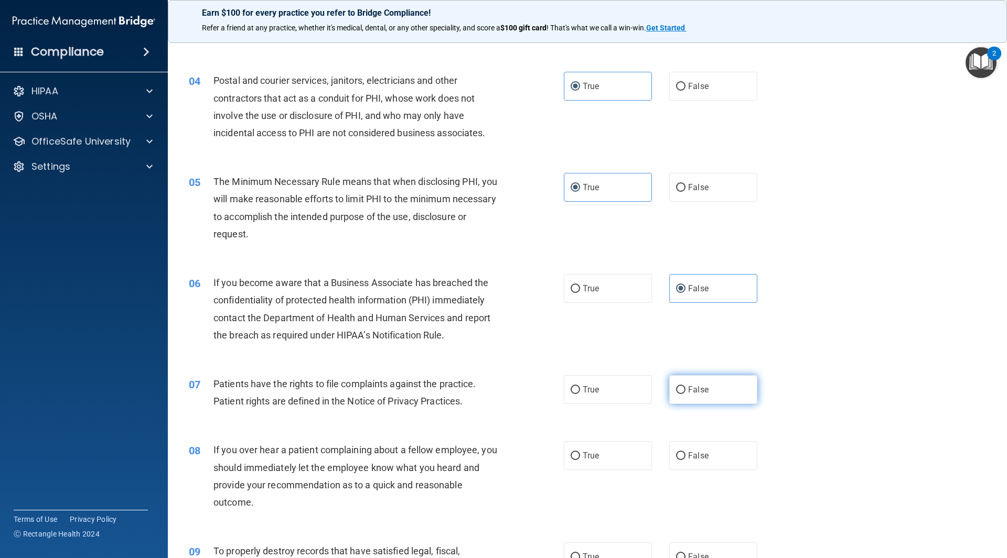
click at [705, 386] on label "False" at bounding box center [713, 389] width 88 height 29
click at [685, 386] on input "False" at bounding box center [680, 390] width 9 height 8
radio input "true"
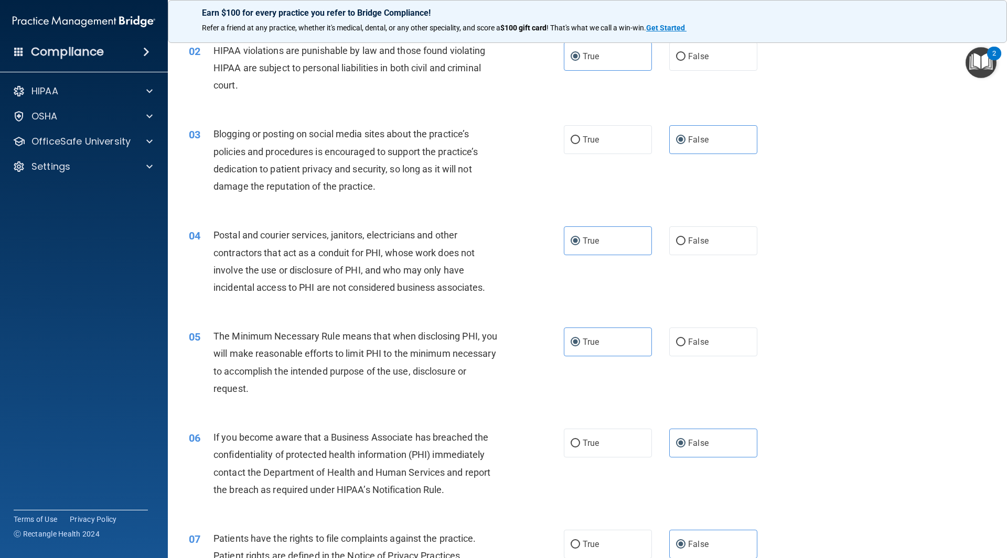
scroll to position [0, 0]
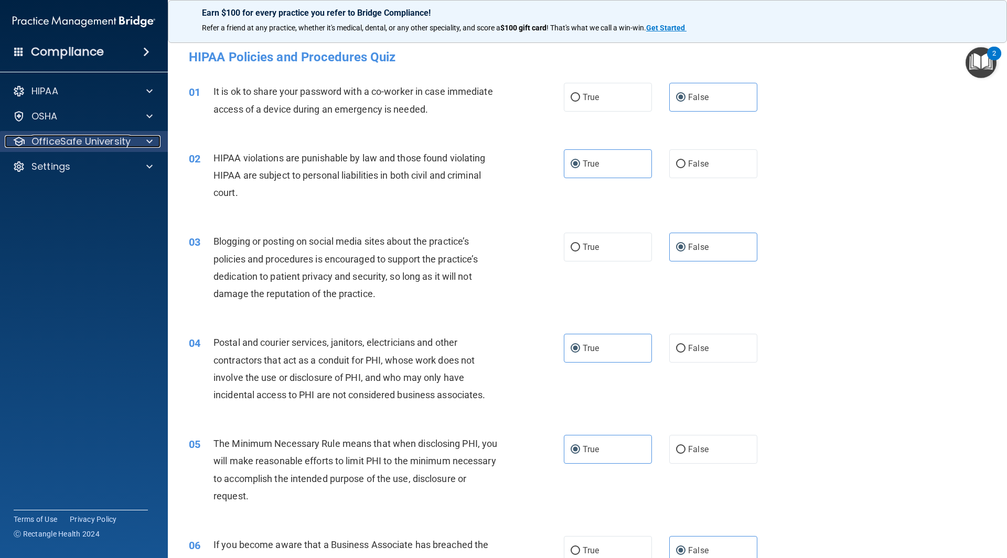
click at [82, 143] on p "OfficeSafe University" at bounding box center [80, 141] width 99 height 13
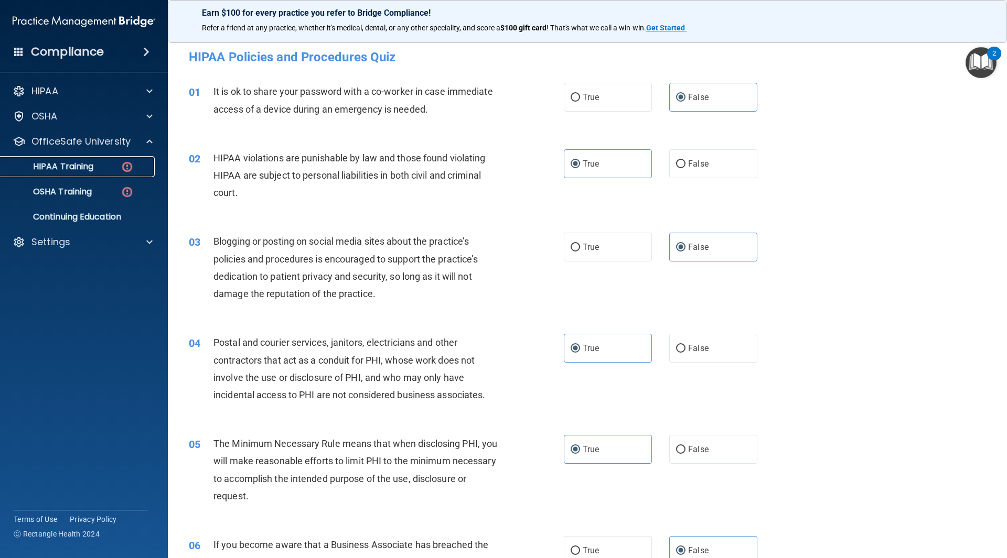
click at [97, 173] on link "HIPAA Training" at bounding box center [72, 166] width 165 height 21
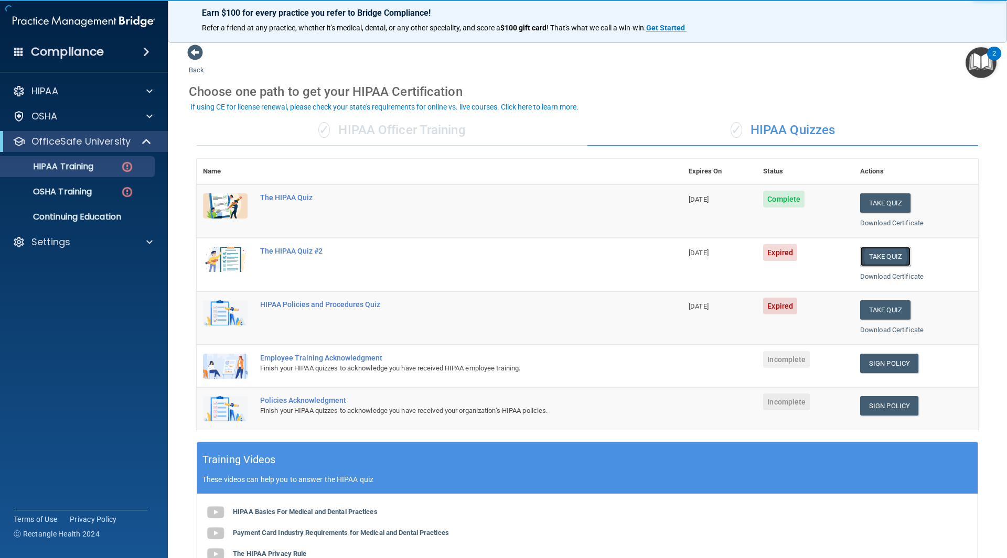
click at [890, 256] on button "Take Quiz" at bounding box center [885, 256] width 50 height 19
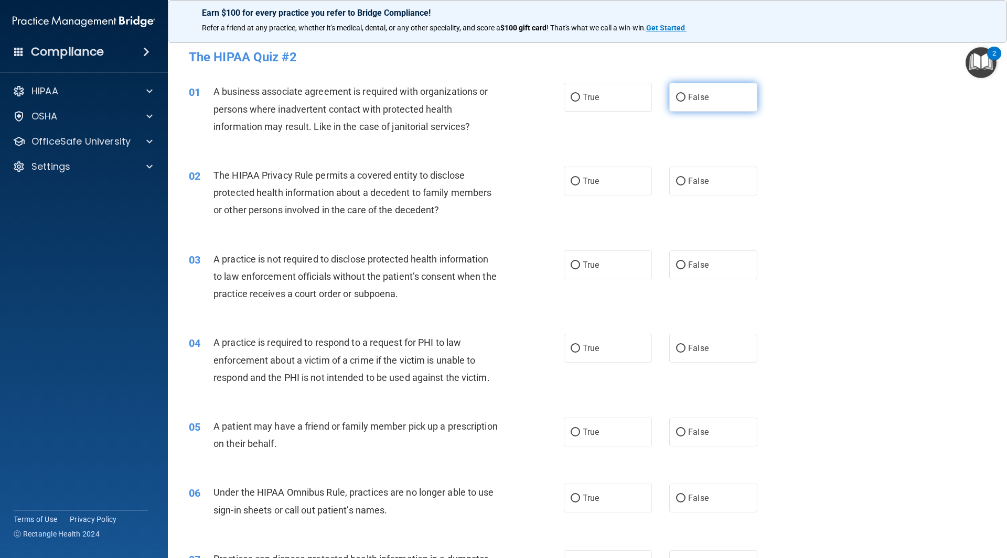
click at [727, 90] on label "False" at bounding box center [713, 97] width 88 height 29
click at [685, 94] on input "False" at bounding box center [680, 98] width 9 height 8
radio input "true"
click at [594, 183] on span "True" at bounding box center [591, 181] width 16 height 10
click at [580, 183] on input "True" at bounding box center [575, 182] width 9 height 8
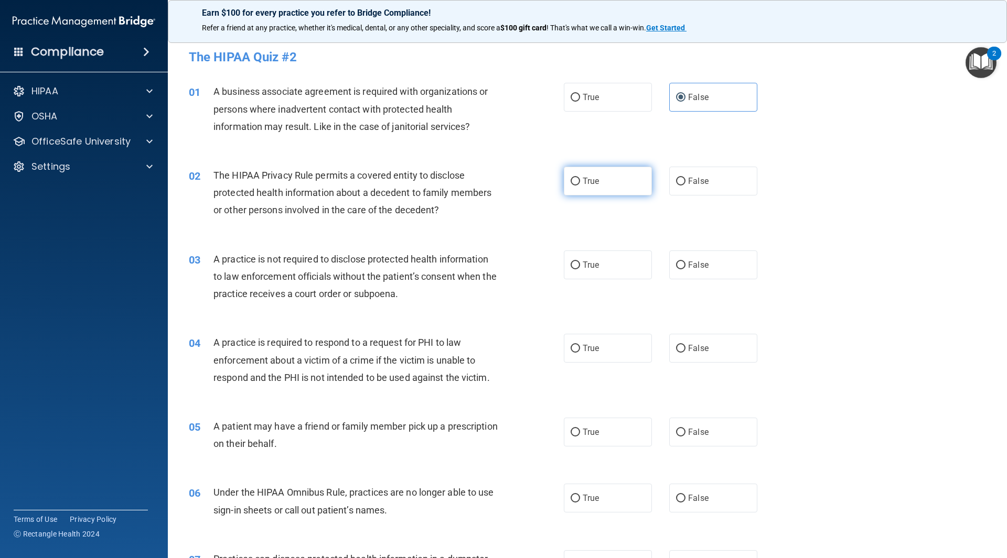
radio input "true"
click at [713, 270] on label "False" at bounding box center [713, 265] width 88 height 29
click at [685, 270] on input "False" at bounding box center [680, 266] width 9 height 8
radio input "true"
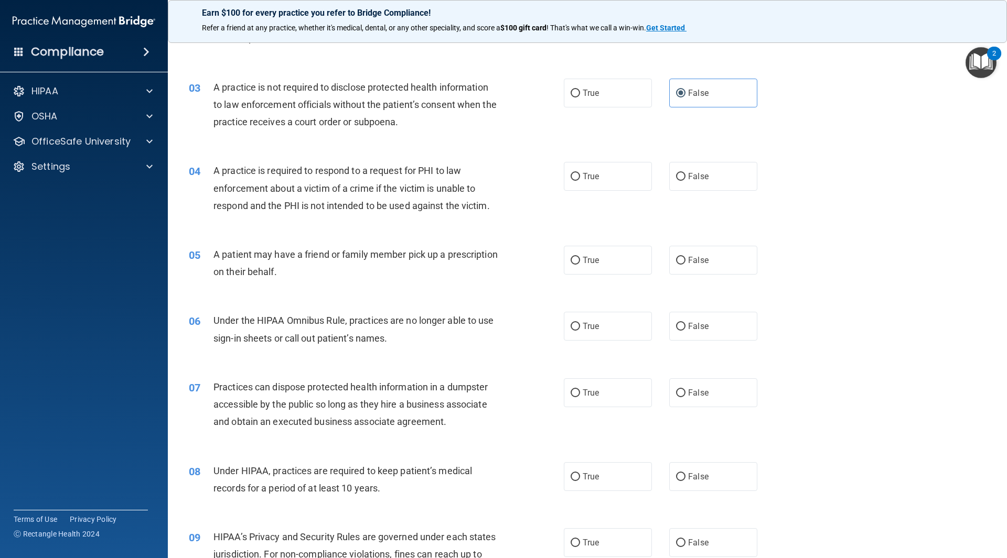
scroll to position [210, 0]
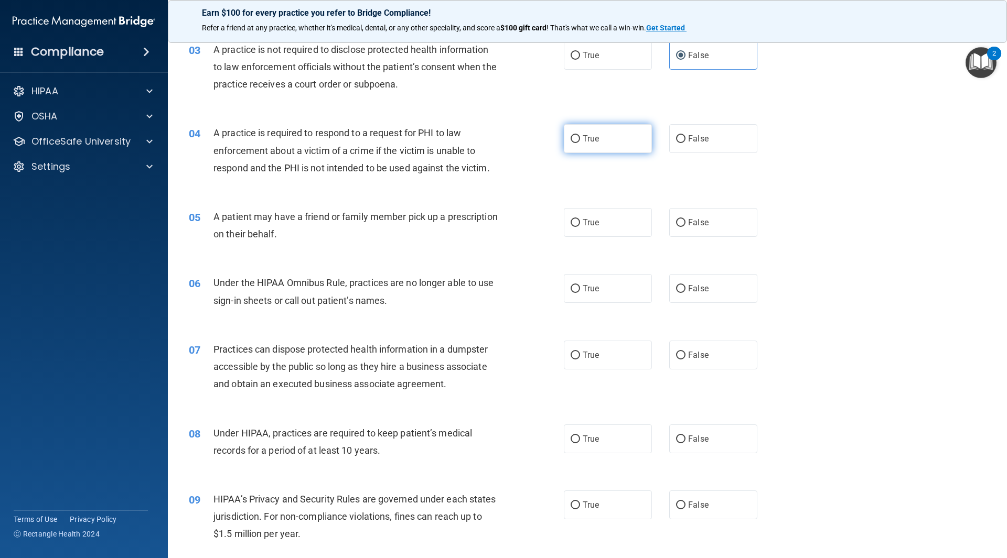
click at [594, 148] on label "True" at bounding box center [608, 138] width 88 height 29
click at [580, 143] on input "True" at bounding box center [575, 139] width 9 height 8
radio input "true"
click at [596, 227] on label "True" at bounding box center [608, 222] width 88 height 29
click at [580, 227] on input "True" at bounding box center [575, 223] width 9 height 8
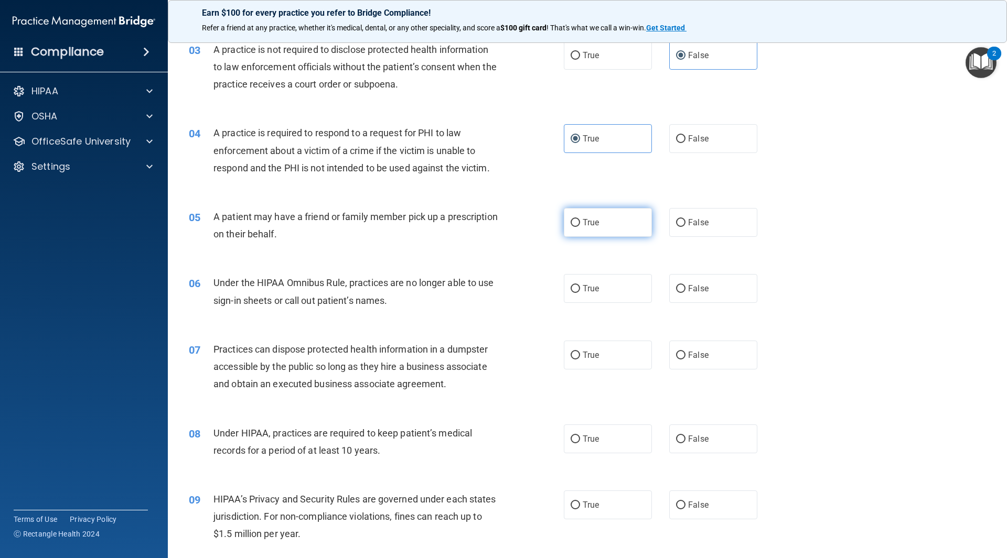
radio input "true"
click at [693, 301] on label "False" at bounding box center [713, 288] width 88 height 29
click at [685, 293] on input "False" at bounding box center [680, 289] width 9 height 8
radio input "true"
click at [700, 345] on label "False" at bounding box center [713, 355] width 88 height 29
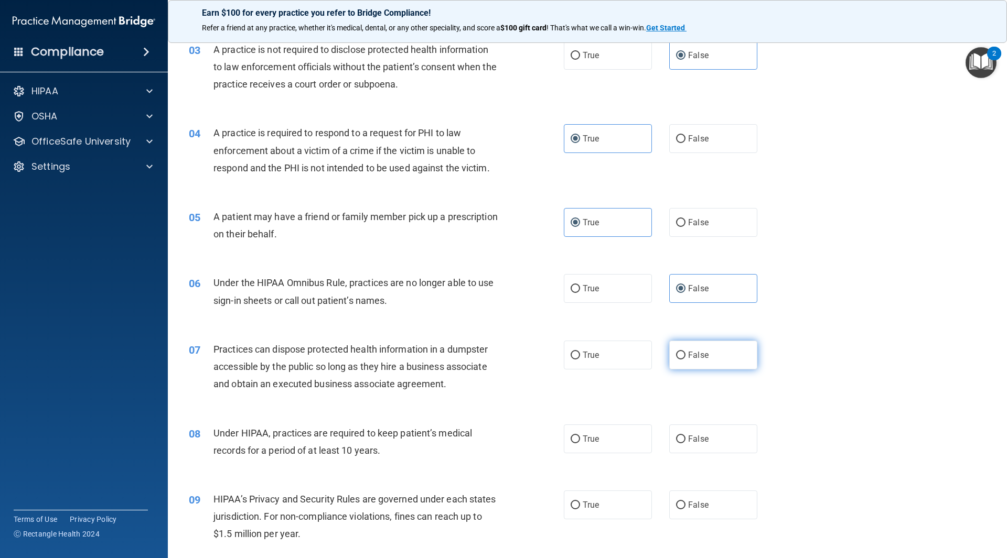
click at [685, 352] on input "False" at bounding box center [680, 356] width 9 height 8
radio input "true"
click at [717, 441] on label "False" at bounding box center [713, 439] width 88 height 29
click at [685, 441] on input "False" at bounding box center [680, 440] width 9 height 8
radio input "true"
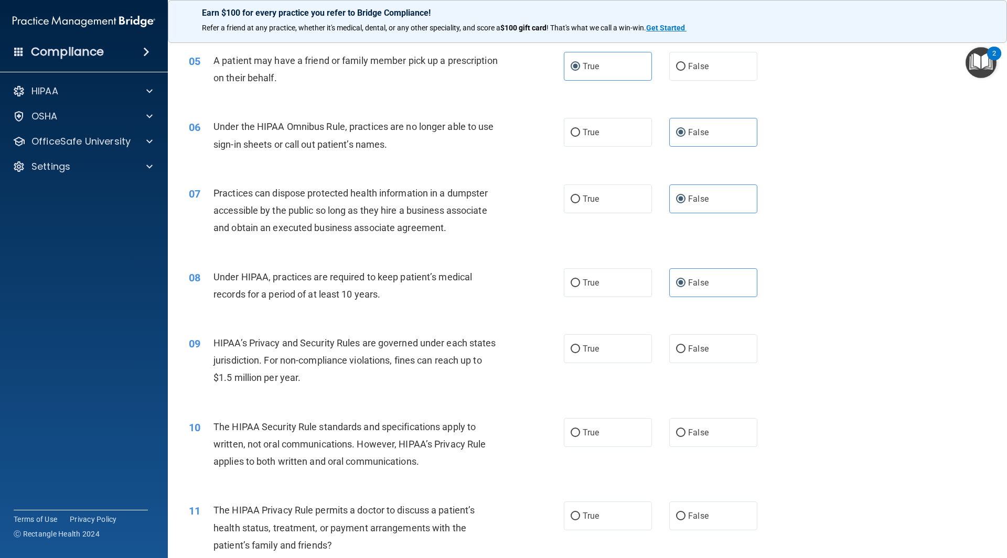
scroll to position [367, 0]
click at [701, 347] on span "False" at bounding box center [698, 348] width 20 height 10
click at [685, 347] on input "False" at bounding box center [680, 349] width 9 height 8
radio input "true"
click at [599, 442] on label "True" at bounding box center [608, 431] width 88 height 29
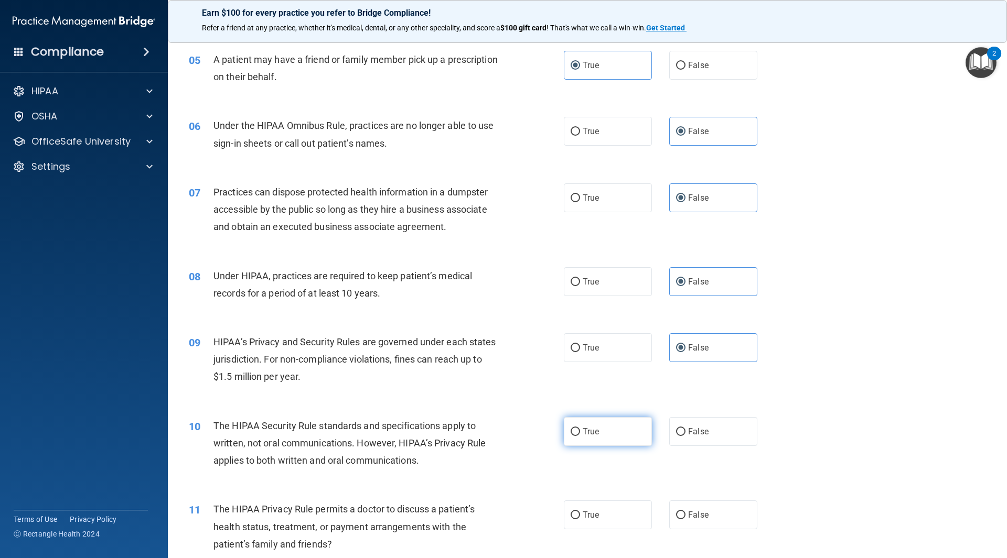
click at [580, 436] on input "True" at bounding box center [575, 432] width 9 height 8
radio input "true"
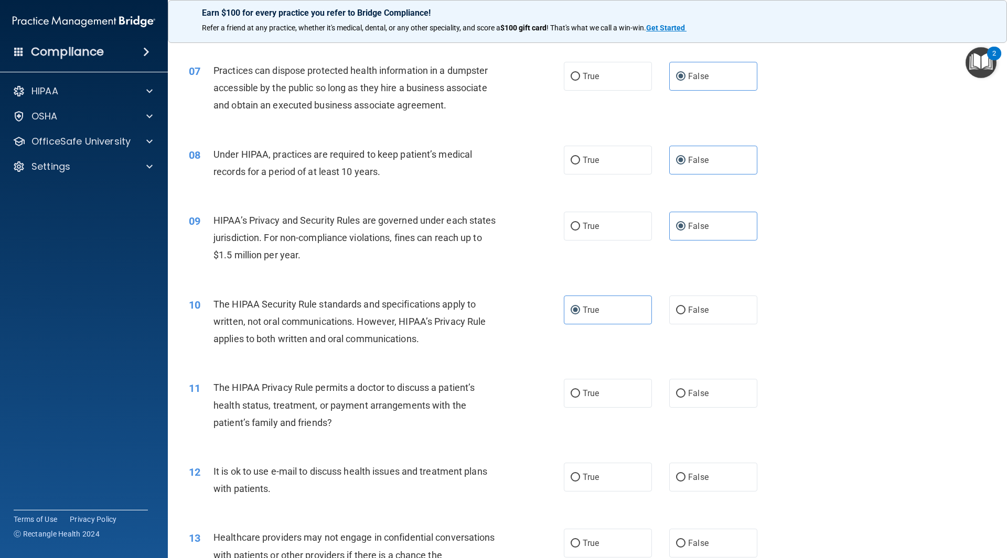
scroll to position [524, 0]
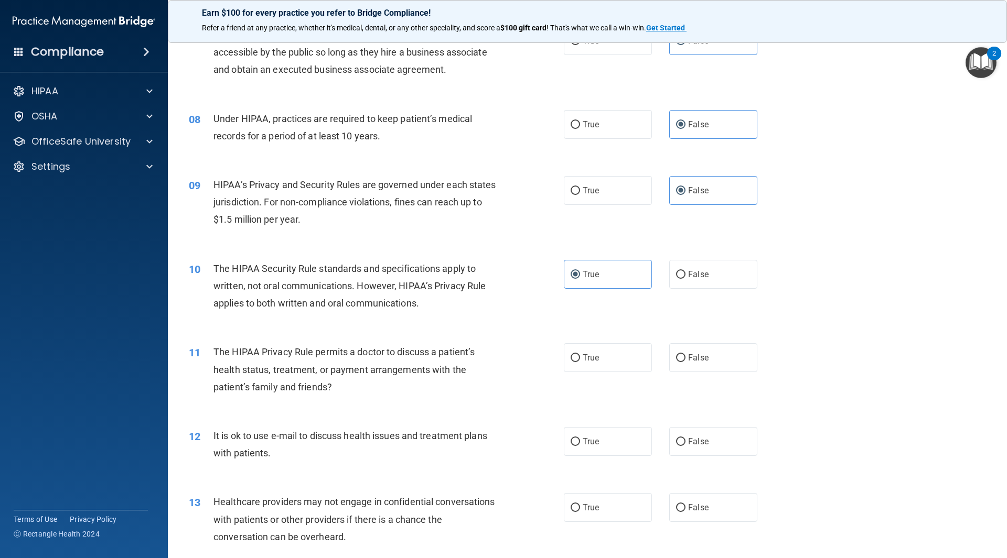
click at [582, 375] on div "11 The HIPAA Privacy Rule permits a doctor to discuss a patient’s health status…" at bounding box center [587, 372] width 813 height 84
drag, startPoint x: 588, startPoint y: 364, endPoint x: 593, endPoint y: 374, distance: 10.6
click at [589, 364] on label "True" at bounding box center [608, 357] width 88 height 29
click at [595, 440] on label "True" at bounding box center [608, 441] width 88 height 29
click at [580, 440] on input "True" at bounding box center [575, 442] width 9 height 8
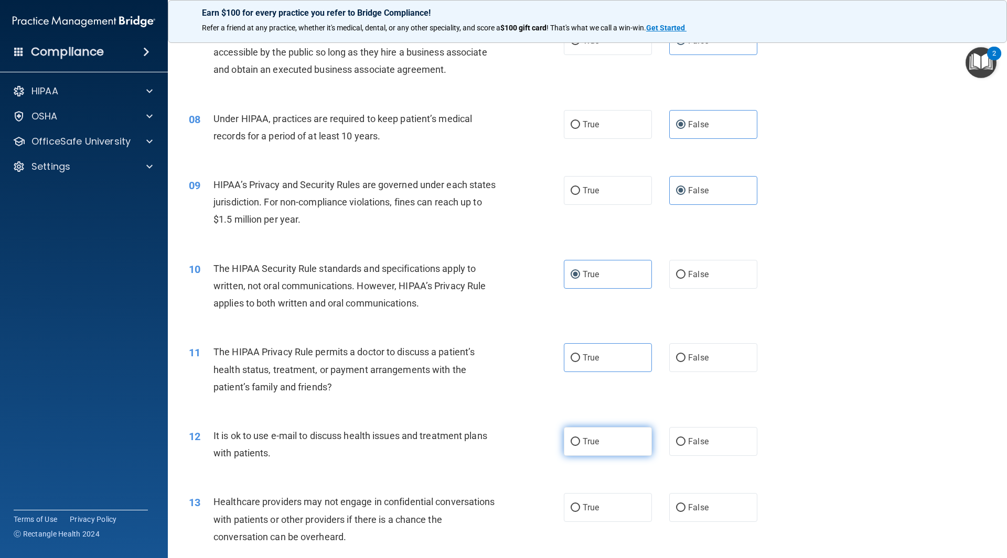
radio input "true"
click at [610, 366] on label "True" at bounding box center [608, 357] width 88 height 29
click at [580, 362] on input "True" at bounding box center [575, 358] width 9 height 8
radio input "true"
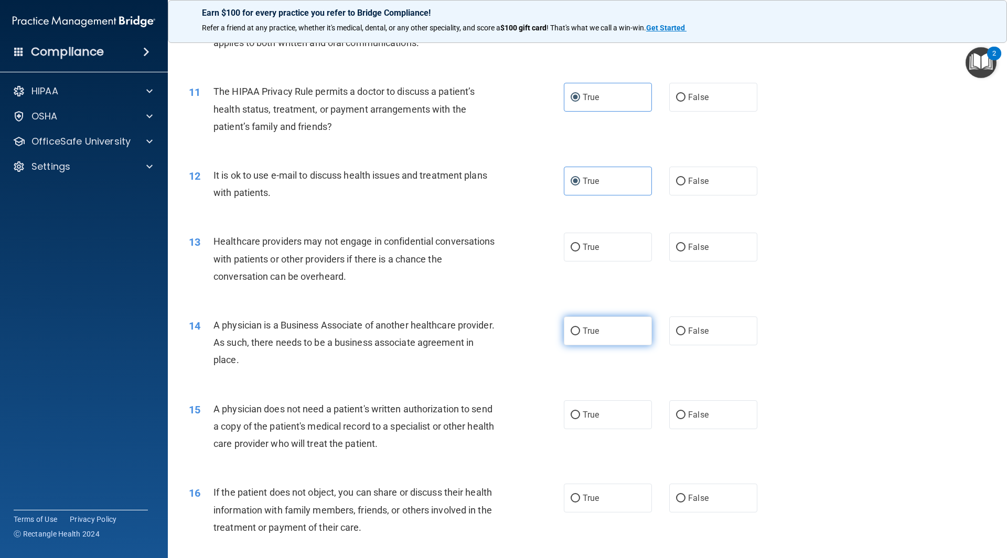
scroll to position [787, 0]
click at [682, 254] on label "False" at bounding box center [713, 245] width 88 height 29
click at [682, 250] on input "False" at bounding box center [680, 246] width 9 height 8
radio input "true"
click at [700, 340] on label "False" at bounding box center [713, 329] width 88 height 29
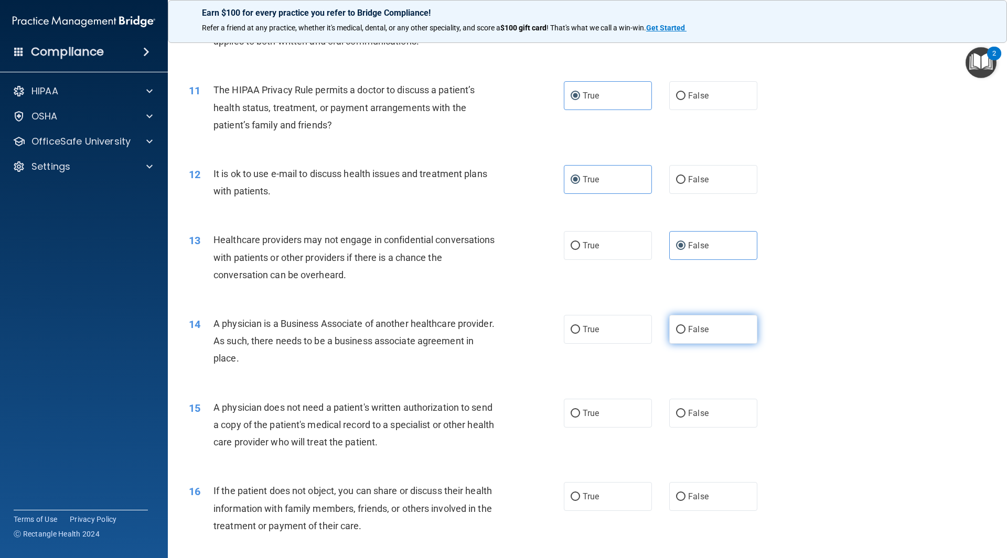
click at [685, 334] on input "False" at bounding box center [680, 330] width 9 height 8
radio input "true"
click at [599, 415] on label "True" at bounding box center [608, 413] width 88 height 29
click at [580, 415] on input "True" at bounding box center [575, 414] width 9 height 8
radio input "true"
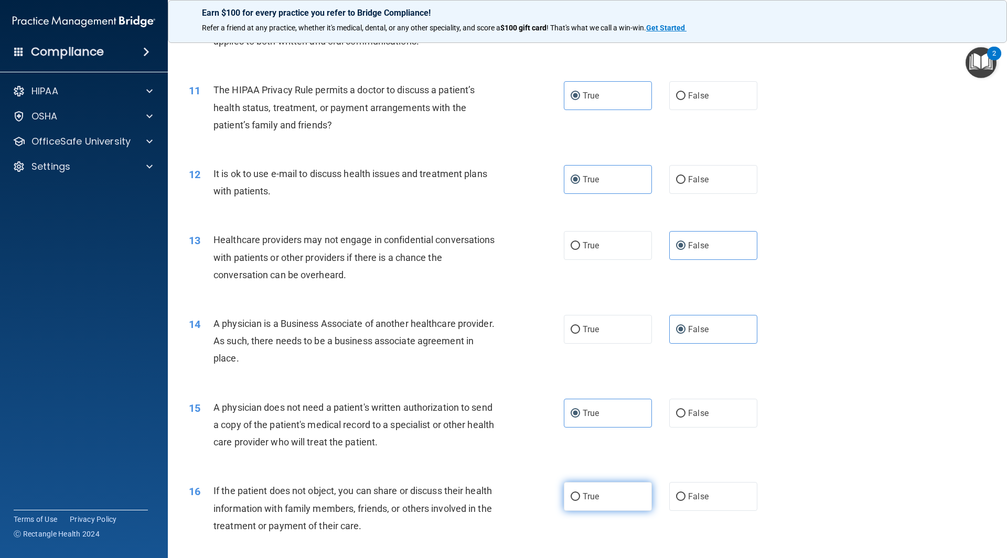
click at [615, 502] on label "True" at bounding box center [608, 496] width 88 height 29
click at [580, 501] on input "True" at bounding box center [575, 497] width 9 height 8
radio input "true"
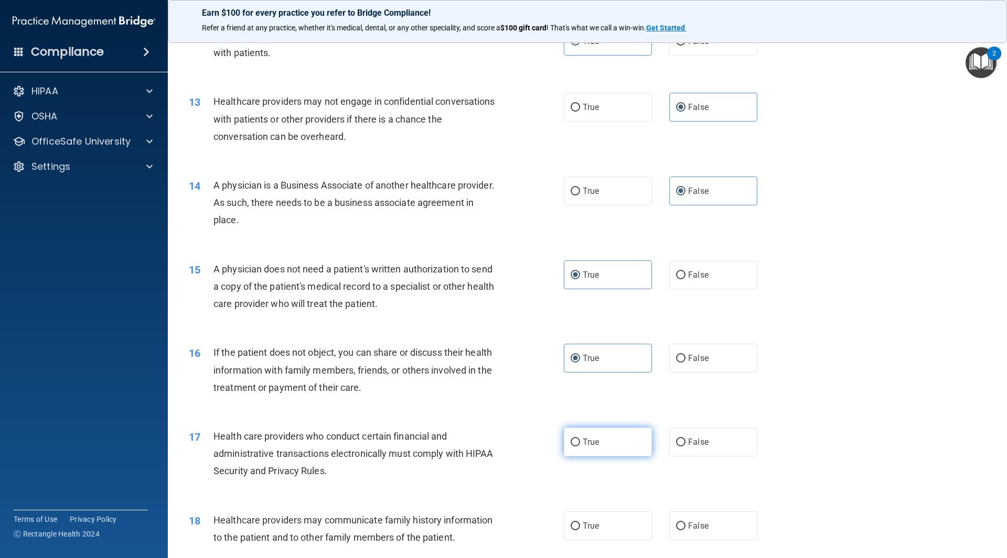
scroll to position [944, 0]
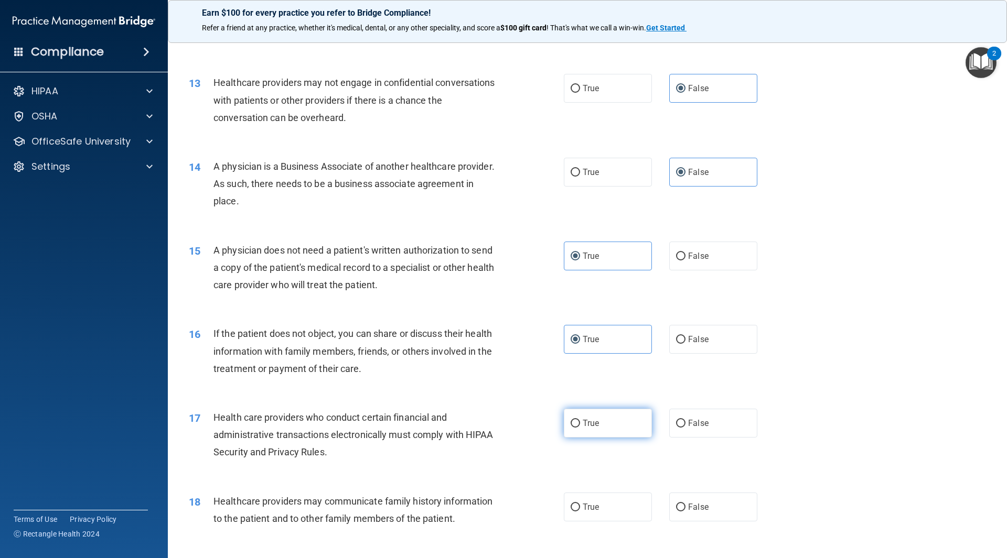
click at [594, 418] on label "True" at bounding box center [608, 423] width 88 height 29
click at [580, 420] on input "True" at bounding box center [575, 424] width 9 height 8
radio input "true"
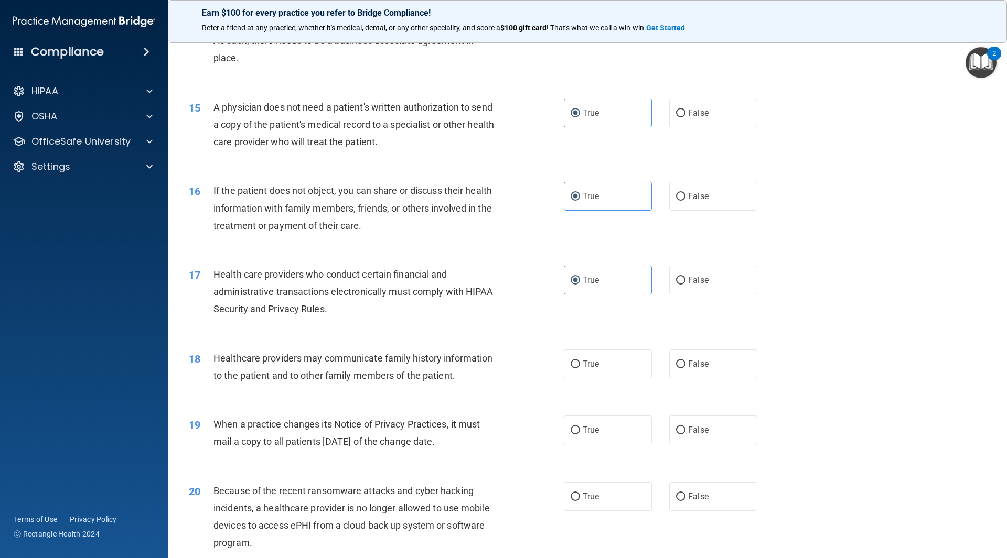
scroll to position [1101, 0]
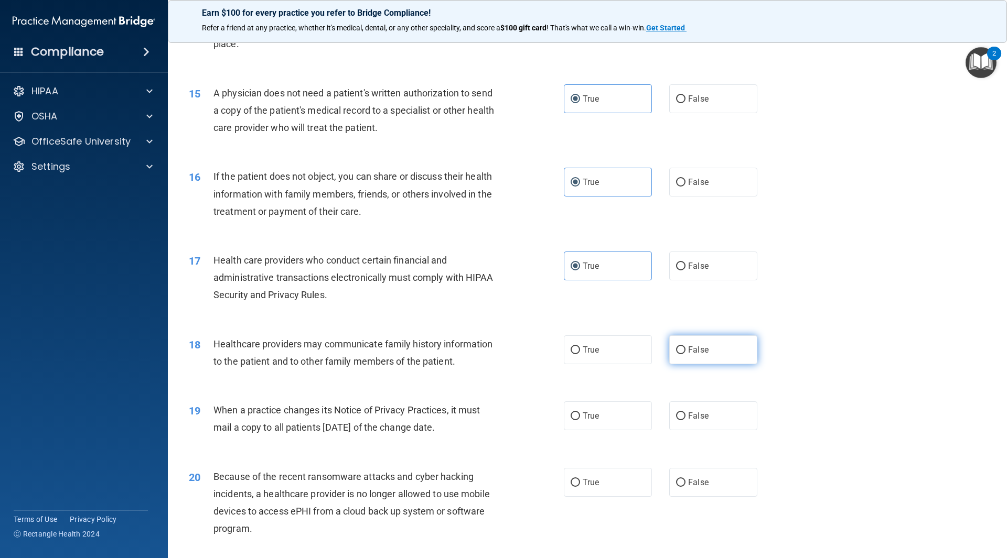
click at [680, 351] on input "False" at bounding box center [680, 351] width 9 height 8
radio input "true"
click at [688, 419] on span "False" at bounding box center [698, 416] width 20 height 10
click at [683, 419] on input "False" at bounding box center [680, 417] width 9 height 8
radio input "true"
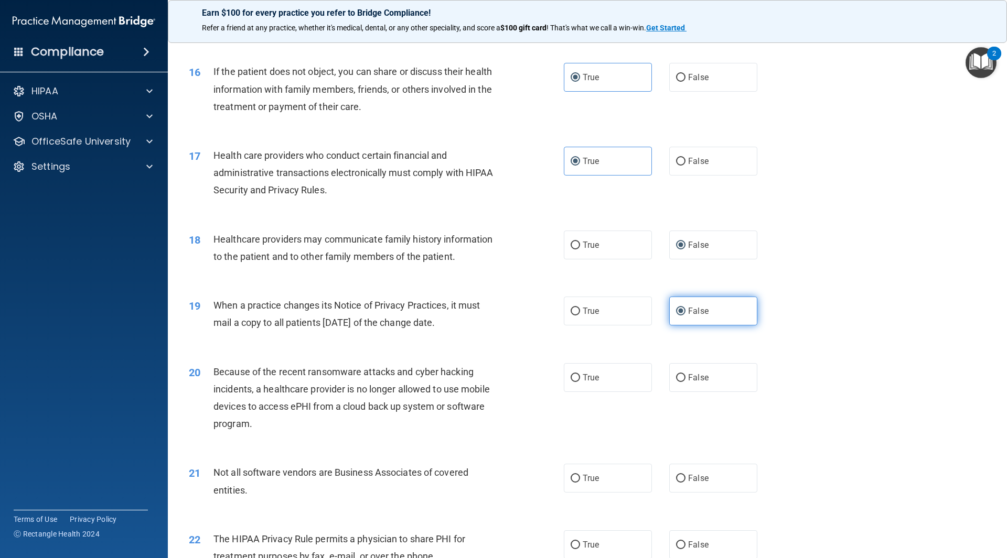
scroll to position [1259, 0]
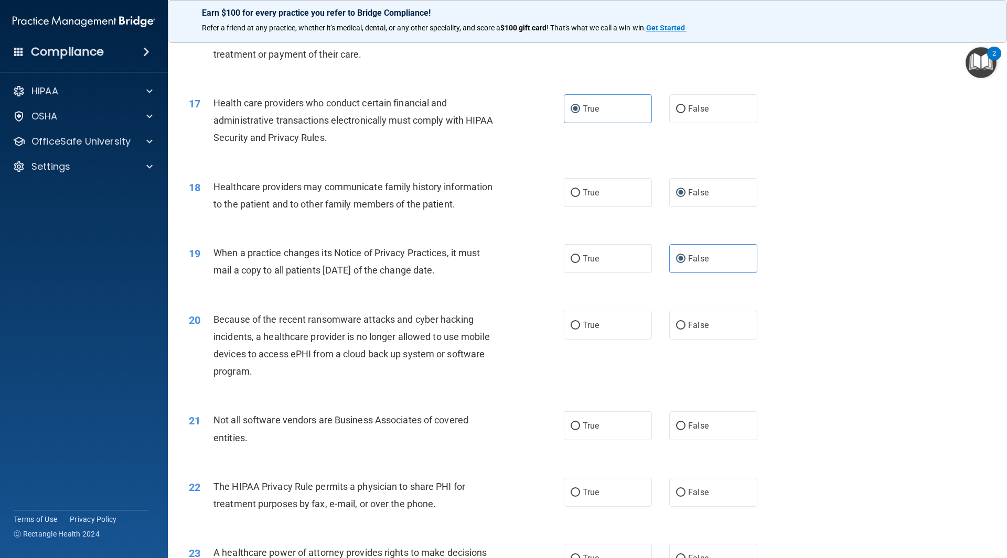
click at [699, 354] on div "20 Because of the recent ransomware attacks and cyber hacking incidents, a heal…" at bounding box center [587, 348] width 813 height 101
click at [704, 343] on div "20 Because of the recent ransomware attacks and cyber hacking incidents, a heal…" at bounding box center [587, 348] width 813 height 101
click at [702, 335] on label "False" at bounding box center [713, 325] width 88 height 29
click at [685, 330] on input "False" at bounding box center [680, 326] width 9 height 8
radio input "true"
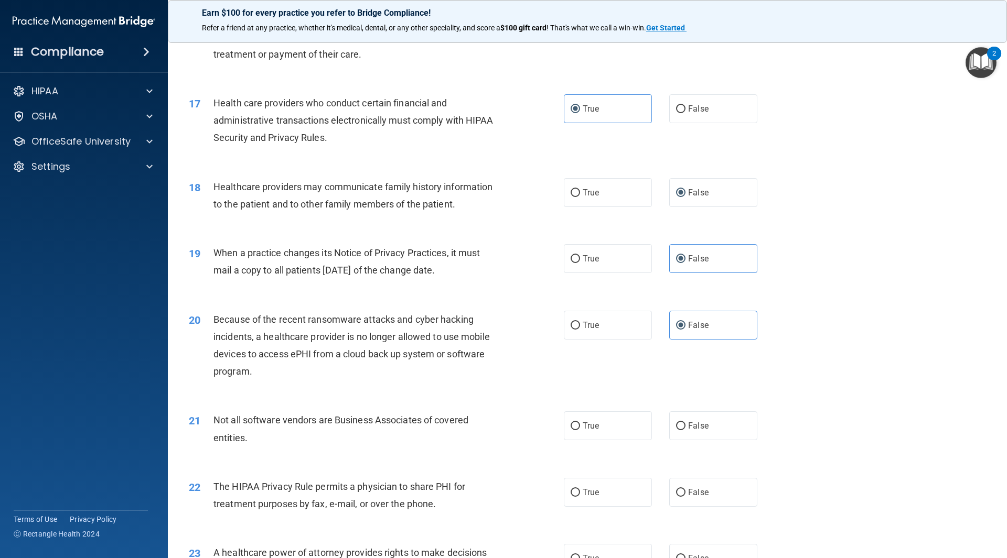
click at [583, 444] on div "21 Not all software vendors are Business Associates of covered entities. True F…" at bounding box center [587, 432] width 813 height 66
click at [594, 439] on label "True" at bounding box center [608, 426] width 88 height 29
click at [580, 431] on input "True" at bounding box center [575, 427] width 9 height 8
radio input "true"
click at [606, 489] on label "True" at bounding box center [608, 492] width 88 height 29
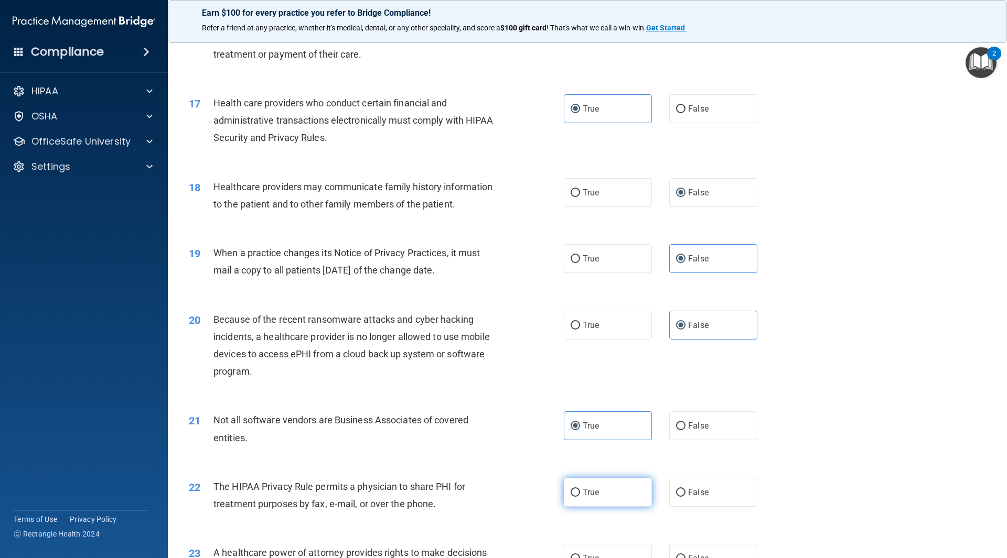
click at [580, 489] on input "True" at bounding box center [575, 493] width 9 height 8
radio input "true"
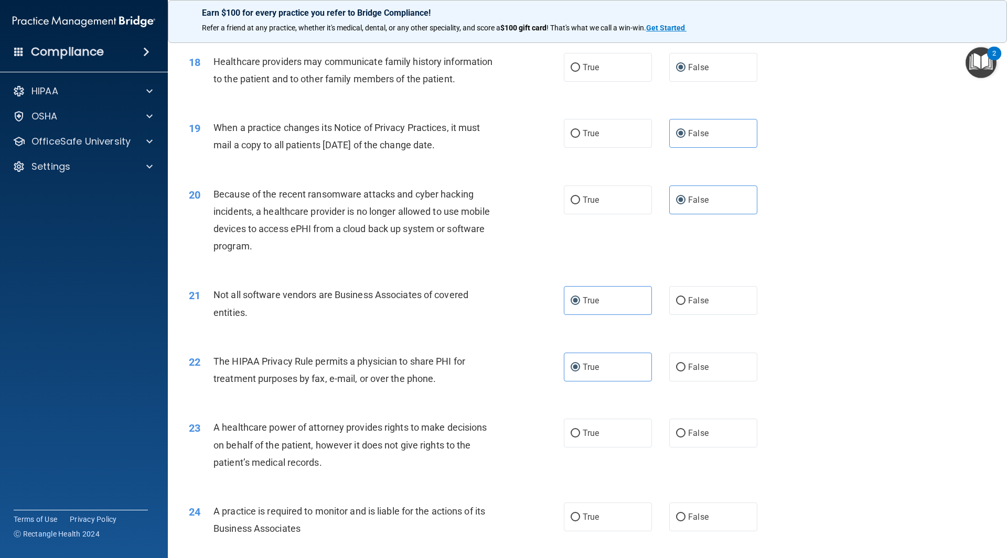
scroll to position [1416, 0]
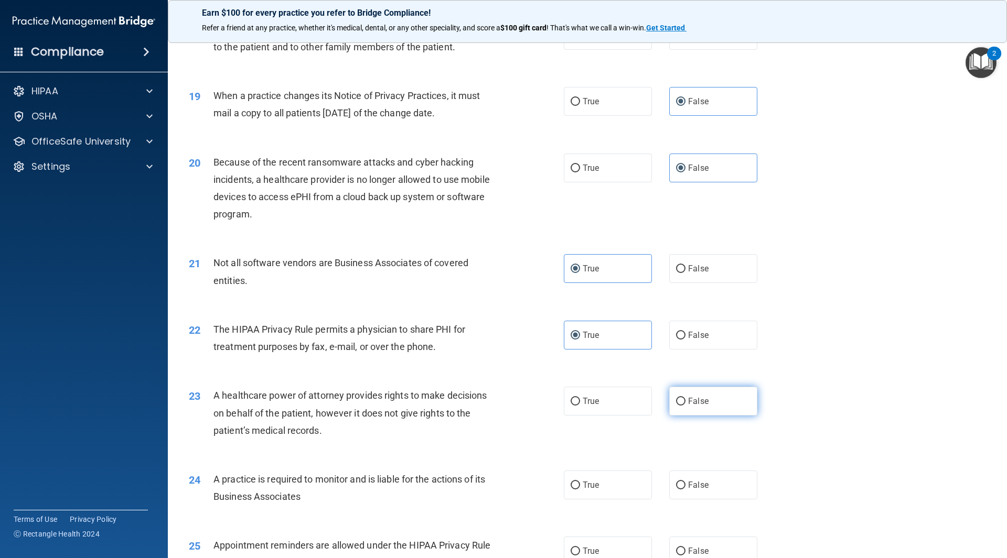
click at [681, 401] on label "False" at bounding box center [713, 401] width 88 height 29
click at [681, 401] on input "False" at bounding box center [680, 402] width 9 height 8
radio input "true"
click at [669, 492] on label "False" at bounding box center [713, 485] width 88 height 29
click at [676, 490] on input "False" at bounding box center [680, 486] width 9 height 8
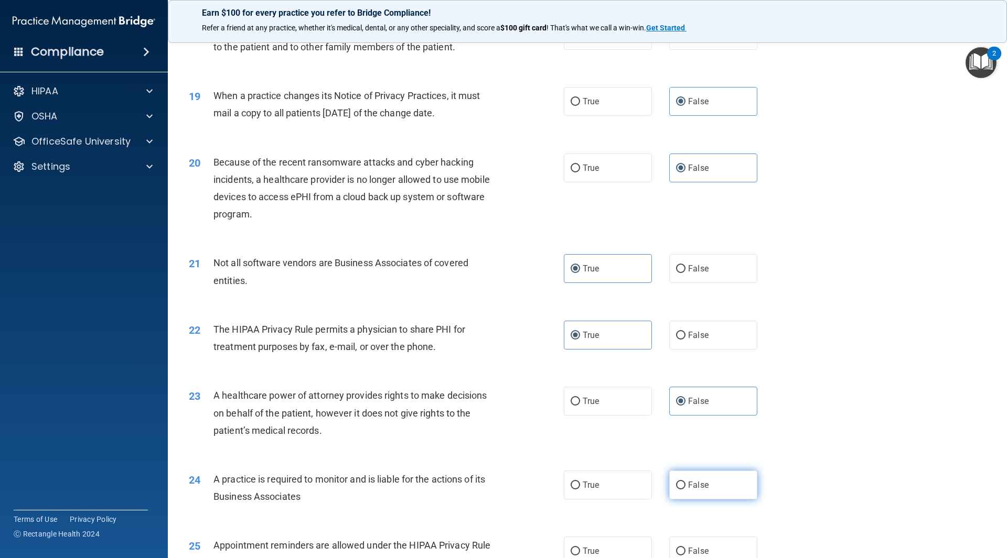
radio input "true"
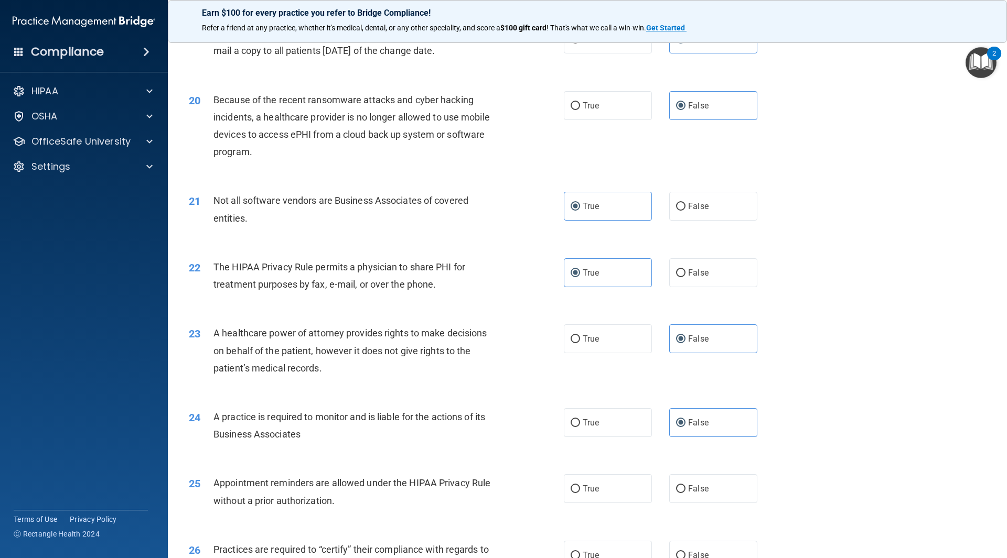
scroll to position [1573, 0]
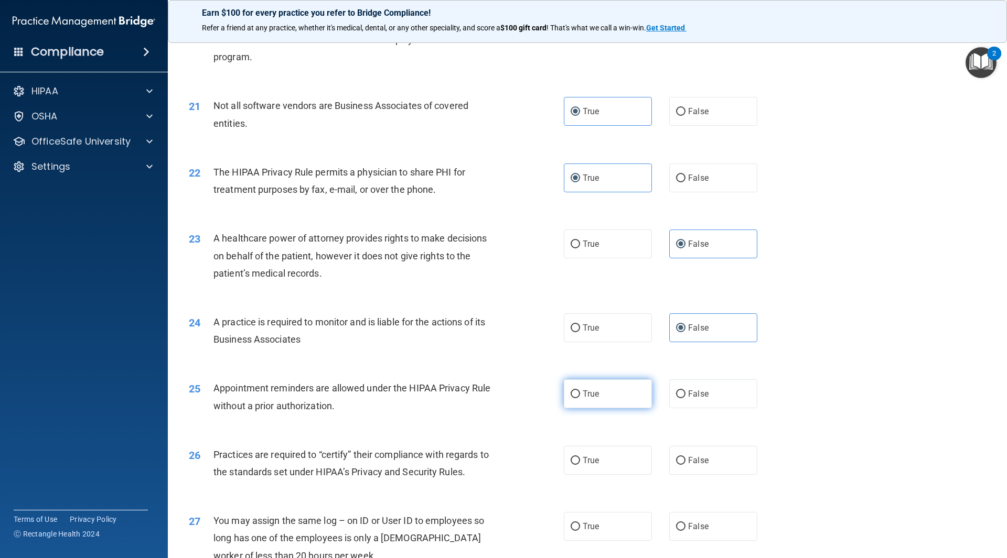
click at [601, 395] on label "True" at bounding box center [608, 394] width 88 height 29
click at [580, 395] on input "True" at bounding box center [575, 395] width 9 height 8
radio input "true"
click at [697, 445] on div "26 Practices are required to “certify” their compliance with regards to the sta…" at bounding box center [587, 466] width 813 height 66
click at [697, 455] on label "False" at bounding box center [713, 460] width 88 height 29
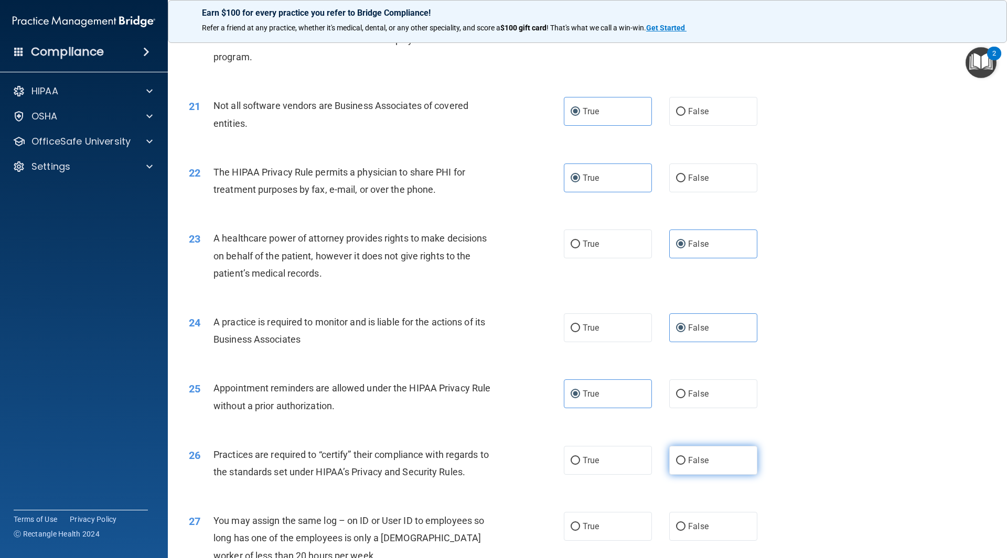
click at [685, 457] on input "False" at bounding box center [680, 461] width 9 height 8
radio input "true"
click at [706, 547] on div "27 You may assign the same log – on ID or User ID to employees so long has one …" at bounding box center [587, 541] width 813 height 84
click at [714, 536] on label "False" at bounding box center [713, 526] width 88 height 29
click at [685, 531] on input "False" at bounding box center [680, 527] width 9 height 8
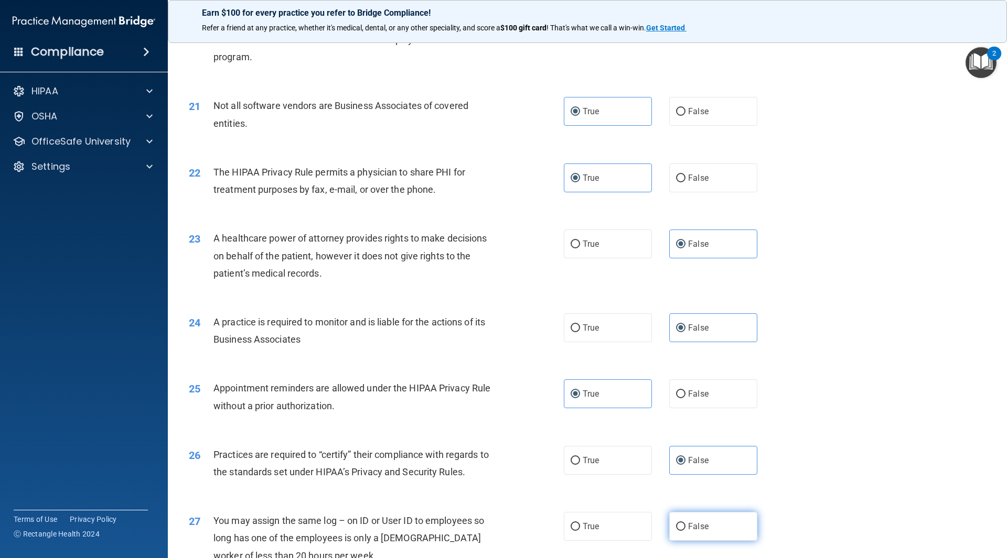
radio input "true"
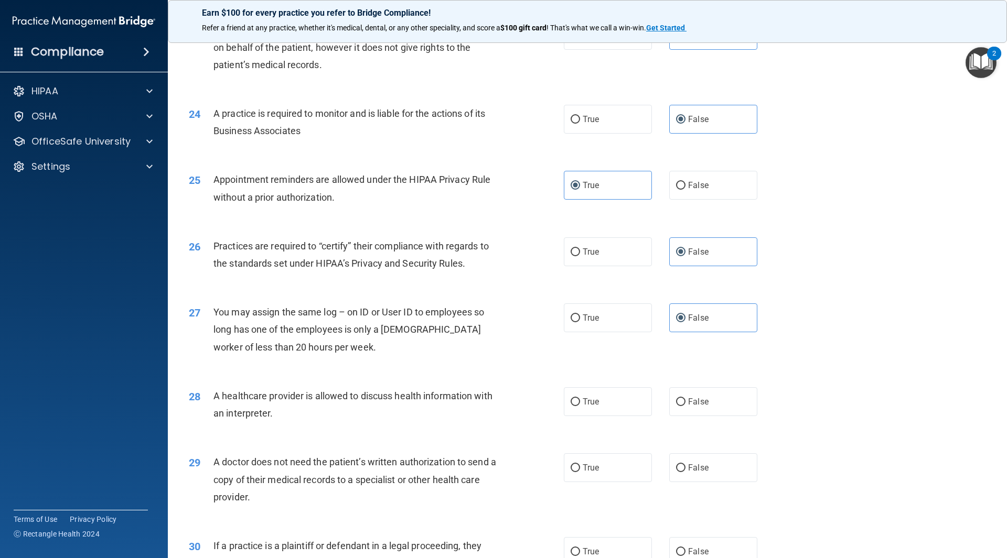
scroll to position [1783, 0]
click at [588, 403] on span "True" at bounding box center [591, 401] width 16 height 10
click at [580, 403] on input "True" at bounding box center [575, 402] width 9 height 8
radio input "true"
click at [600, 454] on label "True" at bounding box center [608, 467] width 88 height 29
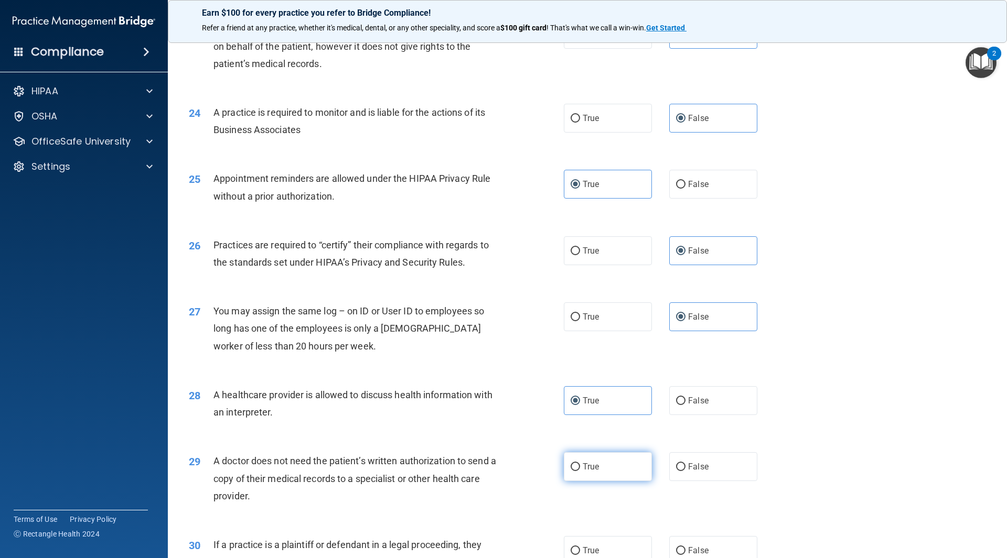
click at [580, 464] on input "True" at bounding box center [575, 468] width 9 height 8
radio input "true"
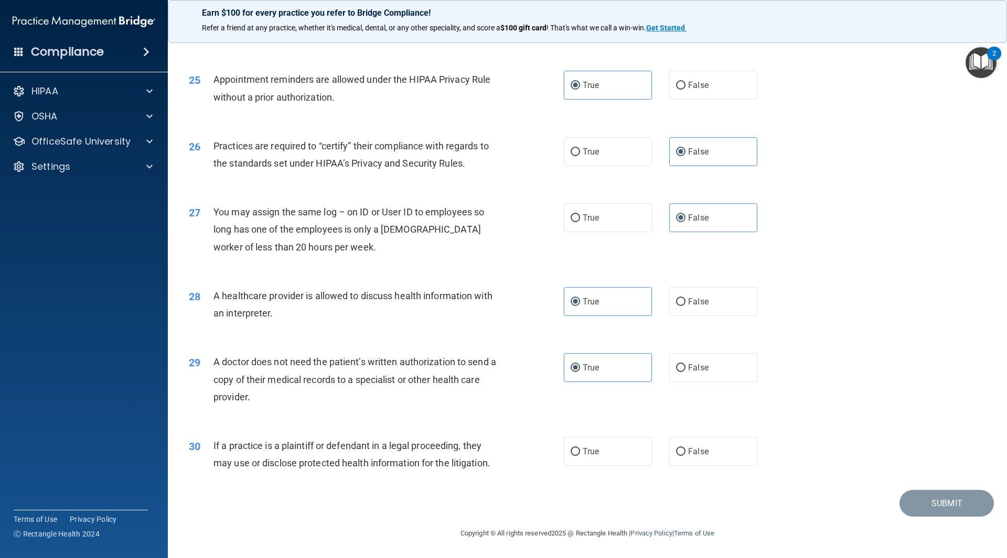
scroll to position [1883, 0]
click at [596, 467] on div "30 If a practice is a plaintiff or defendant in a legal proceeding, they may us…" at bounding box center [587, 457] width 813 height 66
click at [597, 464] on label "True" at bounding box center [608, 451] width 88 height 29
click at [580, 456] on input "True" at bounding box center [575, 452] width 9 height 8
radio input "true"
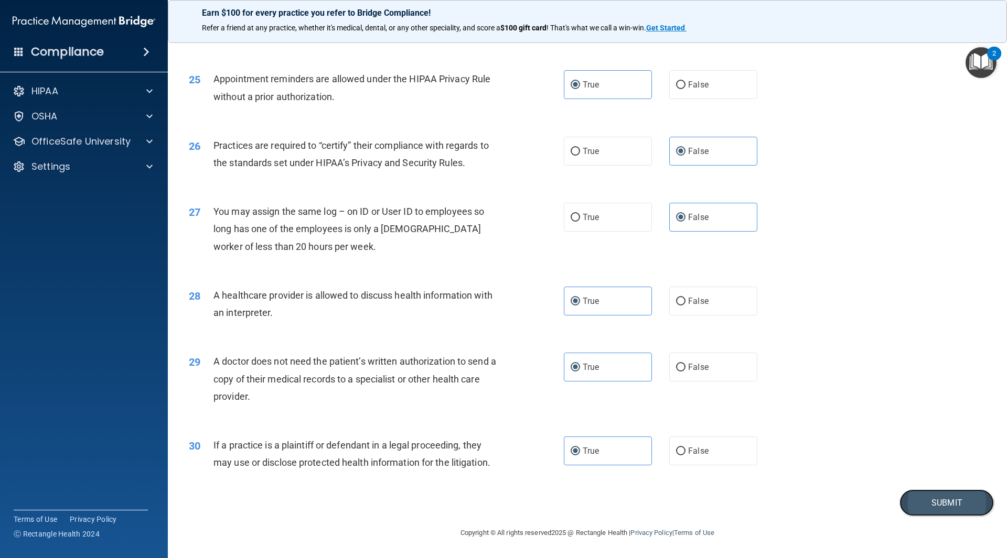
click at [934, 514] on button "Submit" at bounding box center [946, 503] width 94 height 27
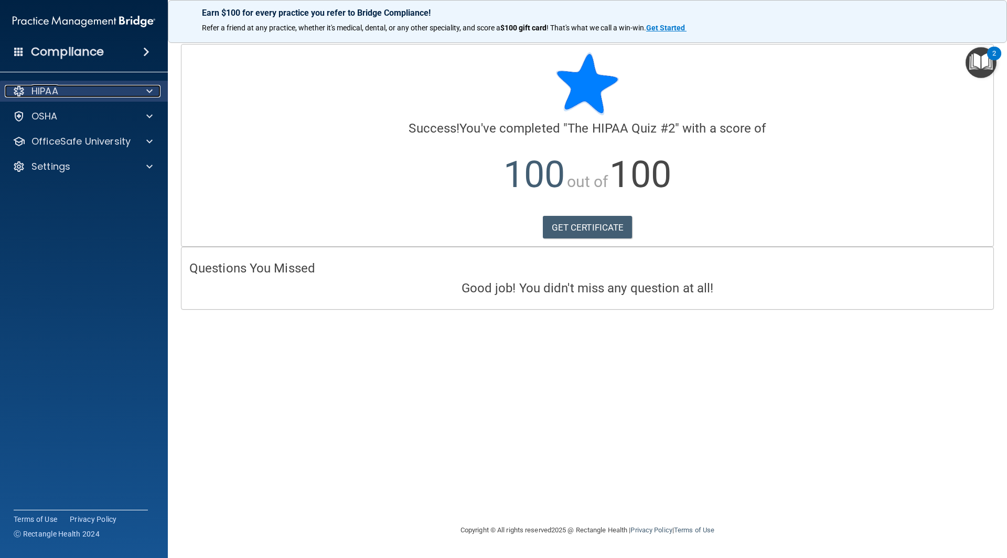
click at [126, 90] on div "HIPAA" at bounding box center [70, 91] width 130 height 13
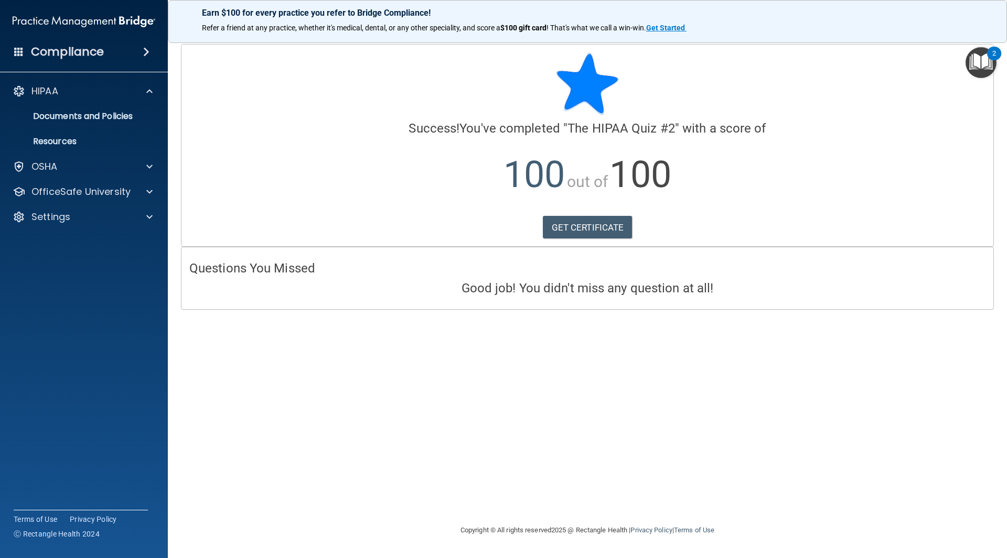
click at [98, 203] on div "HIPAA Documents and Policies Report an Incident Business Associates Emergency P…" at bounding box center [84, 156] width 168 height 159
click at [99, 199] on div "OfficeSafe University" at bounding box center [84, 191] width 168 height 21
drag, startPoint x: 107, startPoint y: 210, endPoint x: 109, endPoint y: 188, distance: 22.1
click at [107, 209] on div "Settings" at bounding box center [84, 217] width 168 height 21
click at [109, 188] on p "OfficeSafe University" at bounding box center [80, 192] width 99 height 13
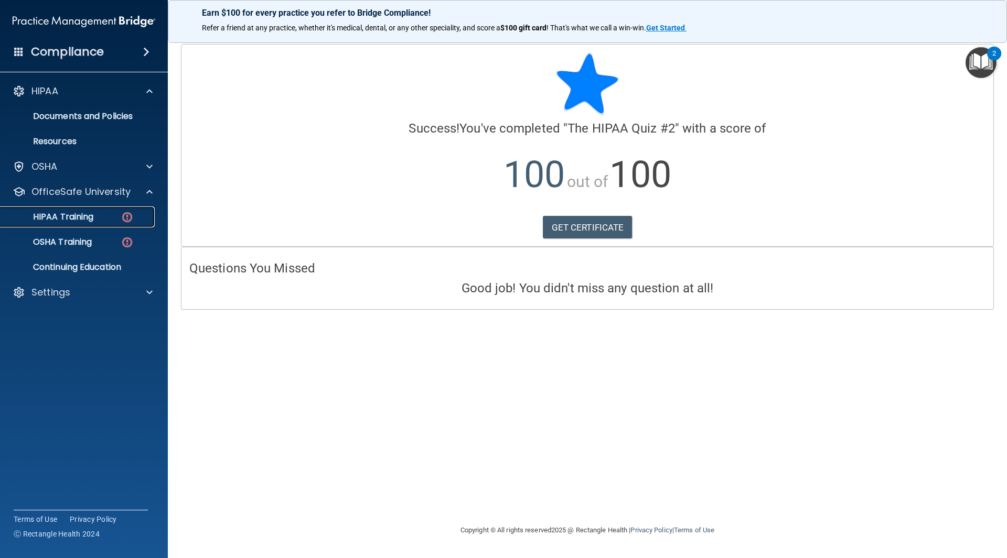
click at [107, 217] on div "HIPAA Training" at bounding box center [78, 217] width 143 height 10
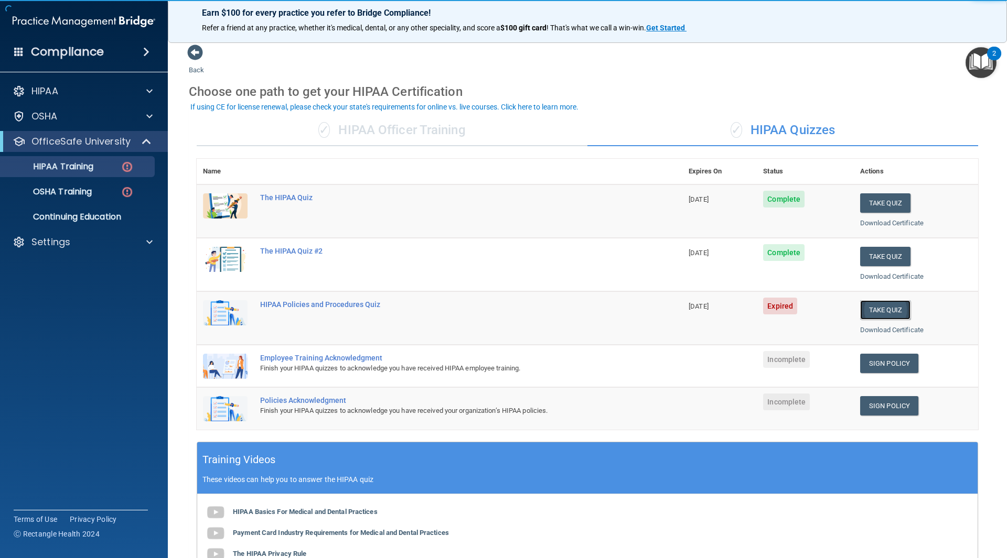
click at [890, 317] on button "Take Quiz" at bounding box center [885, 309] width 50 height 19
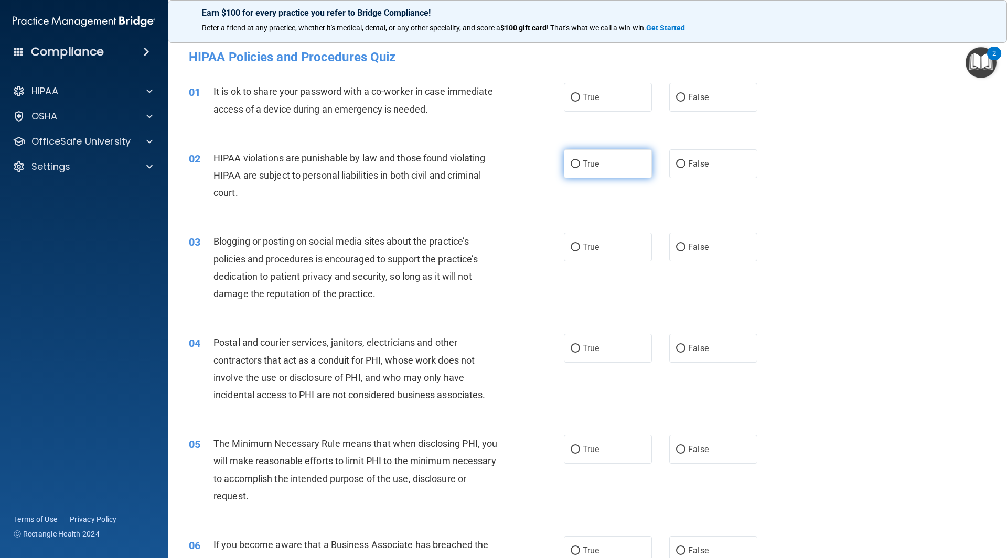
drag, startPoint x: 703, startPoint y: 108, endPoint x: 586, endPoint y: 164, distance: 129.2
click at [704, 107] on label "False" at bounding box center [713, 97] width 88 height 29
click at [685, 102] on input "False" at bounding box center [680, 98] width 9 height 8
radio input "true"
click at [601, 162] on label "True" at bounding box center [608, 163] width 88 height 29
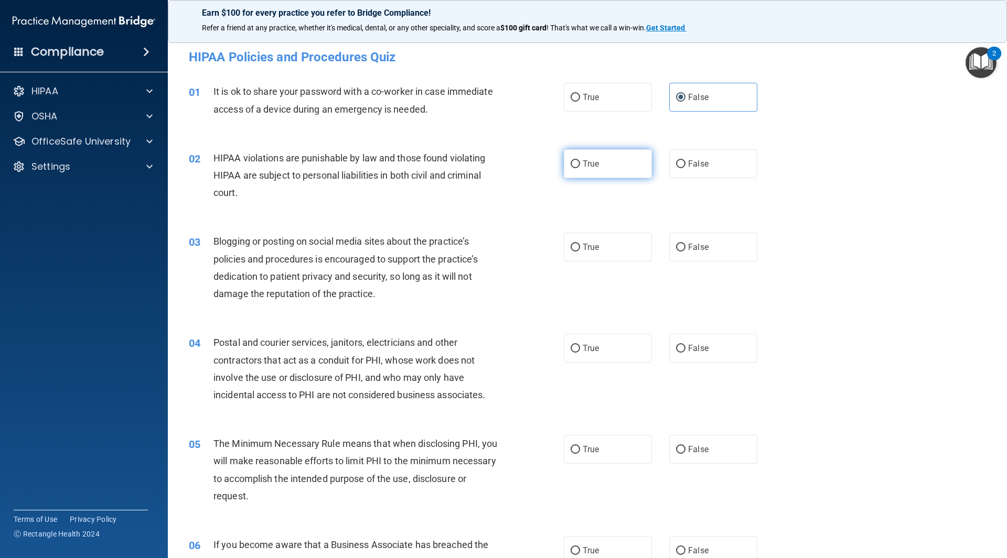
click at [580, 162] on input "True" at bounding box center [575, 164] width 9 height 8
radio input "true"
click at [727, 248] on label "False" at bounding box center [713, 247] width 88 height 29
click at [685, 248] on input "False" at bounding box center [680, 248] width 9 height 8
radio input "true"
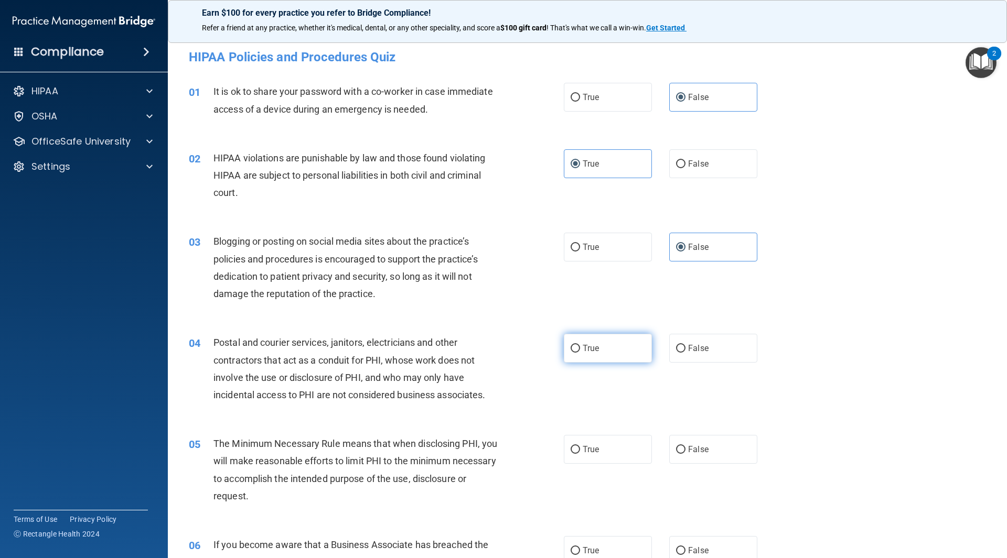
click at [606, 346] on label "True" at bounding box center [608, 348] width 88 height 29
click at [580, 346] on input "True" at bounding box center [575, 349] width 9 height 8
radio input "true"
drag, startPoint x: 594, startPoint y: 436, endPoint x: 598, endPoint y: 441, distance: 5.9
click at [595, 437] on label "True" at bounding box center [608, 449] width 88 height 29
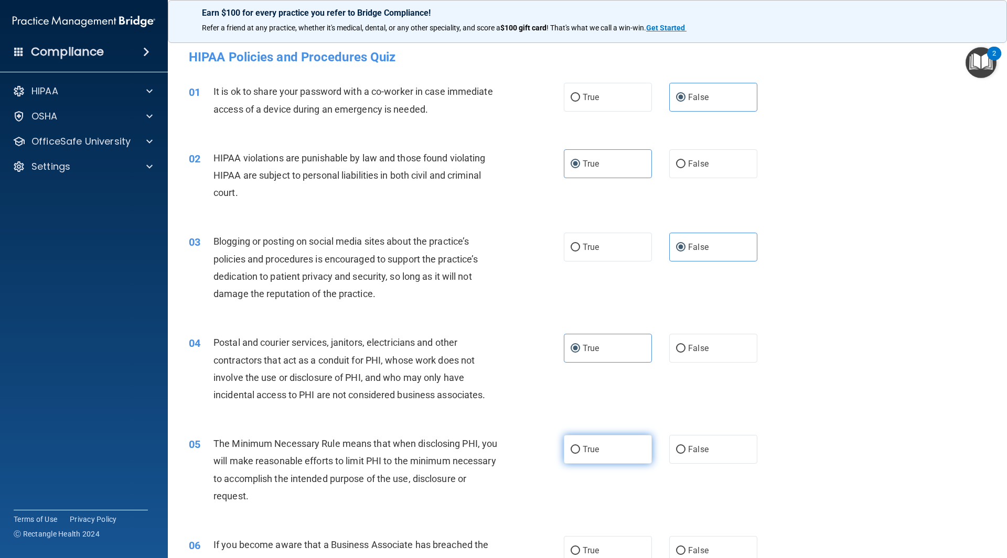
click at [580, 446] on input "True" at bounding box center [575, 450] width 9 height 8
radio input "true"
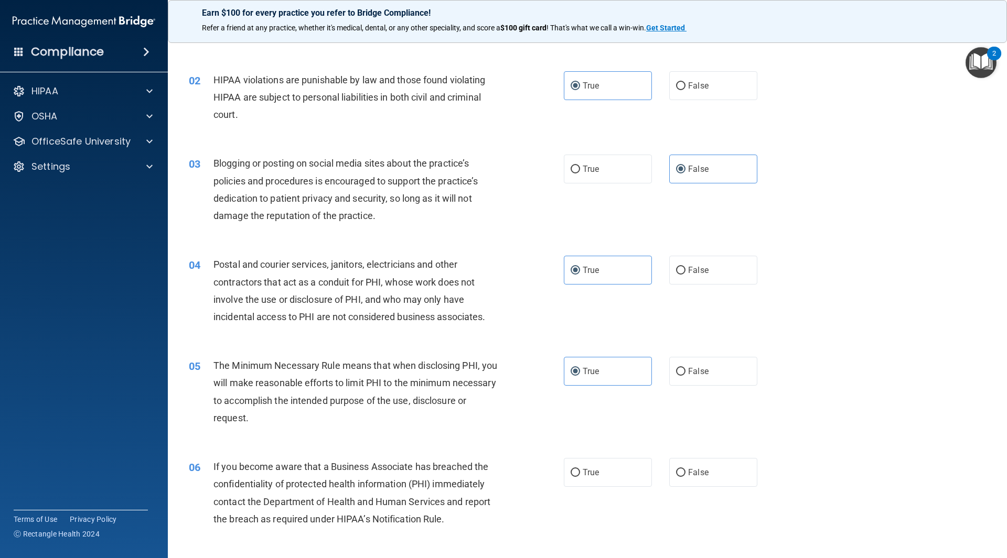
scroll to position [210, 0]
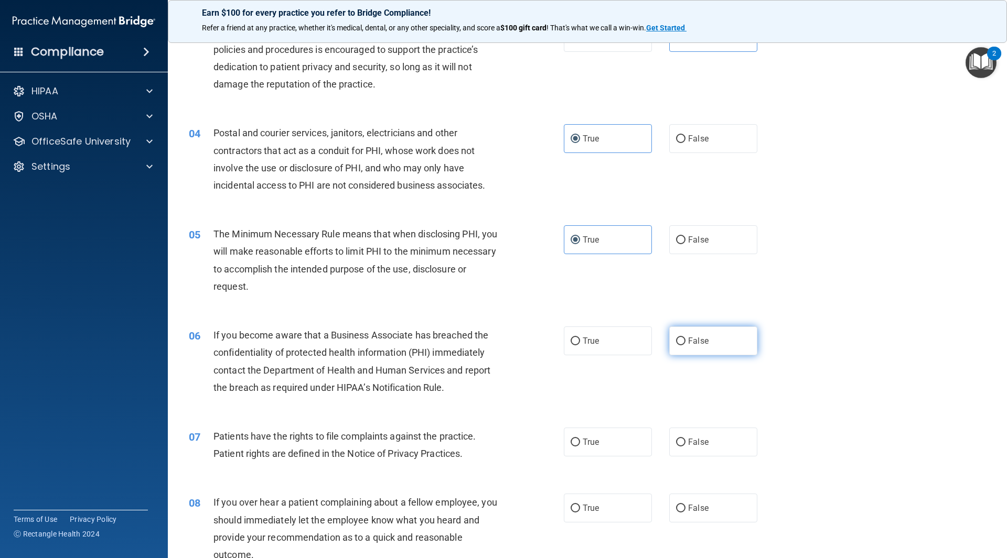
click at [697, 335] on label "False" at bounding box center [713, 341] width 88 height 29
click at [685, 338] on input "False" at bounding box center [680, 342] width 9 height 8
radio input "true"
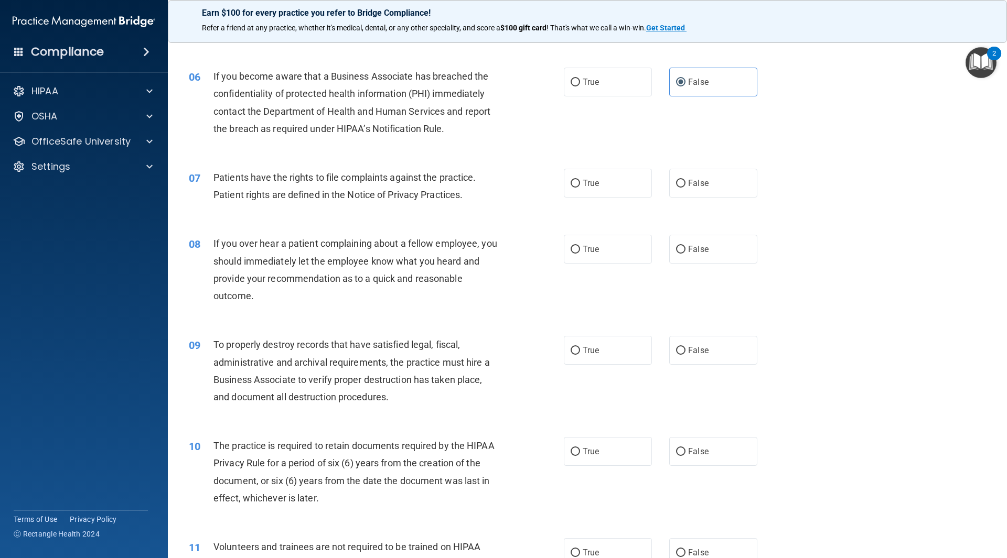
scroll to position [472, 0]
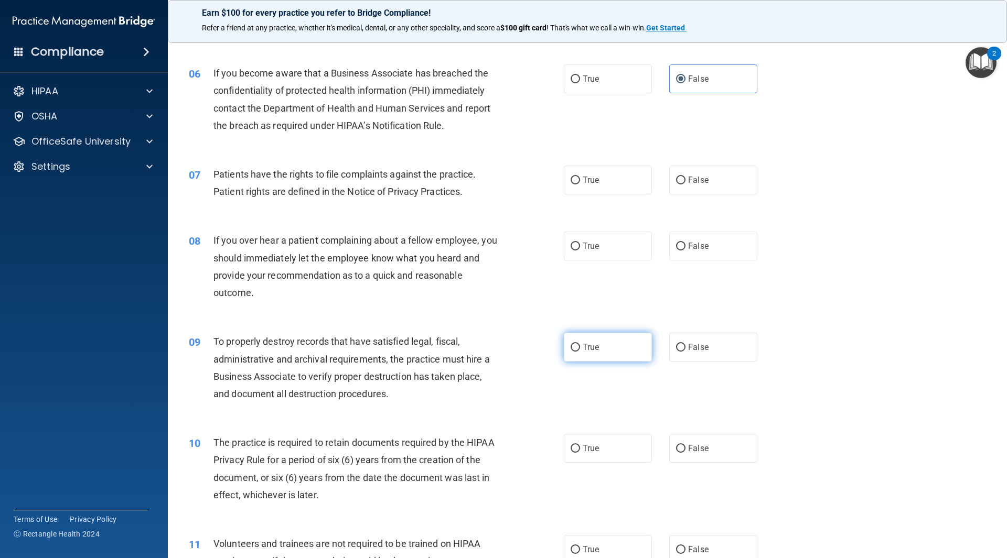
click at [608, 349] on label "True" at bounding box center [608, 347] width 88 height 29
click at [580, 349] on input "True" at bounding box center [575, 348] width 9 height 8
radio input "true"
click at [605, 185] on label "True" at bounding box center [608, 180] width 88 height 29
click at [580, 185] on input "True" at bounding box center [575, 181] width 9 height 8
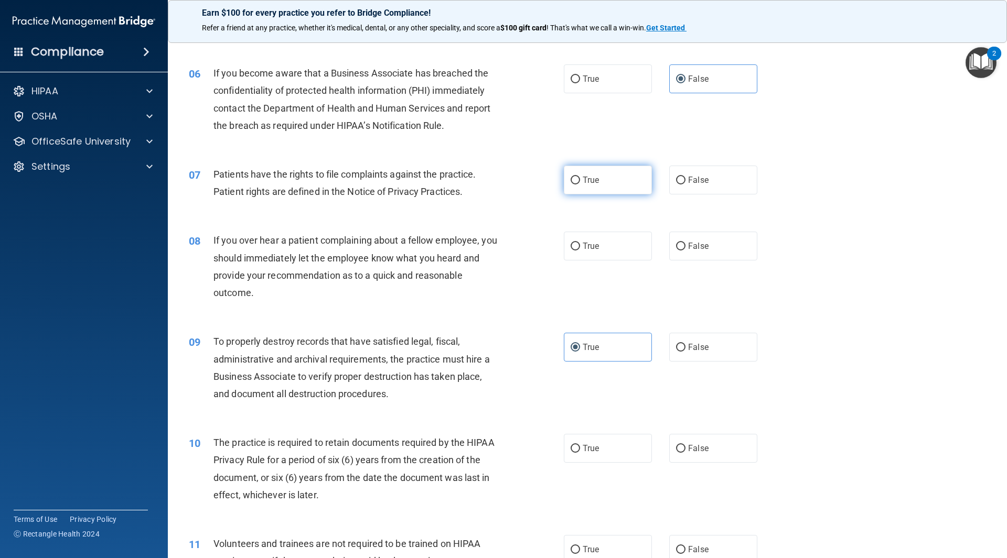
radio input "true"
click at [692, 240] on label "False" at bounding box center [713, 246] width 88 height 29
click at [685, 243] on input "False" at bounding box center [680, 247] width 9 height 8
radio input "true"
click at [700, 343] on span "False" at bounding box center [698, 347] width 20 height 10
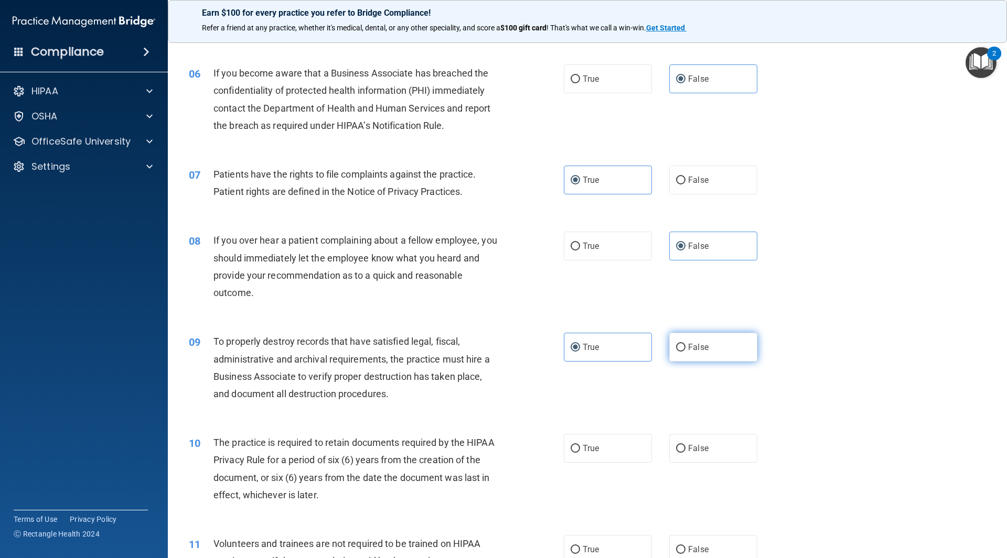
click at [685, 344] on input "False" at bounding box center [680, 348] width 9 height 8
radio input "true"
radio input "false"
click at [614, 433] on div "10 The practice is required to retain documents required by the HIPAA Privacy R…" at bounding box center [587, 471] width 813 height 101
click at [615, 435] on label "True" at bounding box center [608, 448] width 88 height 29
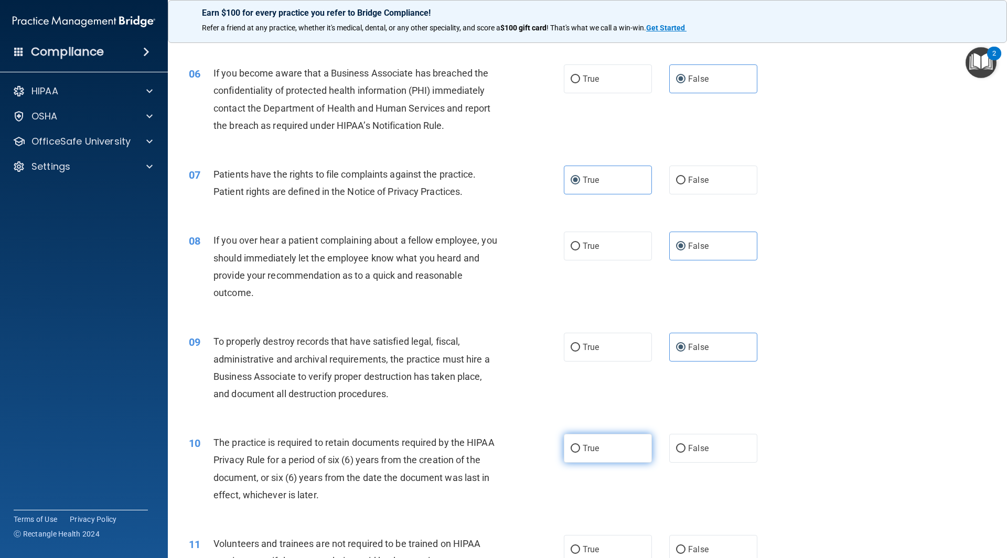
click at [580, 445] on input "True" at bounding box center [575, 449] width 9 height 8
radio input "true"
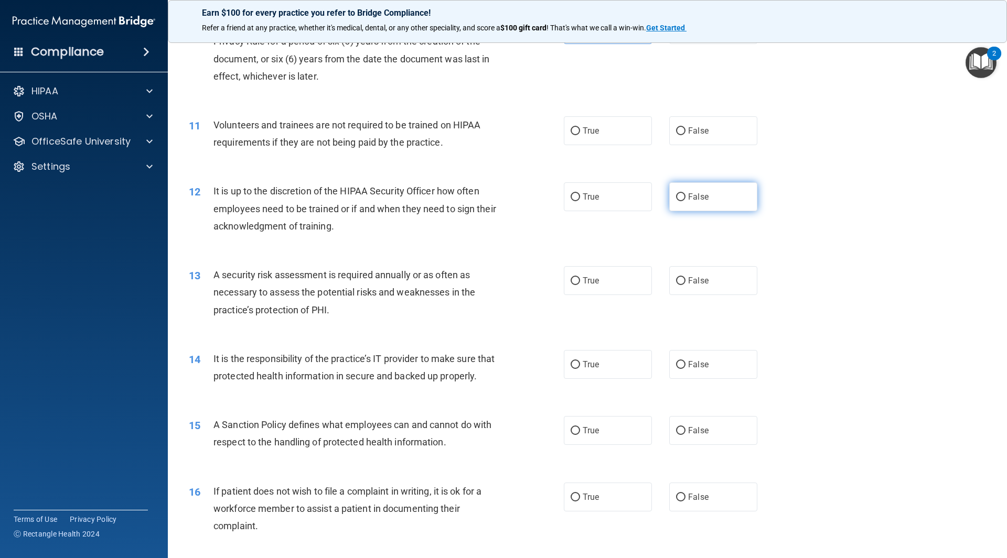
scroll to position [891, 0]
click at [691, 136] on label "False" at bounding box center [713, 130] width 88 height 29
click at [685, 135] on input "False" at bounding box center [680, 131] width 9 height 8
radio input "true"
click at [687, 206] on label "False" at bounding box center [713, 196] width 88 height 29
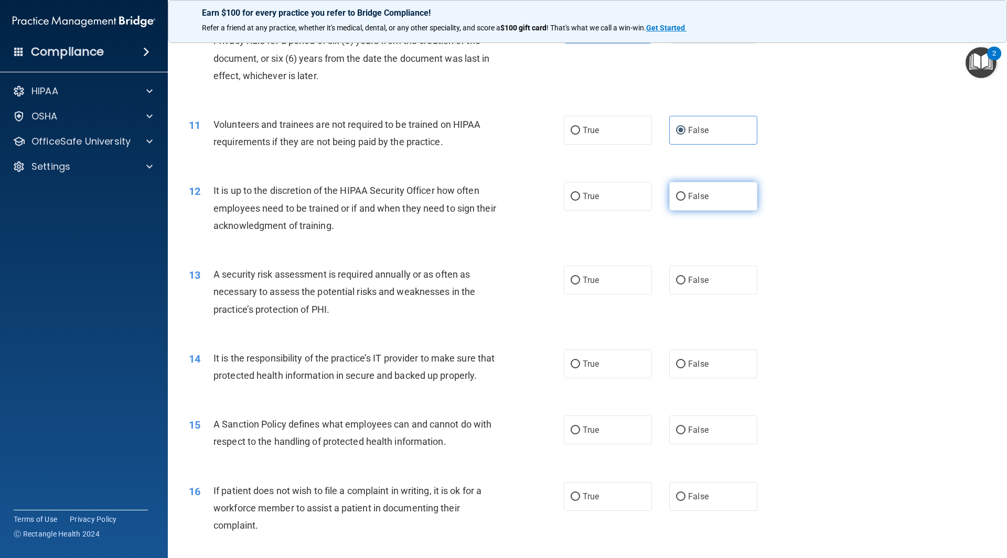
click at [685, 201] on input "False" at bounding box center [680, 197] width 9 height 8
radio input "true"
drag, startPoint x: 680, startPoint y: 244, endPoint x: 680, endPoint y: 275, distance: 31.5
click at [680, 244] on div "12 It is up to the discretion of the HIPAA Security Officer how often employees…" at bounding box center [587, 211] width 813 height 84
click at [680, 275] on label "False" at bounding box center [713, 280] width 88 height 29
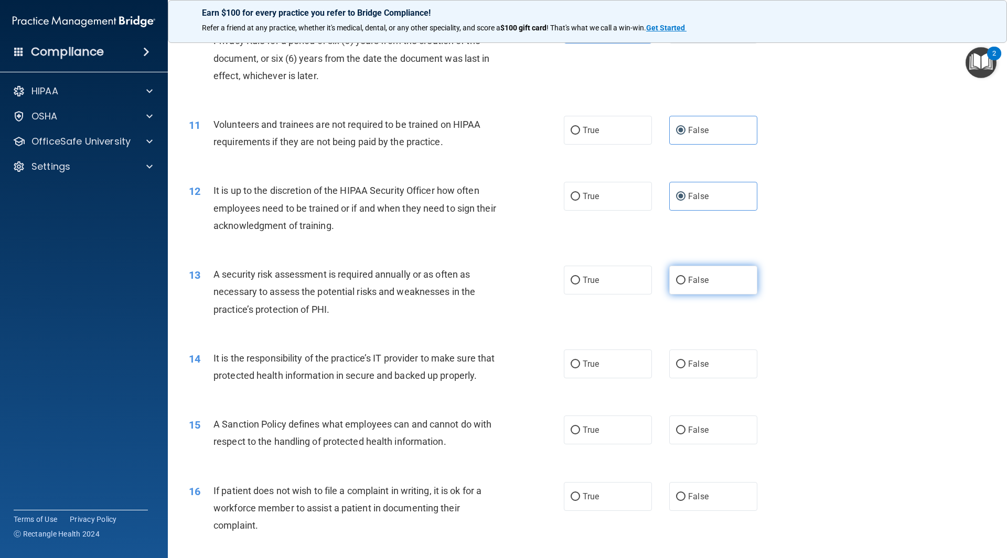
click at [680, 277] on input "False" at bounding box center [680, 281] width 9 height 8
radio input "true"
click at [599, 286] on label "True" at bounding box center [608, 280] width 88 height 29
click at [580, 285] on input "True" at bounding box center [575, 281] width 9 height 8
radio input "true"
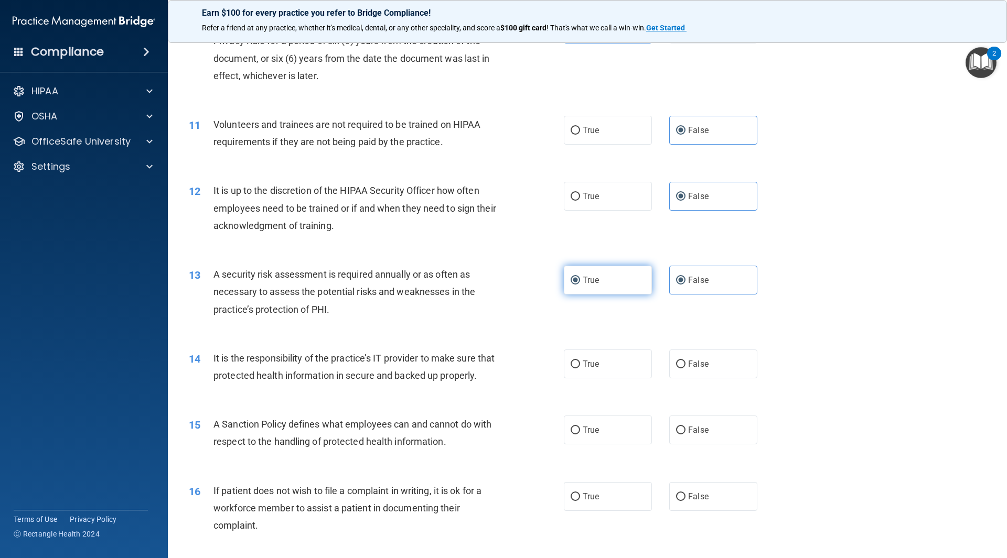
radio input "false"
click at [686, 357] on label "False" at bounding box center [713, 364] width 88 height 29
click at [685, 361] on input "False" at bounding box center [680, 365] width 9 height 8
radio input "true"
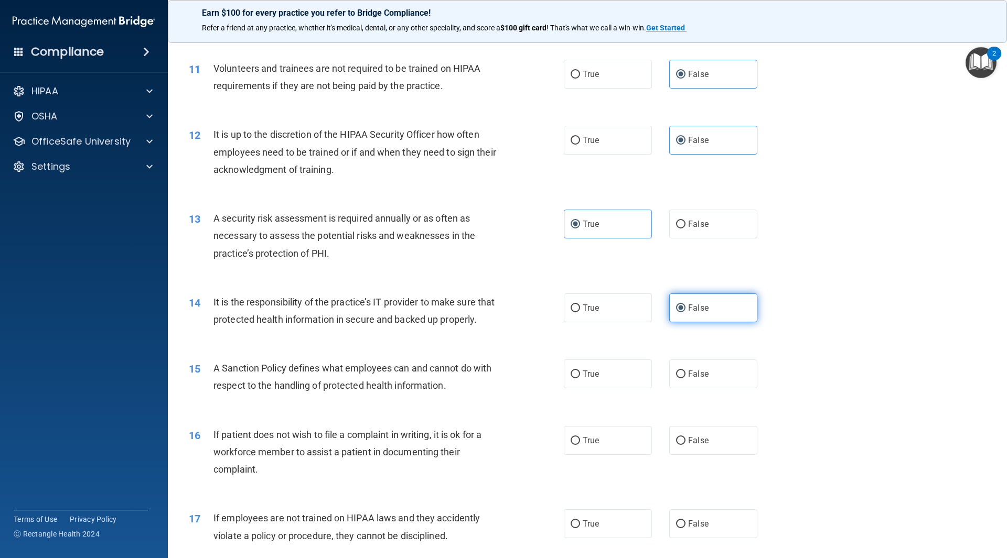
scroll to position [1049, 0]
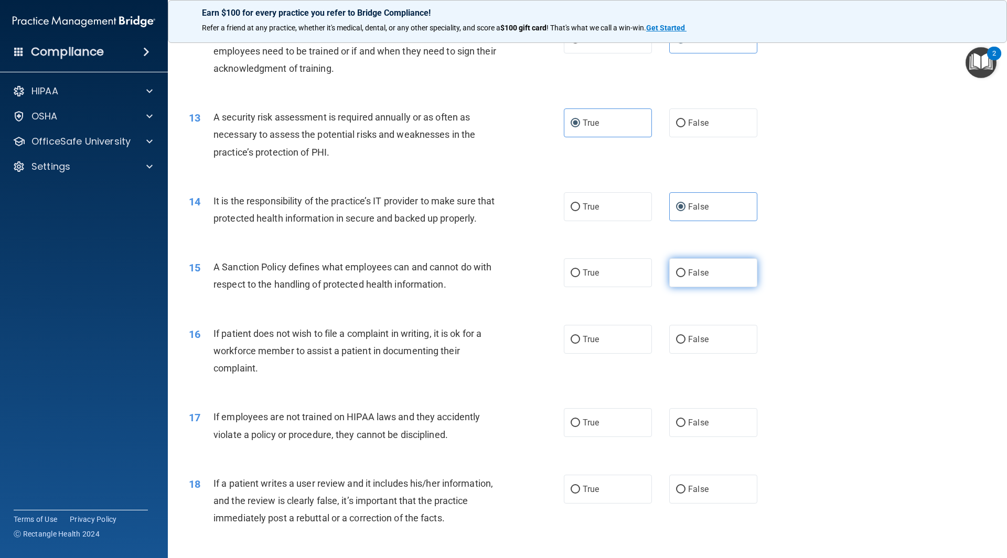
click at [696, 287] on label "False" at bounding box center [713, 273] width 88 height 29
click at [685, 277] on input "False" at bounding box center [680, 274] width 9 height 8
radio input "true"
click at [596, 346] on label "True" at bounding box center [608, 339] width 88 height 29
click at [580, 344] on input "True" at bounding box center [575, 340] width 9 height 8
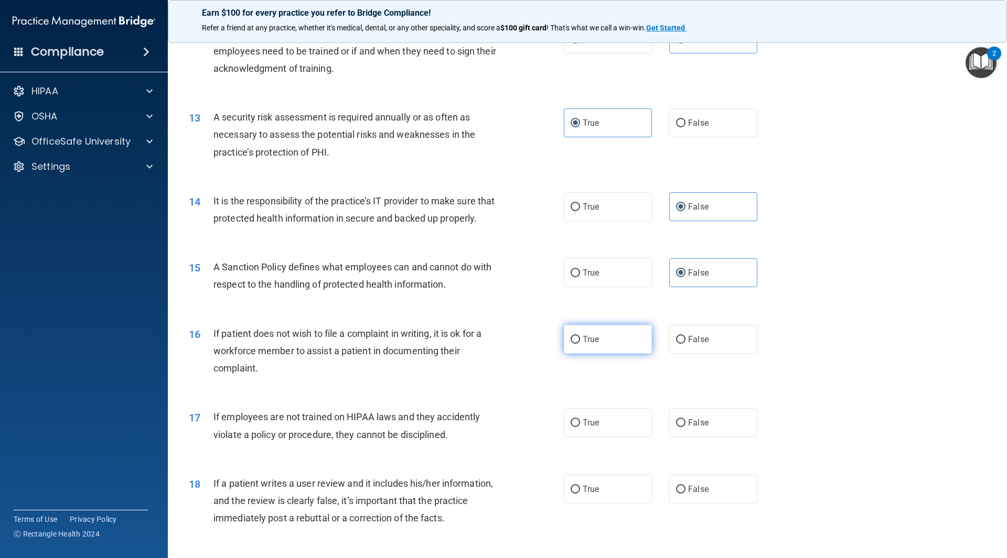
radio input "true"
click at [706, 437] on label "False" at bounding box center [713, 423] width 88 height 29
click at [685, 427] on input "False" at bounding box center [680, 424] width 9 height 8
radio input "true"
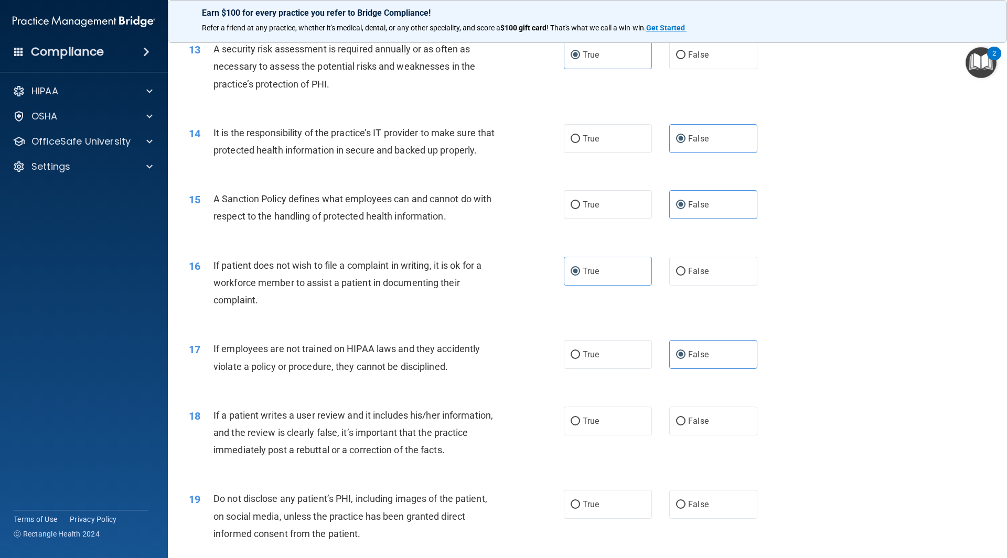
scroll to position [1259, 0]
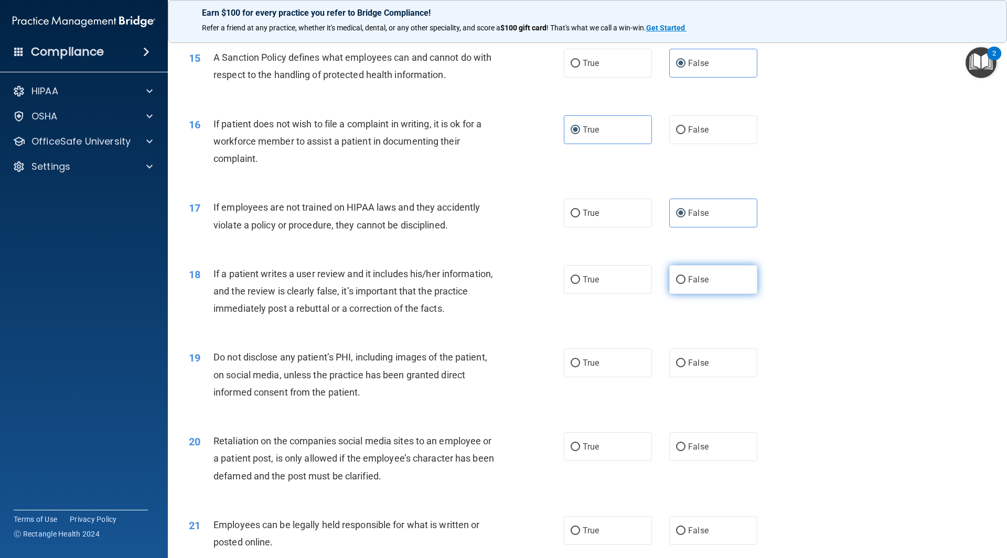
click at [697, 285] on span "False" at bounding box center [698, 280] width 20 height 10
click at [685, 284] on input "False" at bounding box center [680, 280] width 9 height 8
radio input "true"
click at [604, 378] on label "True" at bounding box center [608, 363] width 88 height 29
click at [580, 368] on input "True" at bounding box center [575, 364] width 9 height 8
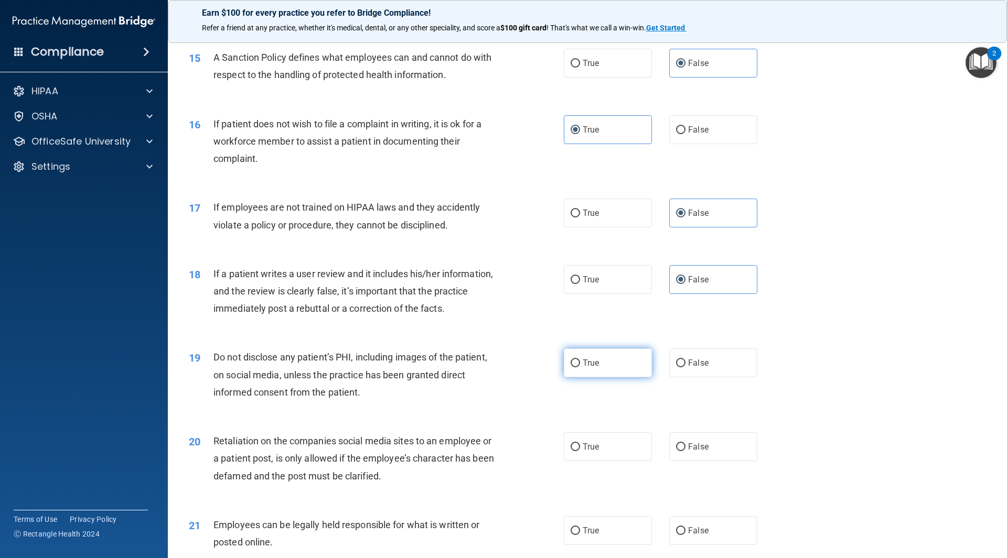
radio input "true"
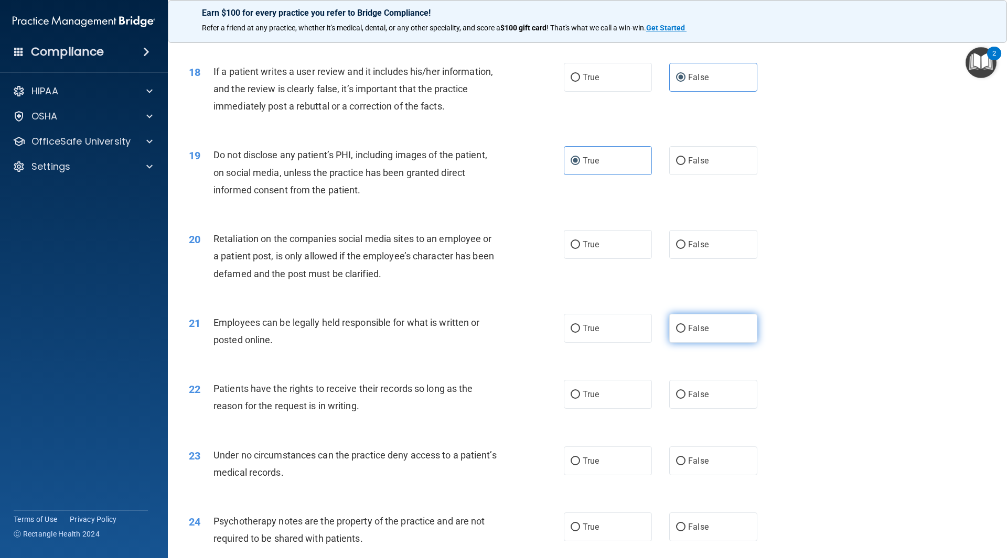
scroll to position [1468, 0]
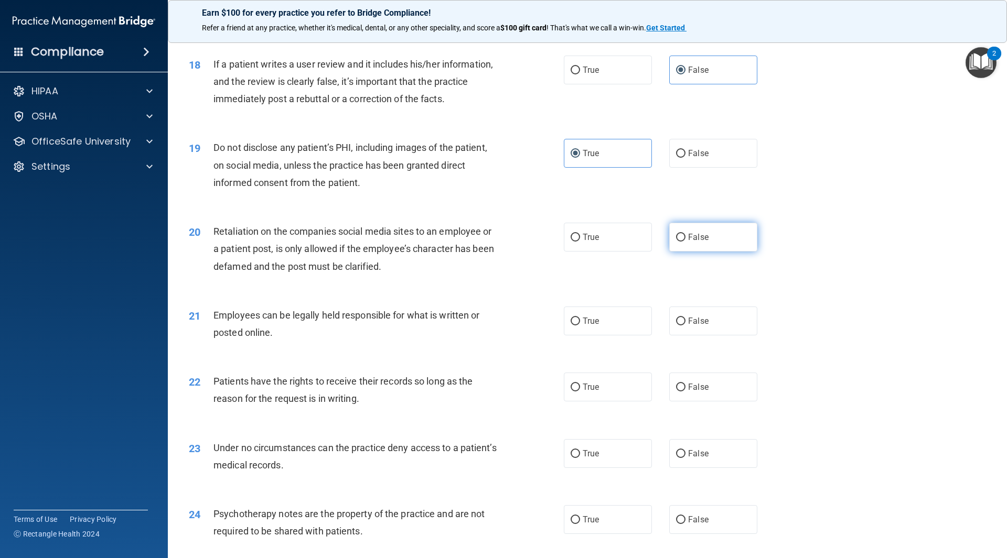
click at [688, 242] on span "False" at bounding box center [698, 237] width 20 height 10
click at [685, 242] on input "False" at bounding box center [680, 238] width 9 height 8
radio input "true"
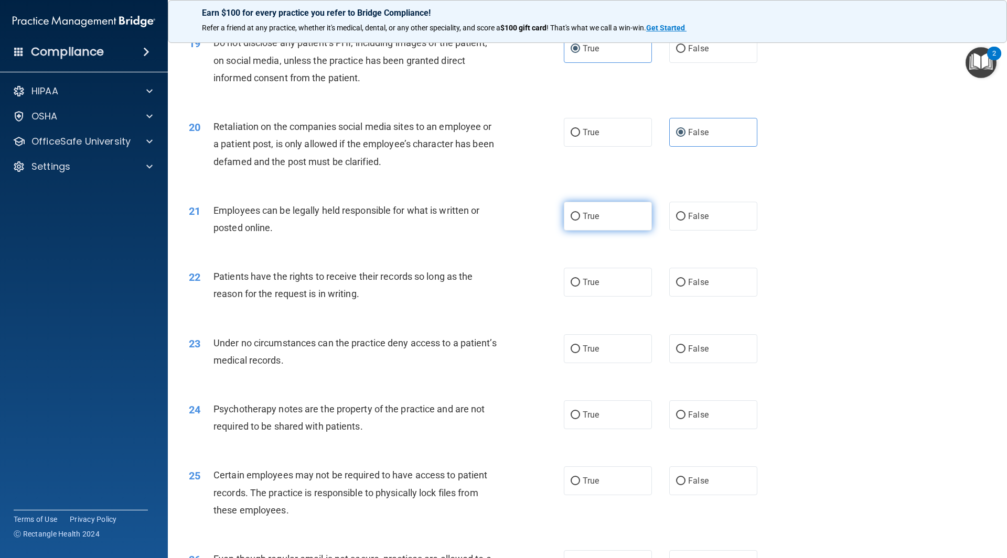
click at [591, 231] on label "True" at bounding box center [608, 216] width 88 height 29
click at [580, 221] on input "True" at bounding box center [575, 217] width 9 height 8
radio input "true"
click at [705, 321] on div "22 Patients have the rights to receive their records so long as the reason for …" at bounding box center [587, 288] width 813 height 66
click at [704, 297] on label "False" at bounding box center [713, 282] width 88 height 29
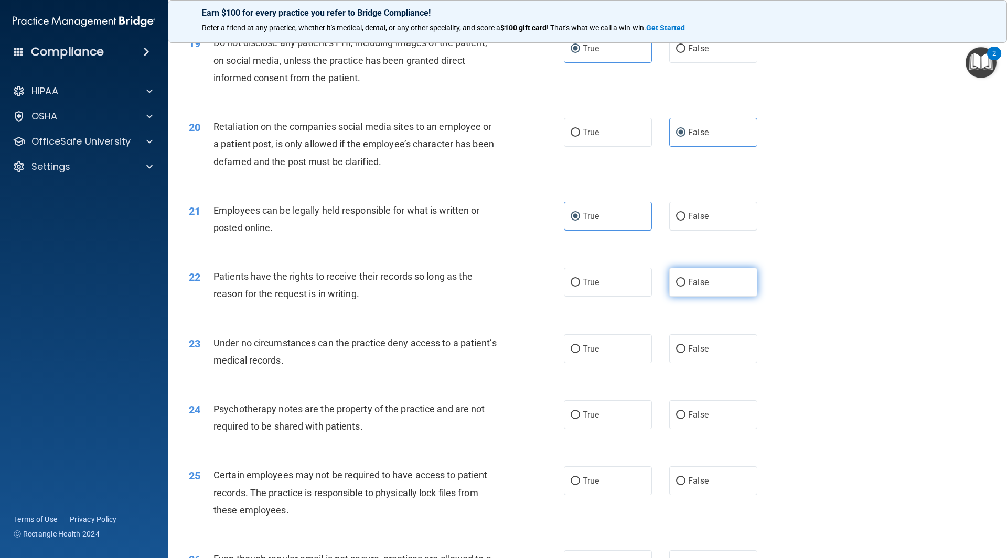
click at [685, 287] on input "False" at bounding box center [680, 283] width 9 height 8
radio input "true"
click at [694, 361] on label "False" at bounding box center [713, 349] width 88 height 29
click at [685, 353] on input "False" at bounding box center [680, 350] width 9 height 8
radio input "true"
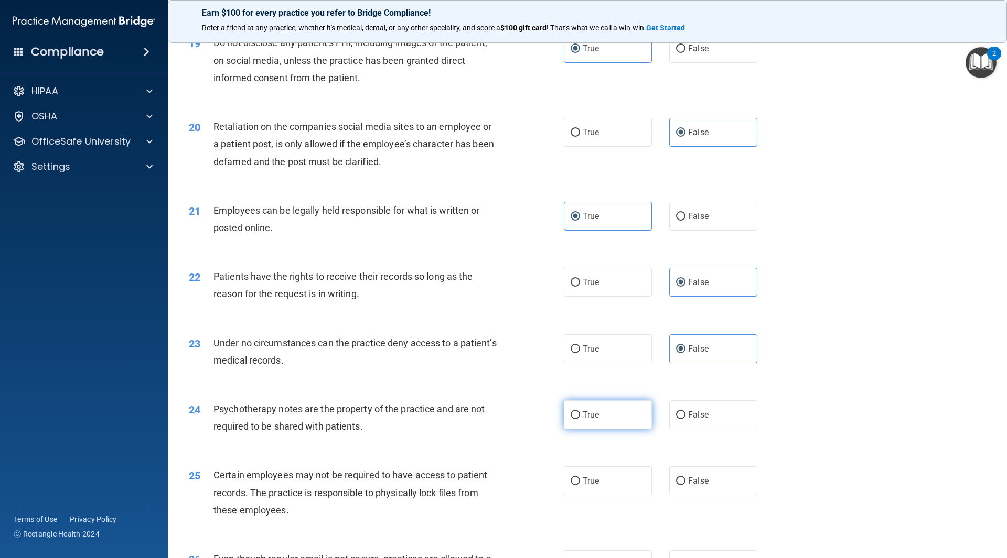
click at [590, 420] on span "True" at bounding box center [591, 415] width 16 height 10
click at [580, 420] on input "True" at bounding box center [575, 416] width 9 height 8
radio input "true"
click at [574, 486] on input "True" at bounding box center [575, 482] width 9 height 8
radio input "true"
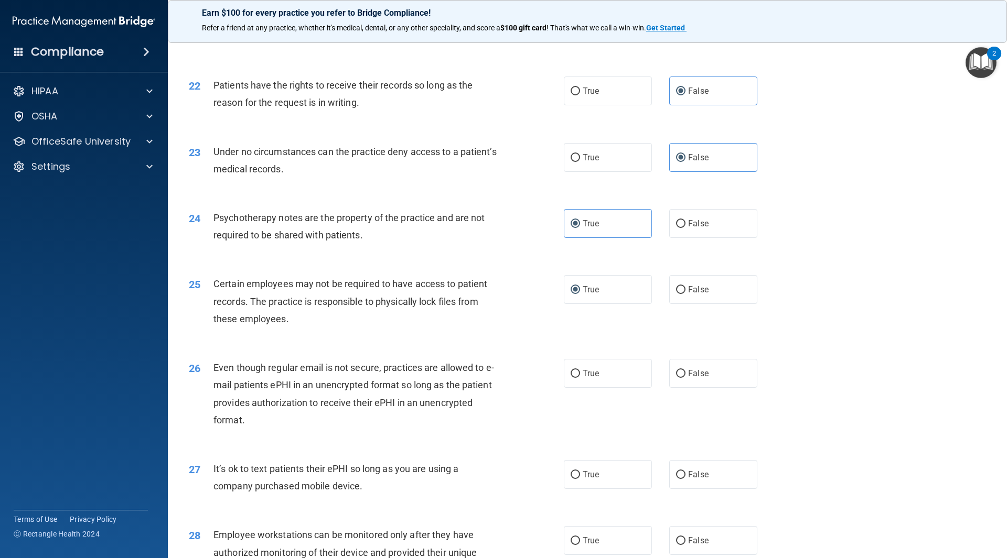
scroll to position [1783, 0]
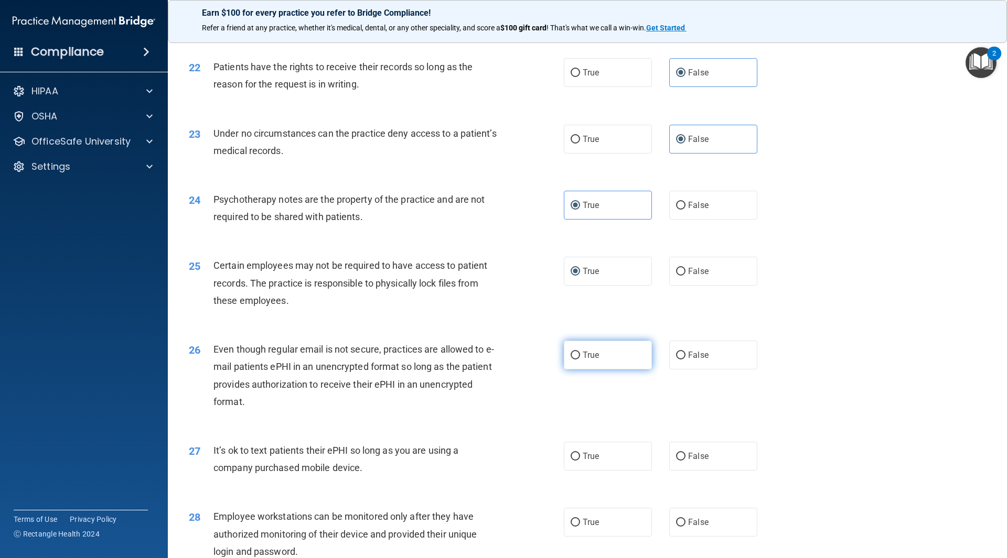
click at [573, 360] on input "True" at bounding box center [575, 356] width 9 height 8
radio input "true"
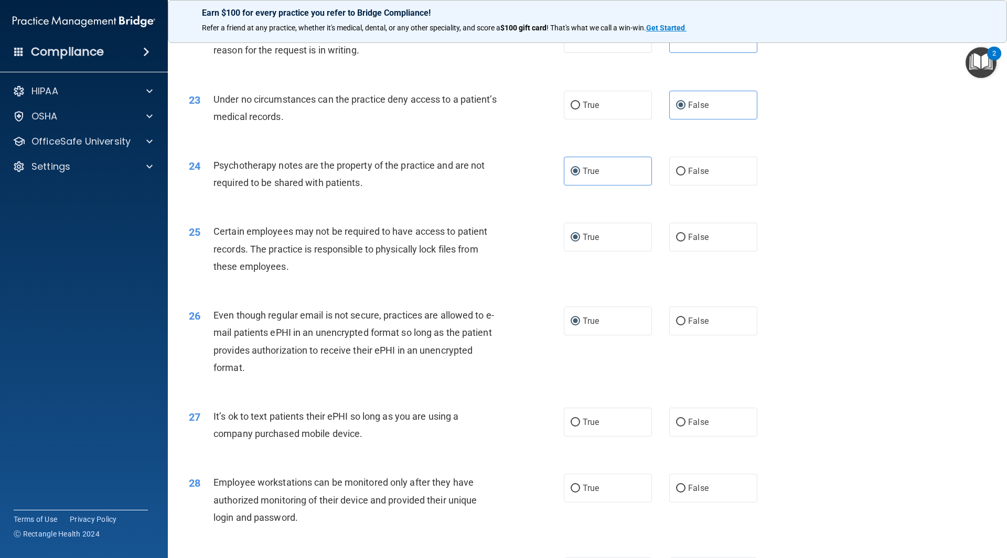
scroll to position [1835, 0]
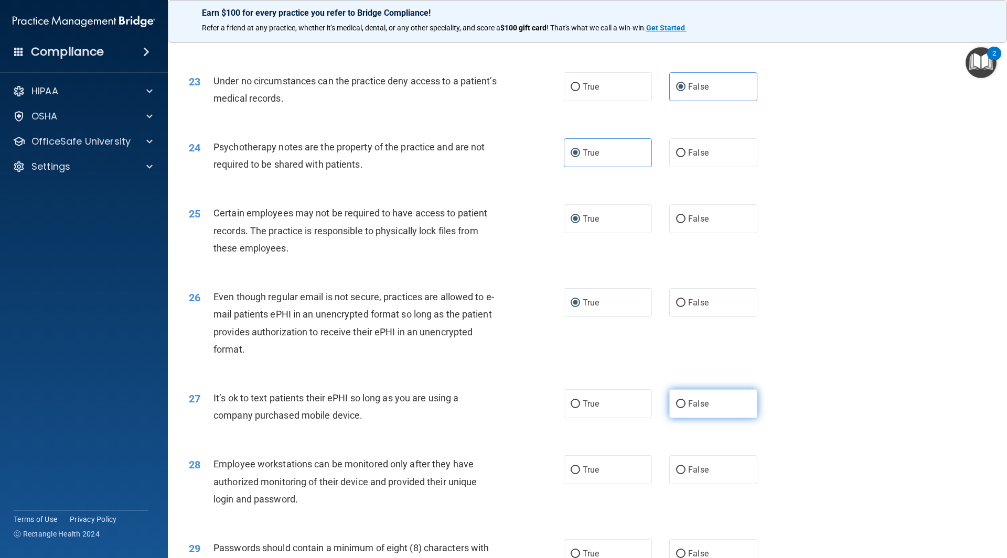
click at [715, 418] on label "False" at bounding box center [713, 404] width 88 height 29
click at [685, 409] on input "False" at bounding box center [680, 405] width 9 height 8
radio input "true"
click at [691, 475] on span "False" at bounding box center [698, 470] width 20 height 10
click at [685, 475] on input "False" at bounding box center [680, 471] width 9 height 8
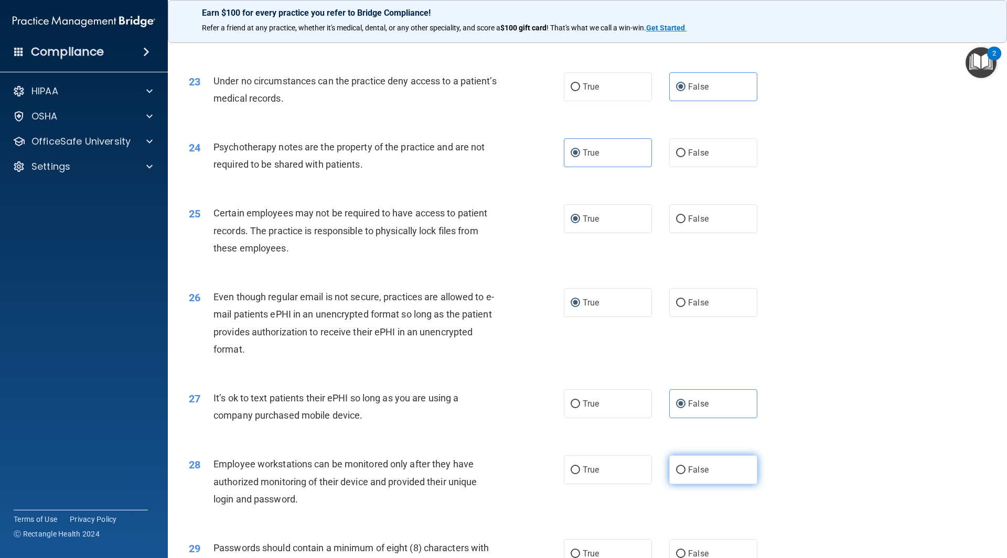
radio input "true"
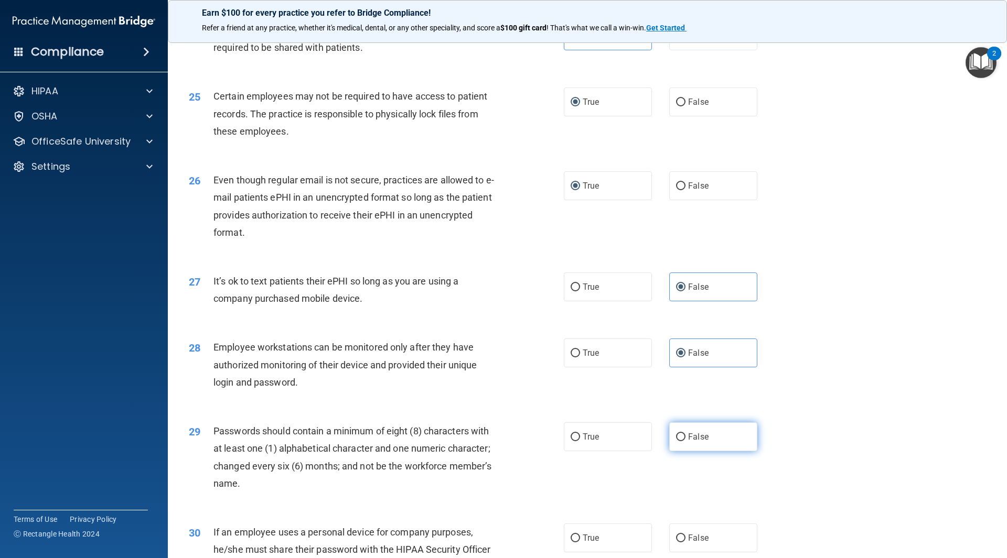
scroll to position [1993, 0]
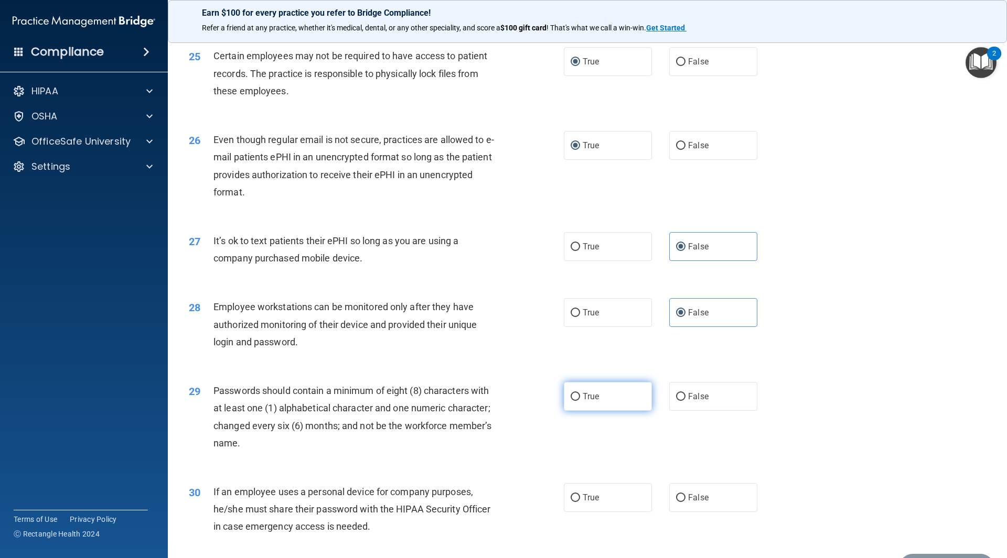
click at [610, 407] on label "True" at bounding box center [608, 396] width 88 height 29
click at [580, 401] on input "True" at bounding box center [575, 397] width 9 height 8
radio input "true"
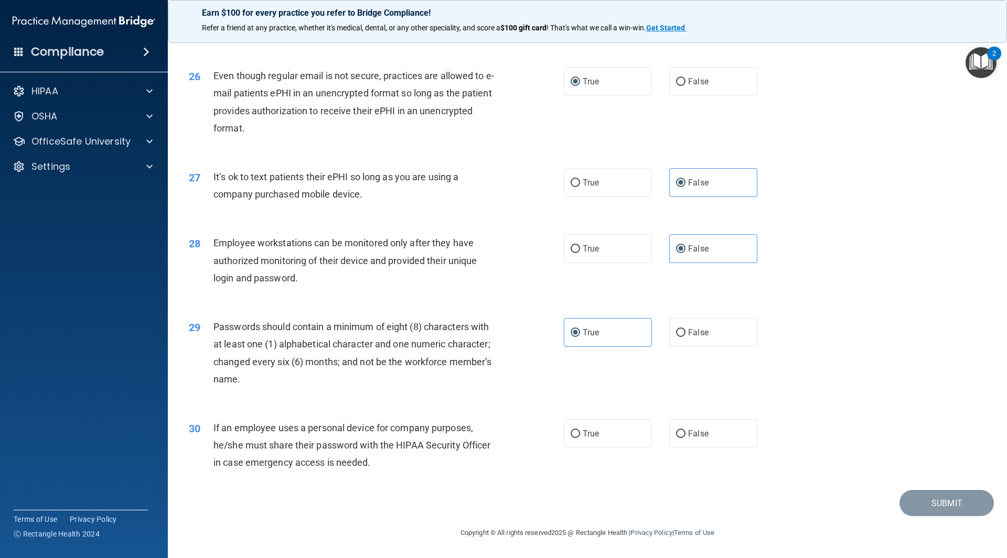
scroll to position [2074, 0]
click at [699, 434] on span "False" at bounding box center [698, 434] width 20 height 10
click at [685, 434] on input "False" at bounding box center [680, 435] width 9 height 8
radio input "true"
drag, startPoint x: 932, startPoint y: 505, endPoint x: 939, endPoint y: 501, distance: 7.7
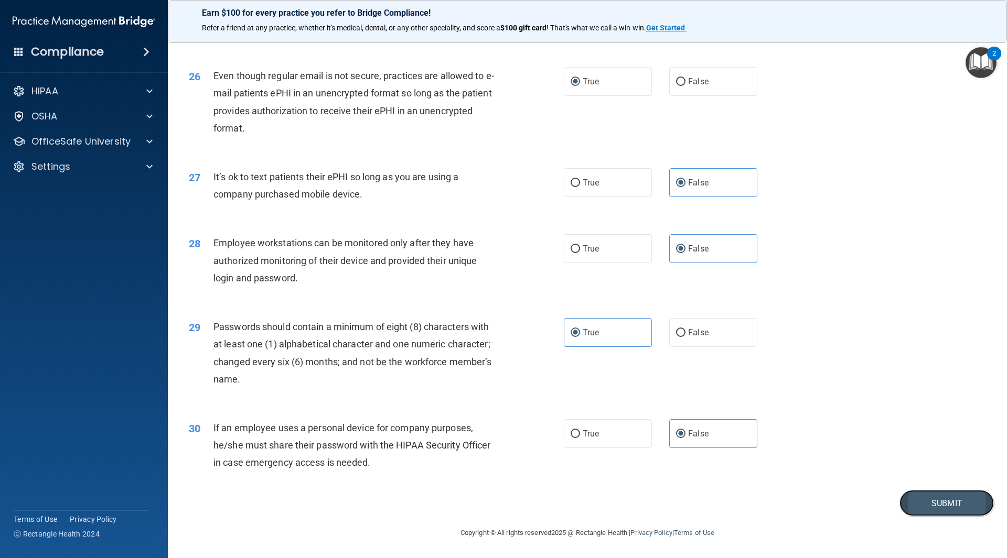
click at [932, 505] on button "Submit" at bounding box center [946, 503] width 94 height 27
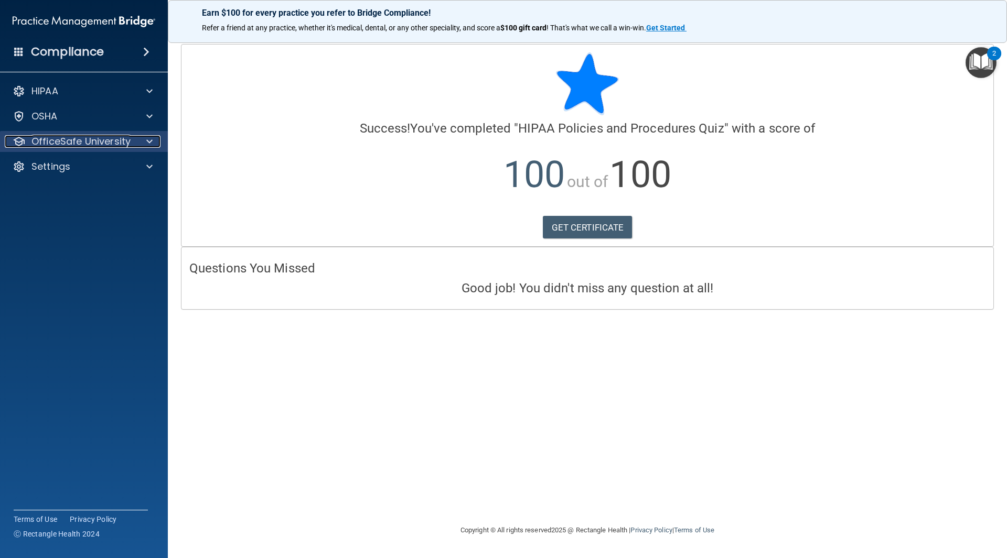
click at [115, 147] on p "OfficeSafe University" at bounding box center [80, 141] width 99 height 13
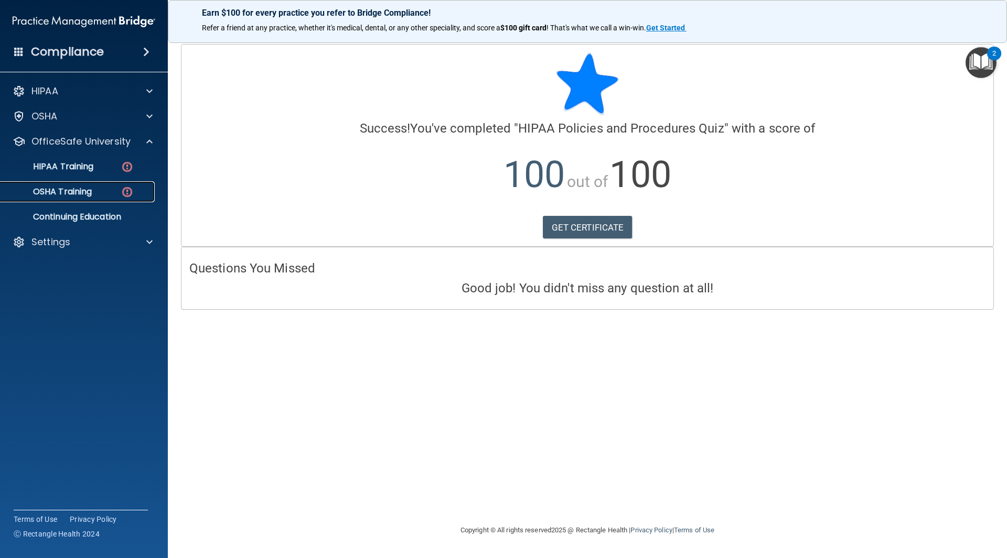
click at [98, 185] on link "OSHA Training" at bounding box center [72, 191] width 165 height 21
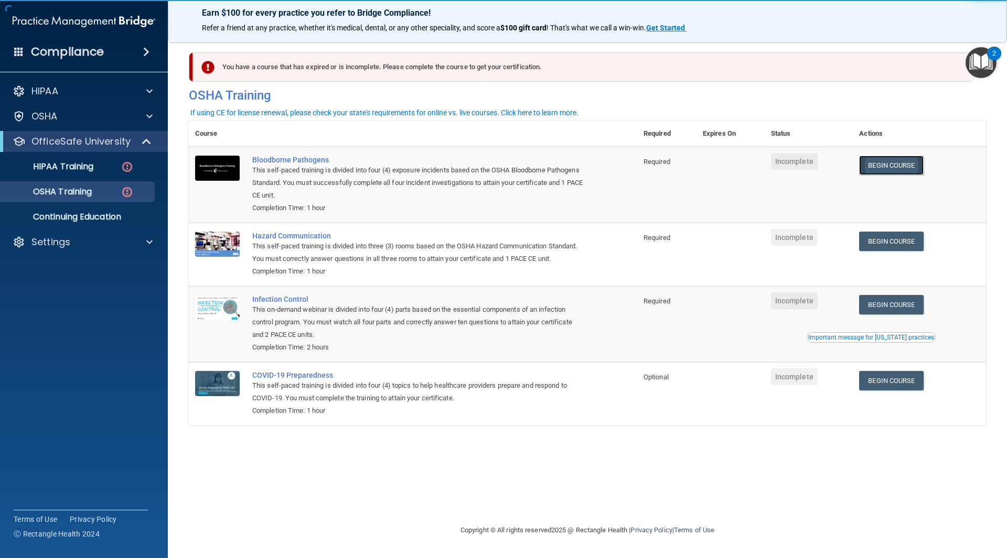
click at [909, 162] on link "Begin Course" at bounding box center [891, 165] width 64 height 19
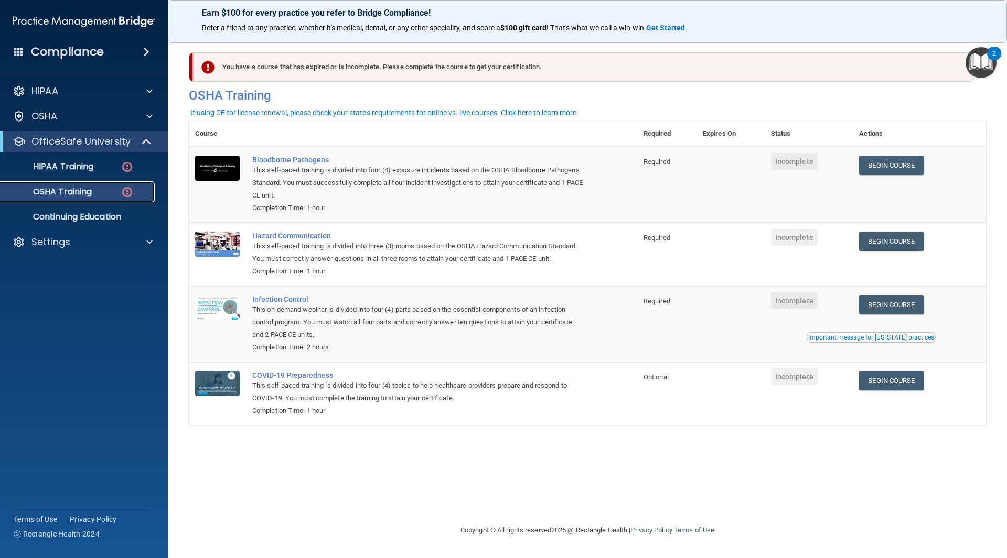
click at [81, 200] on link "OSHA Training" at bounding box center [72, 191] width 165 height 21
click at [88, 187] on p "OSHA Training" at bounding box center [49, 192] width 85 height 10
click at [88, 188] on p "OSHA Training" at bounding box center [49, 192] width 85 height 10
click at [95, 173] on link "HIPAA Training" at bounding box center [72, 166] width 165 height 21
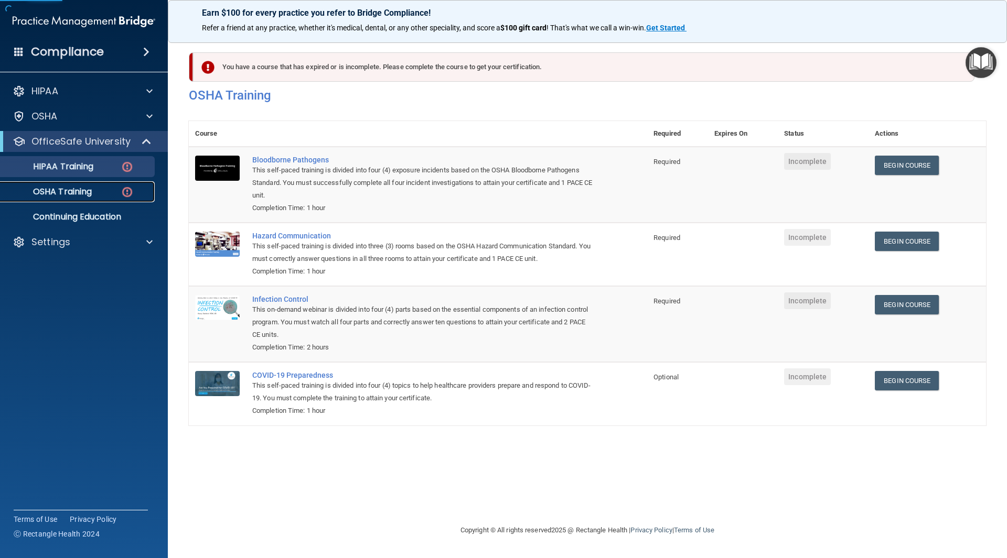
click at [96, 189] on div "OSHA Training" at bounding box center [78, 192] width 143 height 10
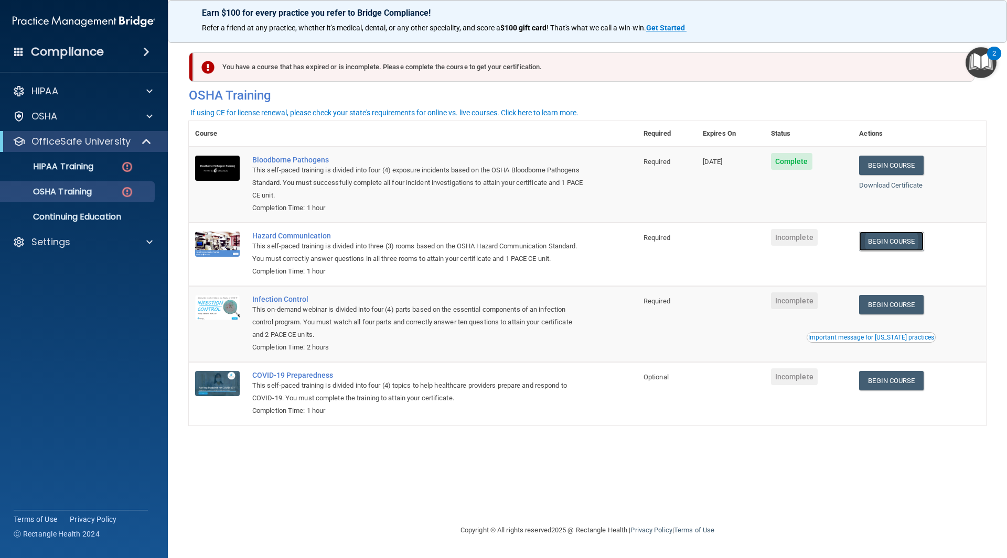
click at [899, 244] on link "Begin Course" at bounding box center [891, 241] width 64 height 19
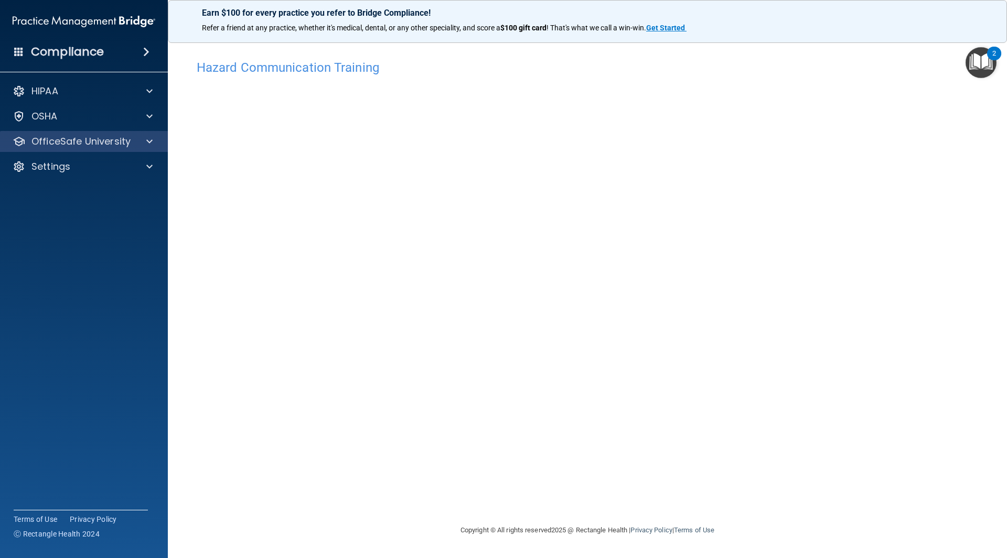
click at [144, 149] on div "OfficeSafe University" at bounding box center [84, 141] width 168 height 21
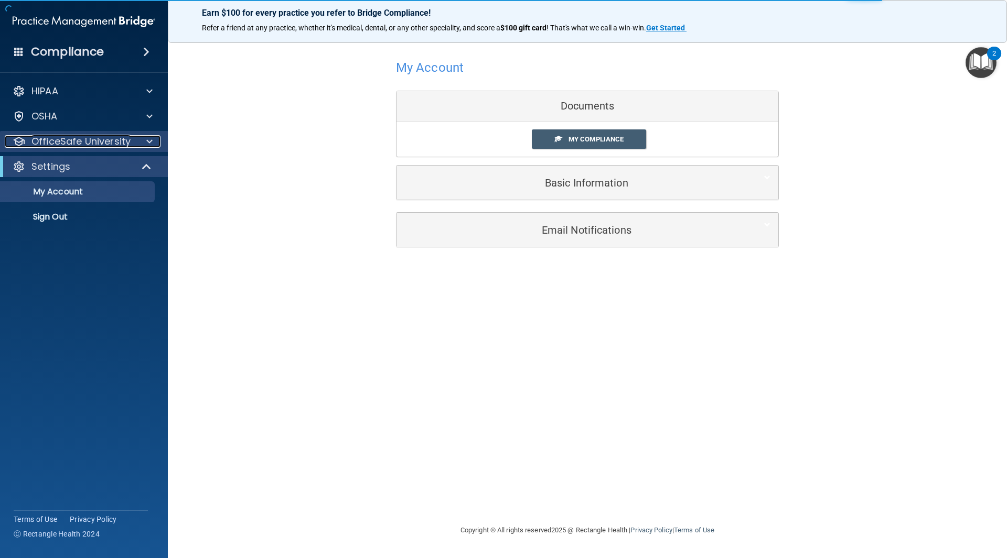
click at [44, 147] on p "OfficeSafe University" at bounding box center [80, 141] width 99 height 13
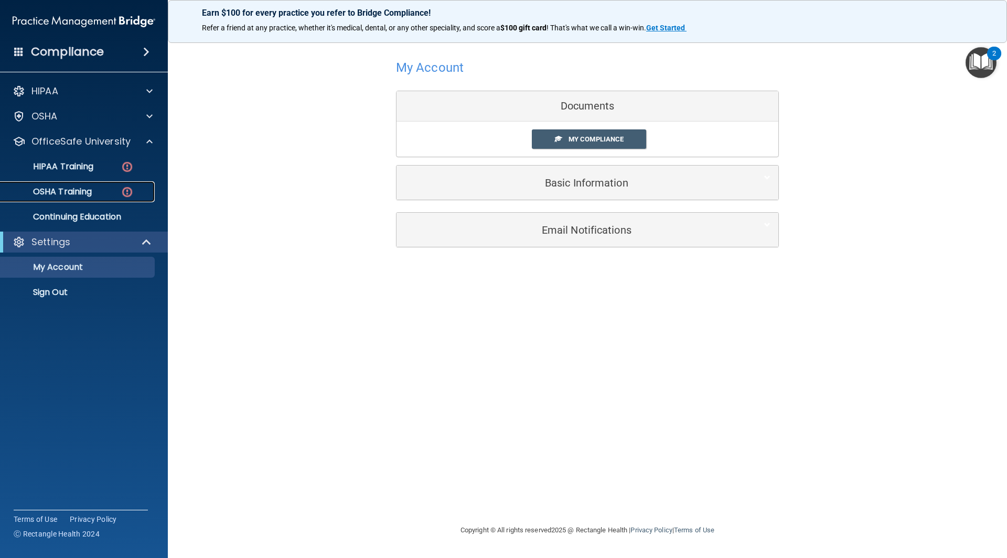
click at [89, 196] on p "OSHA Training" at bounding box center [49, 192] width 85 height 10
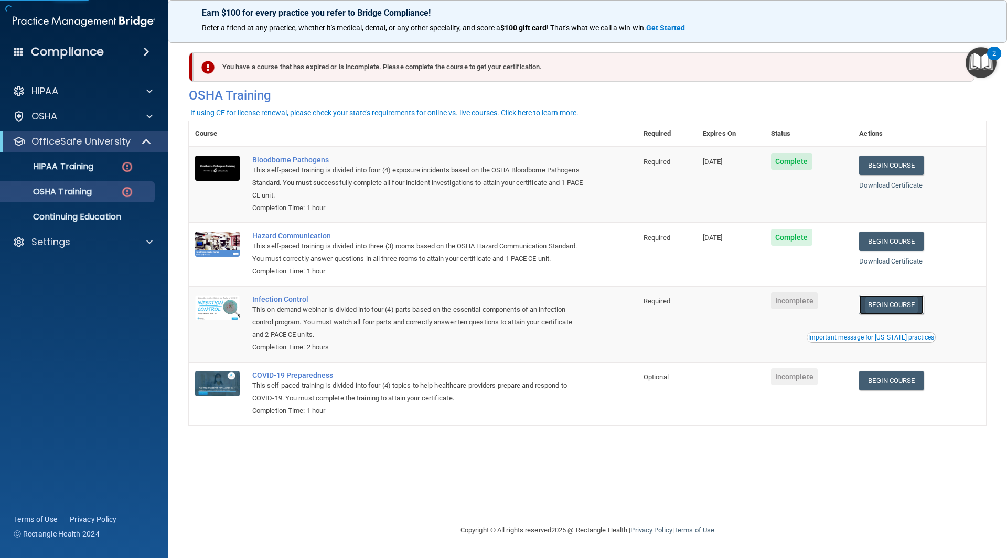
click at [884, 310] on link "Begin Course" at bounding box center [891, 304] width 64 height 19
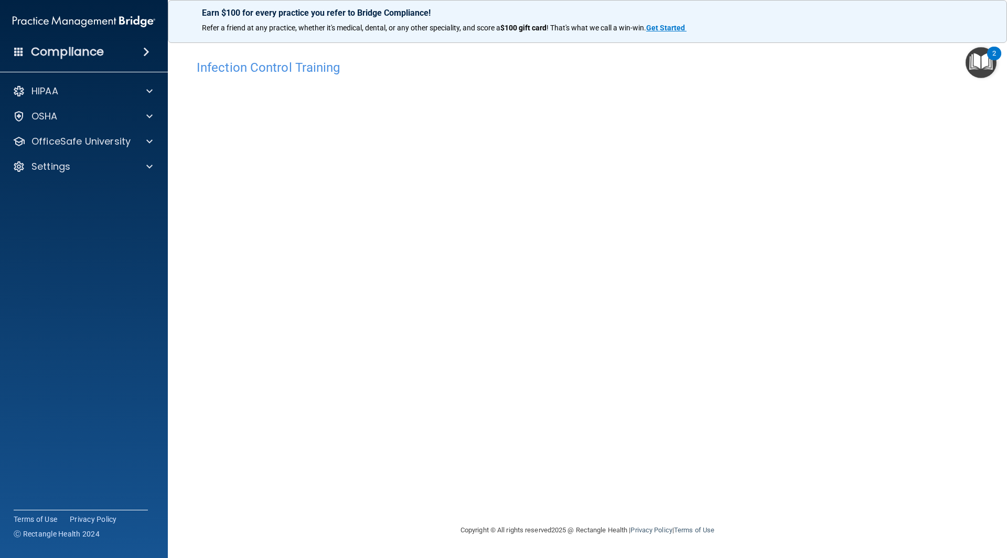
click at [96, 130] on div "HIPAA Documents and Policies Report an Incident Business Associates Emergency P…" at bounding box center [84, 131] width 168 height 109
click at [92, 147] on div "OfficeSafe University" at bounding box center [84, 141] width 168 height 21
click at [82, 150] on div "OfficeSafe University" at bounding box center [84, 141] width 168 height 21
click at [76, 128] on div "HIPAA Documents and Policies Report an Incident Business Associates Emergency P…" at bounding box center [84, 131] width 168 height 109
click at [73, 142] on p "OfficeSafe University" at bounding box center [80, 141] width 99 height 13
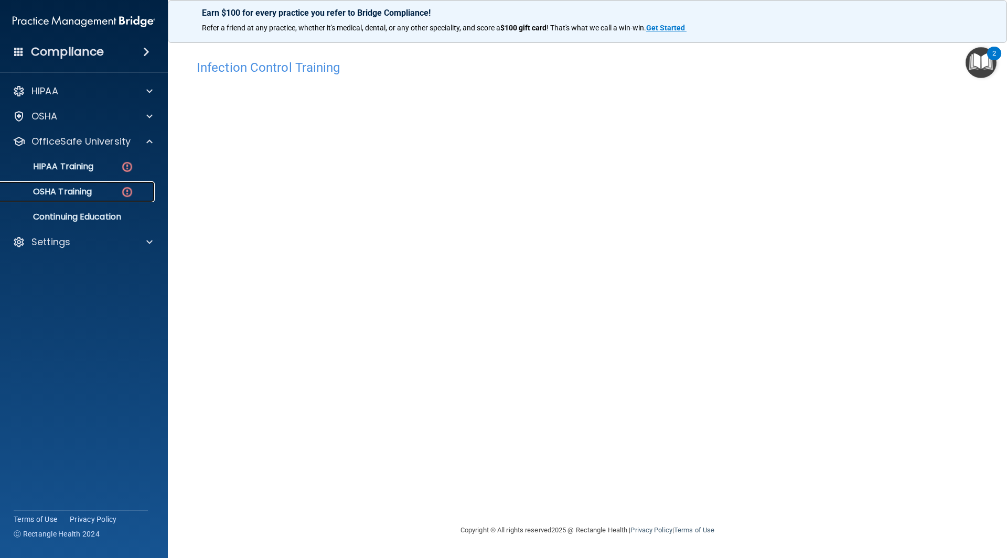
click at [51, 195] on p "OSHA Training" at bounding box center [49, 192] width 85 height 10
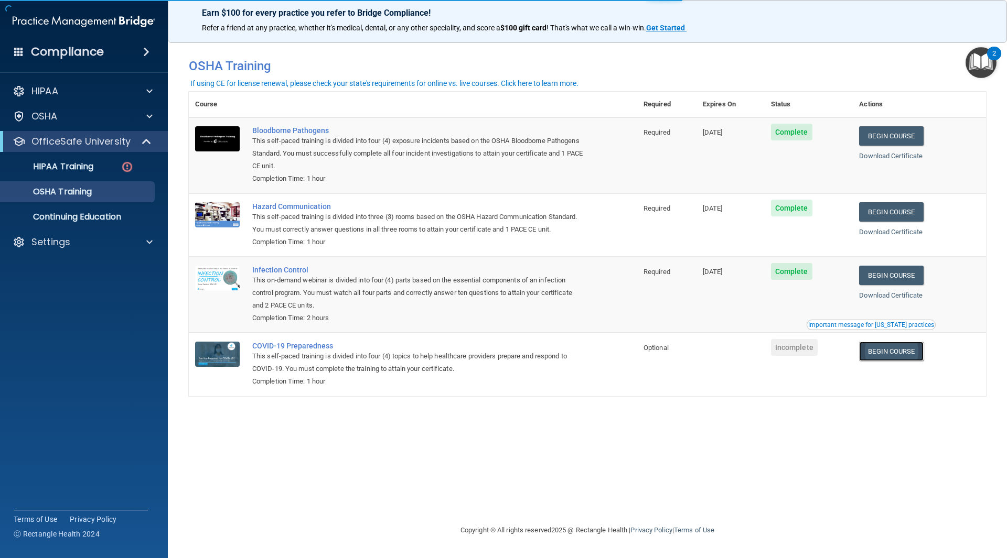
click at [880, 356] on link "Begin Course" at bounding box center [891, 351] width 64 height 19
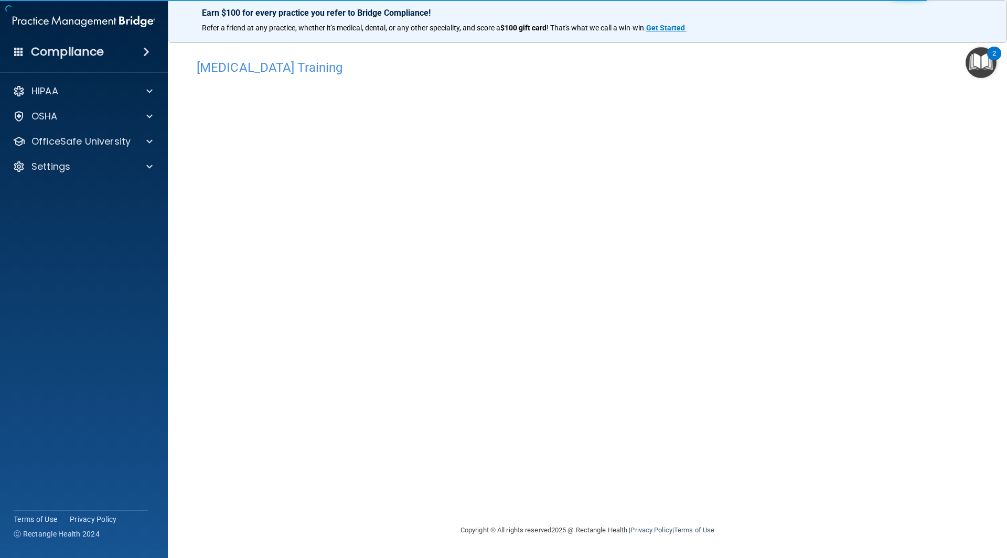
click at [84, 154] on div "HIPAA Documents and Policies Report an Incident Business Associates Emergency P…" at bounding box center [84, 131] width 168 height 109
click at [90, 145] on p "OfficeSafe University" at bounding box center [80, 141] width 99 height 13
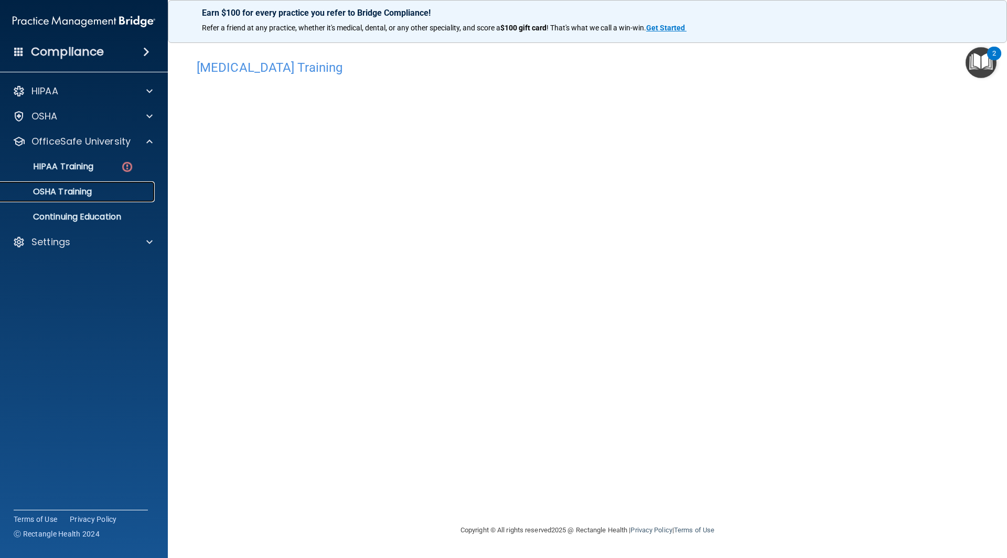
click at [81, 194] on p "OSHA Training" at bounding box center [49, 192] width 85 height 10
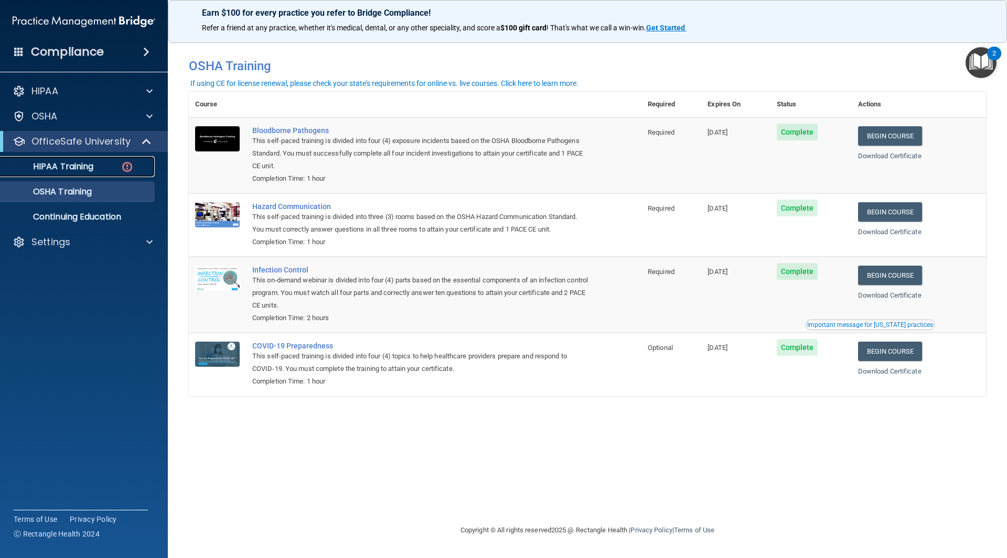
click at [93, 175] on link "HIPAA Training" at bounding box center [72, 166] width 165 height 21
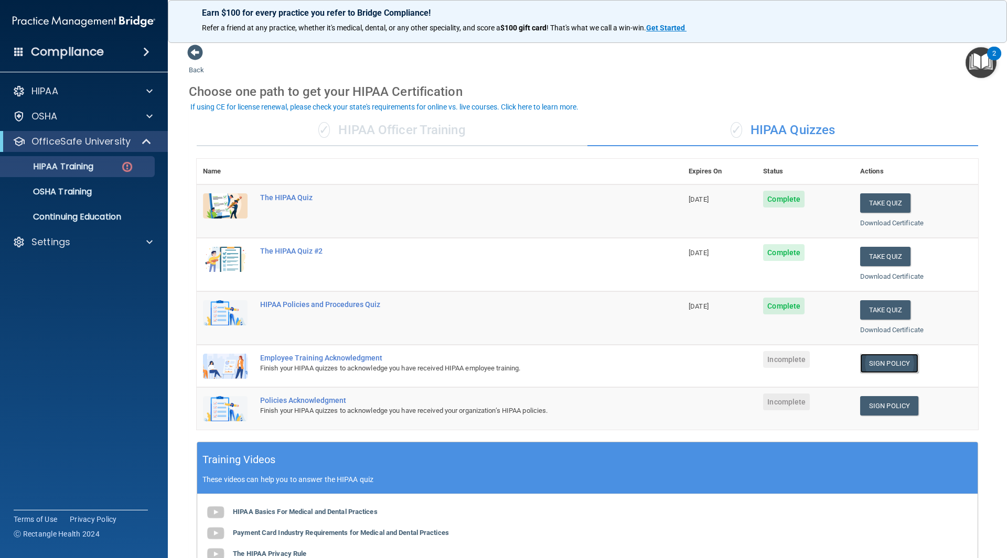
click at [876, 366] on link "Sign Policy" at bounding box center [889, 363] width 58 height 19
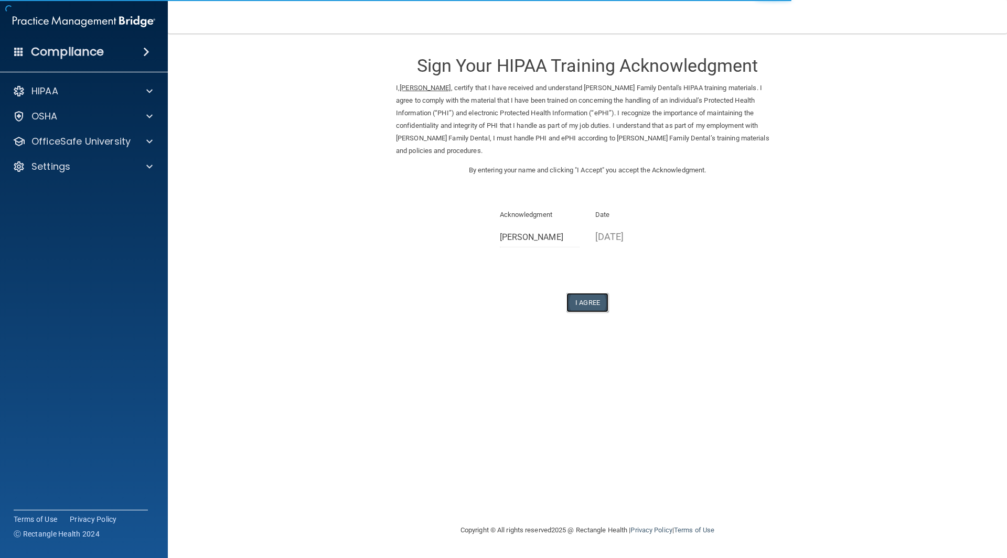
click at [577, 293] on button "I Agree" at bounding box center [587, 302] width 42 height 19
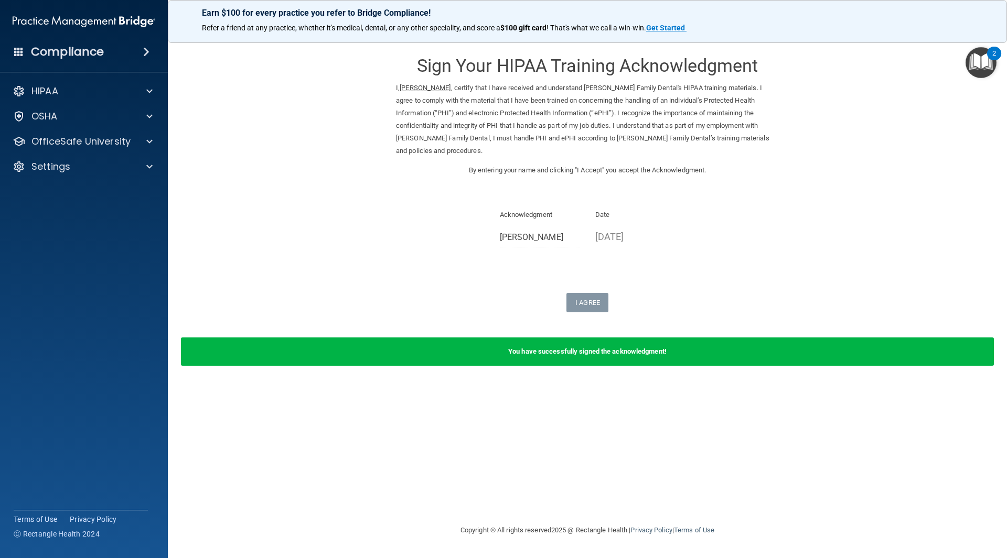
click at [88, 130] on div "HIPAA Documents and Policies Report an Incident Business Associates Emergency P…" at bounding box center [84, 131] width 168 height 109
click at [88, 136] on p "OfficeSafe University" at bounding box center [80, 141] width 99 height 13
click at [82, 175] on link "HIPAA Training" at bounding box center [72, 166] width 165 height 21
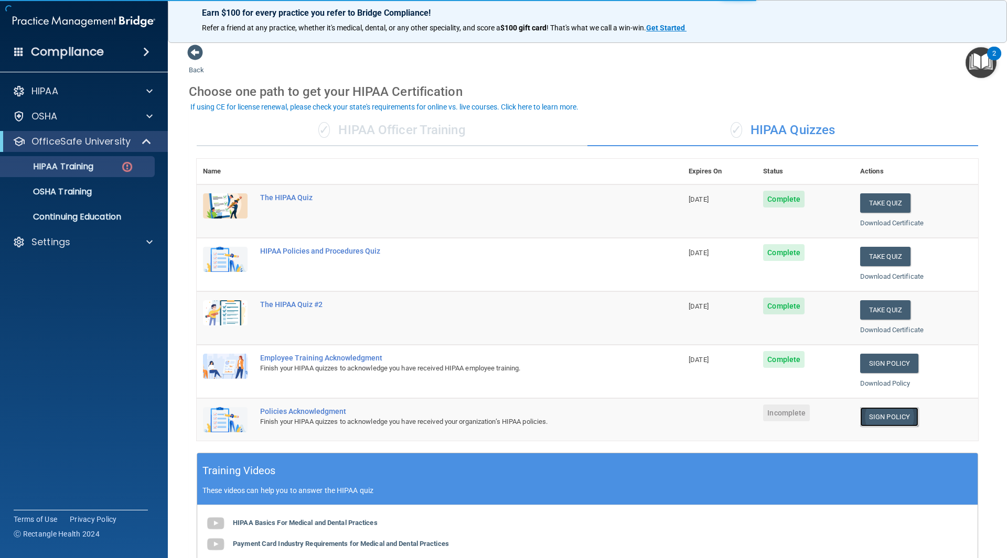
click at [884, 421] on link "Sign Policy" at bounding box center [889, 416] width 58 height 19
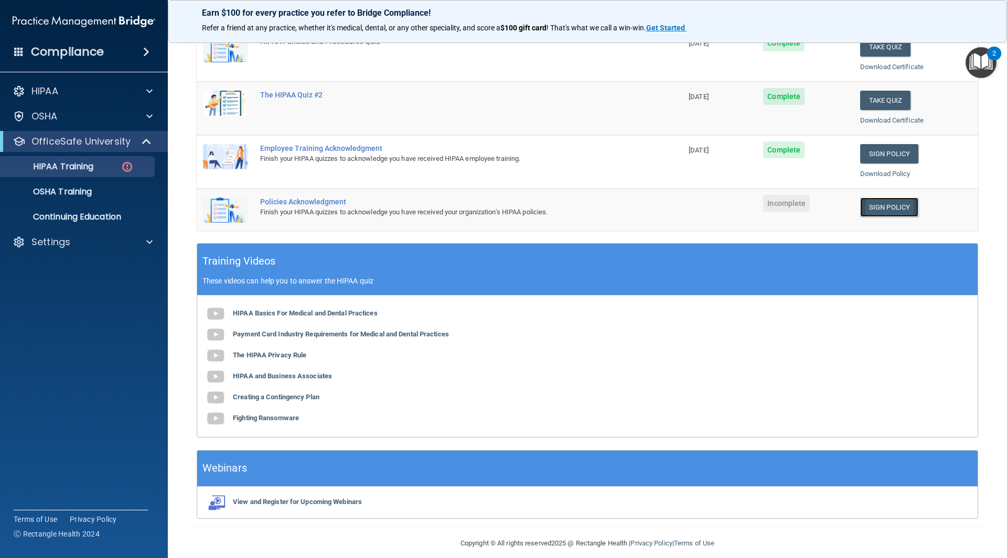
click at [860, 211] on link "Sign Policy" at bounding box center [889, 207] width 58 height 19
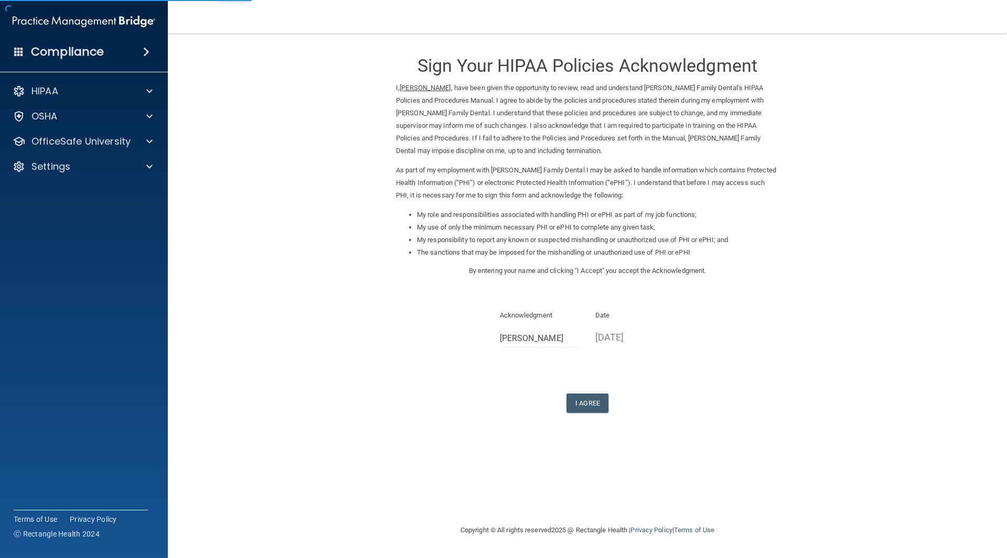
click at [596, 394] on button "I Agree" at bounding box center [587, 403] width 42 height 19
click at [599, 406] on button "I Agree" at bounding box center [587, 403] width 42 height 19
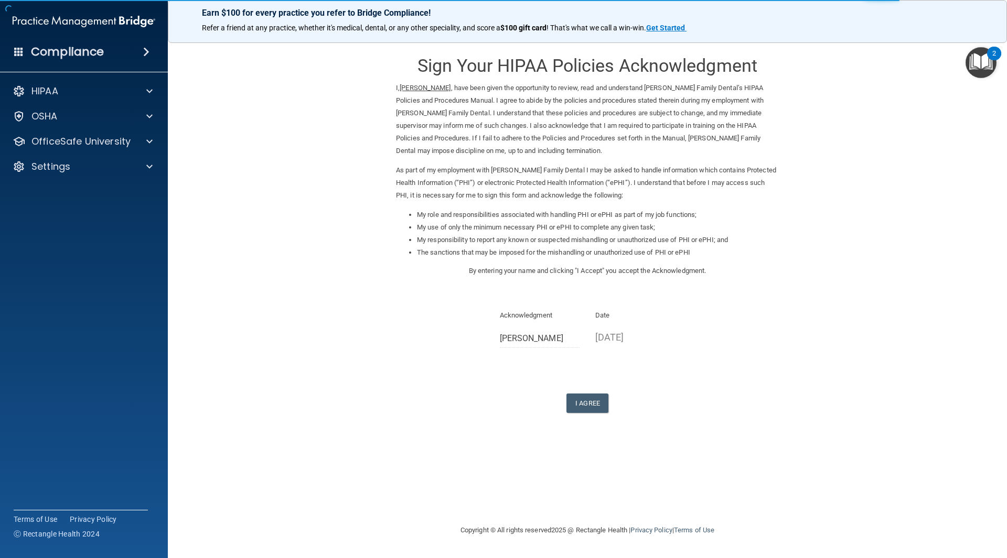
click at [587, 414] on form "Sign Your HIPAA Policies Acknowledgment I, [PERSON_NAME] , have been given the …" at bounding box center [587, 241] width 797 height 394
click at [588, 409] on button "I Agree" at bounding box center [587, 403] width 42 height 19
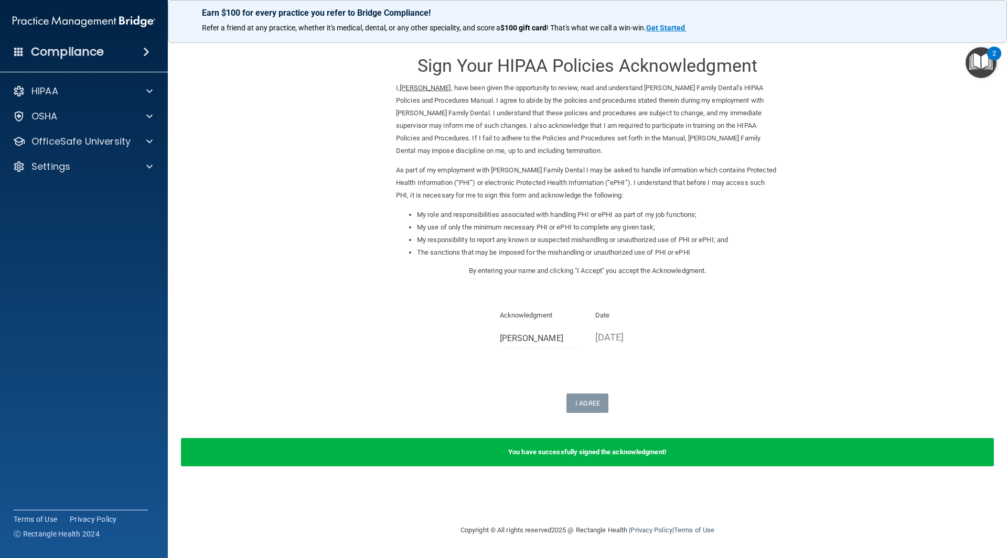
click at [525, 392] on div "Sign Your HIPAA Policies Acknowledgment I, [PERSON_NAME] , have been given the …" at bounding box center [587, 228] width 383 height 369
click at [131, 145] on div "OfficeSafe University" at bounding box center [70, 141] width 130 height 13
click at [115, 169] on div "HIPAA Training" at bounding box center [78, 167] width 143 height 10
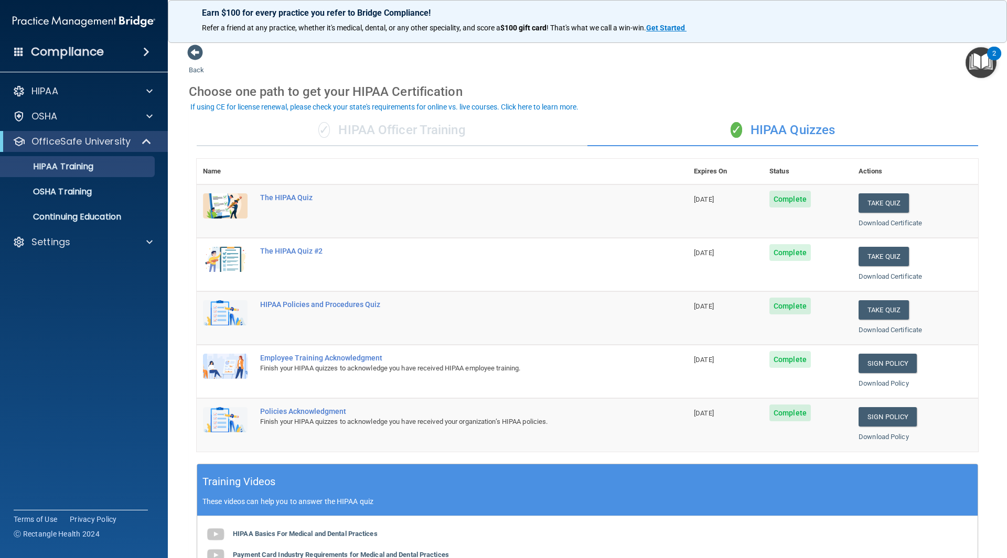
click at [492, 139] on div "✓ HIPAA Officer Training" at bounding box center [392, 130] width 391 height 31
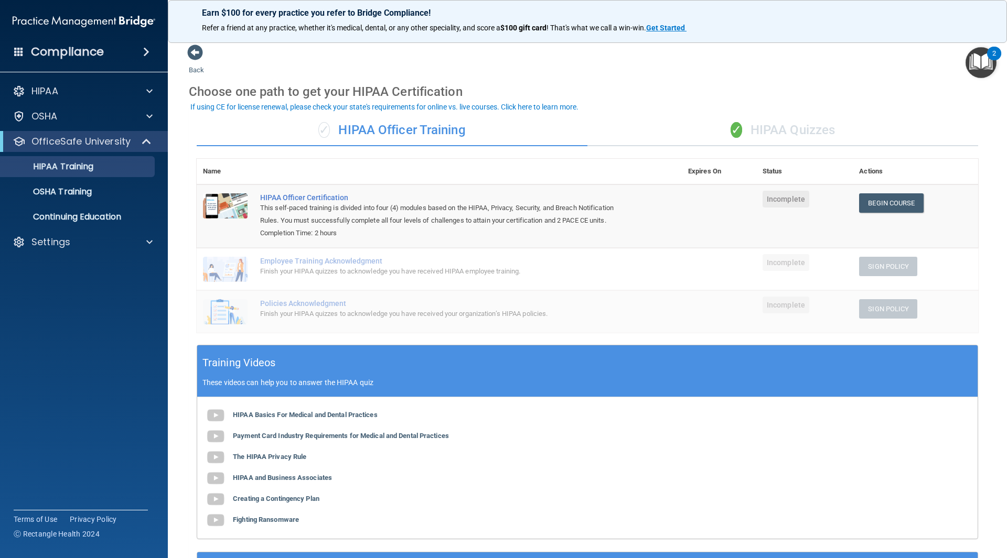
click at [760, 116] on div "✓ HIPAA Quizzes" at bounding box center [782, 130] width 391 height 31
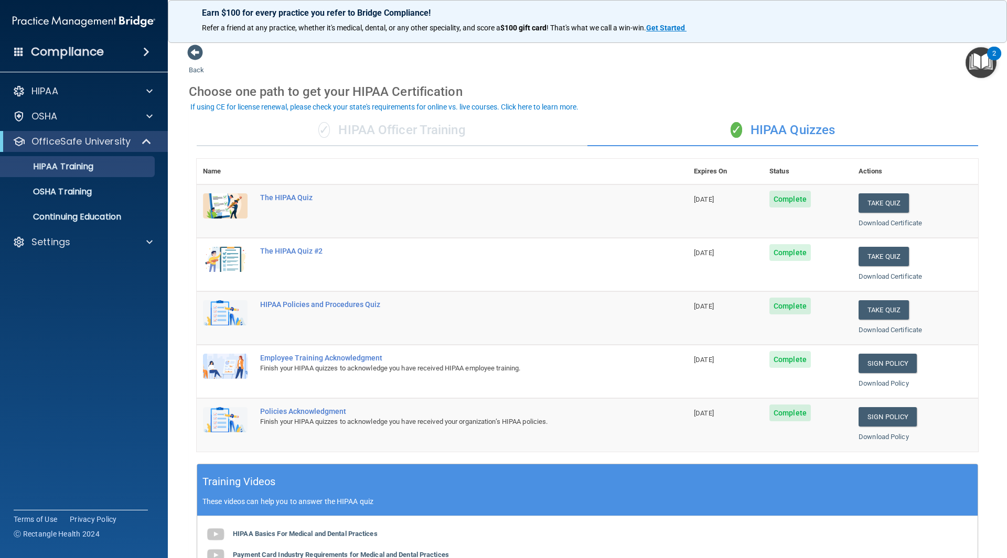
click at [58, 51] on h4 "Compliance" at bounding box center [67, 52] width 73 height 15
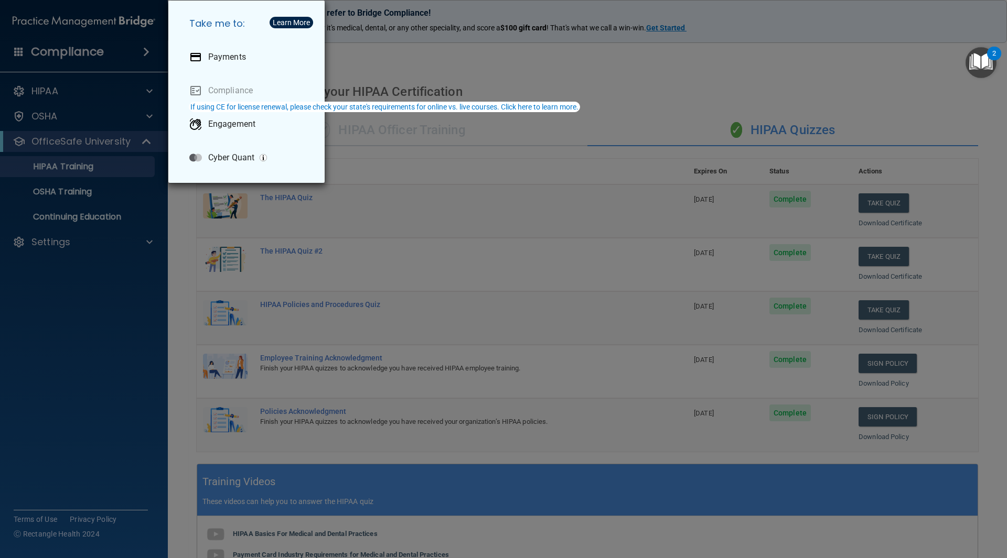
click at [36, 42] on div "Take me to: Payments Compliance Engagement Cyber Quant" at bounding box center [503, 279] width 1007 height 558
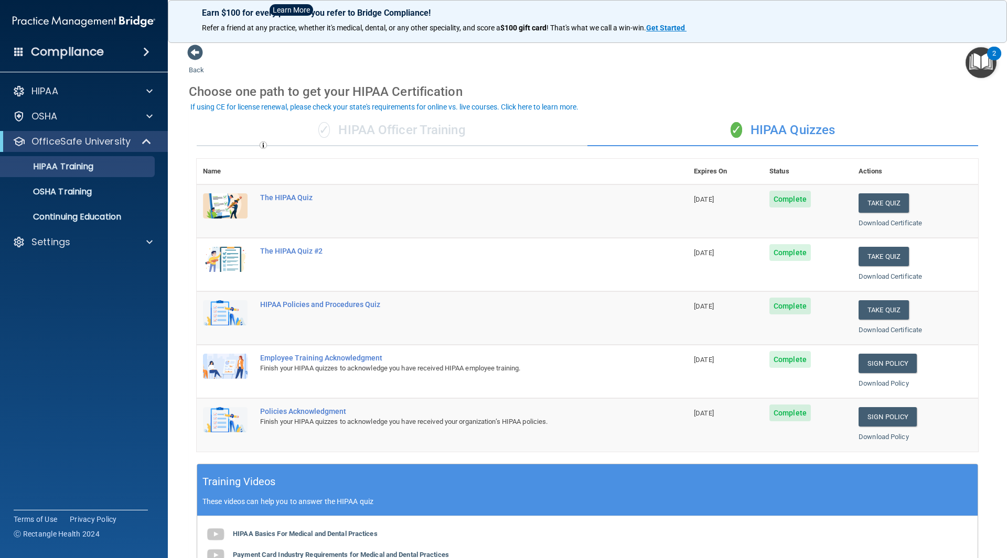
click at [21, 24] on div at bounding box center [503, 279] width 1007 height 558
click at [30, 244] on div "Settings" at bounding box center [70, 242] width 130 height 13
click at [40, 289] on p "Sign Out" at bounding box center [78, 292] width 143 height 10
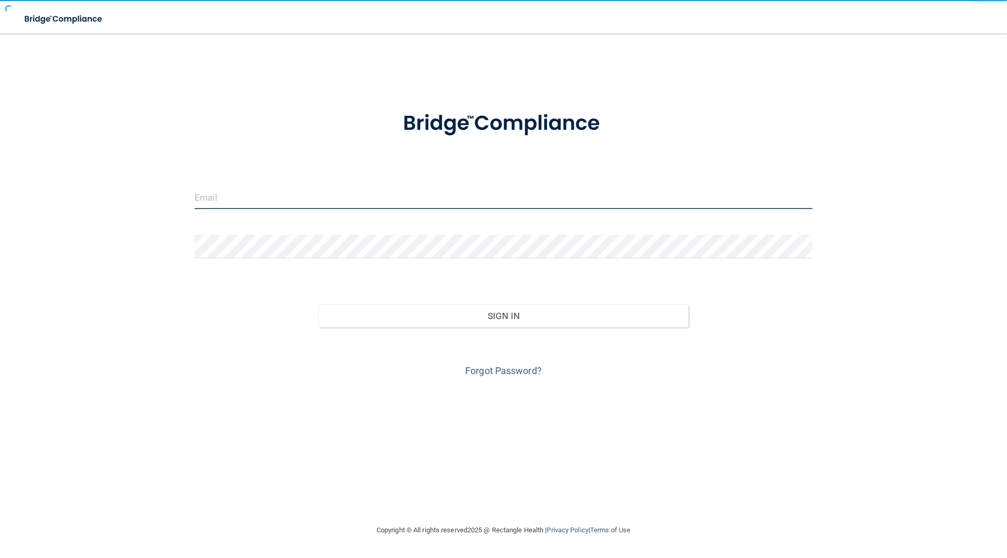
click at [354, 199] on input "email" at bounding box center [504, 198] width 618 height 24
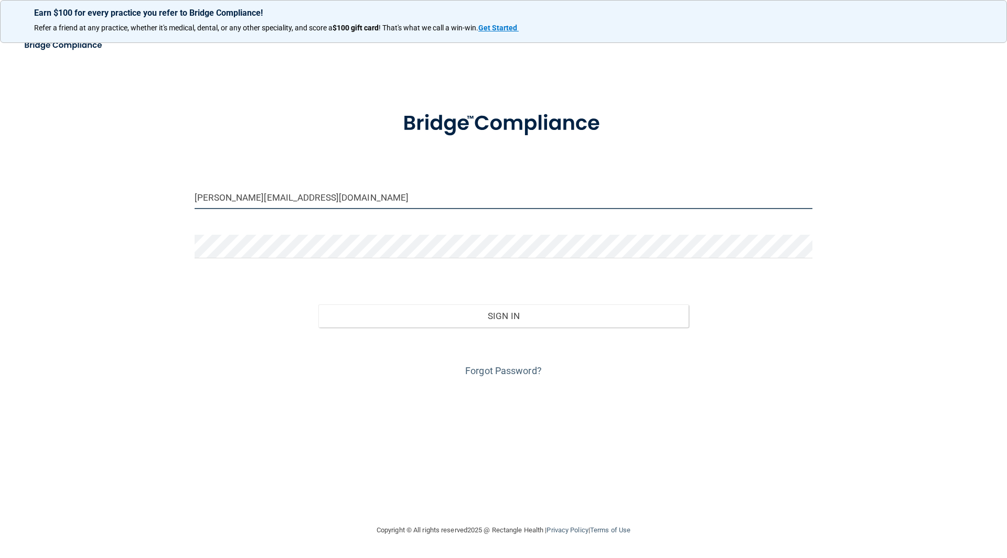
type input "[PERSON_NAME][EMAIL_ADDRESS][DOMAIN_NAME]"
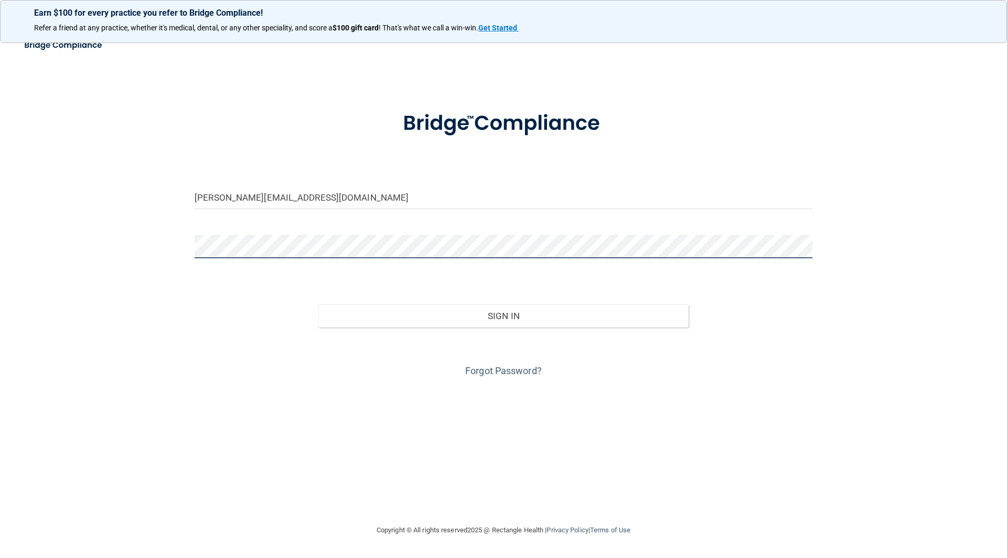
click at [318, 305] on button "Sign In" at bounding box center [503, 316] width 371 height 23
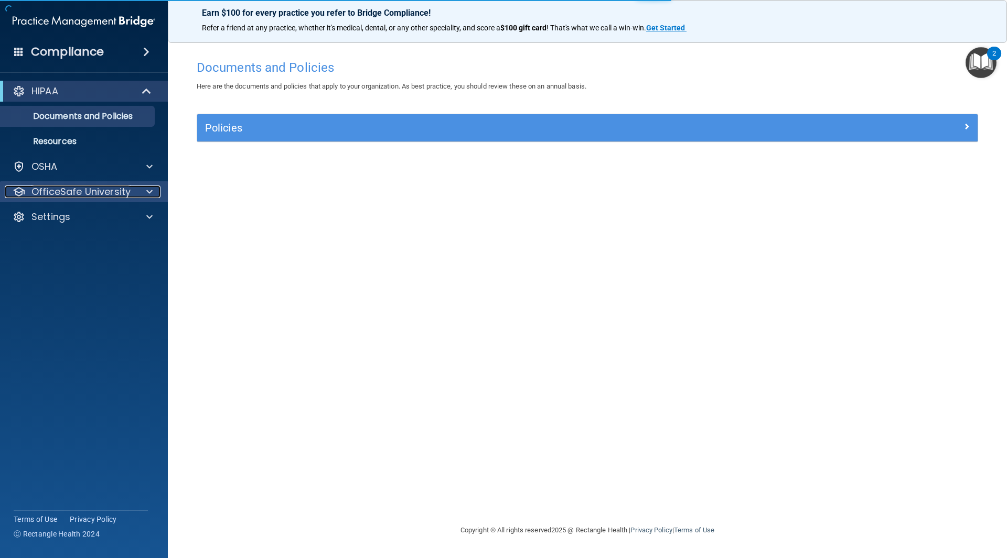
click at [93, 195] on p "OfficeSafe University" at bounding box center [80, 192] width 99 height 13
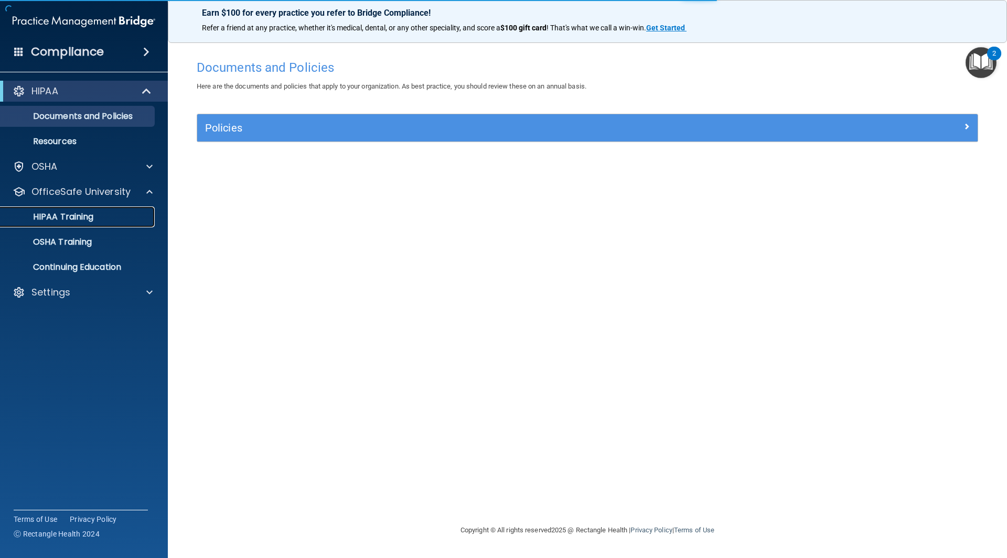
click at [91, 224] on link "HIPAA Training" at bounding box center [72, 217] width 165 height 21
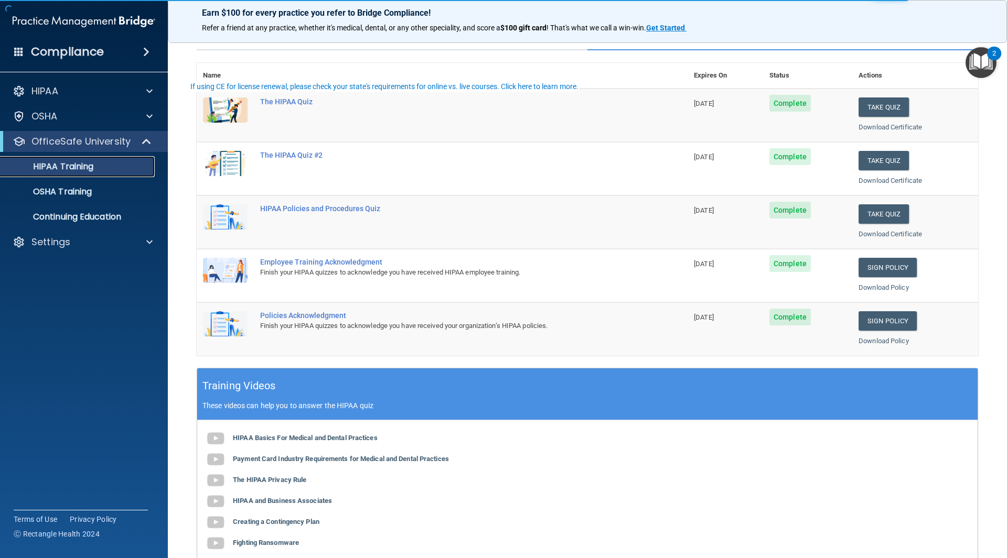
scroll to position [105, 0]
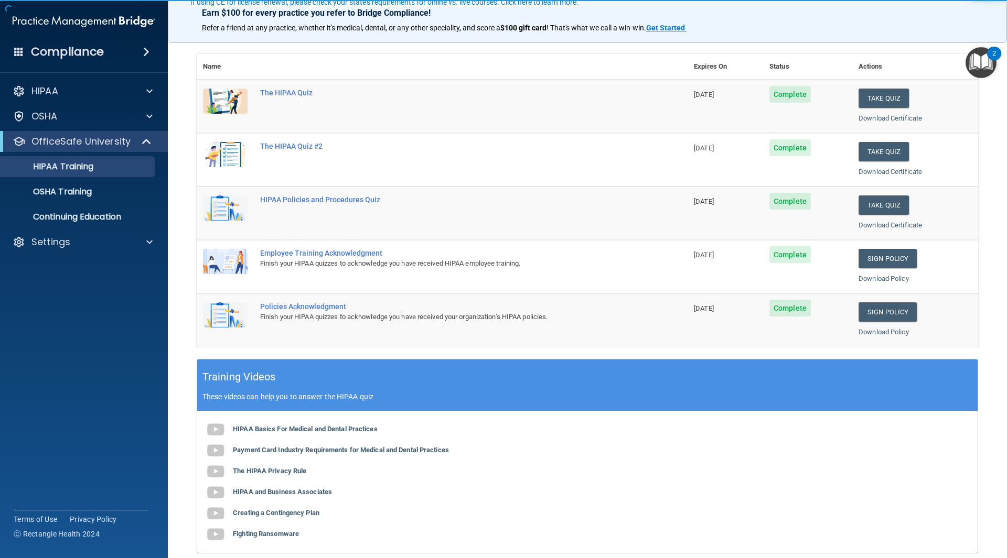
click at [88, 178] on ul "HIPAA Training OSHA Training Continuing Education" at bounding box center [85, 190] width 190 height 76
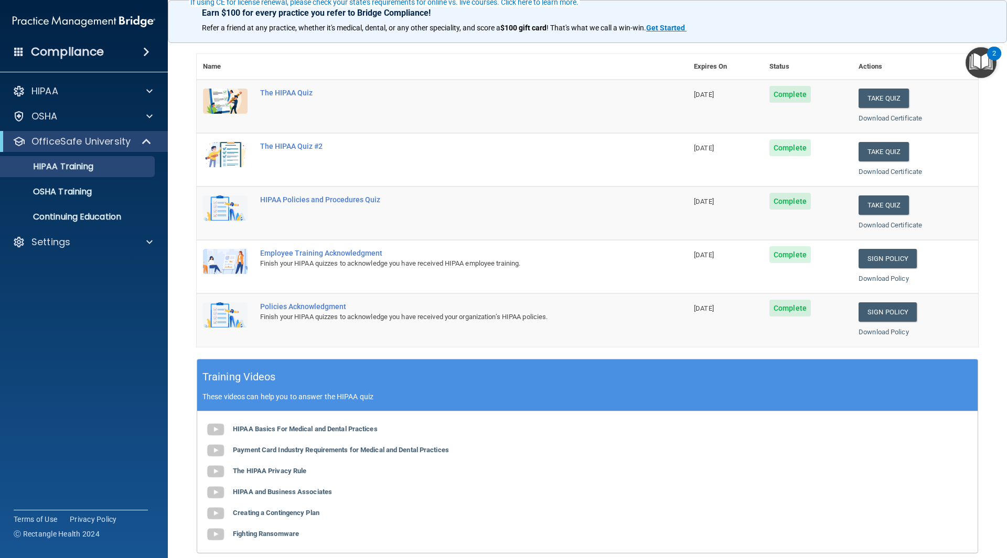
click at [88, 180] on ul "HIPAA Training OSHA Training Continuing Education" at bounding box center [85, 190] width 190 height 76
click at [88, 187] on p "OSHA Training" at bounding box center [49, 192] width 85 height 10
